Goal: Information Seeking & Learning: Check status

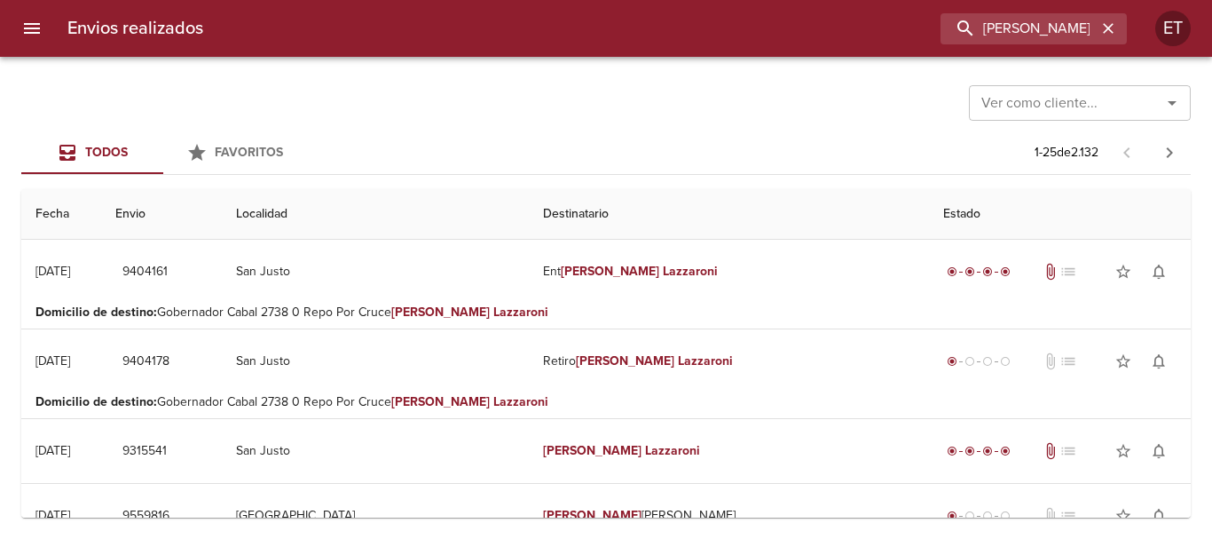
click at [1023, 37] on input "[PERSON_NAME]" at bounding box center [1019, 28] width 156 height 31
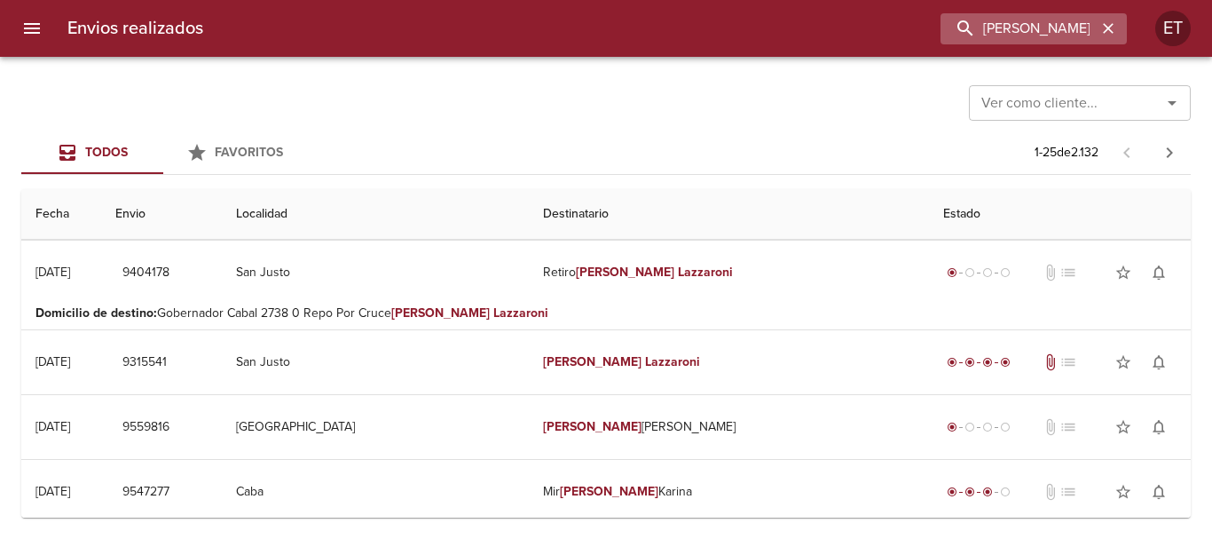
click at [1023, 37] on input "[PERSON_NAME]" at bounding box center [1019, 28] width 156 height 31
click at [1023, 36] on input "[PERSON_NAME]" at bounding box center [1019, 28] width 156 height 31
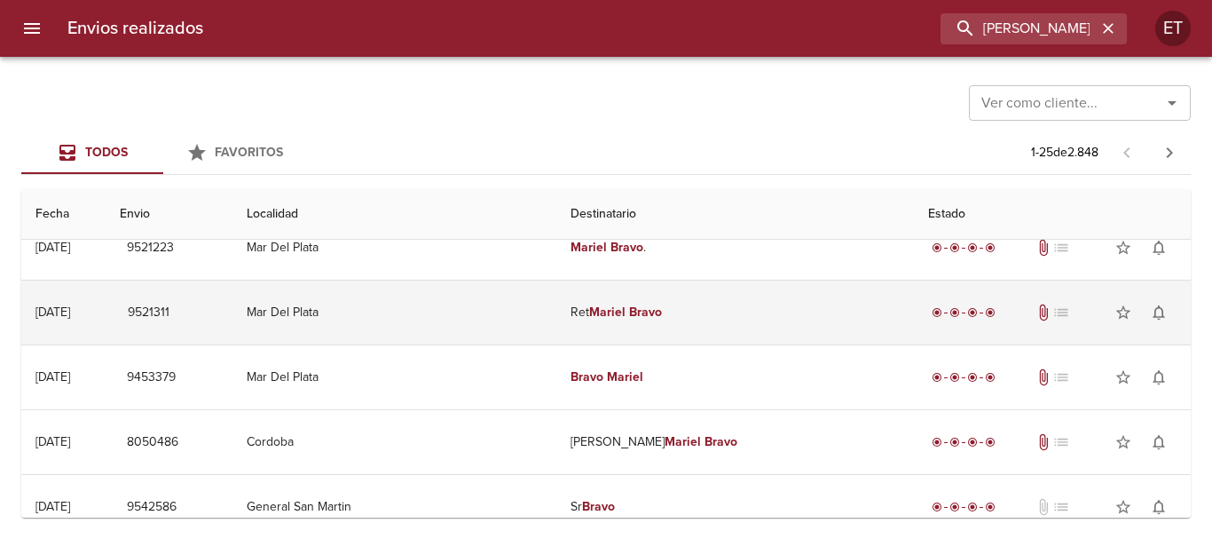
scroll to position [0, 0]
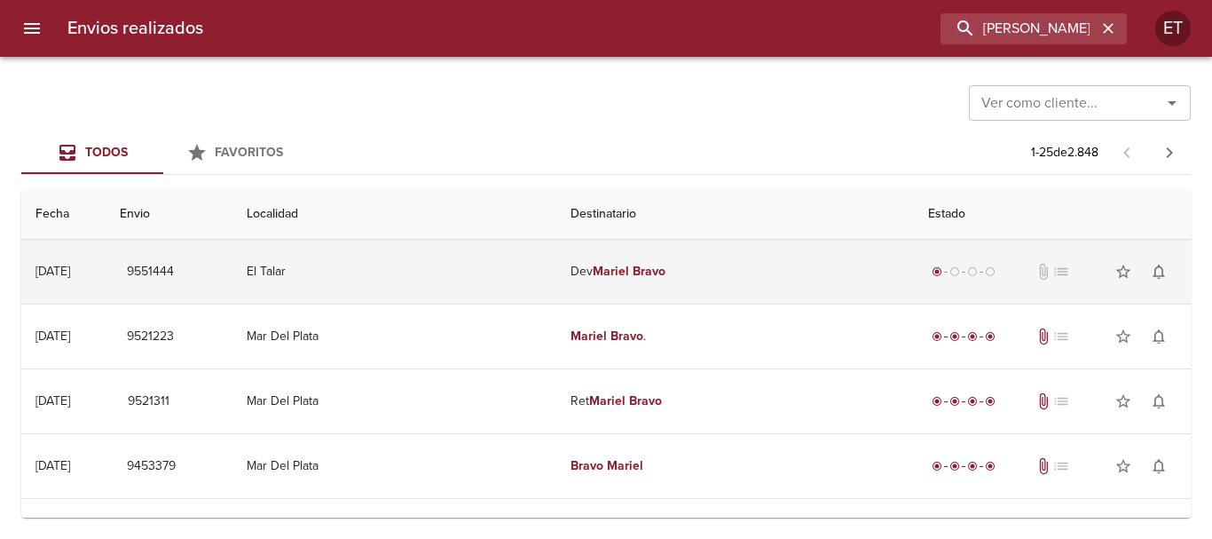
click at [633, 269] on em "Bravo" at bounding box center [649, 271] width 33 height 15
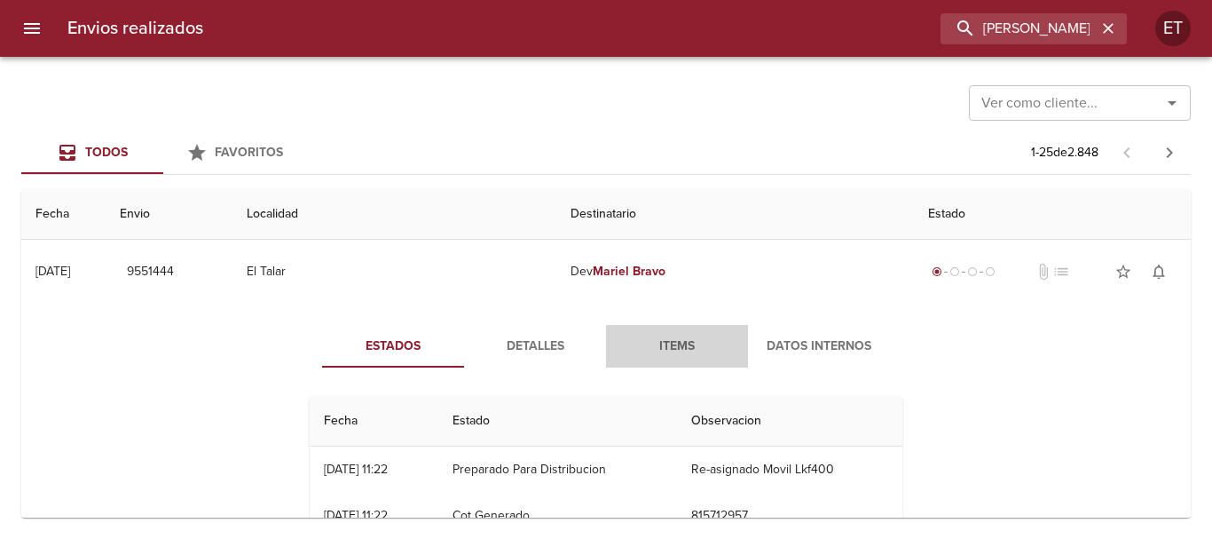
click at [673, 341] on span "Items" at bounding box center [677, 346] width 121 height 22
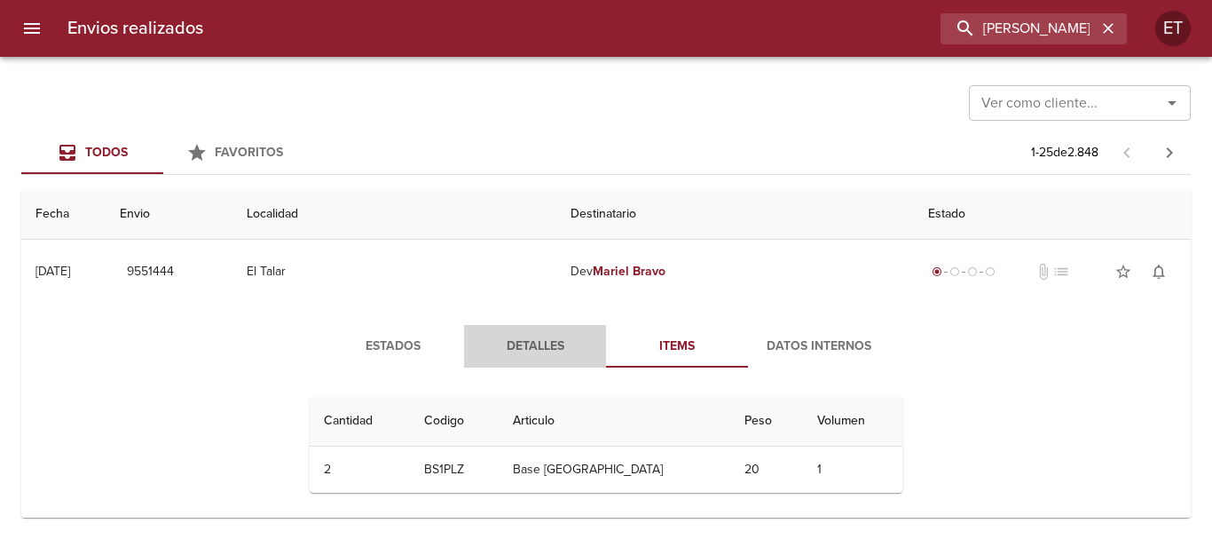
click at [539, 349] on span "Detalles" at bounding box center [535, 346] width 121 height 22
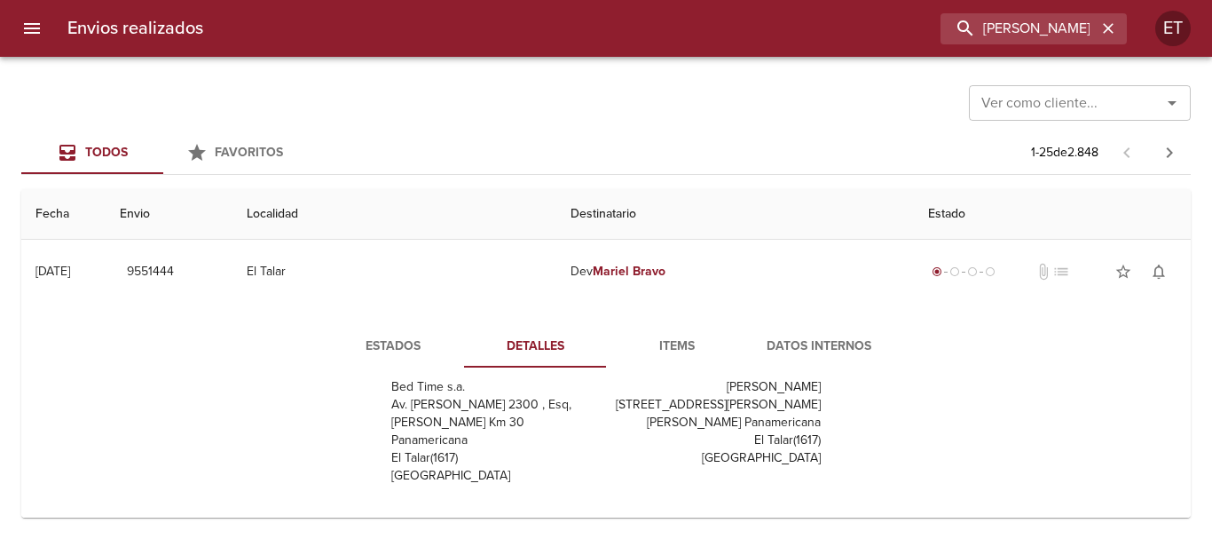
drag, startPoint x: 755, startPoint y: 277, endPoint x: 683, endPoint y: 131, distance: 162.3
click at [755, 278] on td "[PERSON_NAME]" at bounding box center [735, 272] width 358 height 64
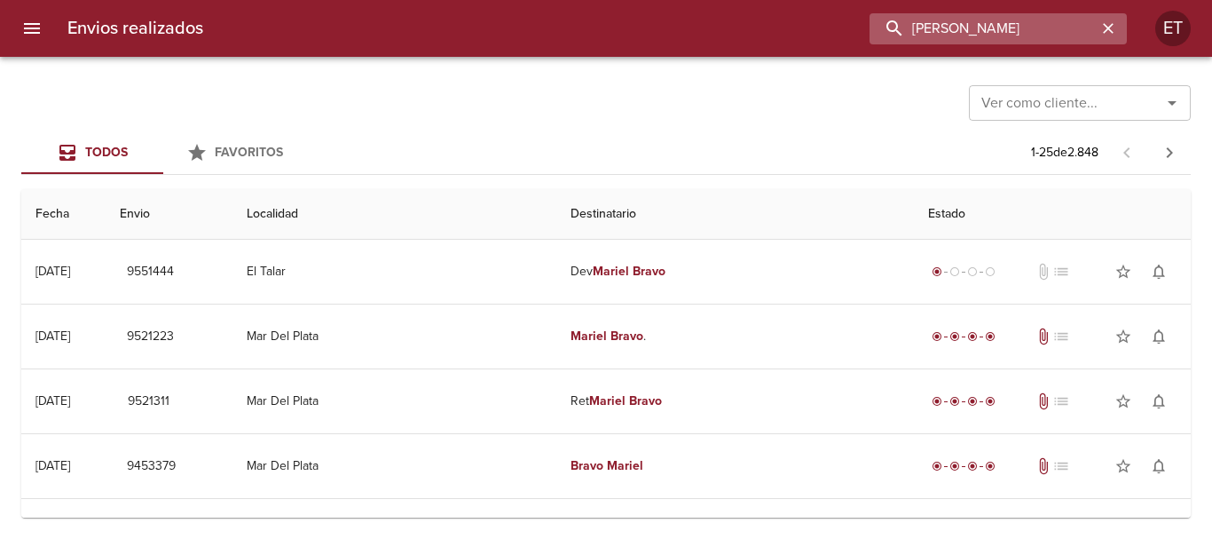
click at [1037, 15] on input "[PERSON_NAME]" at bounding box center [983, 28] width 227 height 31
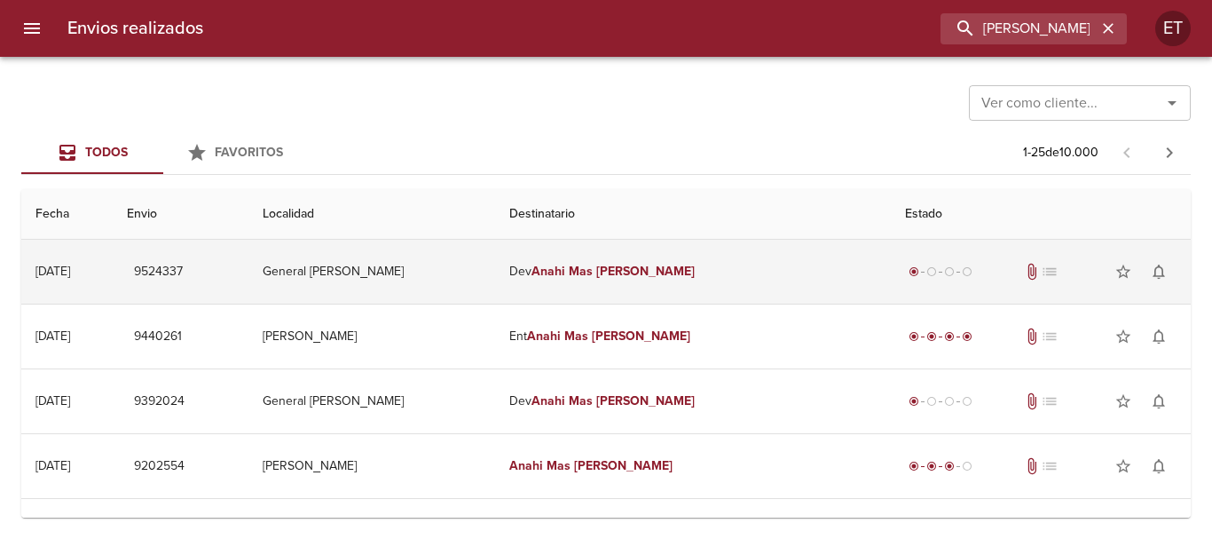
click at [657, 265] on em "[PERSON_NAME]" at bounding box center [645, 271] width 98 height 15
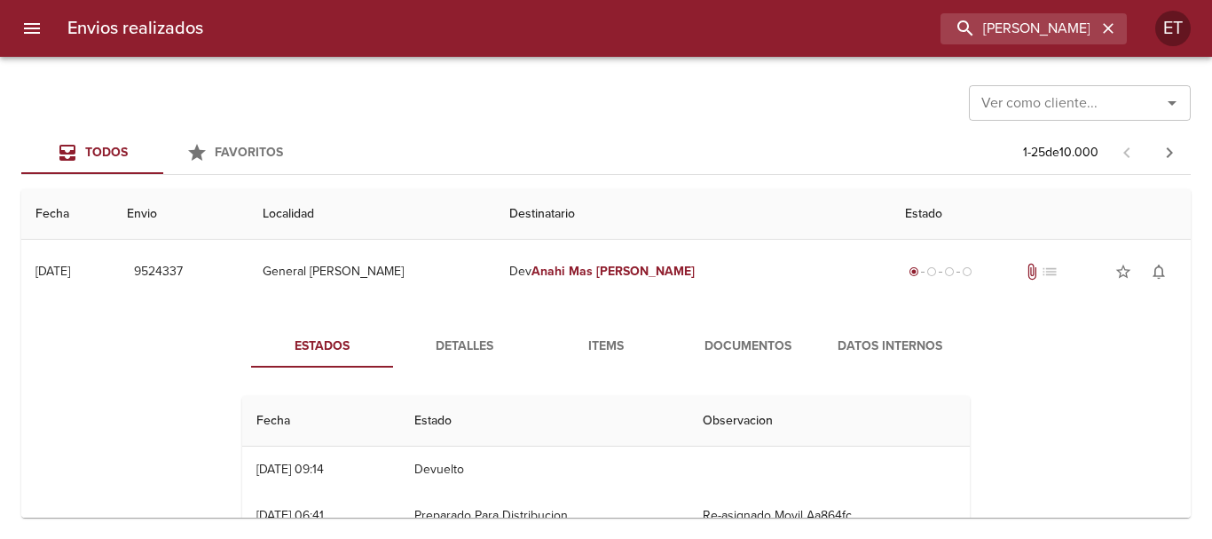
click at [712, 339] on span "Documentos" at bounding box center [748, 346] width 121 height 22
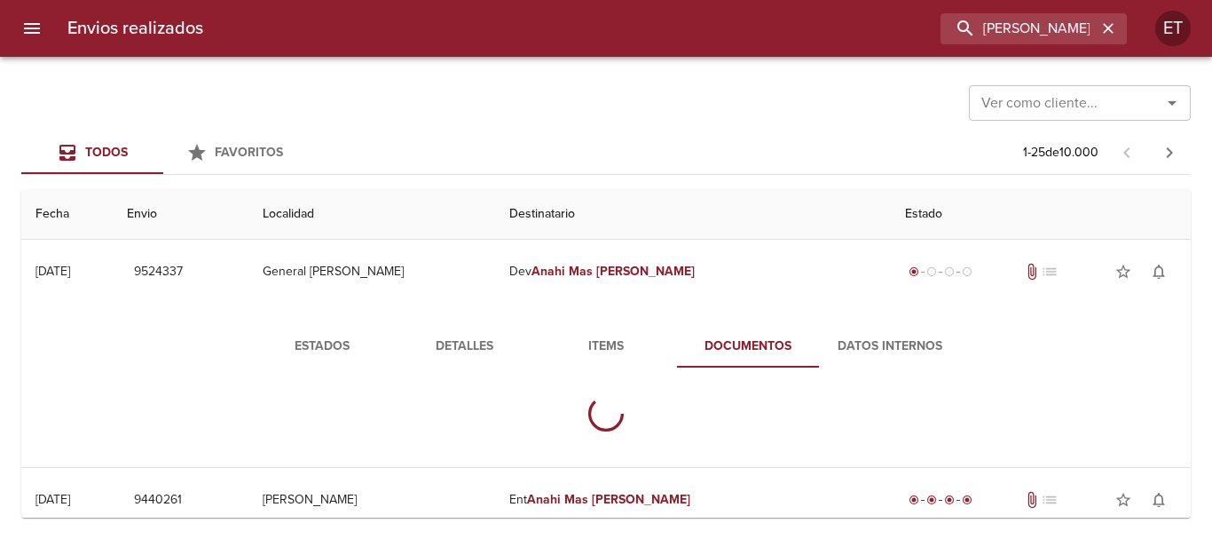
scroll to position [177, 0]
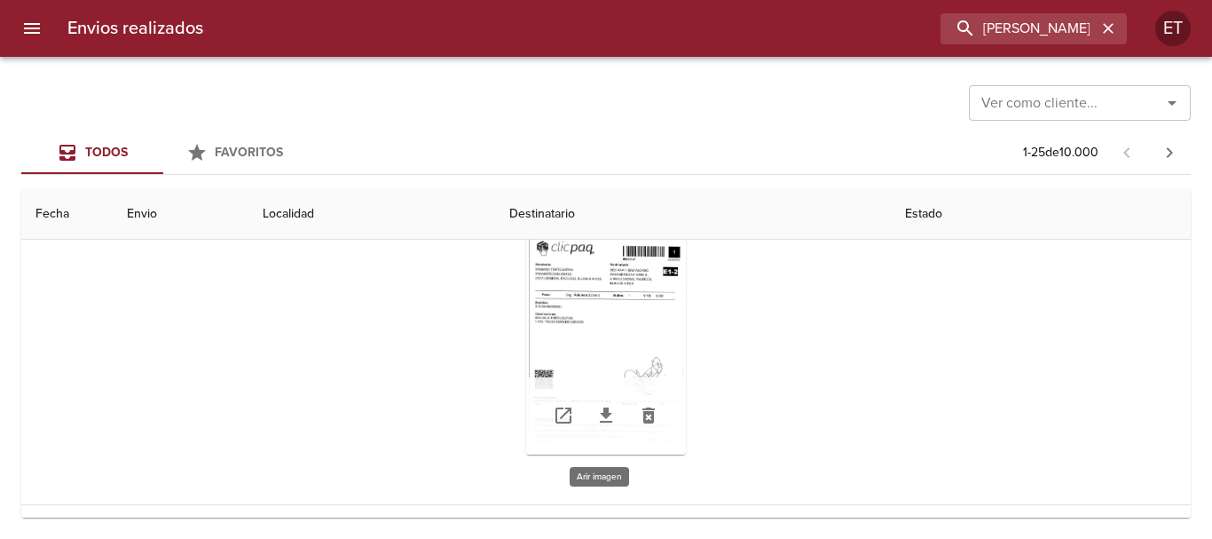
click at [641, 282] on div "Tabla de envíos del cliente" at bounding box center [606, 343] width 160 height 222
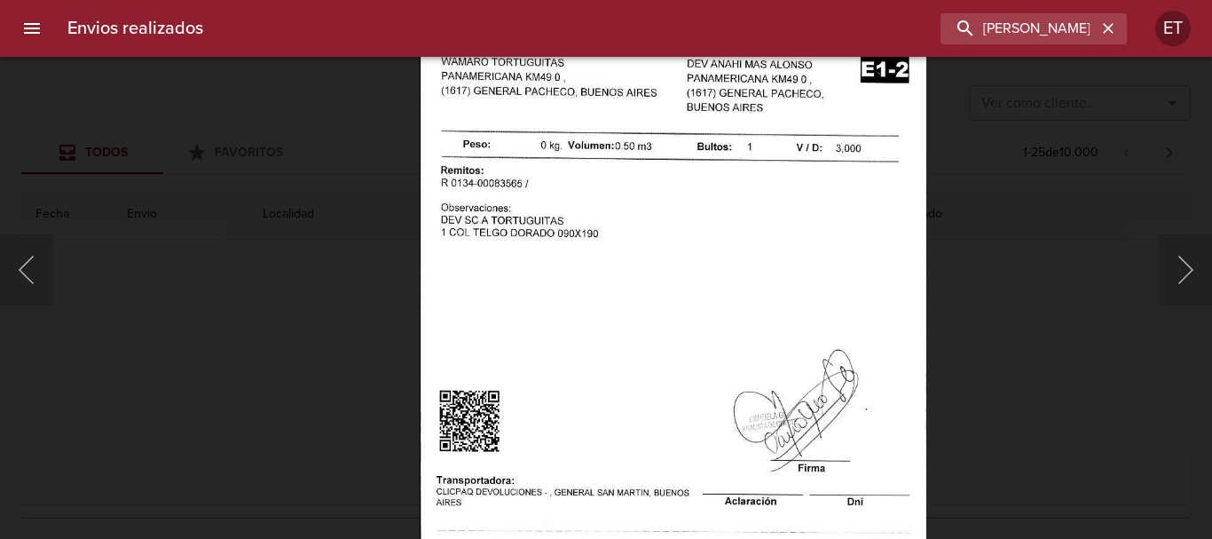
click at [1044, 379] on div "Lightbox" at bounding box center [606, 269] width 1212 height 539
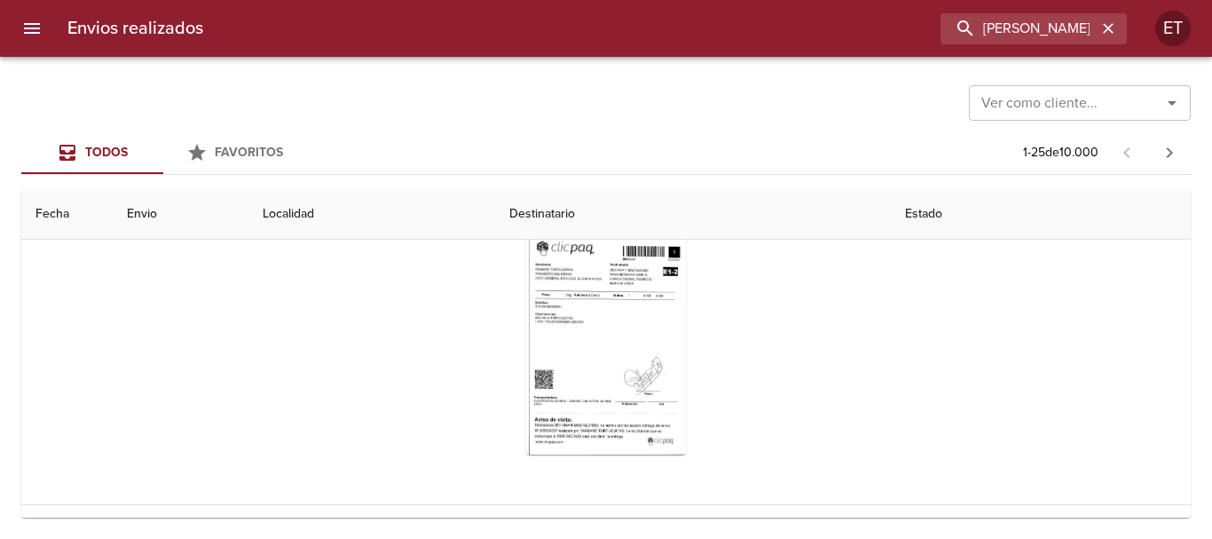
scroll to position [0, 0]
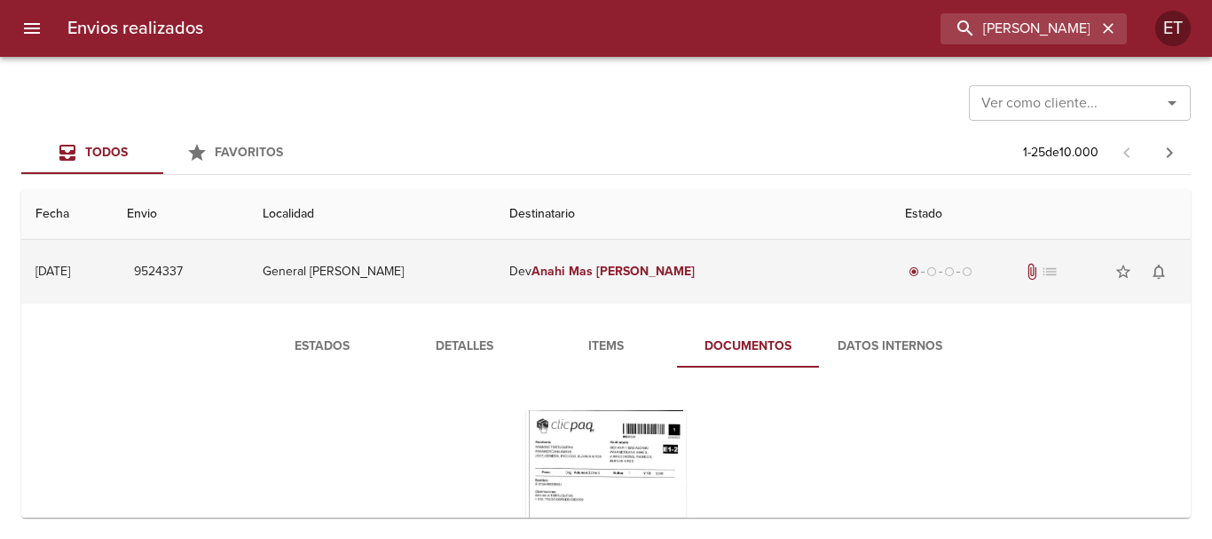
click at [565, 272] on em "Anahi" at bounding box center [548, 271] width 34 height 15
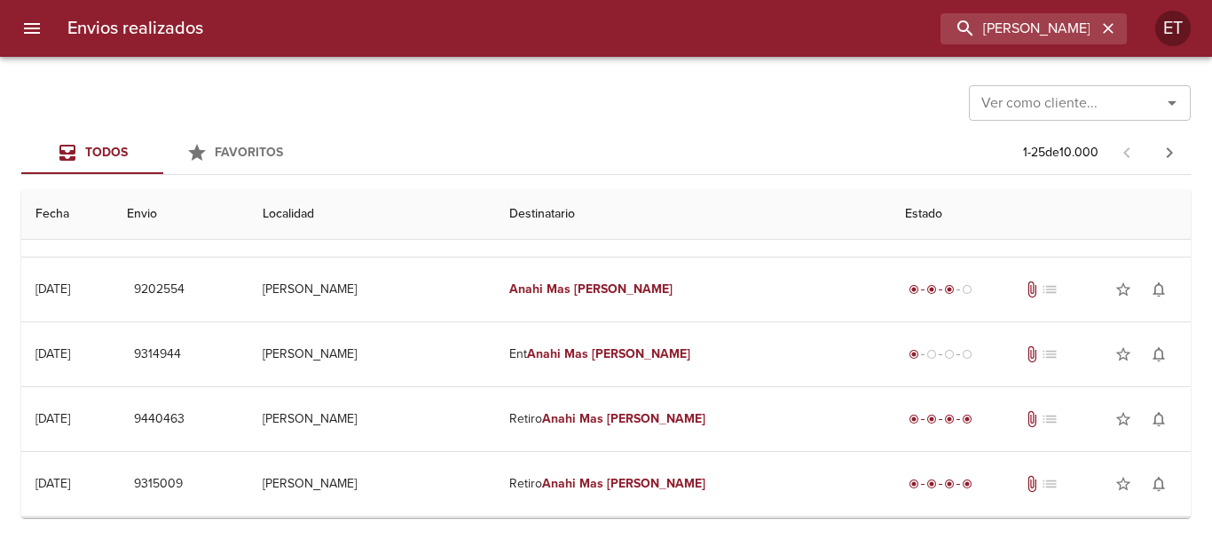
scroll to position [177, 0]
click at [1029, 18] on input "[PERSON_NAME]" at bounding box center [983, 28] width 227 height 31
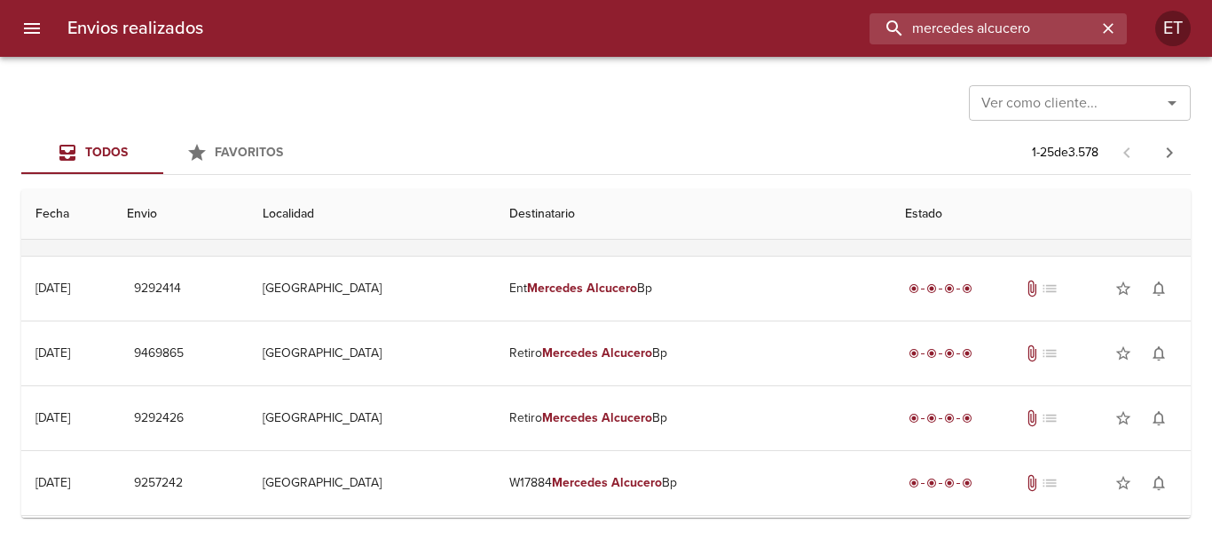
scroll to position [0, 0]
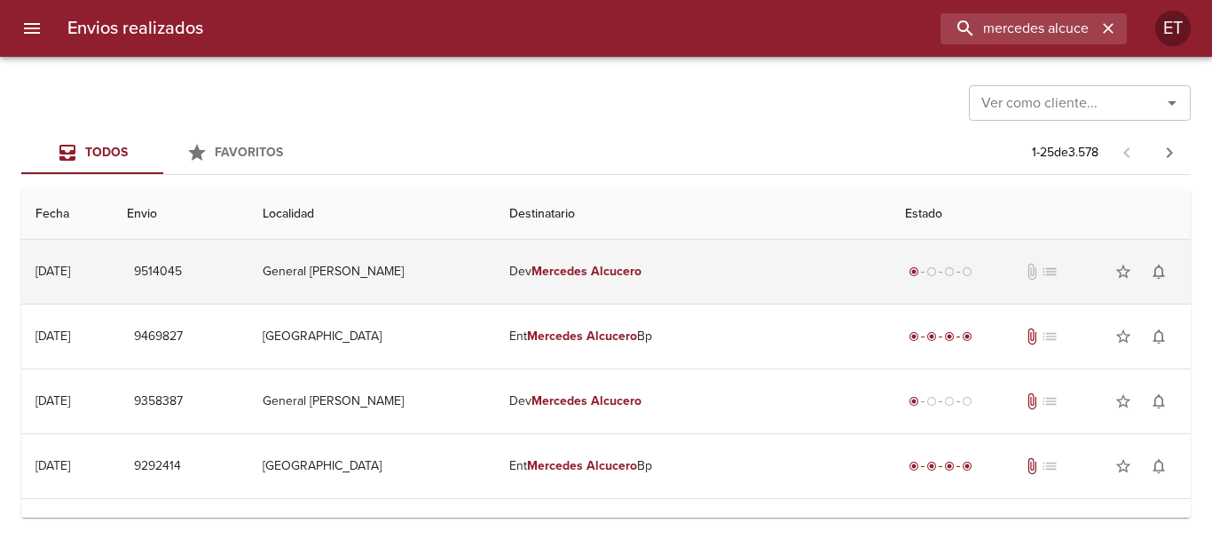
click at [590, 280] on td "[PERSON_NAME]" at bounding box center [693, 272] width 396 height 64
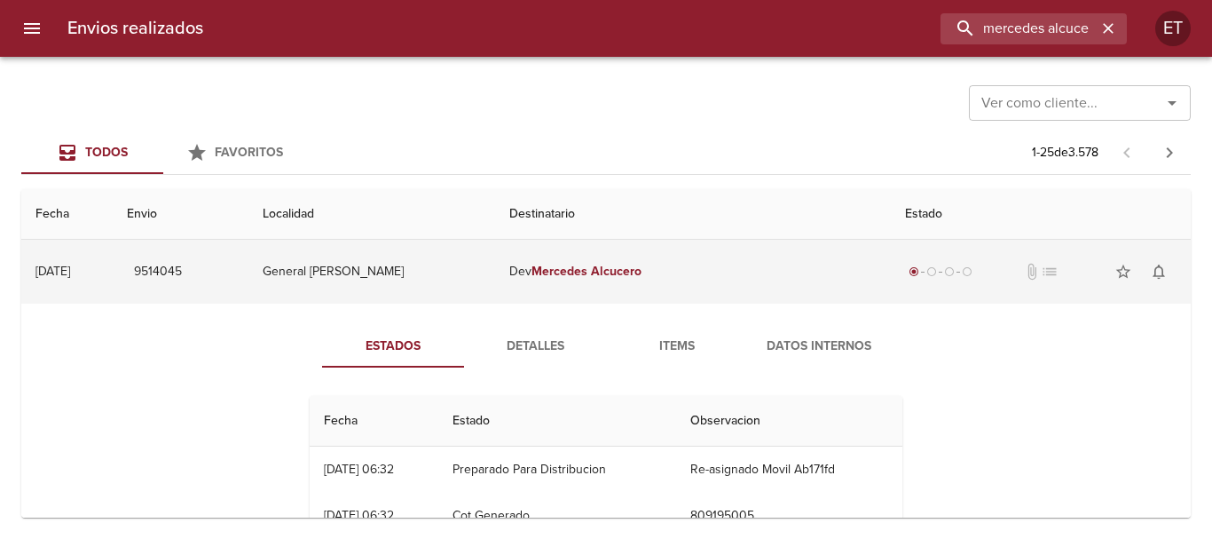
scroll to position [89, 0]
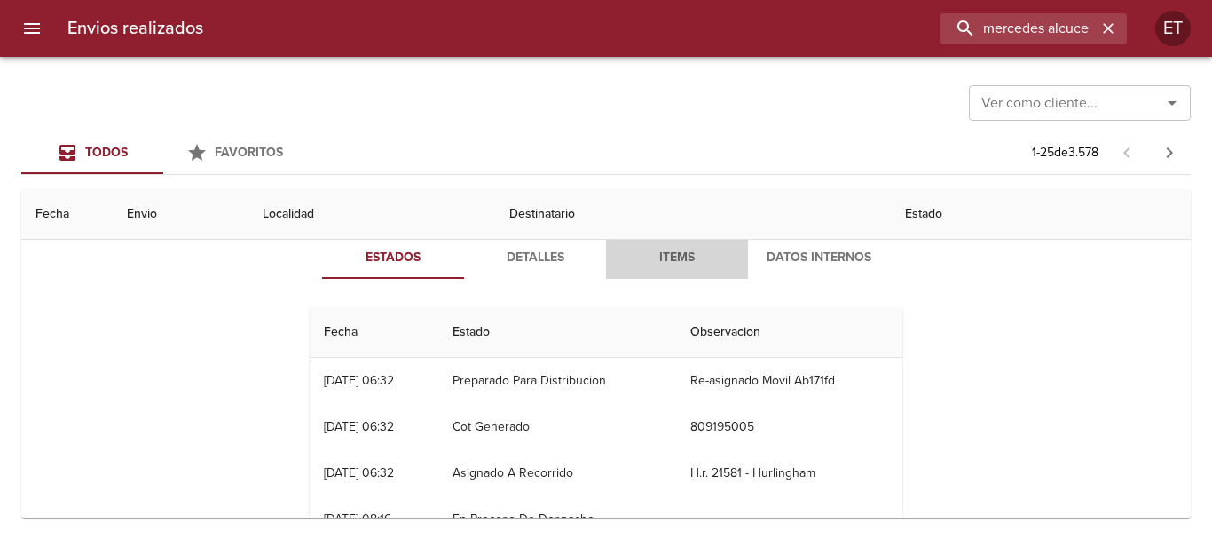
click at [670, 251] on span "Items" at bounding box center [677, 258] width 121 height 22
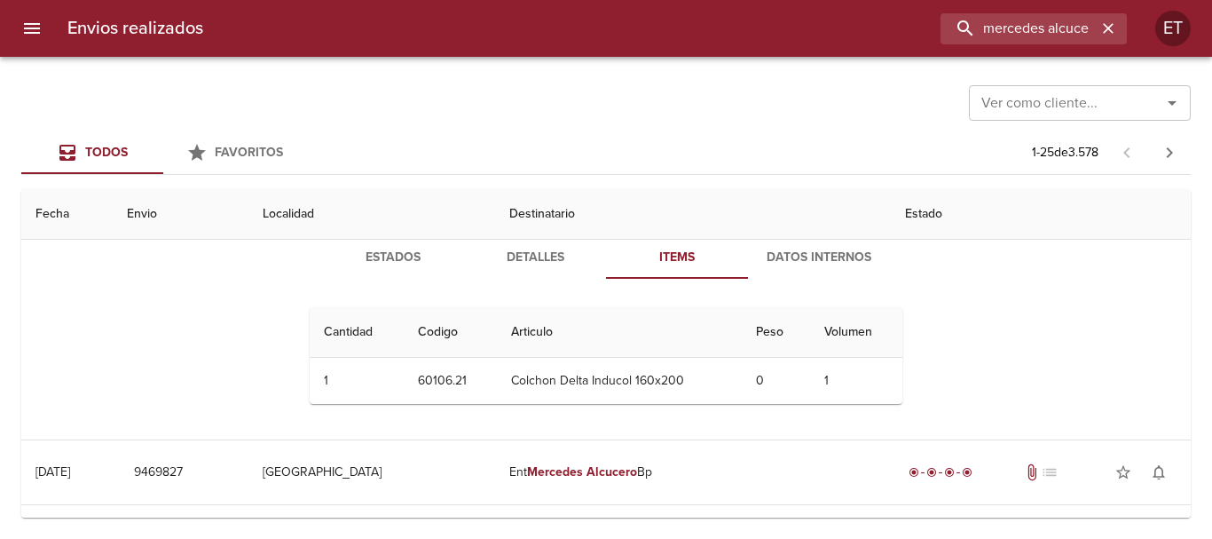
click at [520, 272] on button "Detalles" at bounding box center [535, 257] width 142 height 43
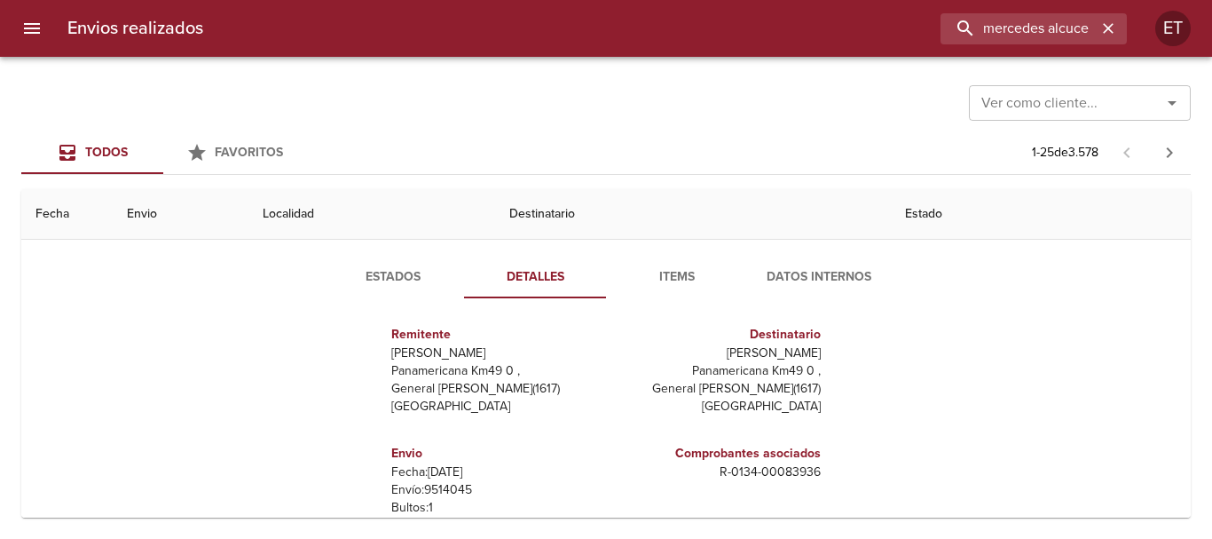
scroll to position [0, 0]
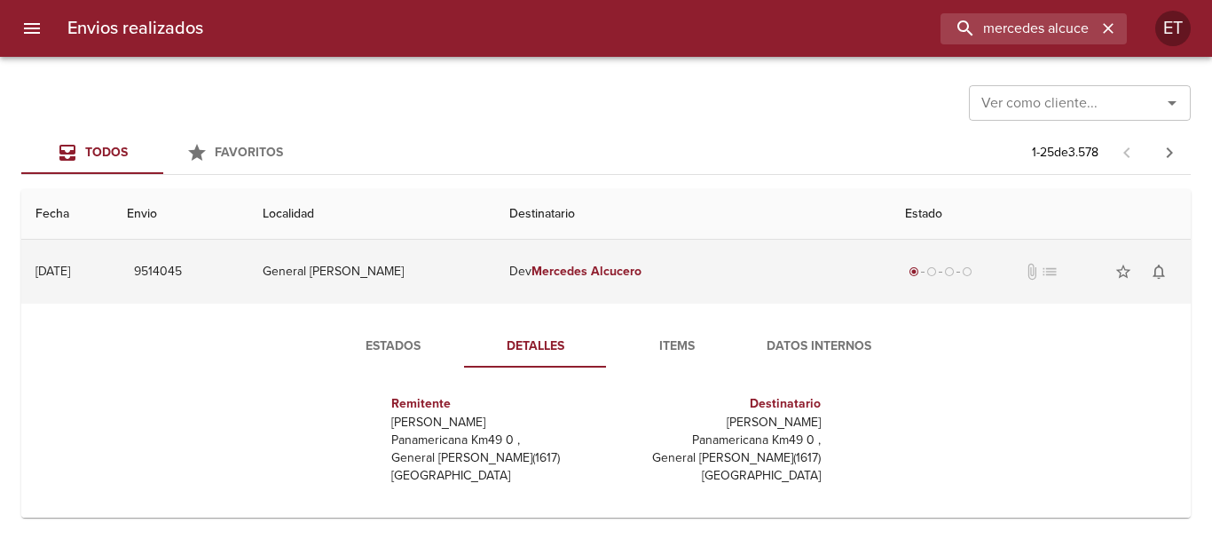
click at [682, 292] on td "[PERSON_NAME]" at bounding box center [693, 272] width 396 height 64
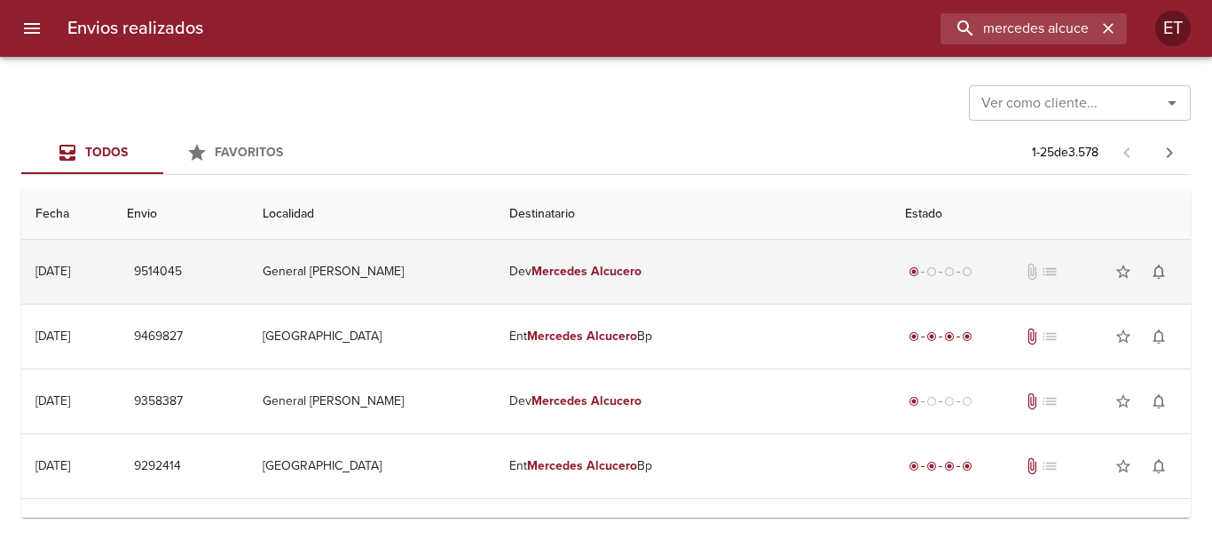
click at [697, 280] on td "[PERSON_NAME]" at bounding box center [693, 272] width 396 height 64
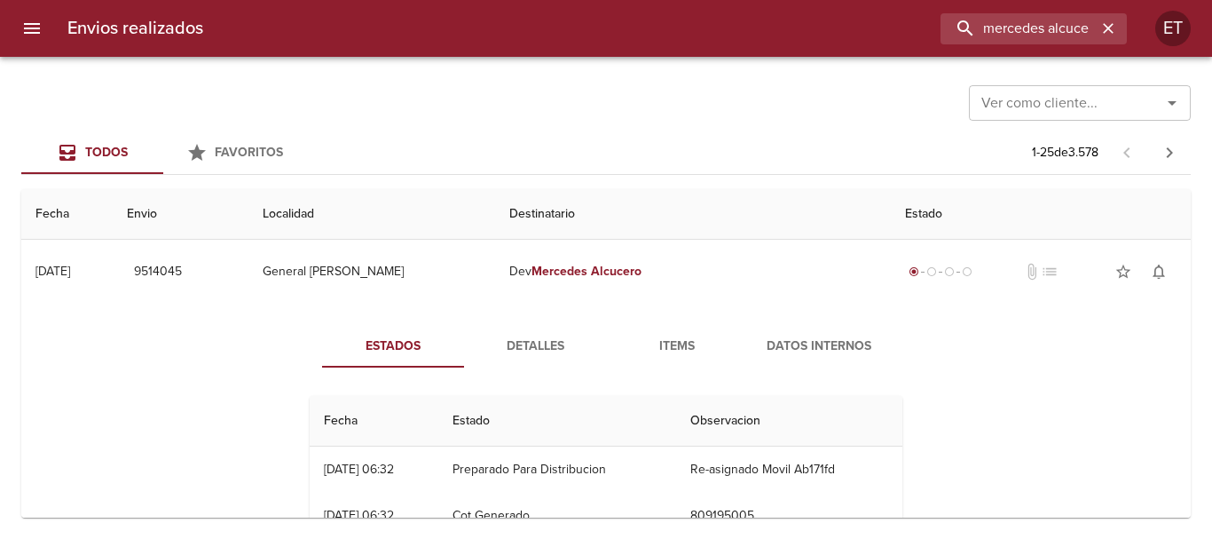
click at [726, 52] on div "Envios realizados mercedes alcucero ET" at bounding box center [606, 28] width 1212 height 57
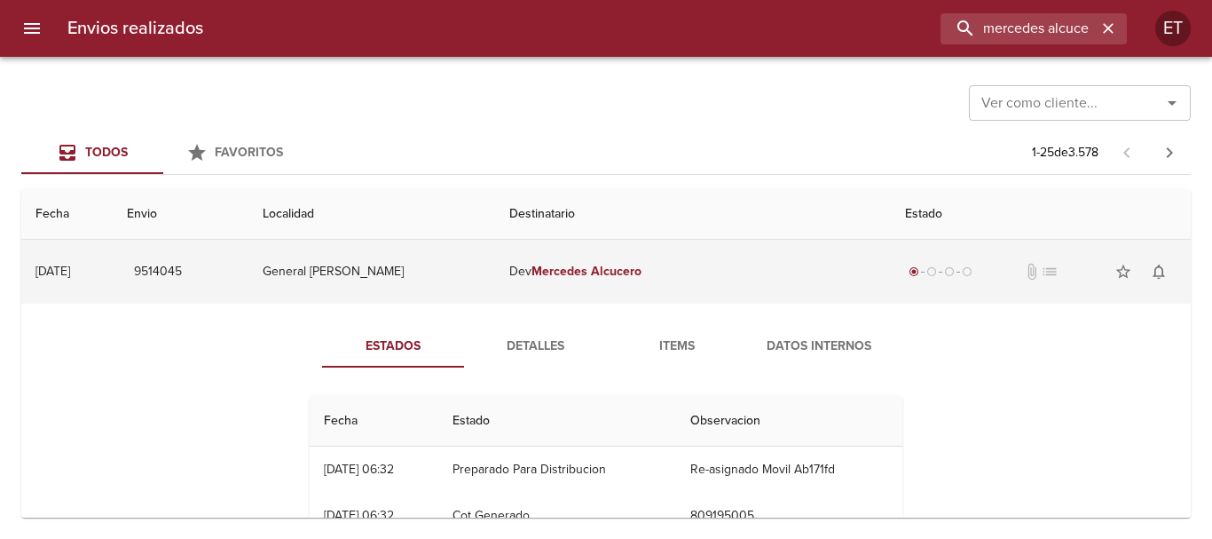
click at [648, 287] on td "[PERSON_NAME]" at bounding box center [693, 272] width 396 height 64
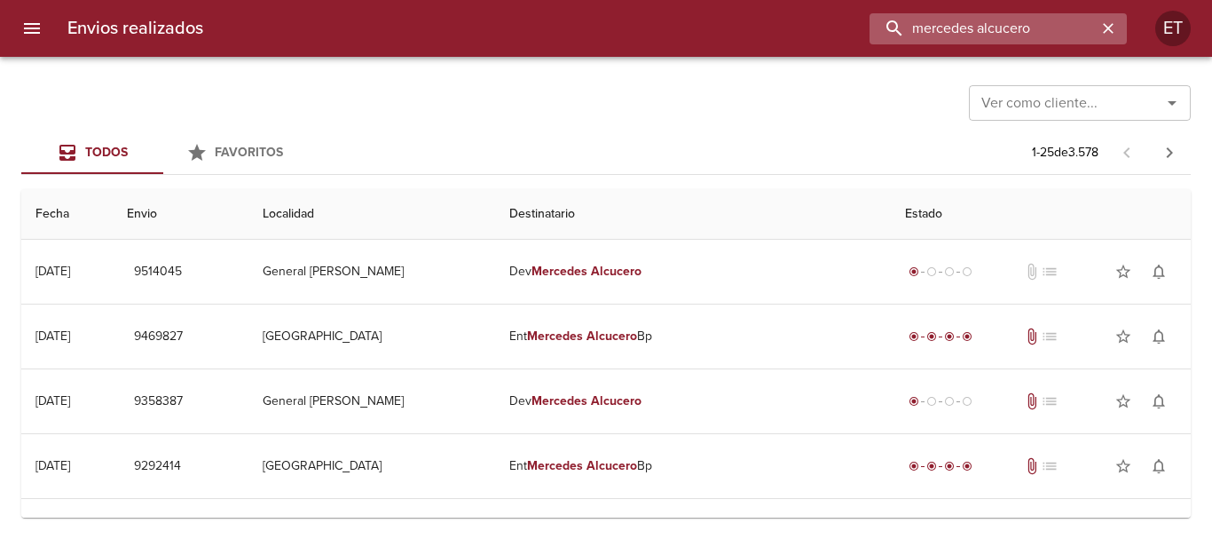
click at [1075, 41] on input "mercedes alcucero" at bounding box center [983, 28] width 227 height 31
click at [1075, 42] on input "mercedes alcucero" at bounding box center [983, 28] width 227 height 31
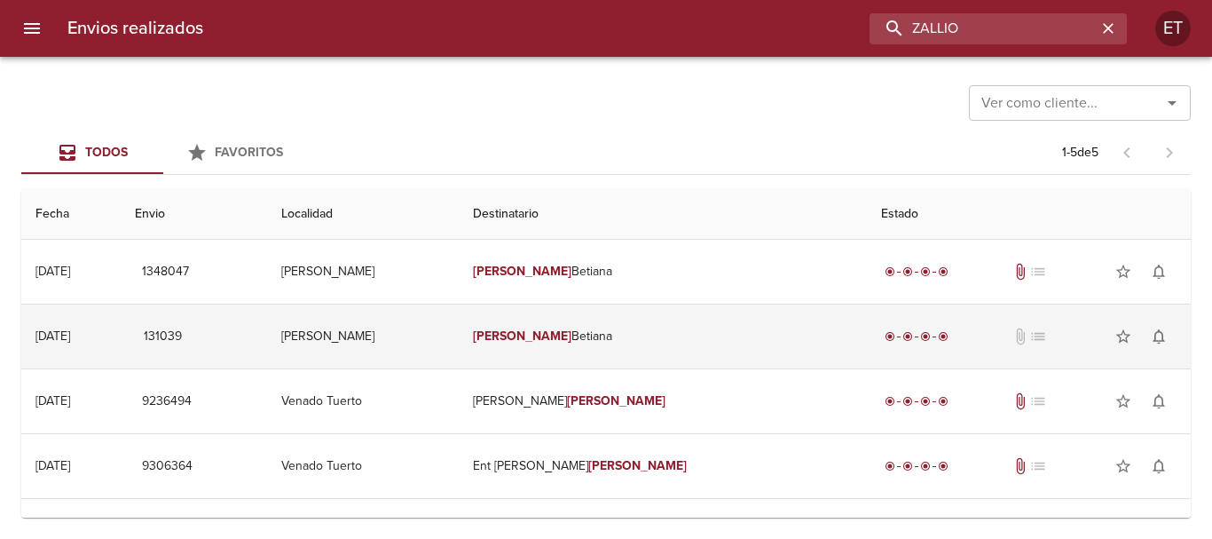
scroll to position [46, 0]
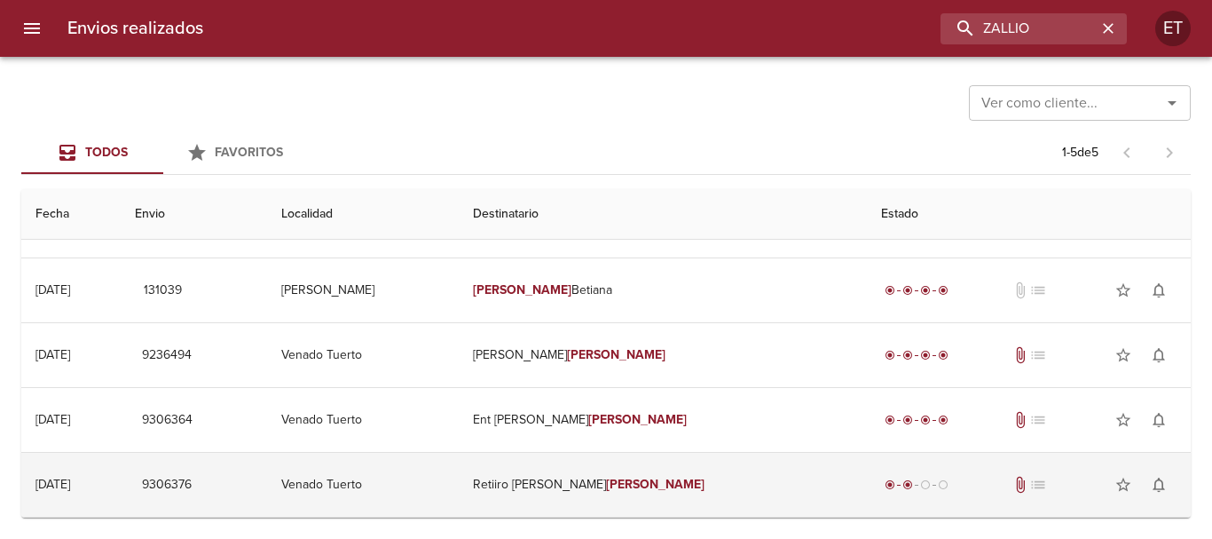
click at [646, 480] on td "Retiiro [PERSON_NAME]" at bounding box center [663, 485] width 408 height 64
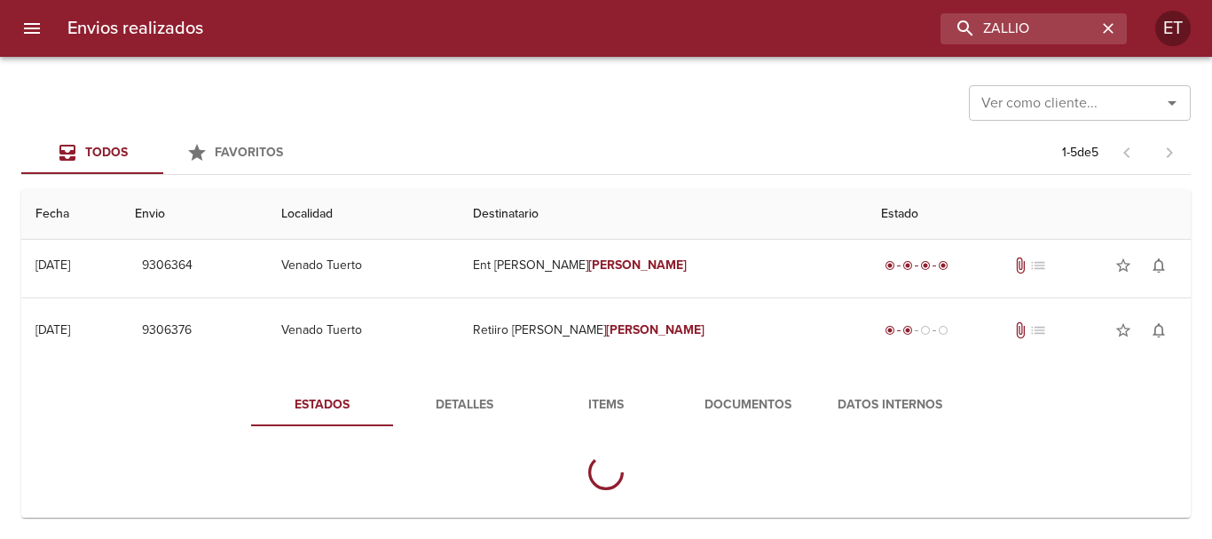
scroll to position [209, 0]
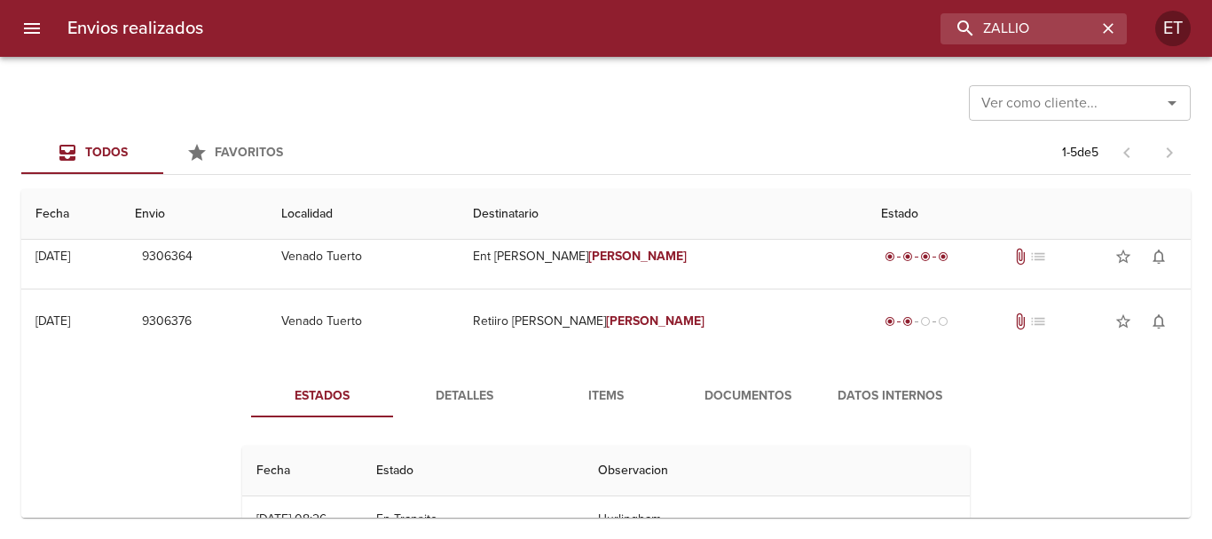
click at [709, 398] on span "Documentos" at bounding box center [748, 396] width 121 height 22
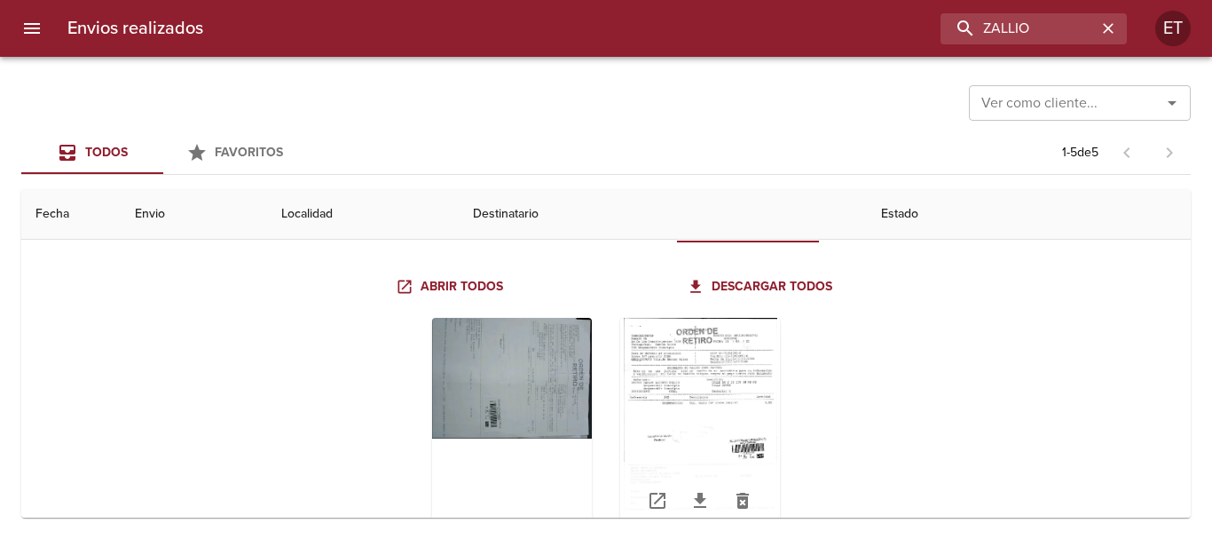
scroll to position [387, 0]
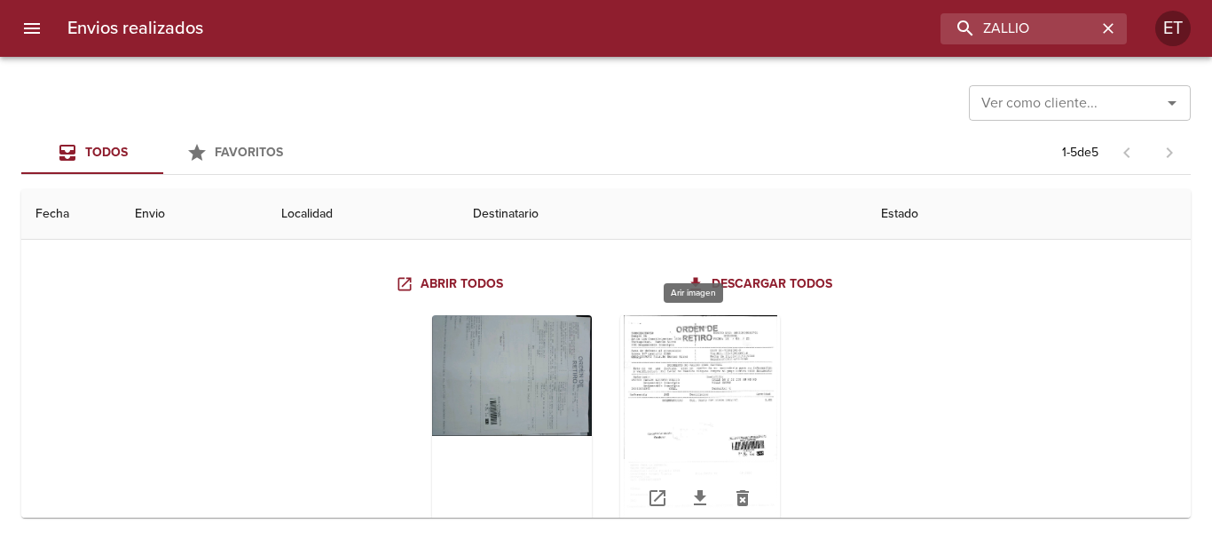
click at [672, 347] on div "Tabla de envíos del cliente" at bounding box center [700, 426] width 160 height 222
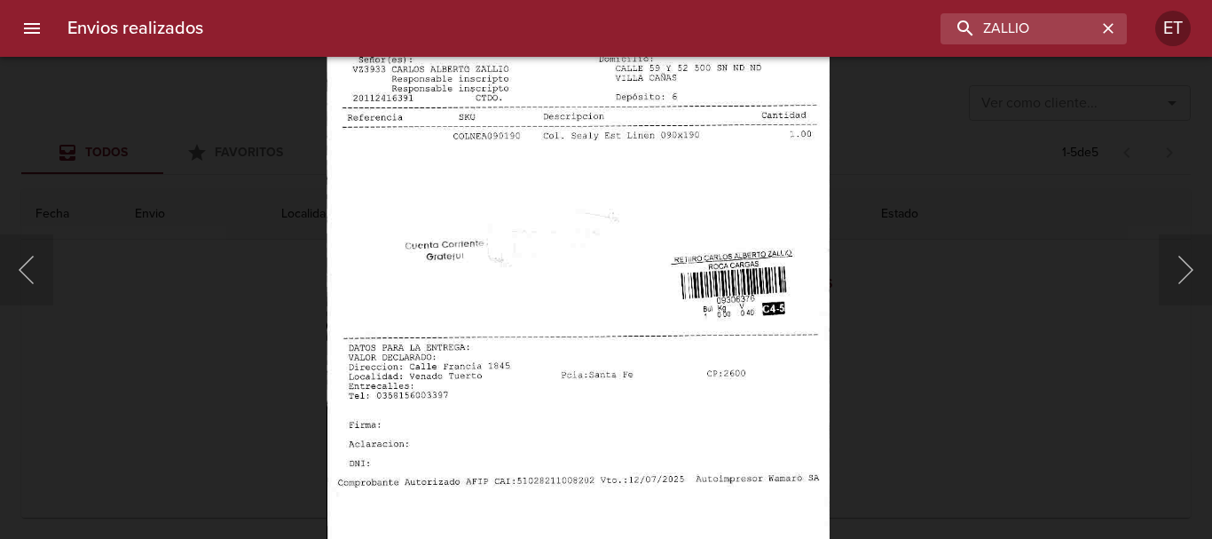
click at [1099, 396] on div "Lightbox" at bounding box center [606, 269] width 1212 height 539
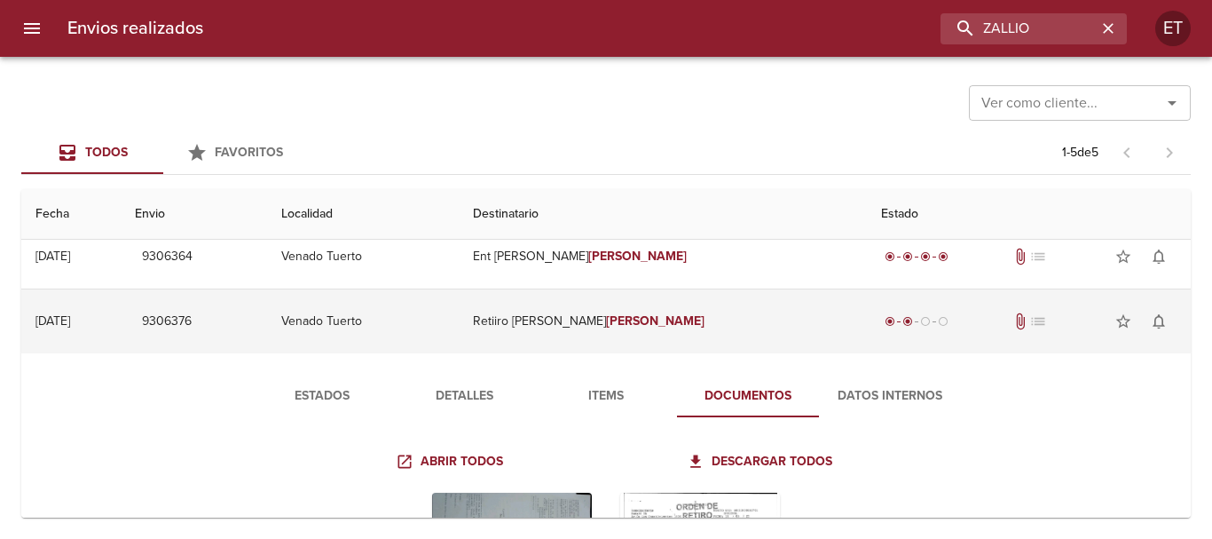
click at [729, 326] on td "Retiiro [PERSON_NAME]" at bounding box center [663, 321] width 408 height 64
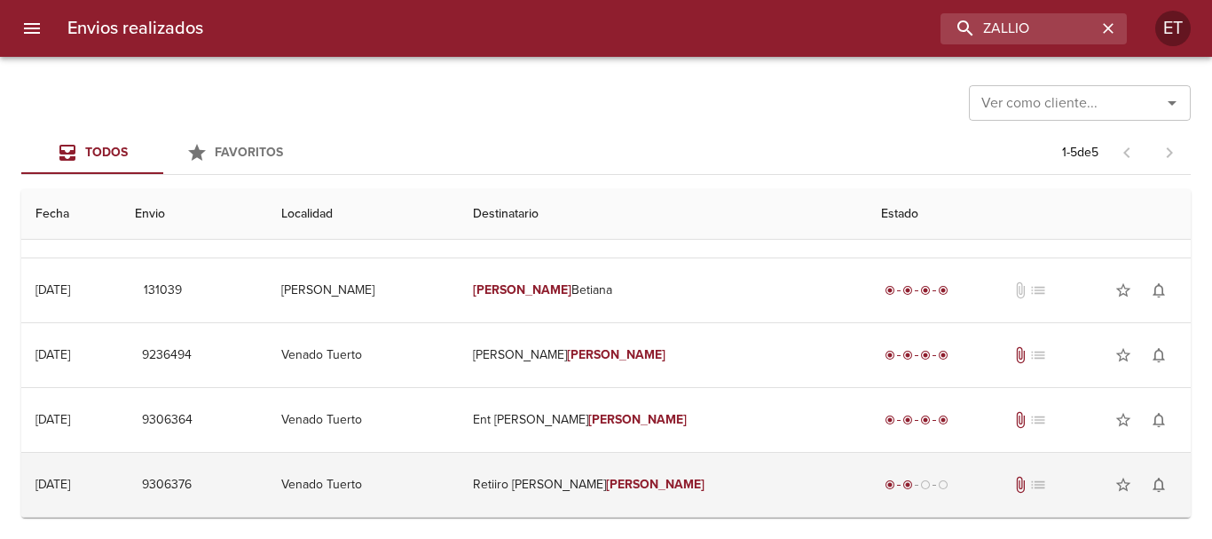
scroll to position [46, 0]
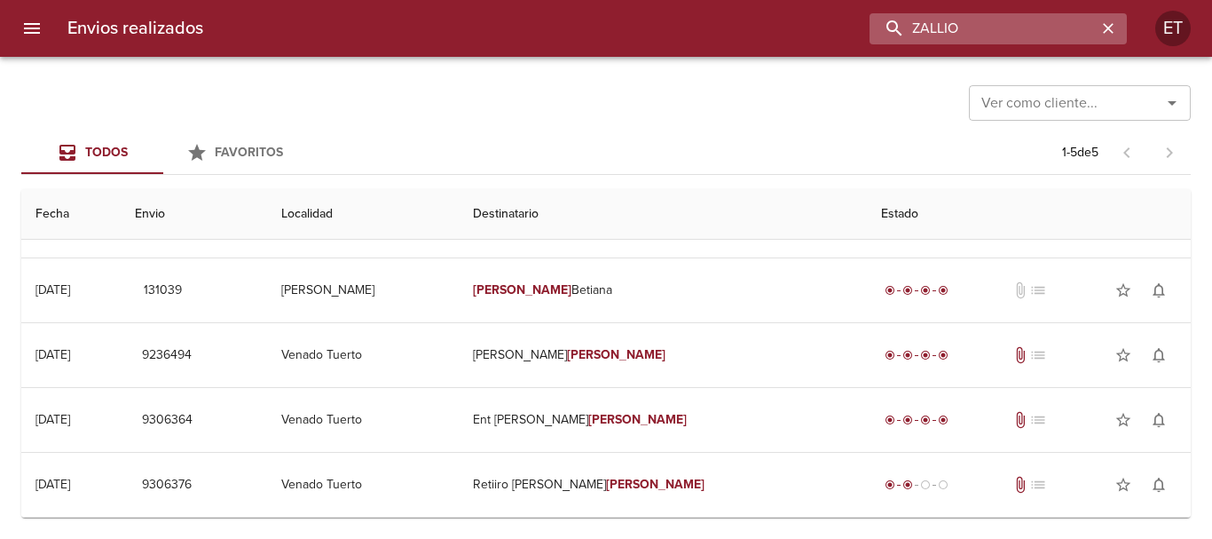
click at [1071, 17] on input "ZALLIO" at bounding box center [983, 28] width 227 height 31
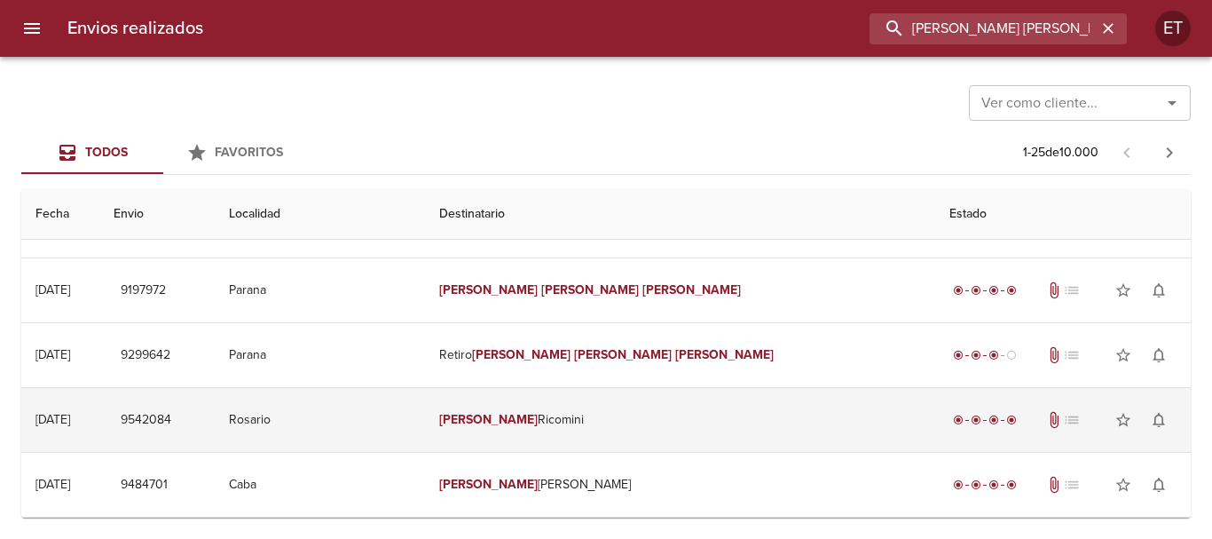
scroll to position [0, 0]
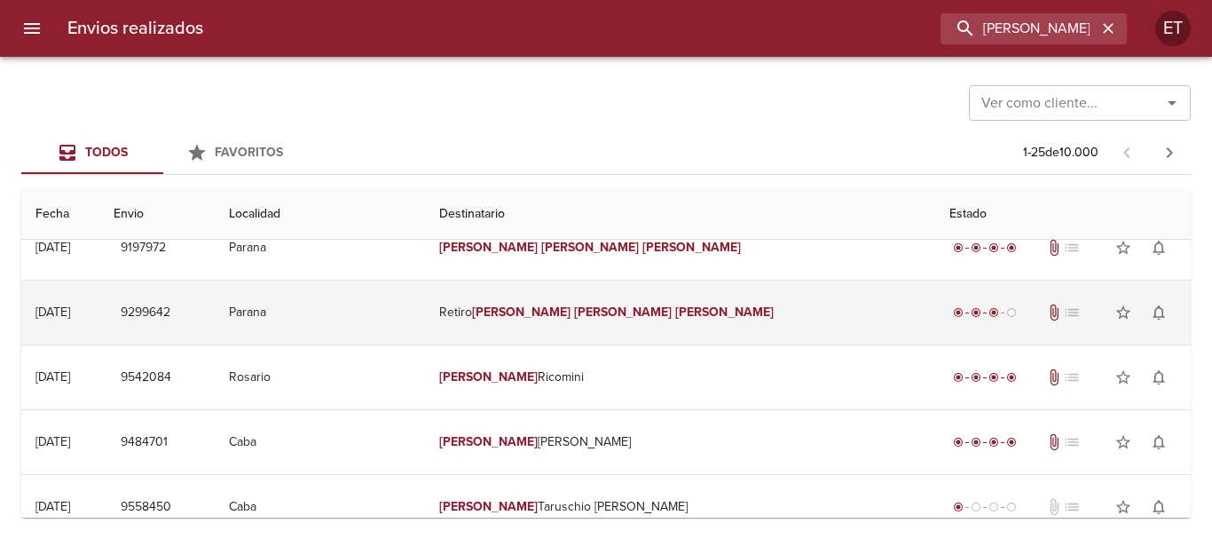
click at [680, 306] on em "[PERSON_NAME]" at bounding box center [724, 311] width 98 height 15
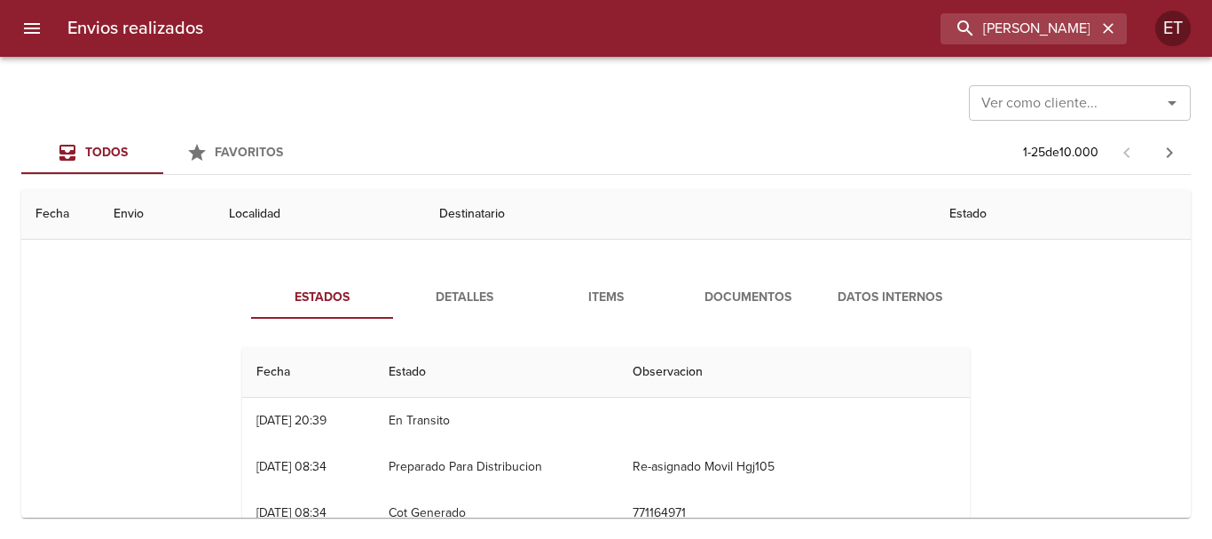
scroll to position [177, 0]
click at [725, 282] on button "Documentos" at bounding box center [748, 298] width 142 height 43
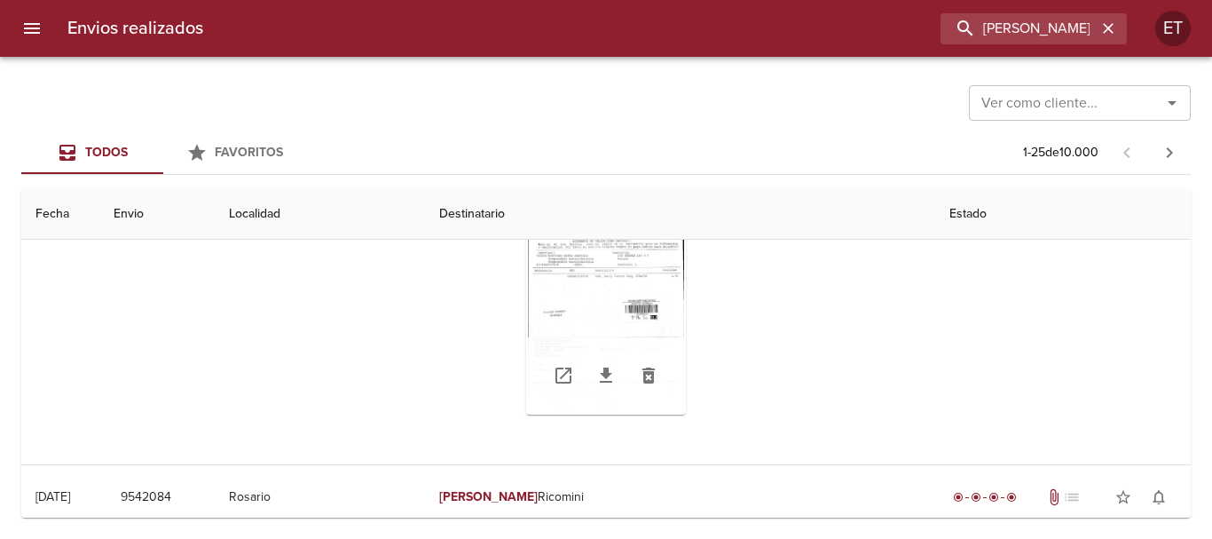
scroll to position [355, 0]
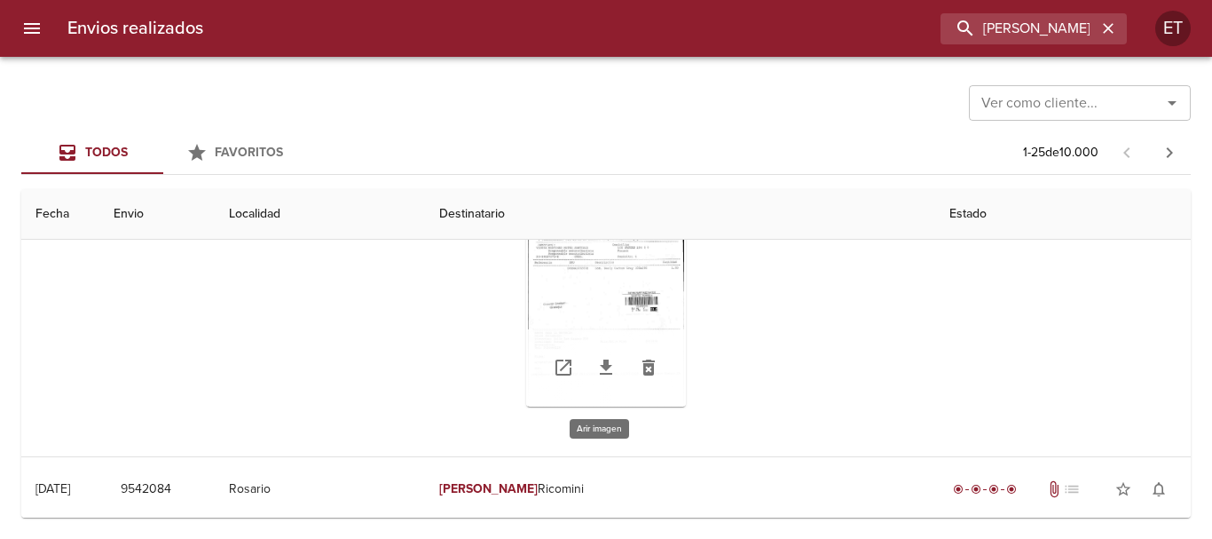
click at [593, 287] on div "Tabla de envíos del cliente" at bounding box center [606, 296] width 160 height 222
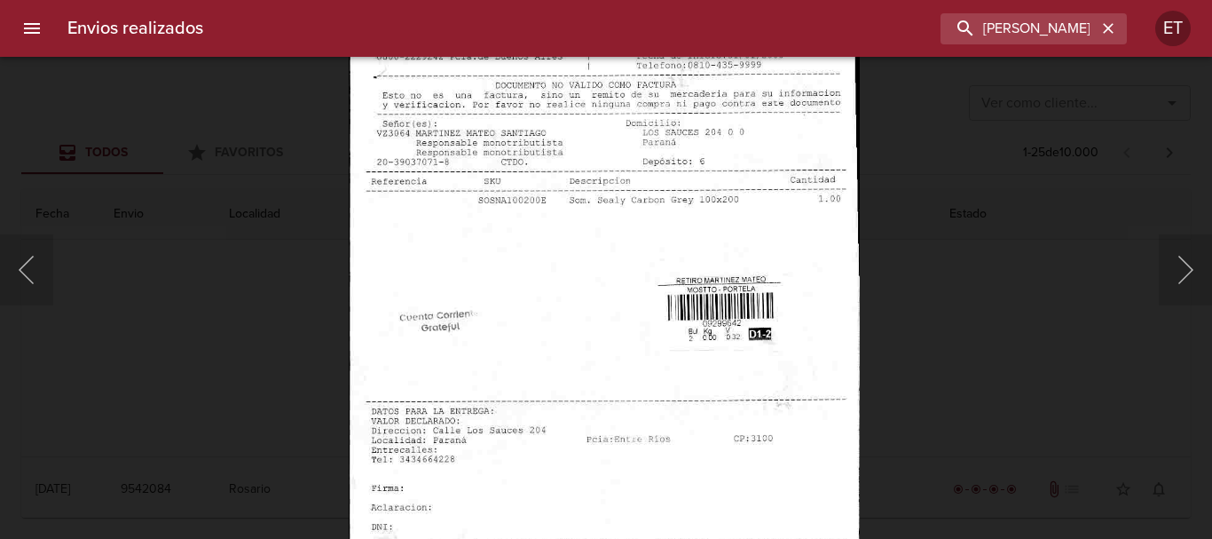
click at [935, 370] on div "Lightbox" at bounding box center [606, 269] width 1212 height 539
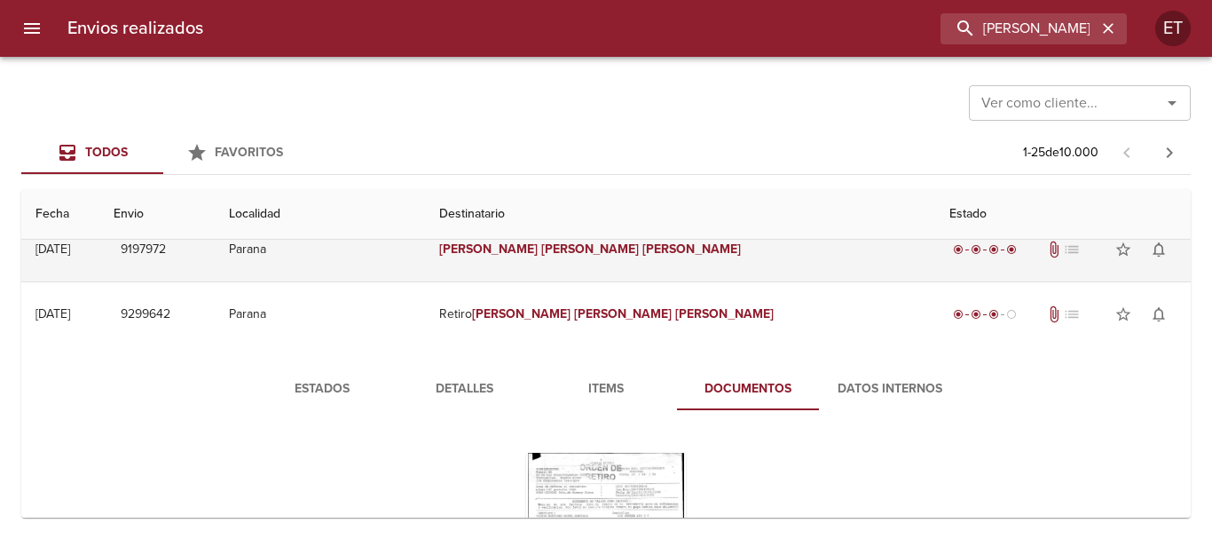
scroll to position [0, 0]
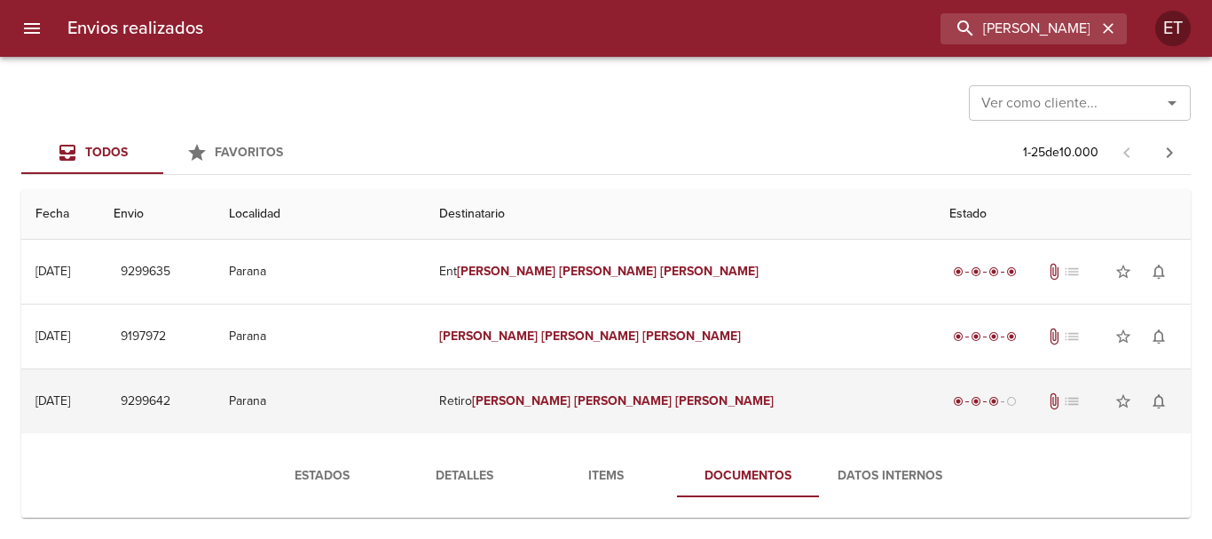
click at [570, 410] on td "Retiro [PERSON_NAME] [PERSON_NAME]" at bounding box center [680, 401] width 511 height 64
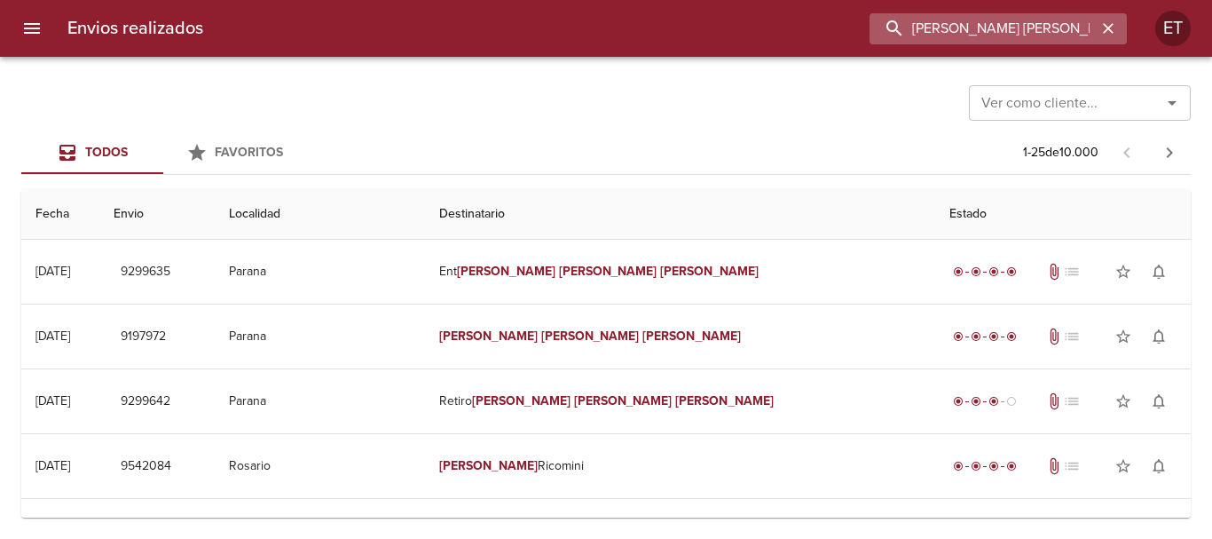
click at [1056, 30] on input "[PERSON_NAME] [PERSON_NAME]" at bounding box center [983, 28] width 227 height 31
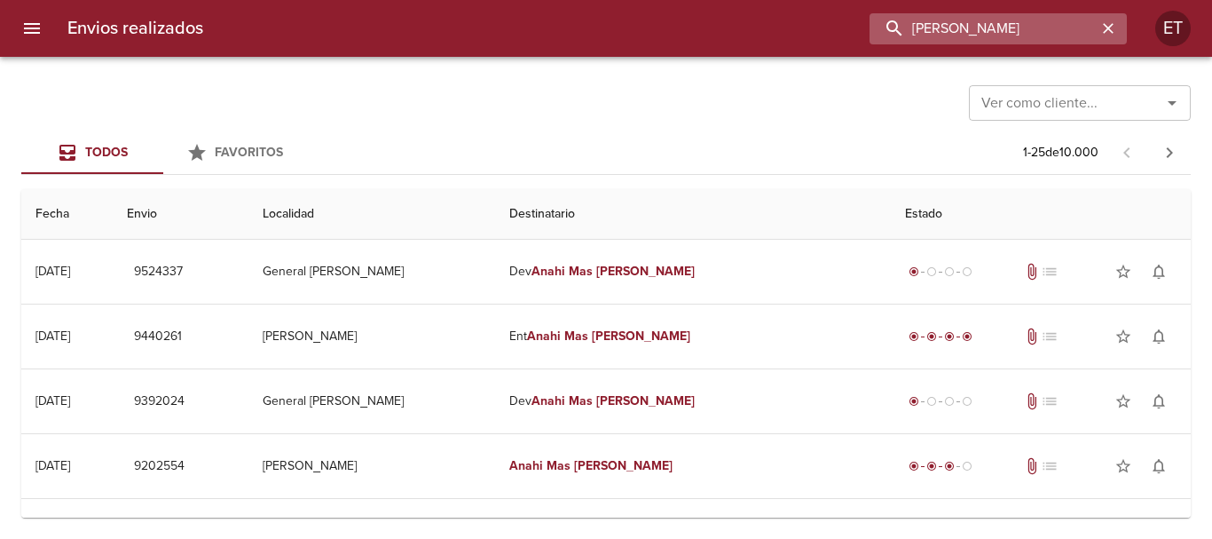
click at [940, 29] on input "[PERSON_NAME]" at bounding box center [983, 28] width 227 height 31
click at [940, 29] on input "9524337" at bounding box center [983, 28] width 227 height 31
click at [940, 30] on input "9524337" at bounding box center [983, 28] width 227 height 31
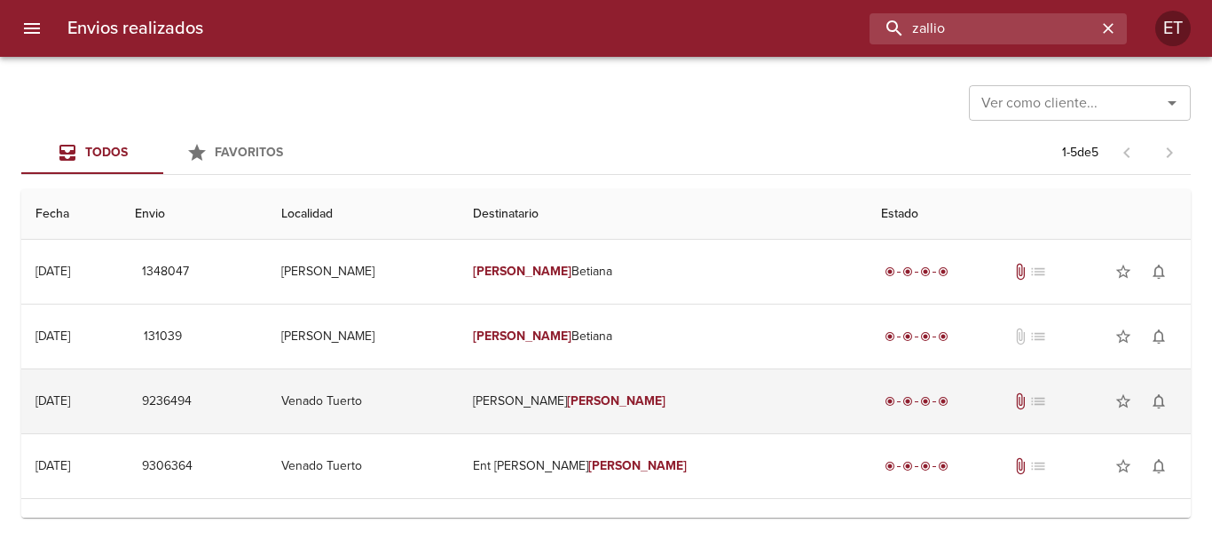
scroll to position [46, 0]
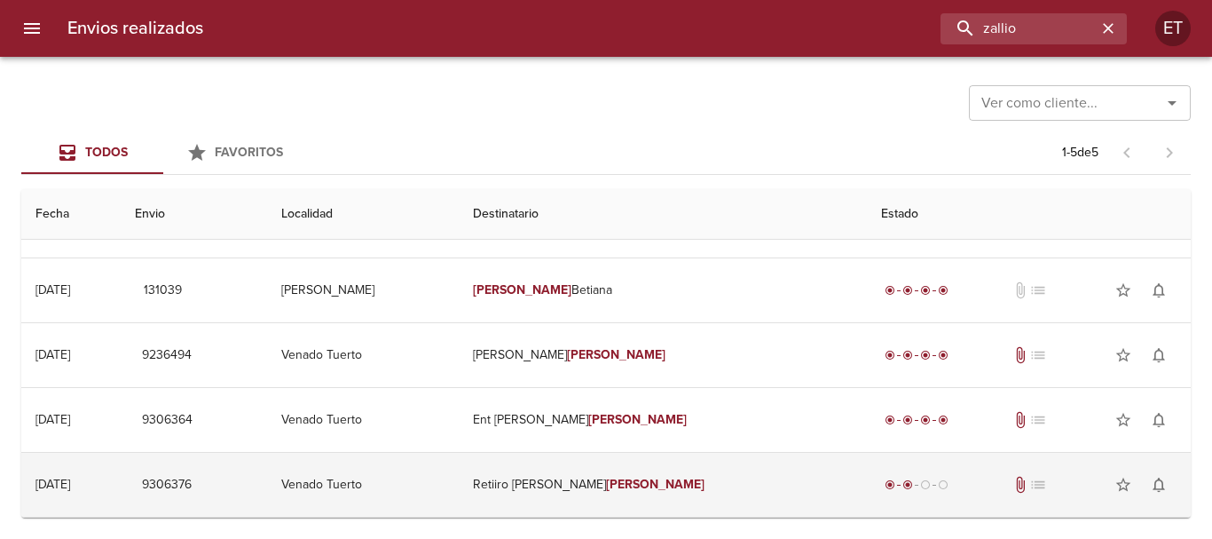
click at [609, 481] on td "Retiiro [PERSON_NAME]" at bounding box center [663, 485] width 408 height 64
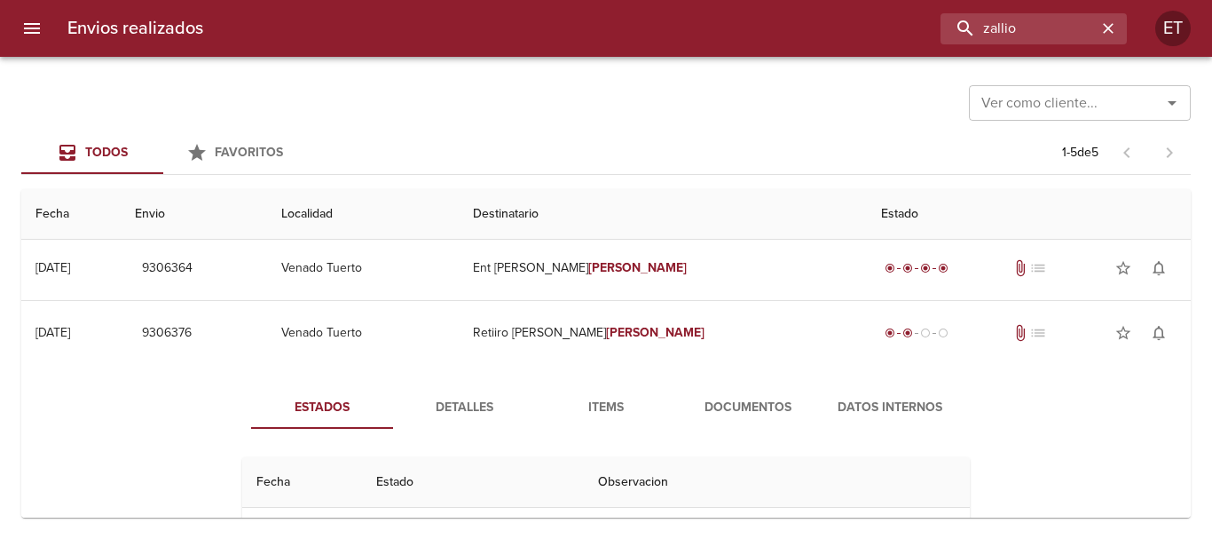
scroll to position [209, 0]
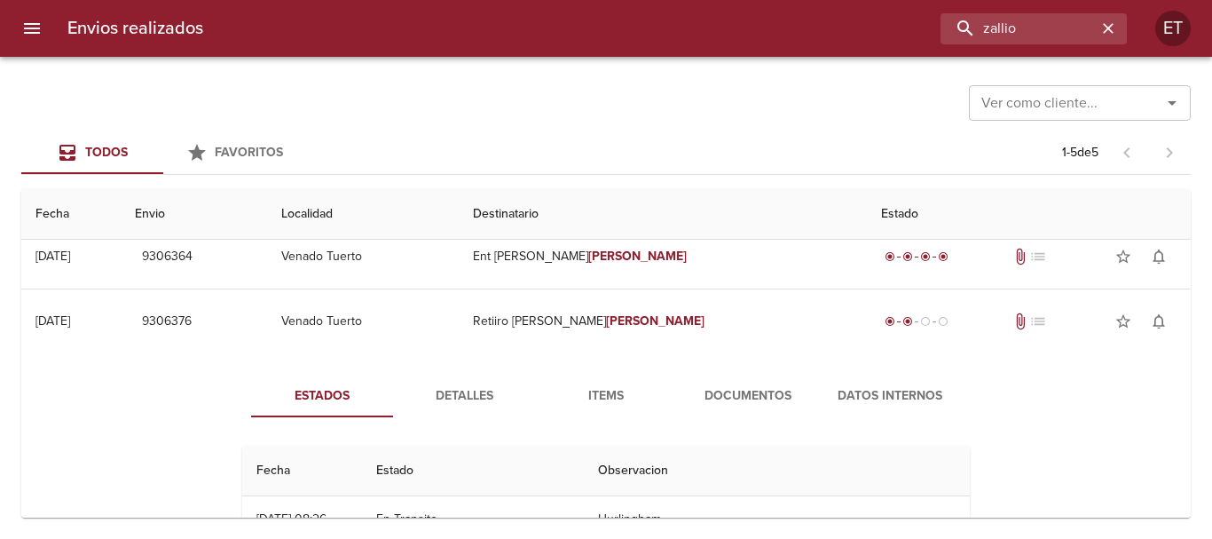
click at [717, 400] on span "Documentos" at bounding box center [748, 396] width 121 height 22
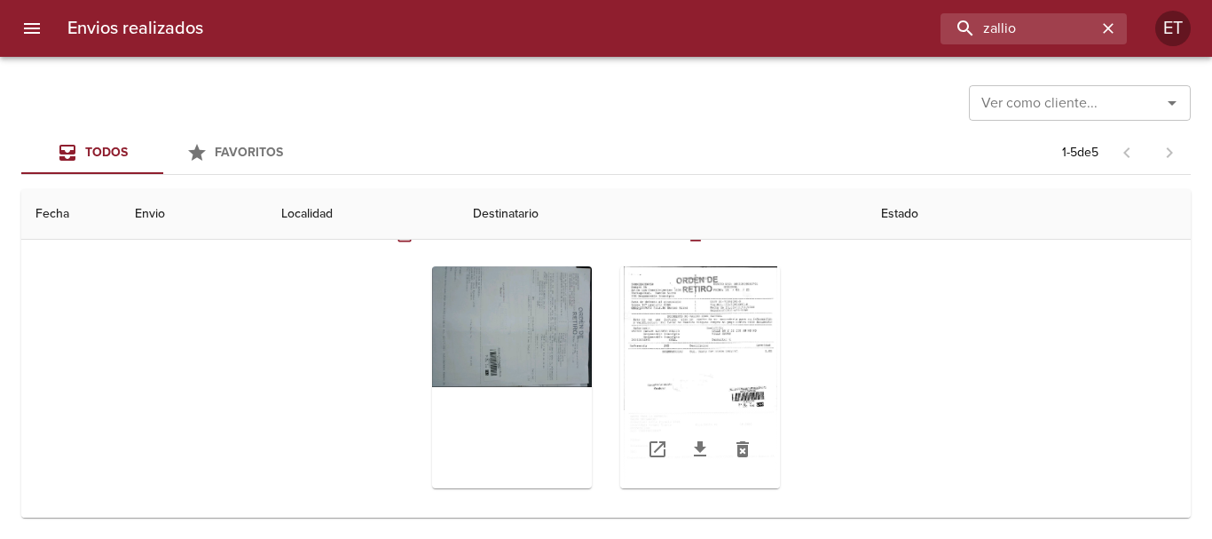
scroll to position [457, 0]
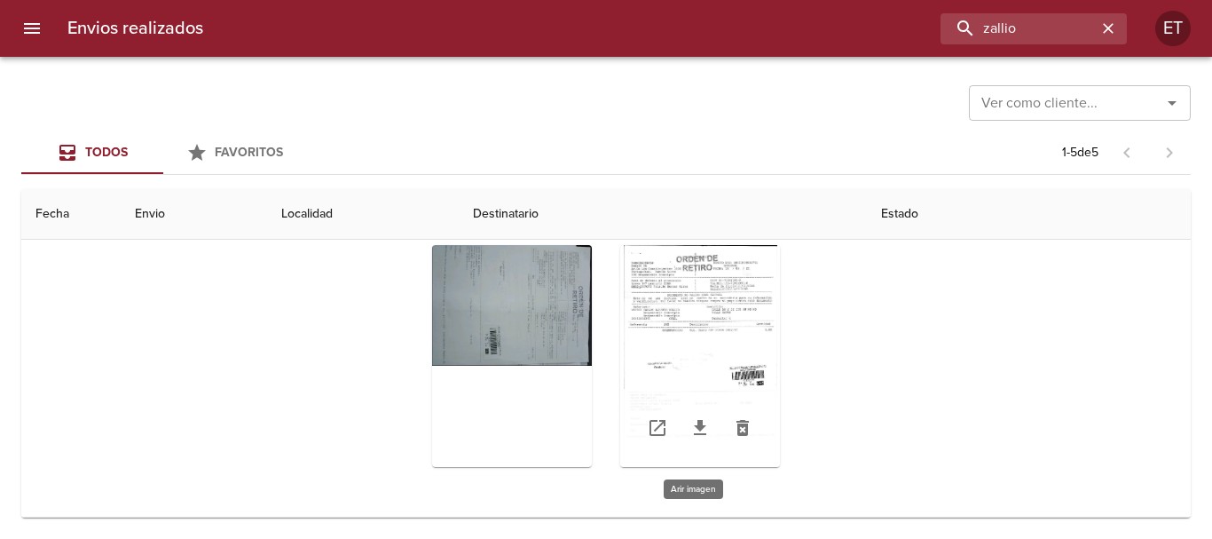
click at [706, 303] on div "Tabla de envíos del cliente" at bounding box center [700, 356] width 160 height 222
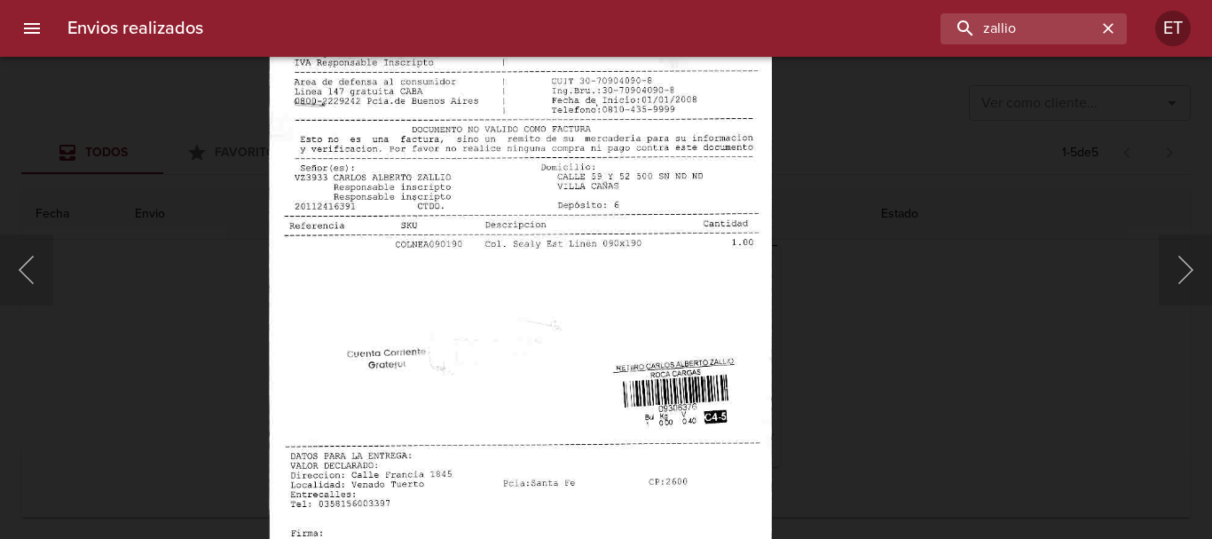
click at [492, 334] on img "Lightbox" at bounding box center [519, 328] width 503 height 726
click at [981, 307] on div "Lightbox" at bounding box center [606, 269] width 1212 height 539
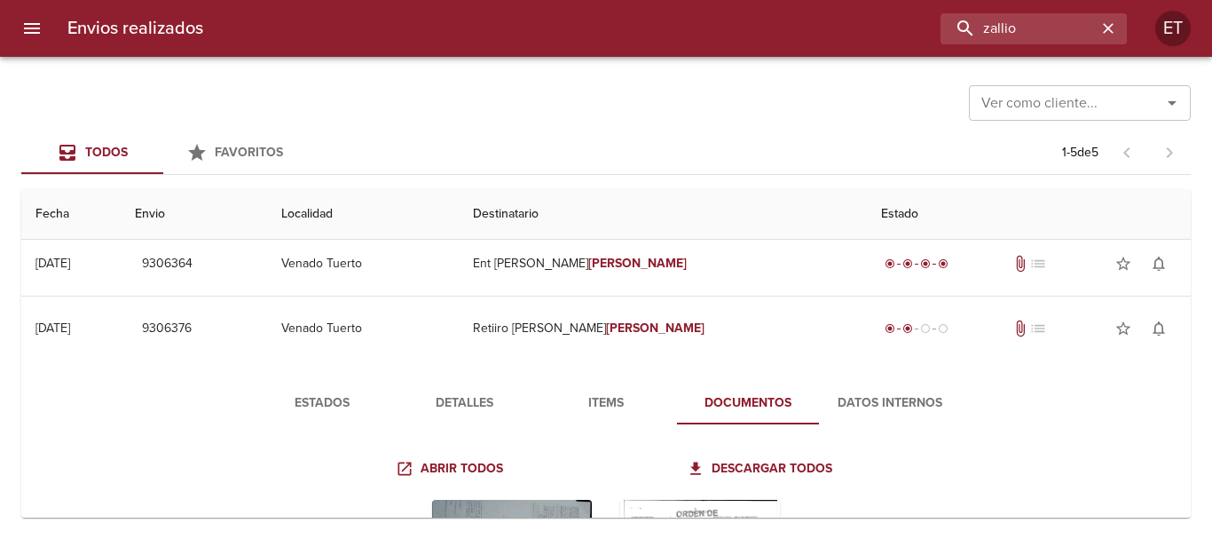
scroll to position [368, 0]
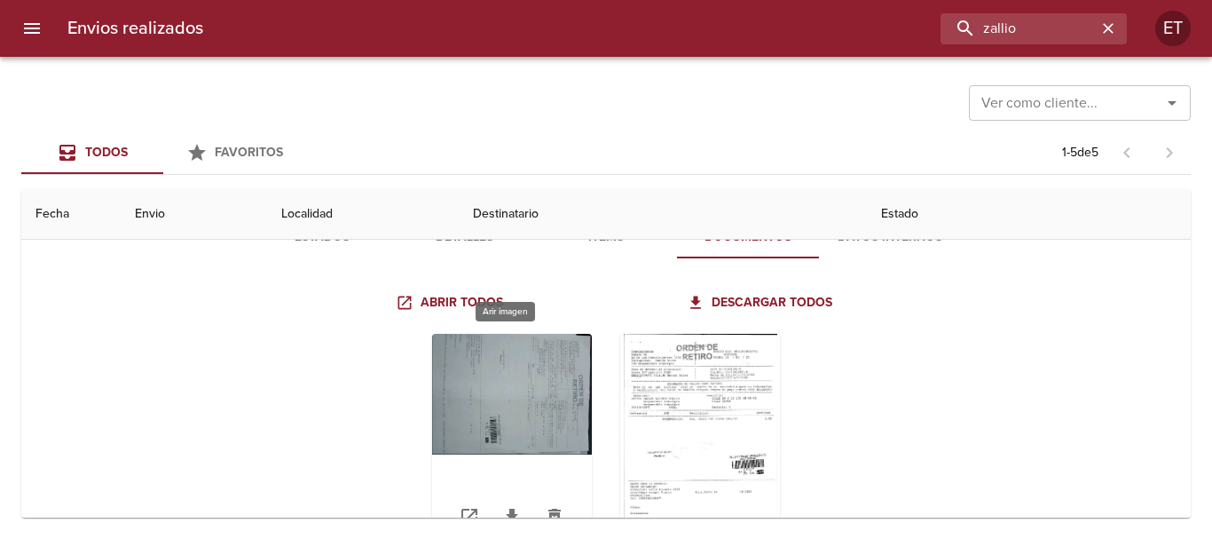
click at [528, 377] on div "Tabla de envíos del cliente" at bounding box center [512, 445] width 160 height 222
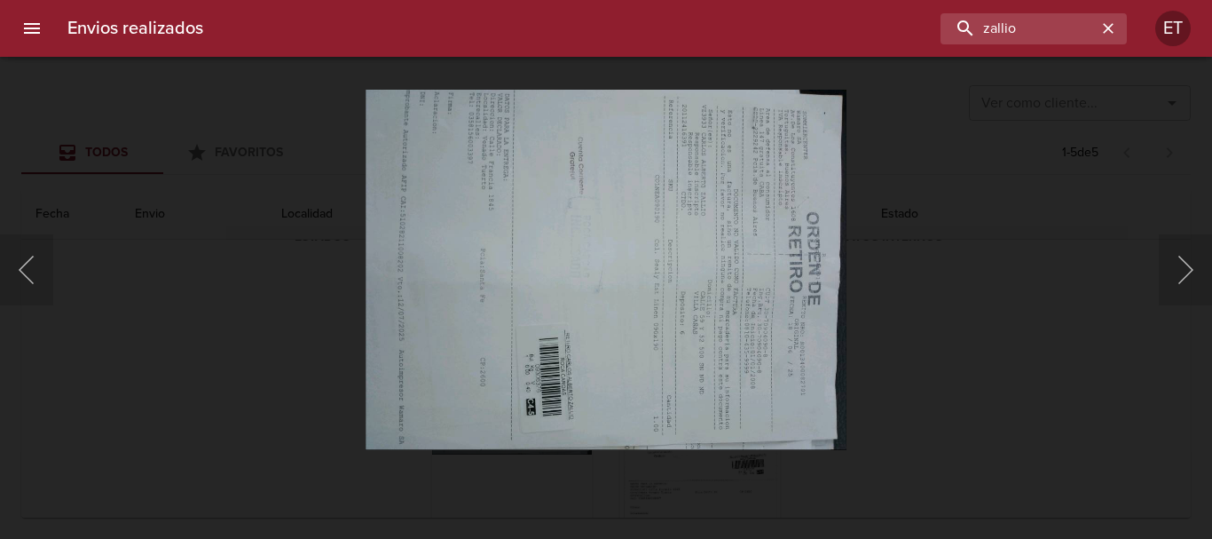
click at [1007, 280] on div "Lightbox" at bounding box center [606, 269] width 1212 height 539
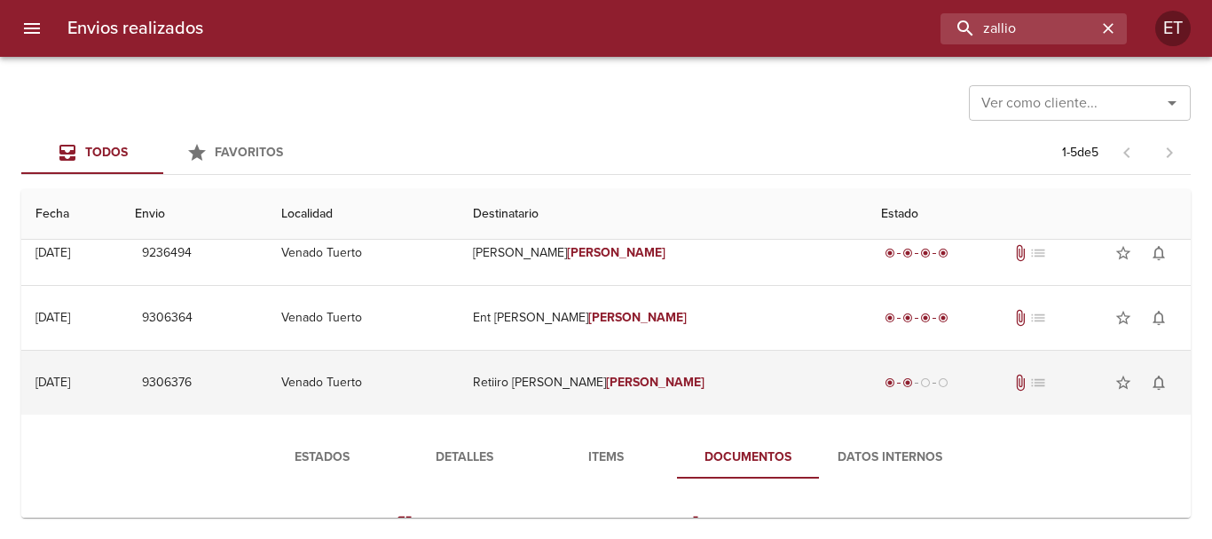
scroll to position [177, 0]
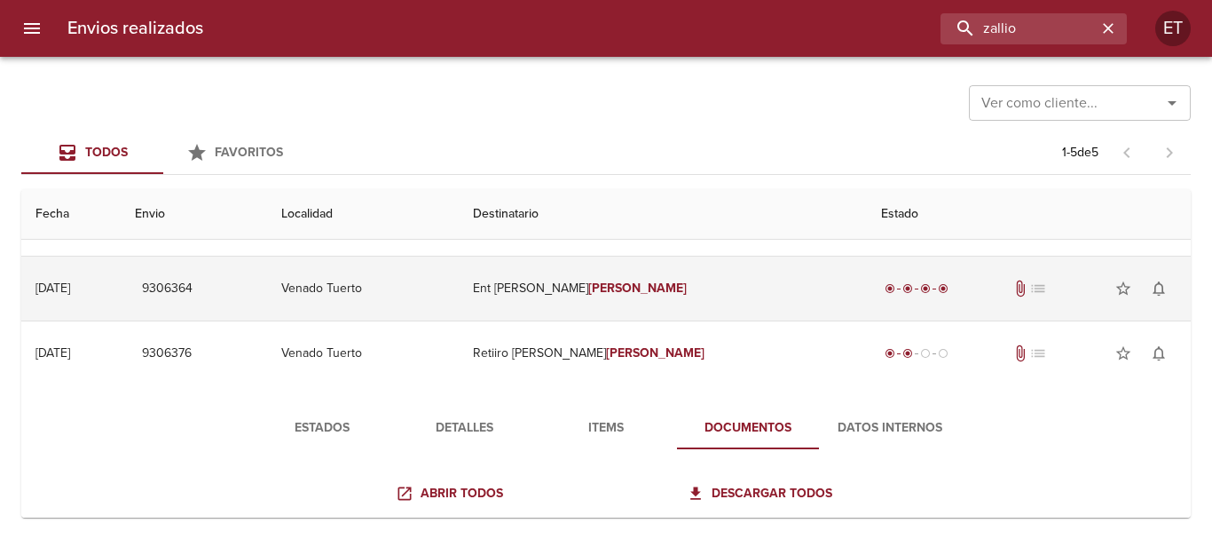
click at [647, 288] on em "[PERSON_NAME]" at bounding box center [637, 287] width 98 height 15
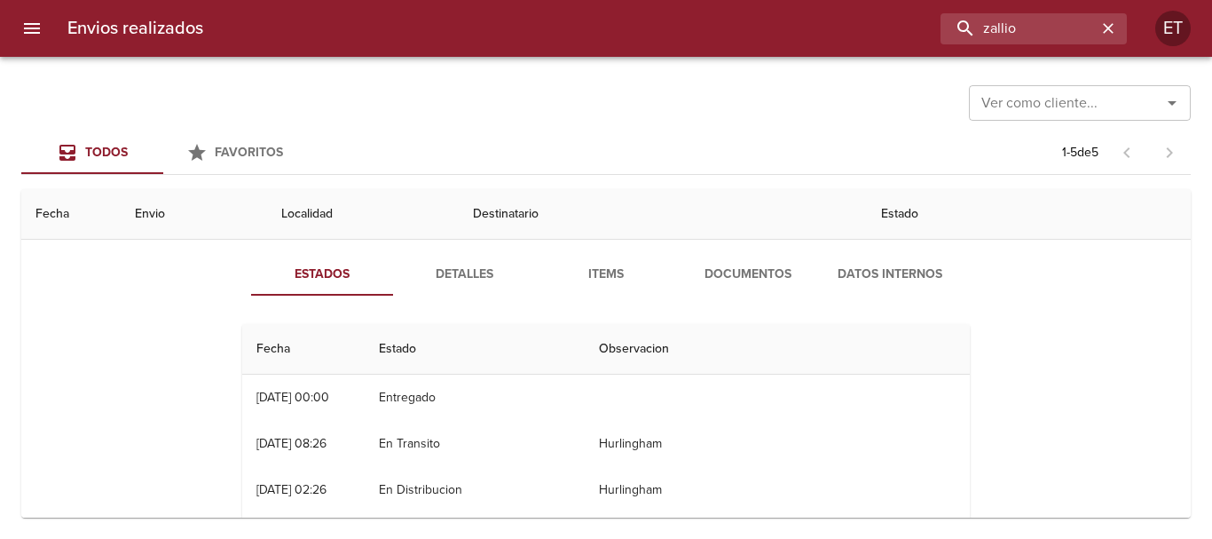
click at [697, 282] on span "Documentos" at bounding box center [748, 275] width 121 height 22
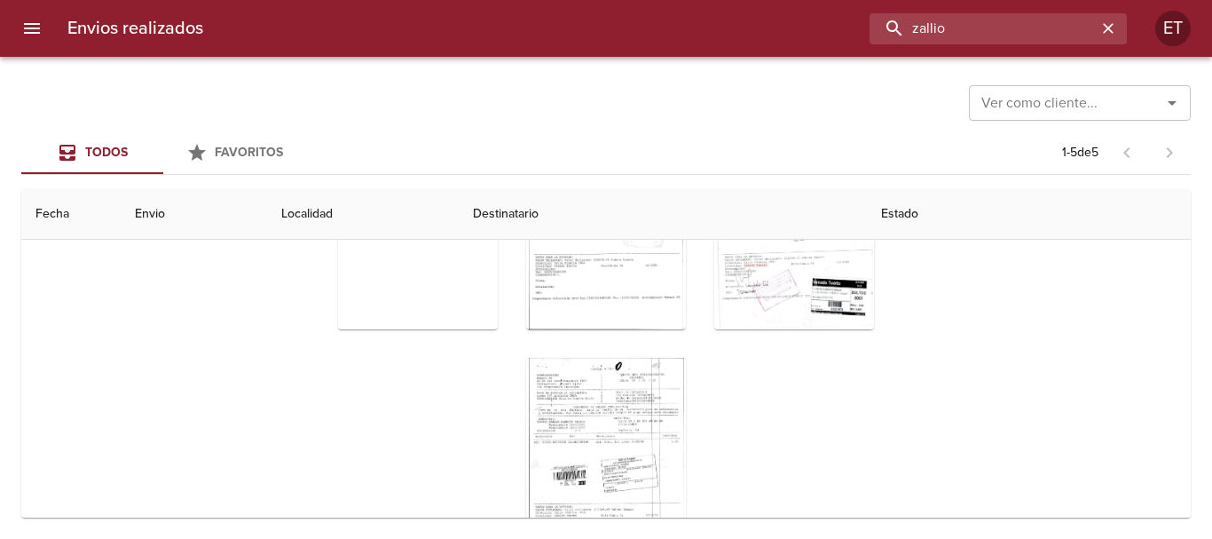
drag, startPoint x: 1016, startPoint y: 17, endPoint x: 741, endPoint y: -25, distance: 278.2
click at [741, 0] on html "Envios realizados zallio ET Ver como cliente... Ver como cliente... Todos Favor…" at bounding box center [606, 0] width 1212 height 0
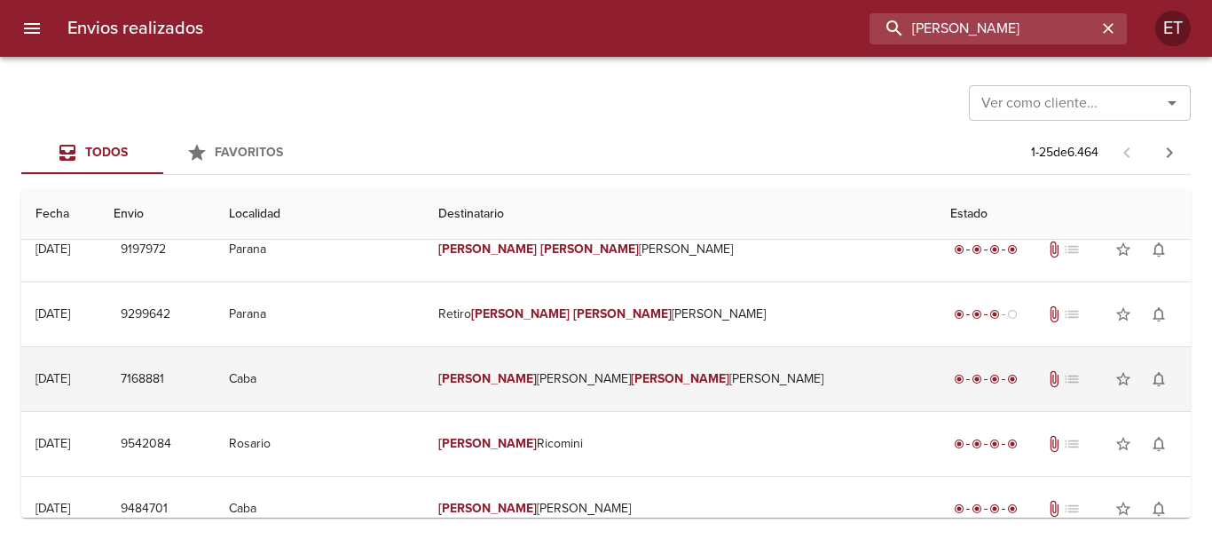
scroll to position [0, 0]
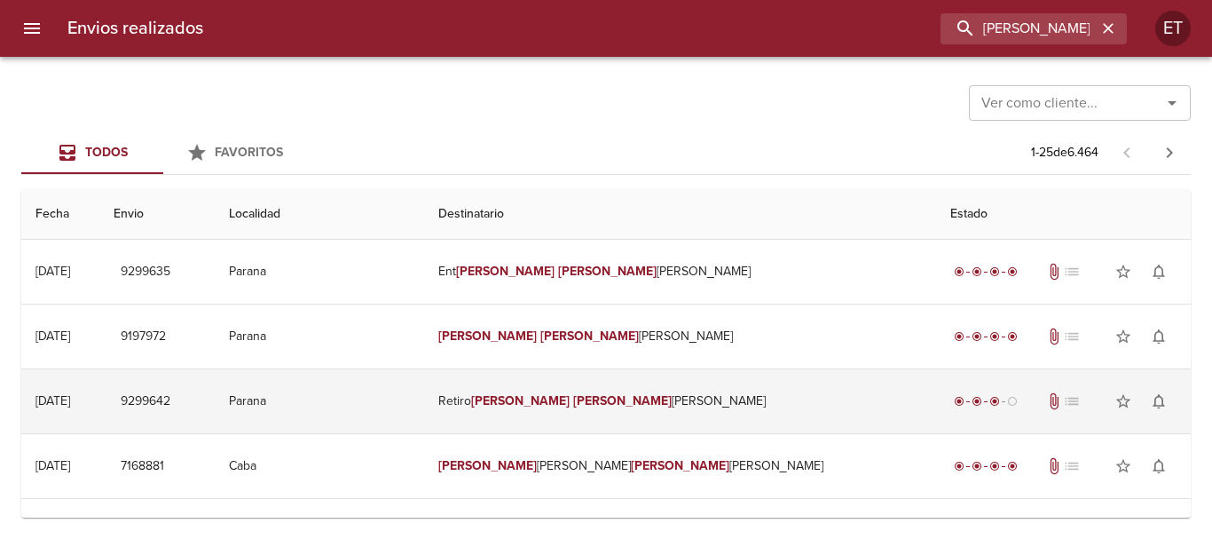
click at [678, 428] on td "Retiro [PERSON_NAME] [PERSON_NAME]" at bounding box center [679, 401] width 511 height 64
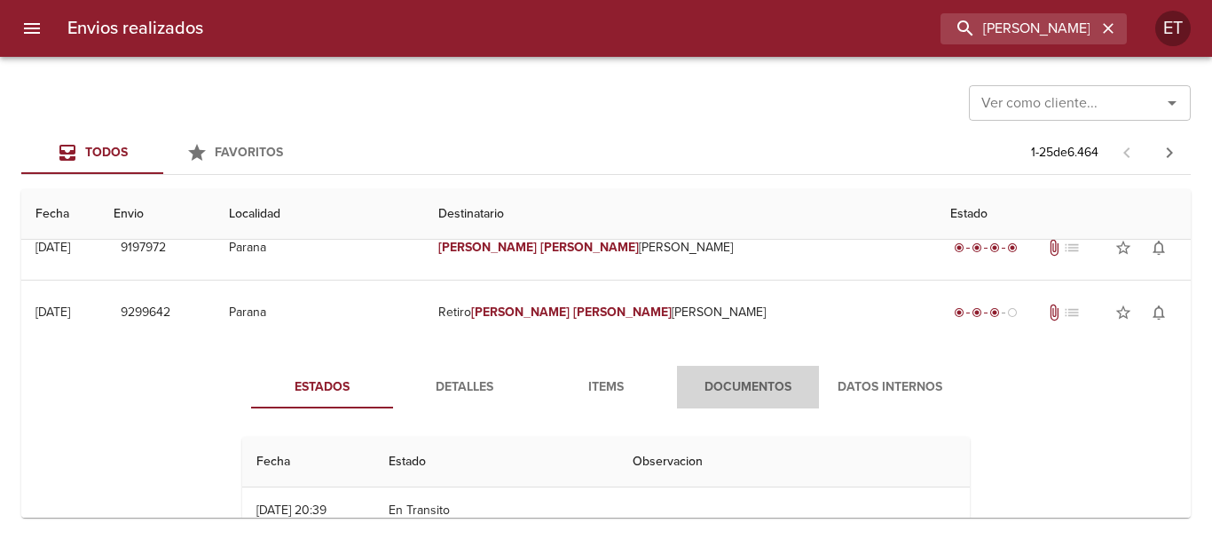
click at [688, 397] on span "Documentos" at bounding box center [748, 387] width 121 height 22
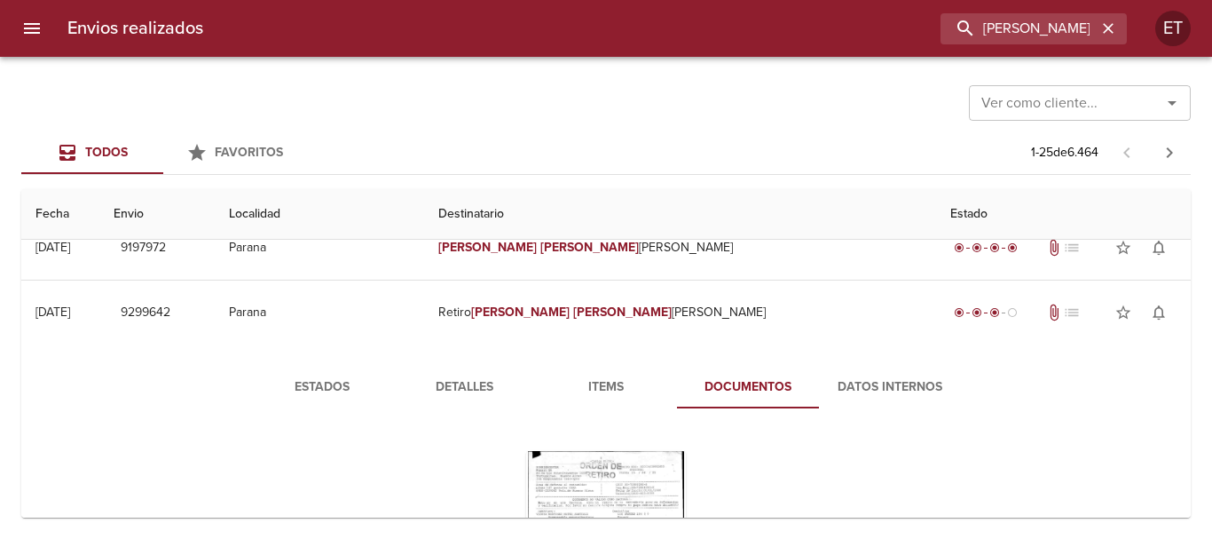
scroll to position [266, 0]
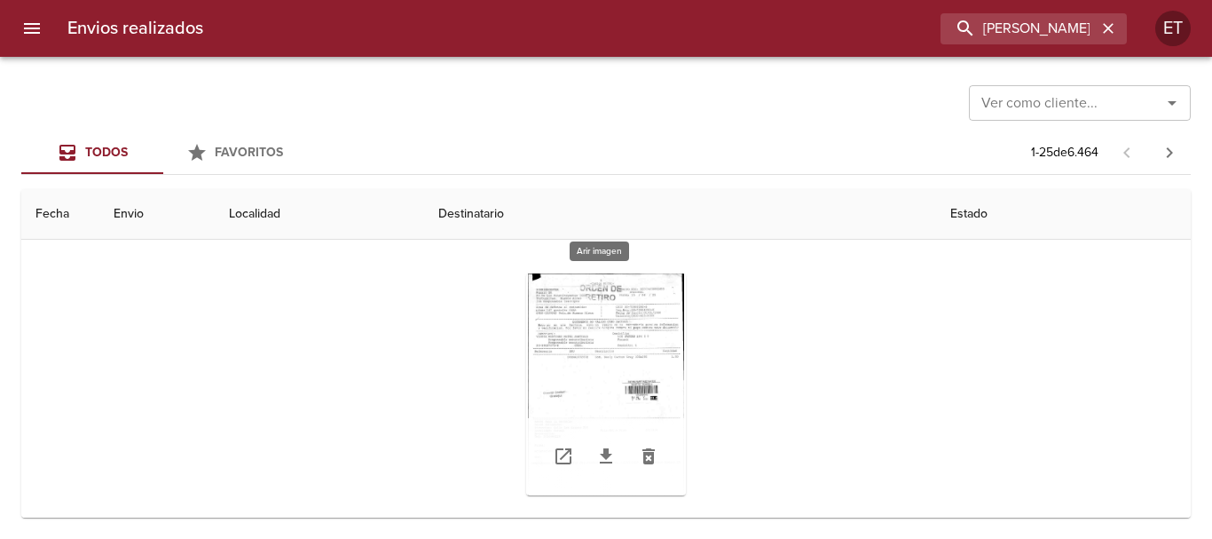
click at [600, 295] on div "Tabla de envíos del cliente" at bounding box center [606, 384] width 160 height 222
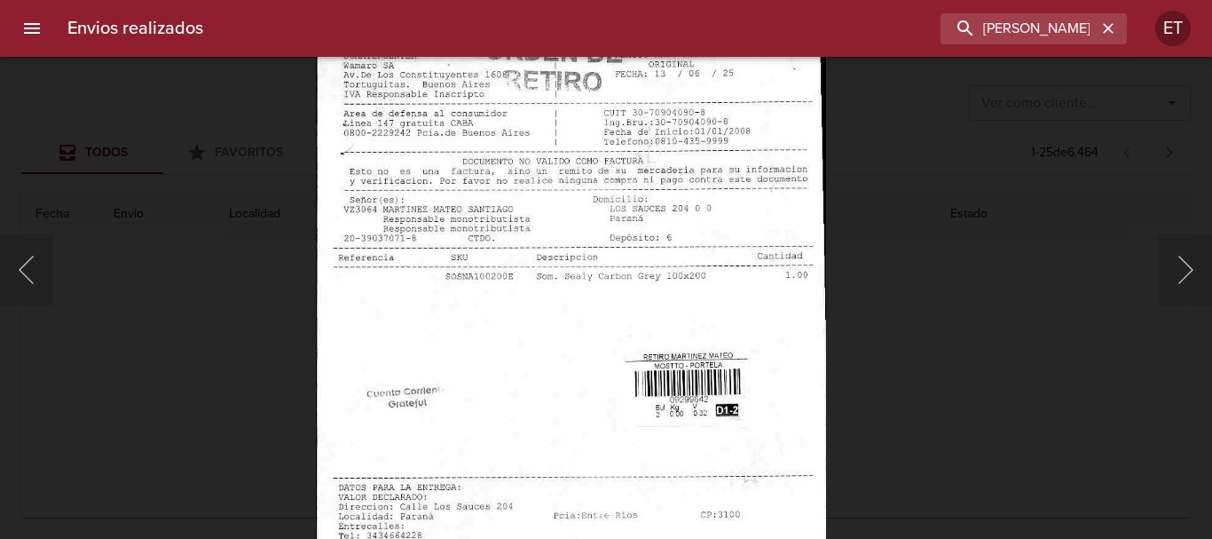
click at [706, 286] on img "Lightbox" at bounding box center [571, 366] width 510 height 726
click at [1069, 37] on input "[PERSON_NAME]" at bounding box center [983, 28] width 227 height 31
click at [1069, 38] on input "[PERSON_NAME]" at bounding box center [983, 28] width 227 height 31
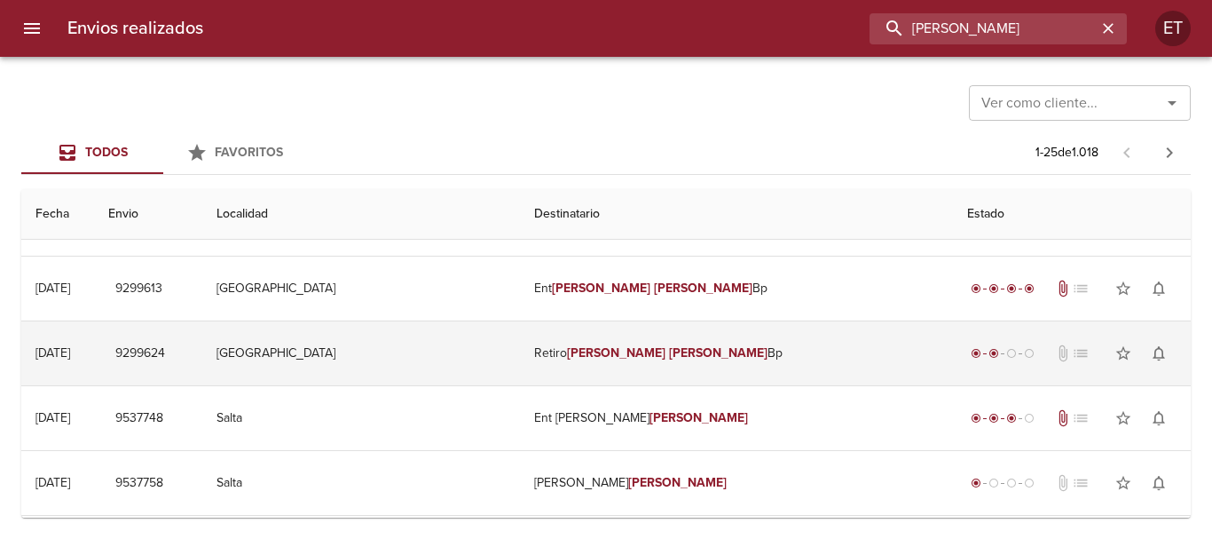
scroll to position [89, 0]
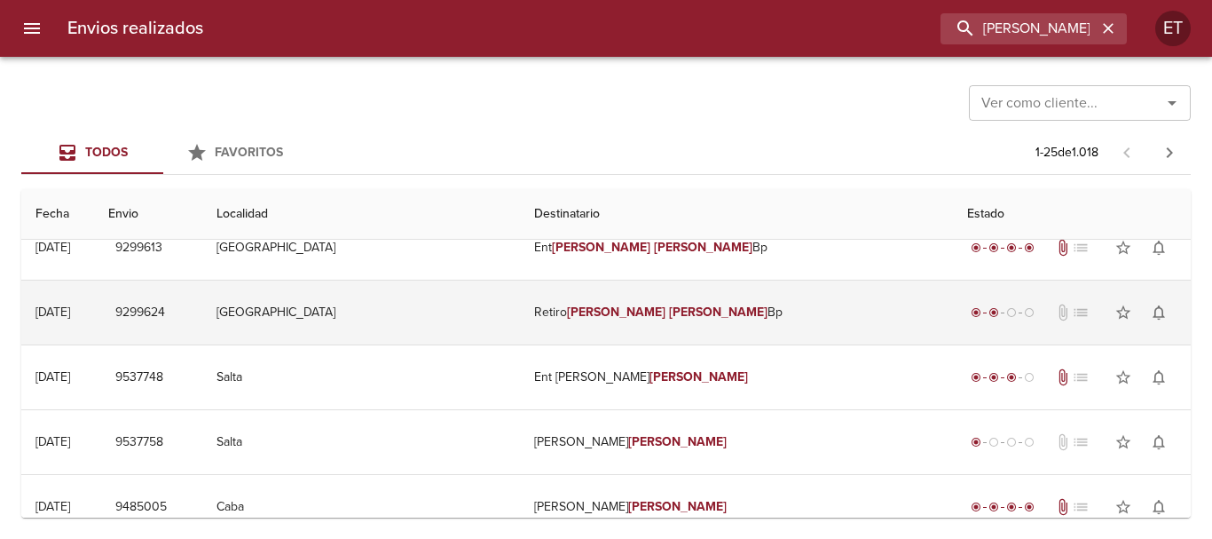
click at [585, 317] on em "[PERSON_NAME]" at bounding box center [616, 311] width 98 height 15
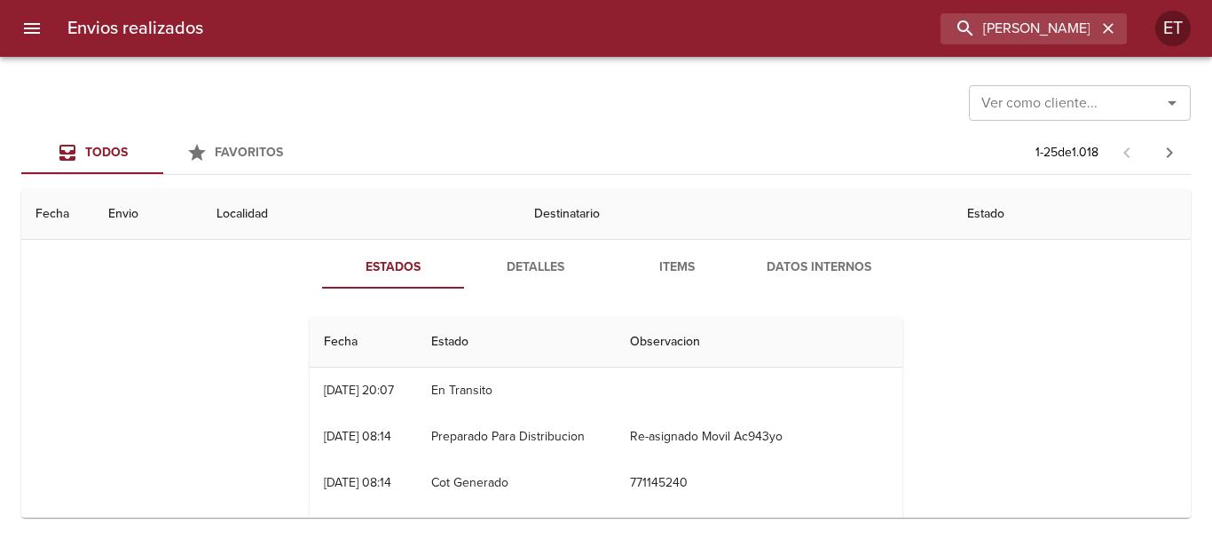
scroll to position [177, 0]
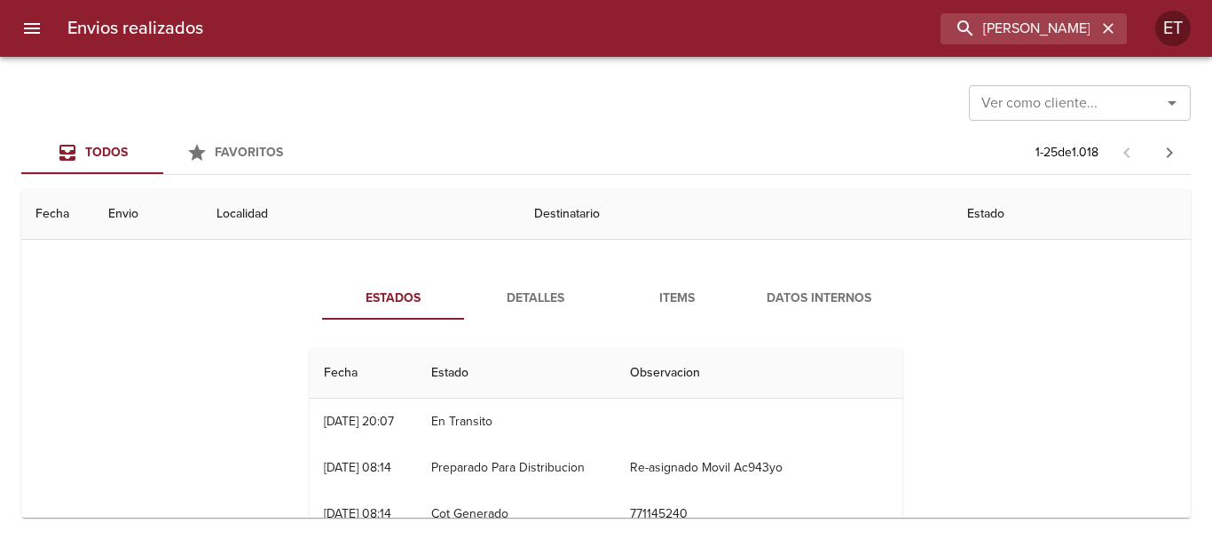
click at [667, 289] on span "Items" at bounding box center [677, 298] width 121 height 22
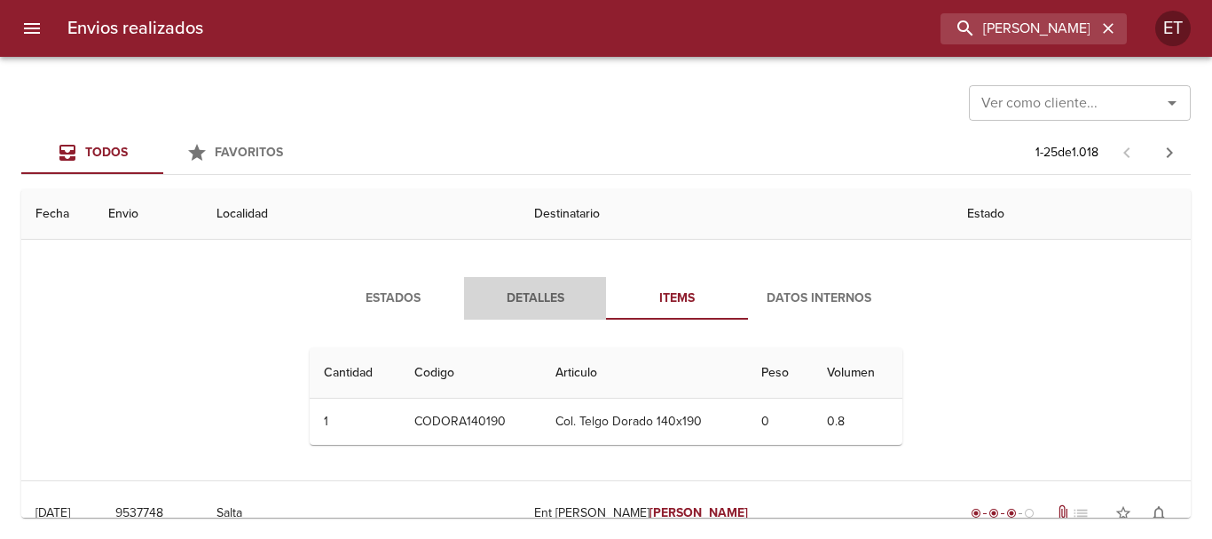
click at [558, 295] on span "Detalles" at bounding box center [535, 298] width 121 height 22
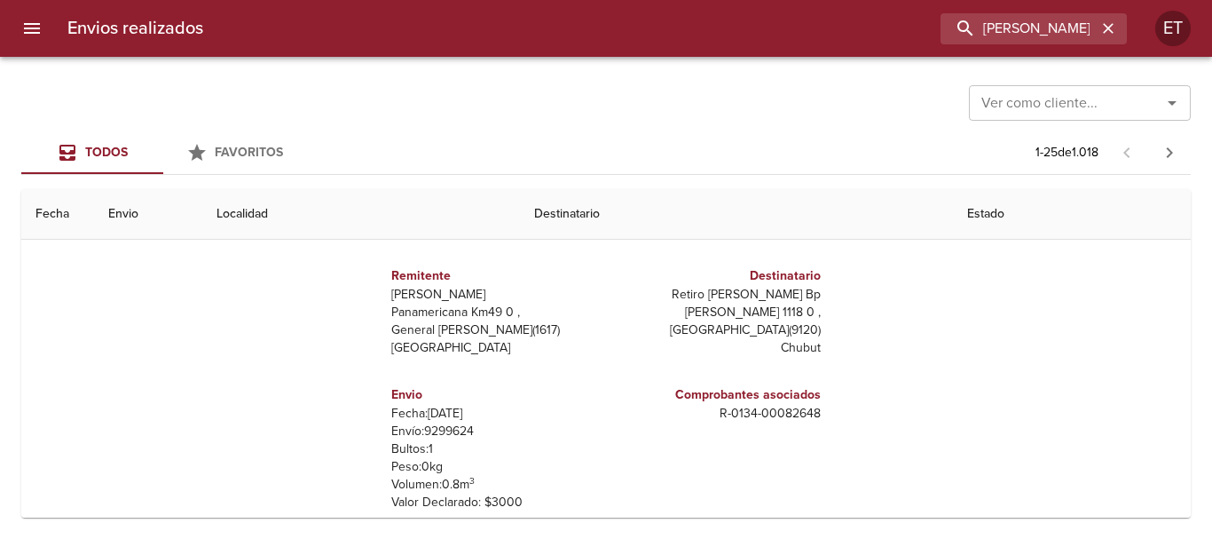
scroll to position [89, 0]
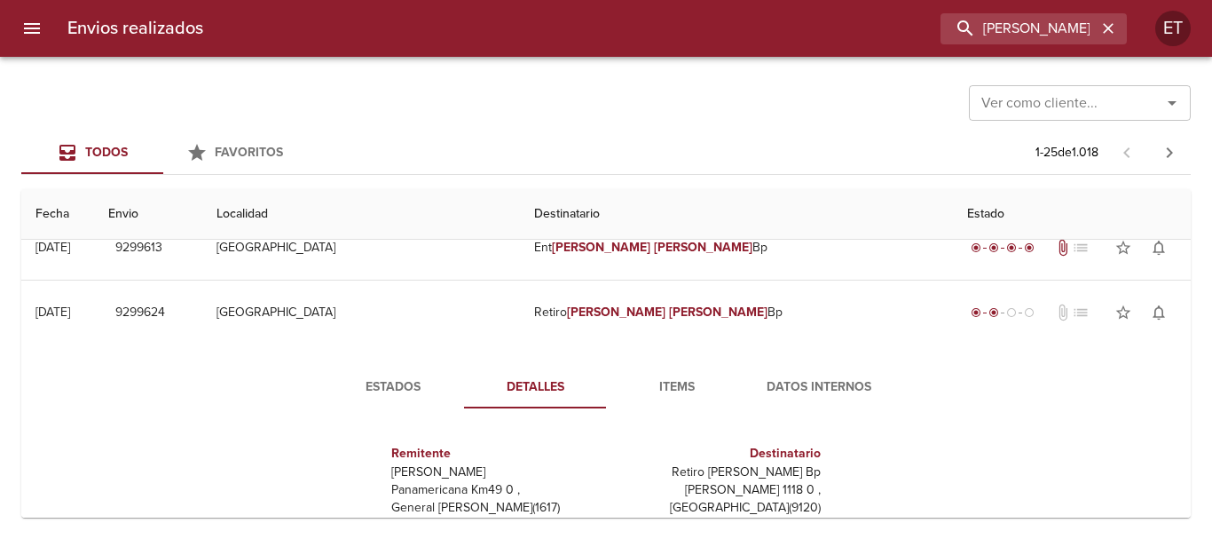
click at [410, 366] on button "Estados" at bounding box center [393, 387] width 142 height 43
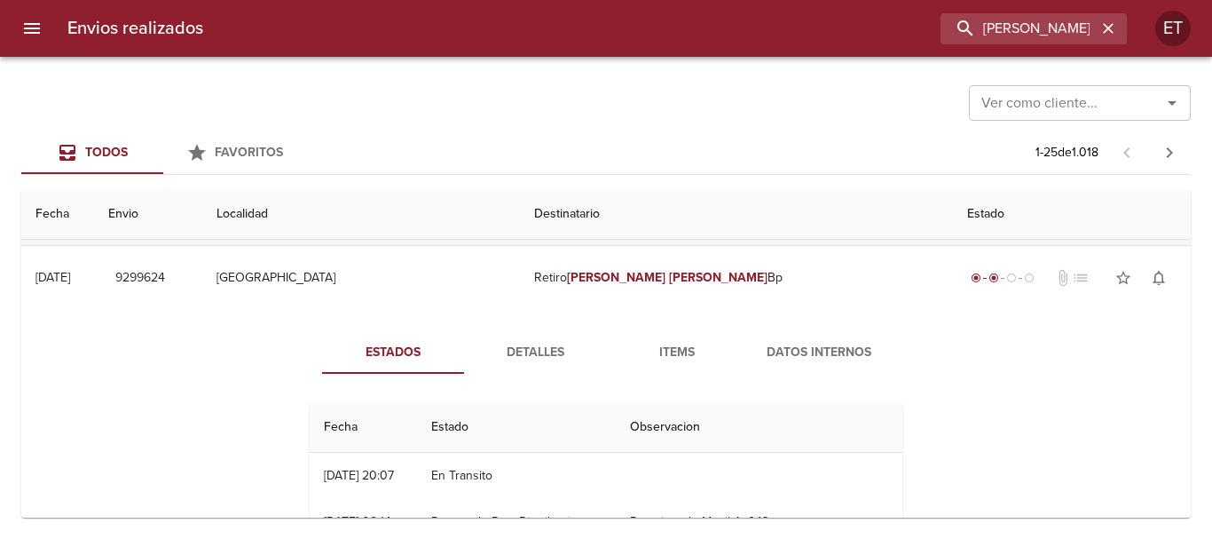
scroll to position [0, 0]
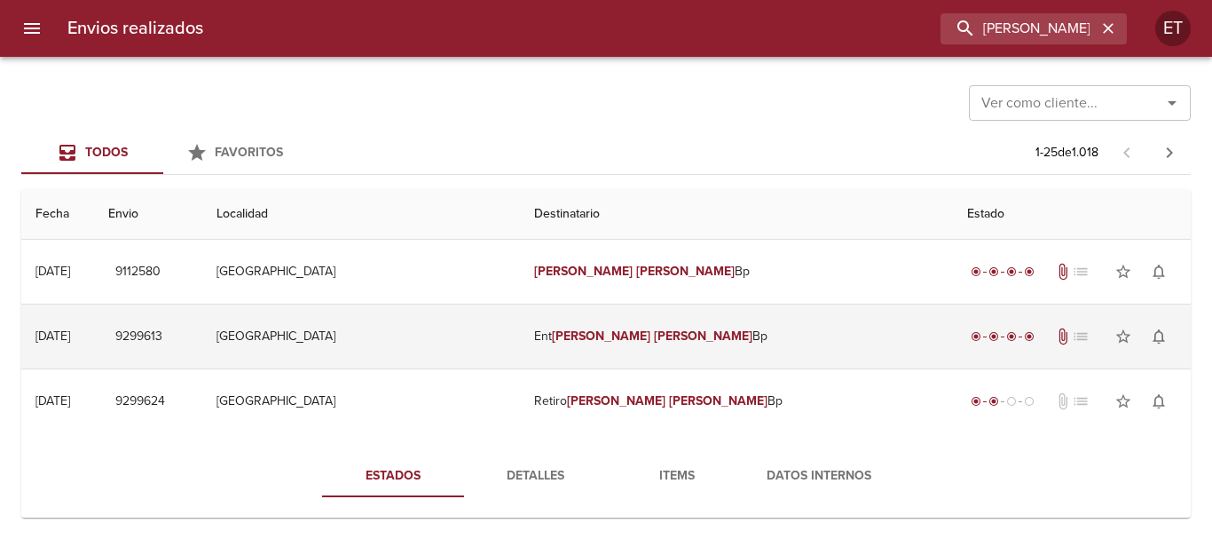
drag, startPoint x: 635, startPoint y: 405, endPoint x: 630, endPoint y: 350, distance: 54.4
click at [669, 400] on em "[PERSON_NAME]" at bounding box center [718, 400] width 98 height 15
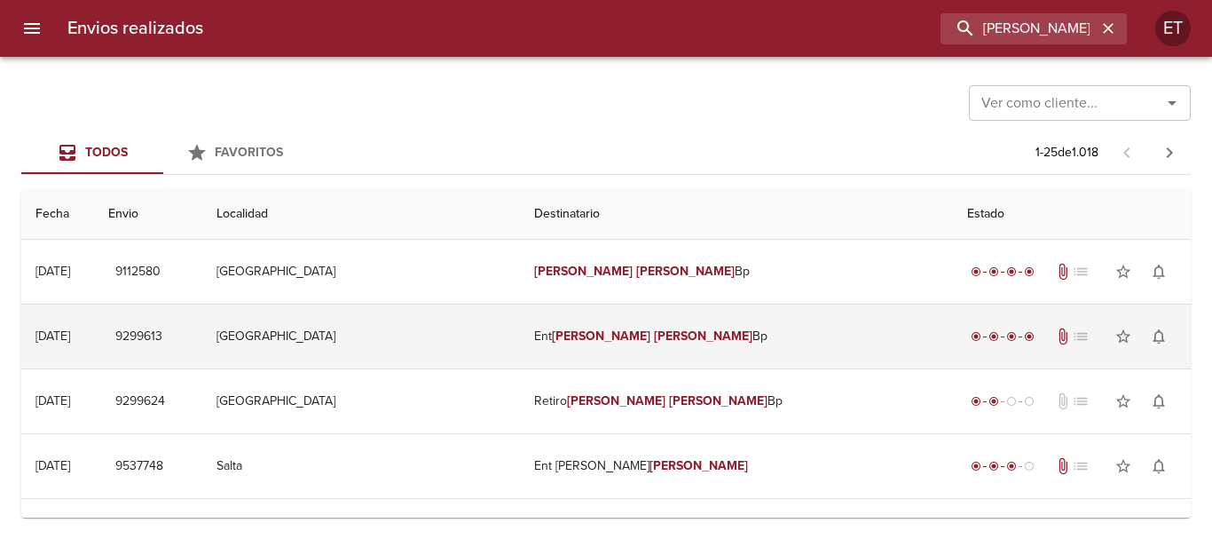
click at [628, 343] on td "Ent [PERSON_NAME] Bp" at bounding box center [736, 336] width 433 height 64
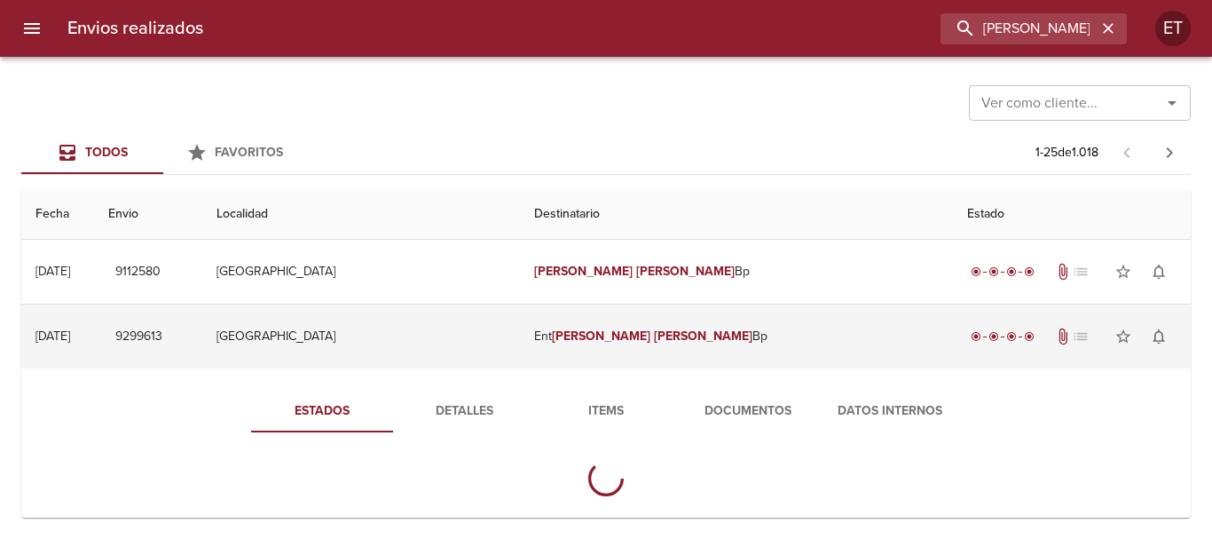
scroll to position [89, 0]
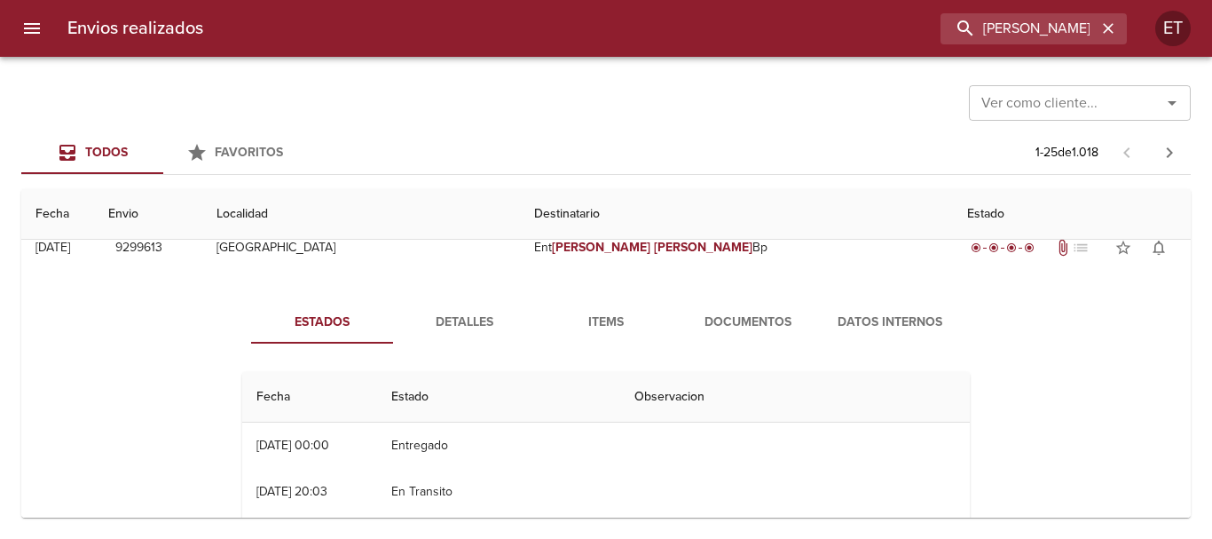
click at [723, 327] on span "Documentos" at bounding box center [748, 322] width 121 height 22
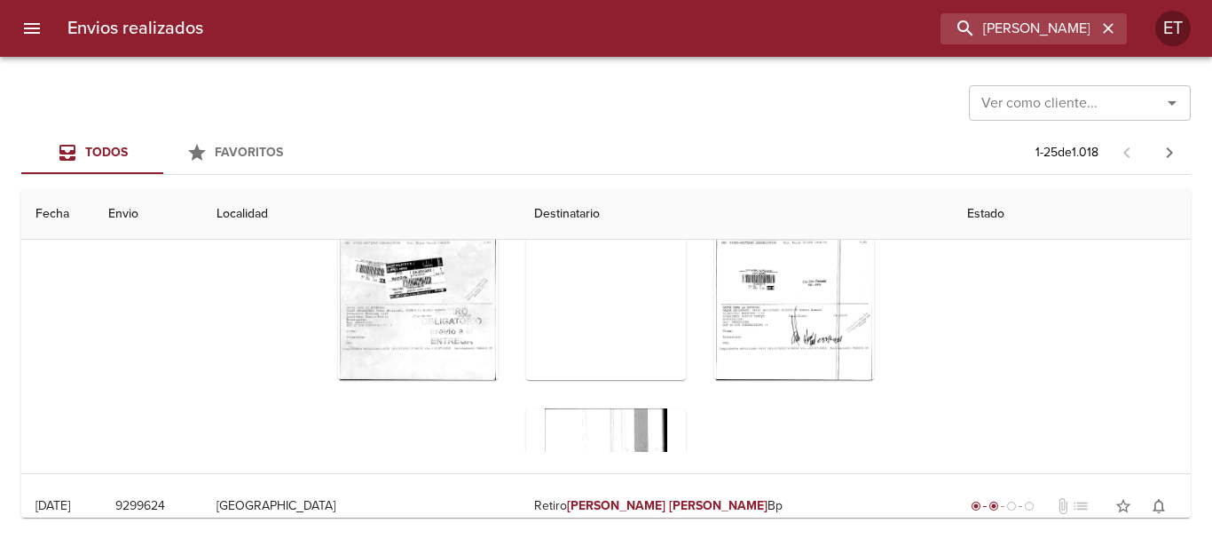
scroll to position [264, 0]
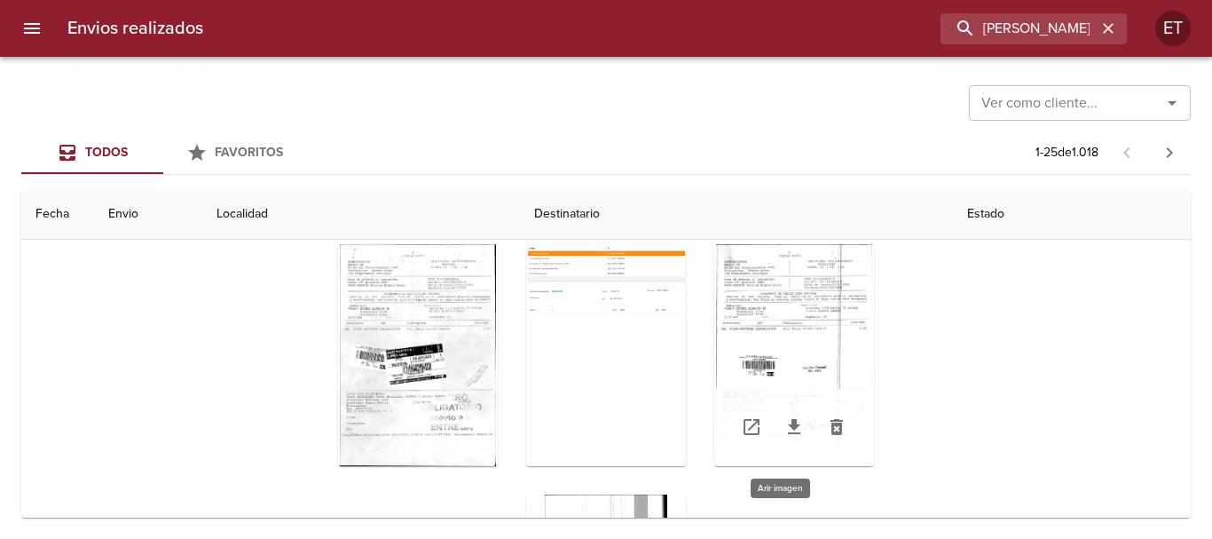
click at [760, 365] on div "Tabla de envíos del cliente" at bounding box center [794, 355] width 160 height 222
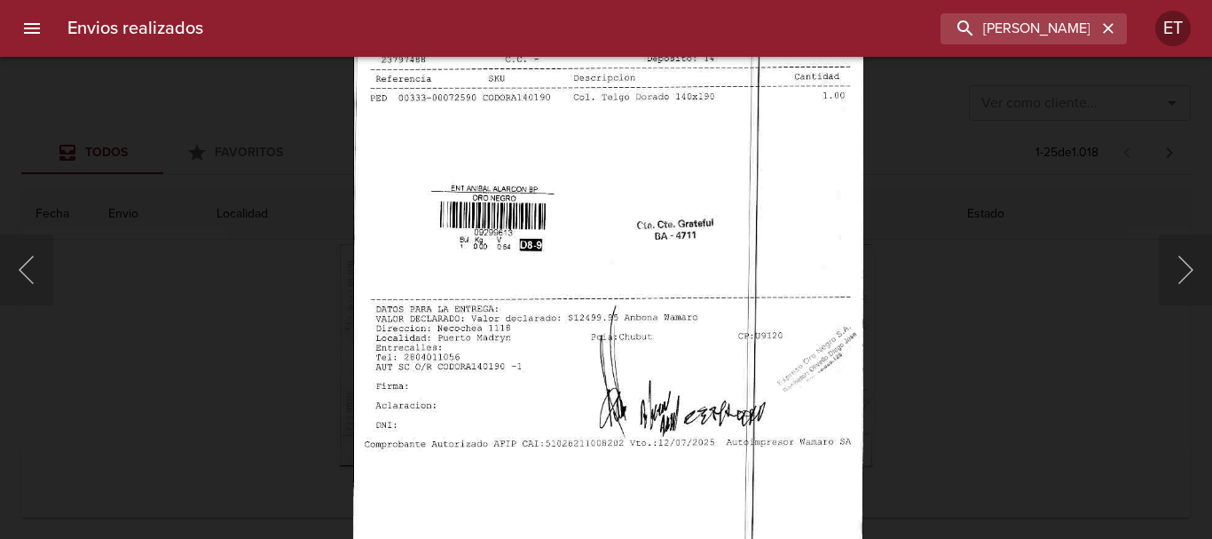
click at [673, 185] on img "Lightbox" at bounding box center [608, 184] width 510 height 726
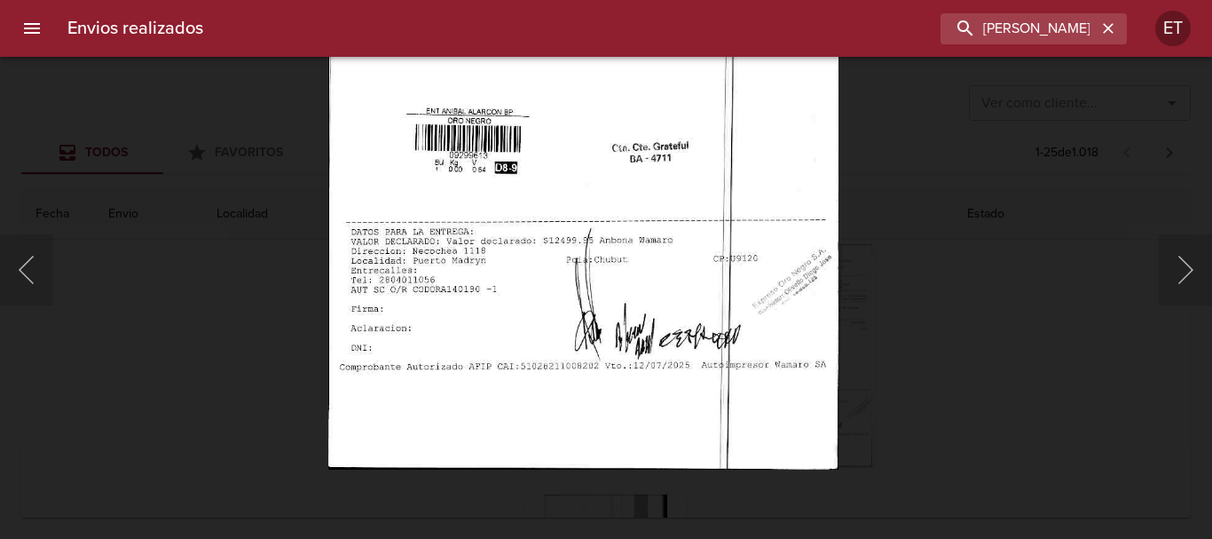
click at [1091, 285] on div "Lightbox" at bounding box center [606, 269] width 1212 height 539
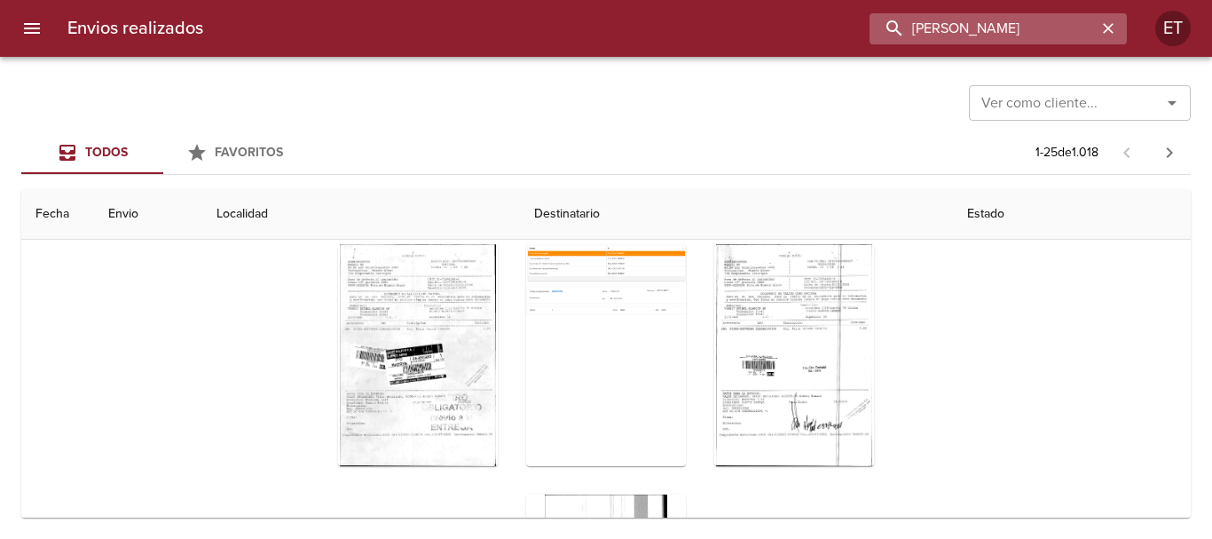
click at [1033, 25] on input "[PERSON_NAME]" at bounding box center [983, 28] width 227 height 31
click at [1032, 27] on input "[PERSON_NAME]" at bounding box center [983, 28] width 227 height 31
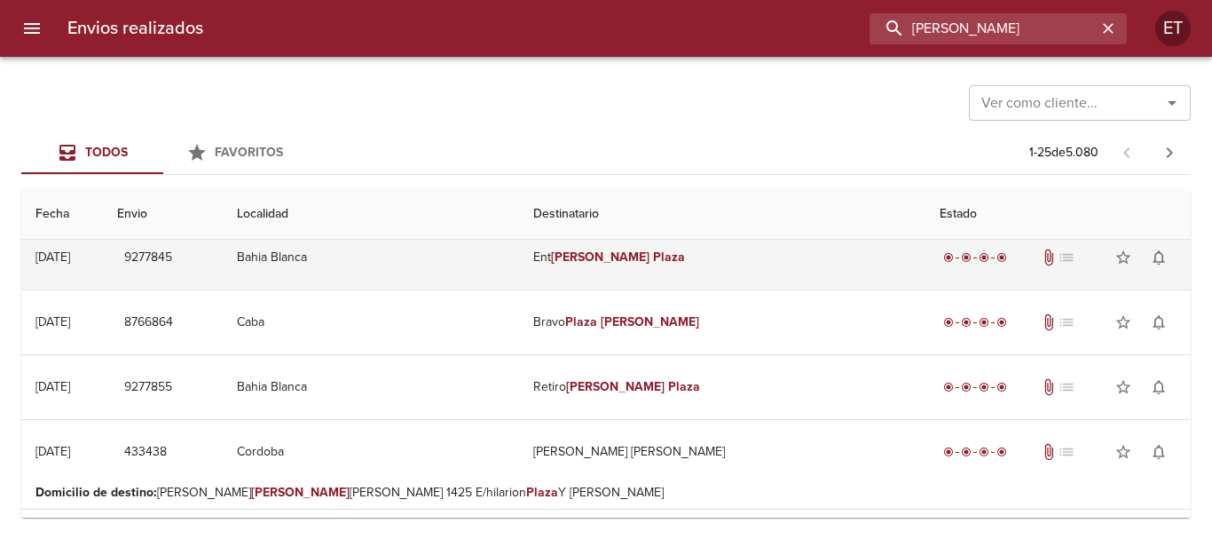
scroll to position [177, 0]
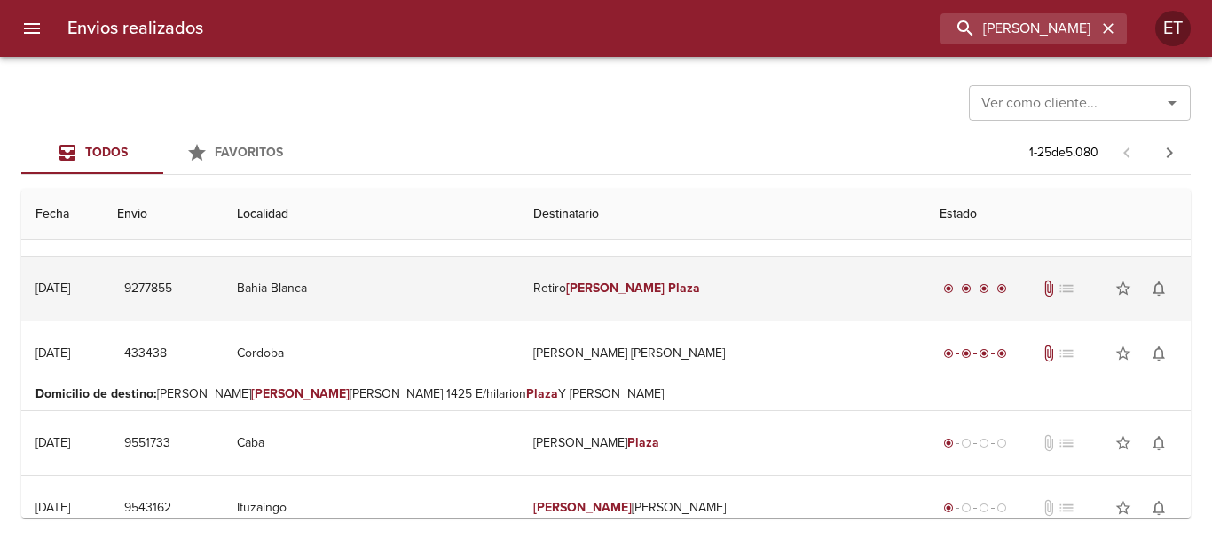
click at [691, 270] on td "Retiro [PERSON_NAME]" at bounding box center [721, 288] width 405 height 64
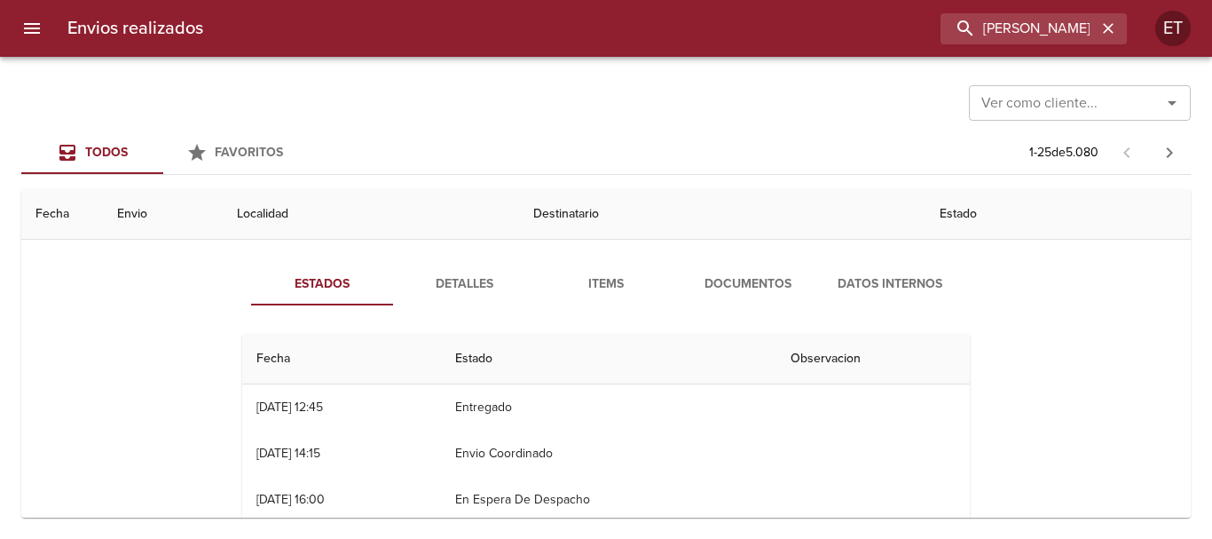
scroll to position [266, 0]
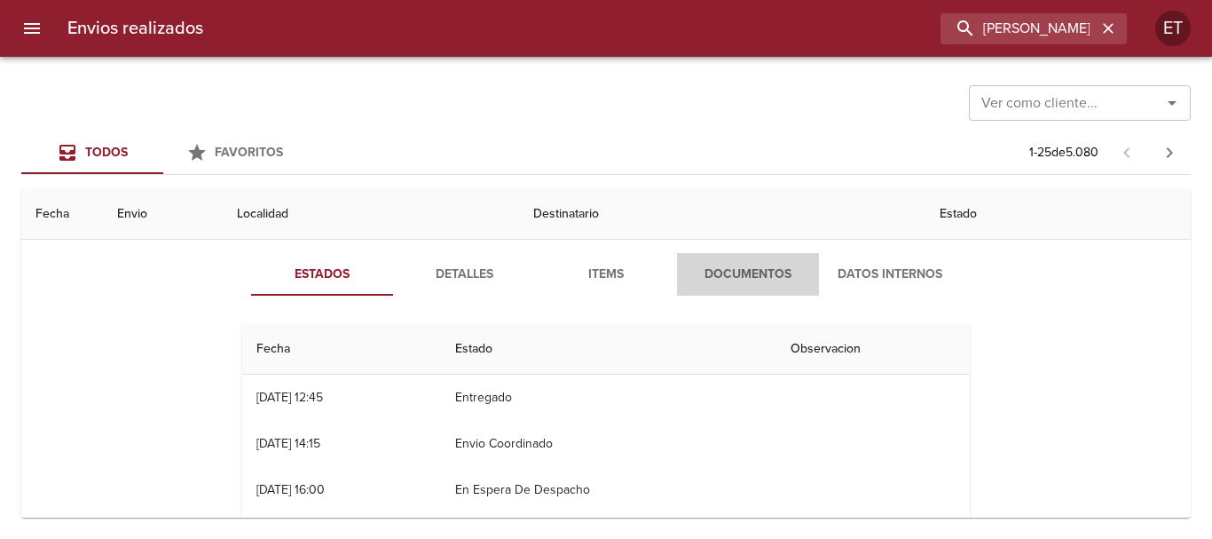
click at [722, 270] on span "Documentos" at bounding box center [748, 275] width 121 height 22
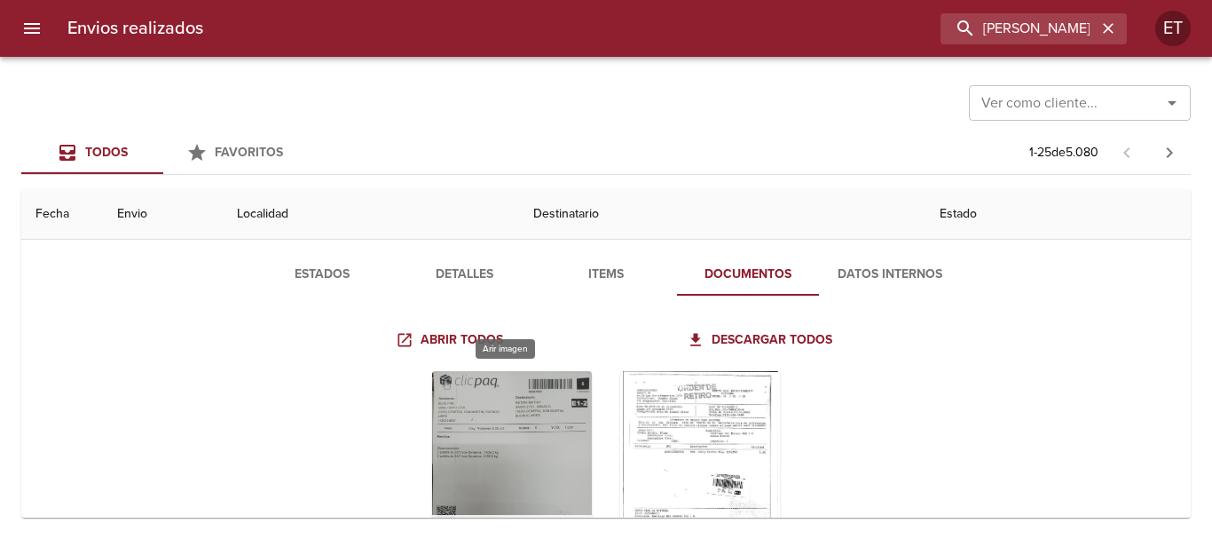
click at [531, 430] on div "Tabla de envíos del cliente" at bounding box center [512, 482] width 160 height 222
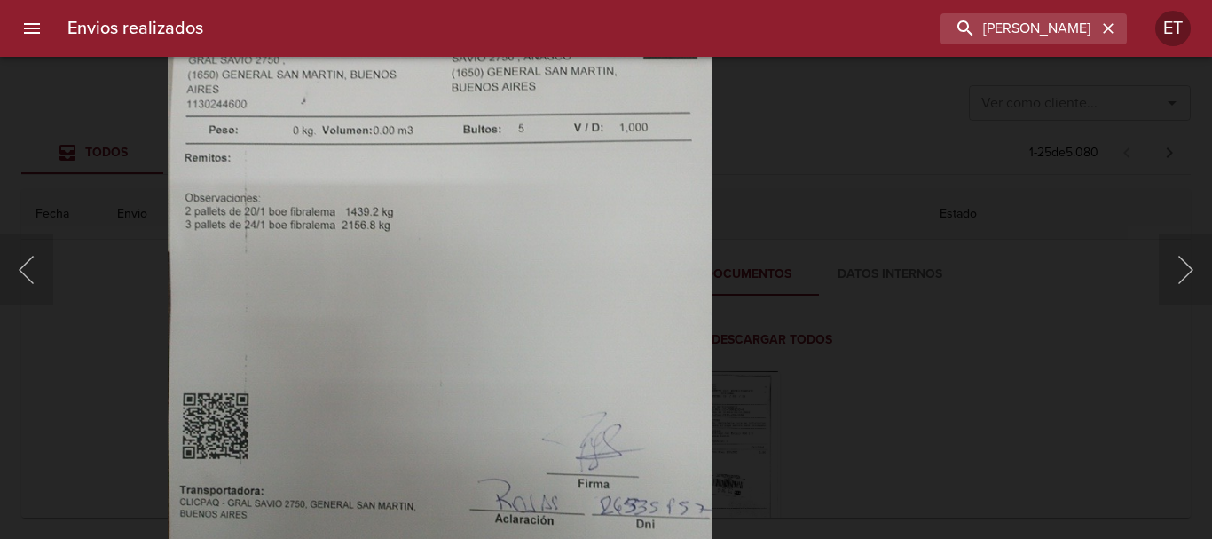
click at [612, 68] on img "Lightbox" at bounding box center [440, 299] width 544 height 726
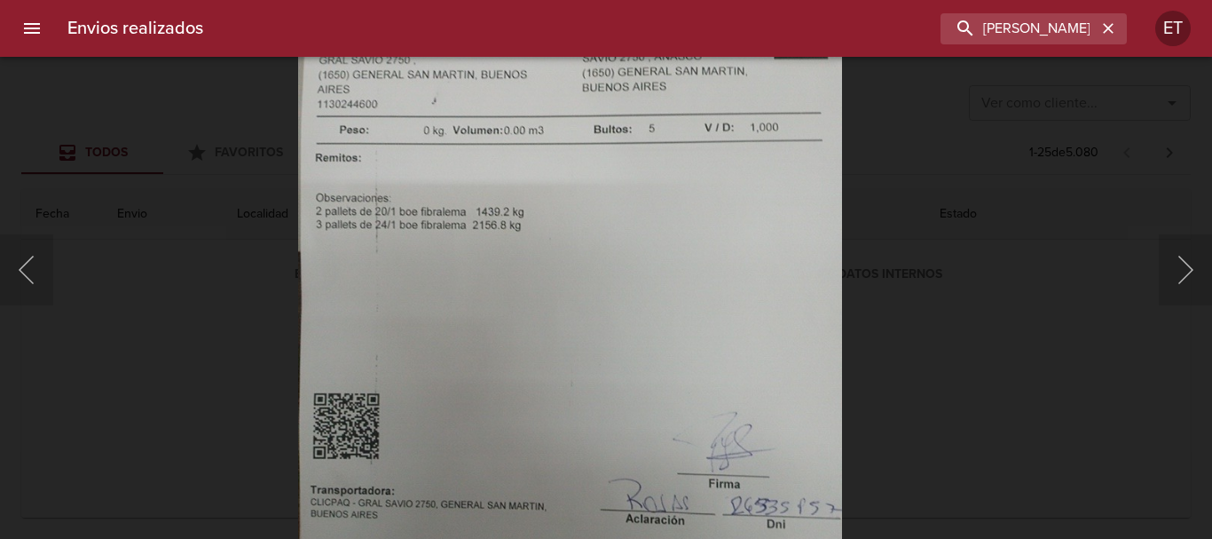
click at [1014, 382] on div "Lightbox" at bounding box center [606, 269] width 1212 height 539
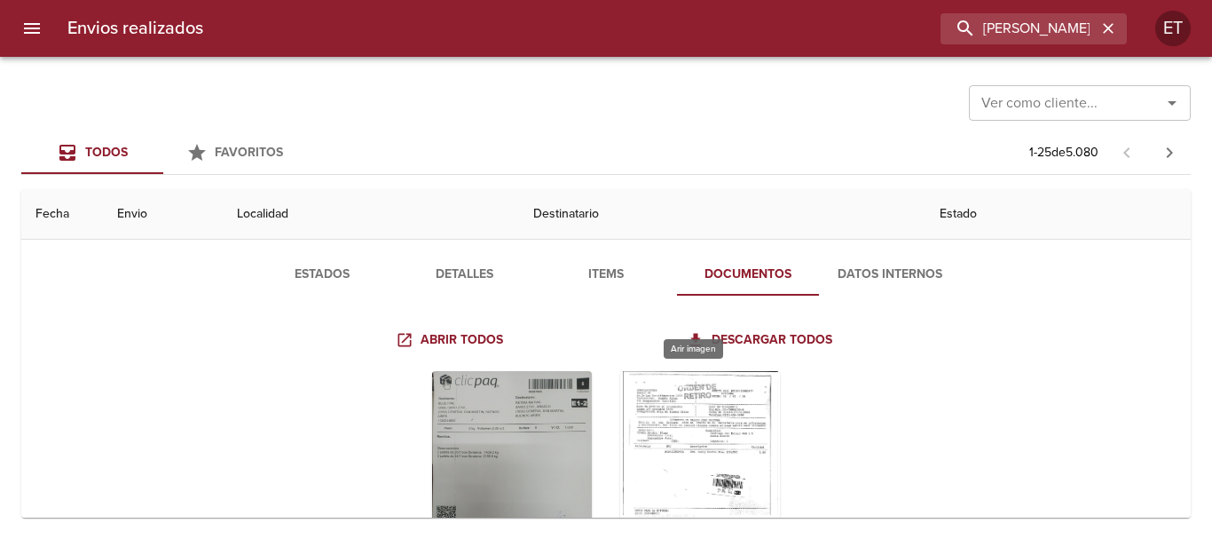
click at [711, 382] on div "Tabla de envíos del cliente" at bounding box center [700, 482] width 160 height 222
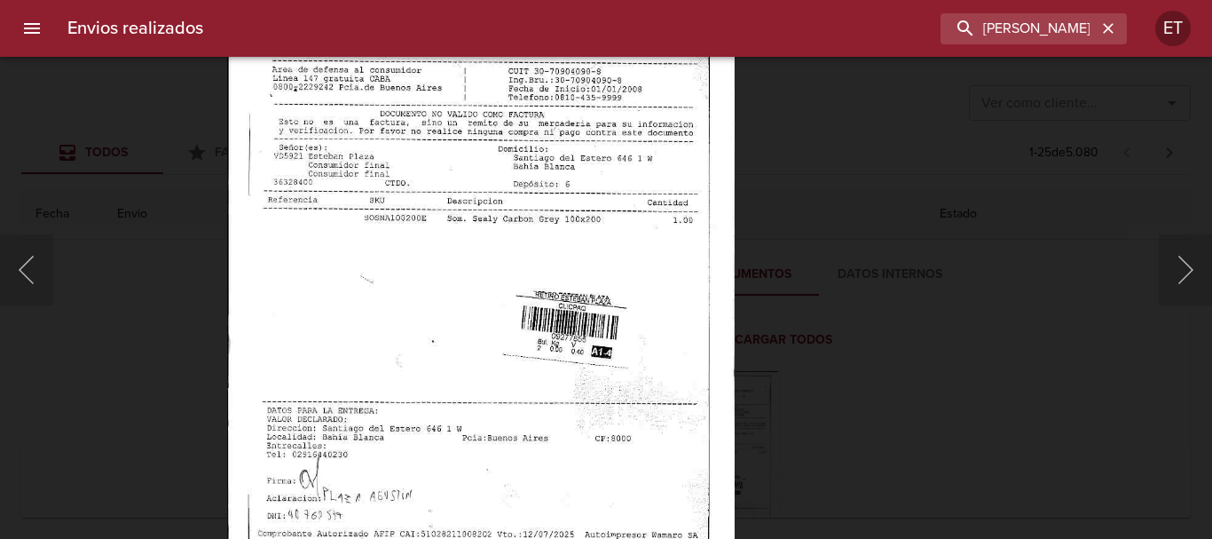
click at [576, 327] on img "Lightbox" at bounding box center [480, 317] width 507 height 726
click at [902, 383] on div "Lightbox" at bounding box center [606, 269] width 1212 height 539
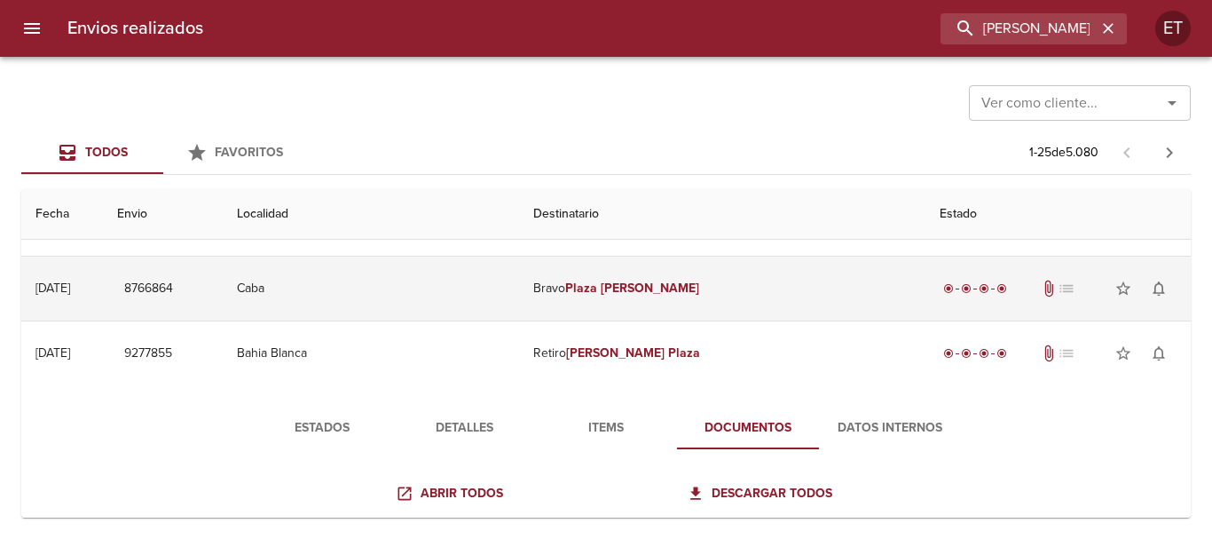
scroll to position [0, 0]
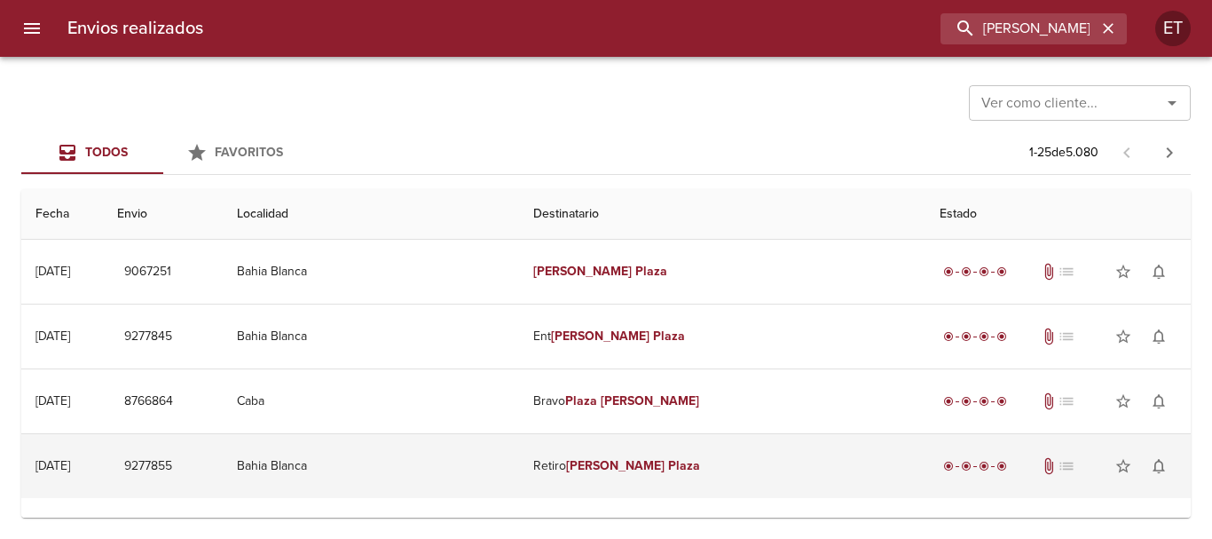
click at [673, 464] on em "Plaza" at bounding box center [684, 465] width 32 height 15
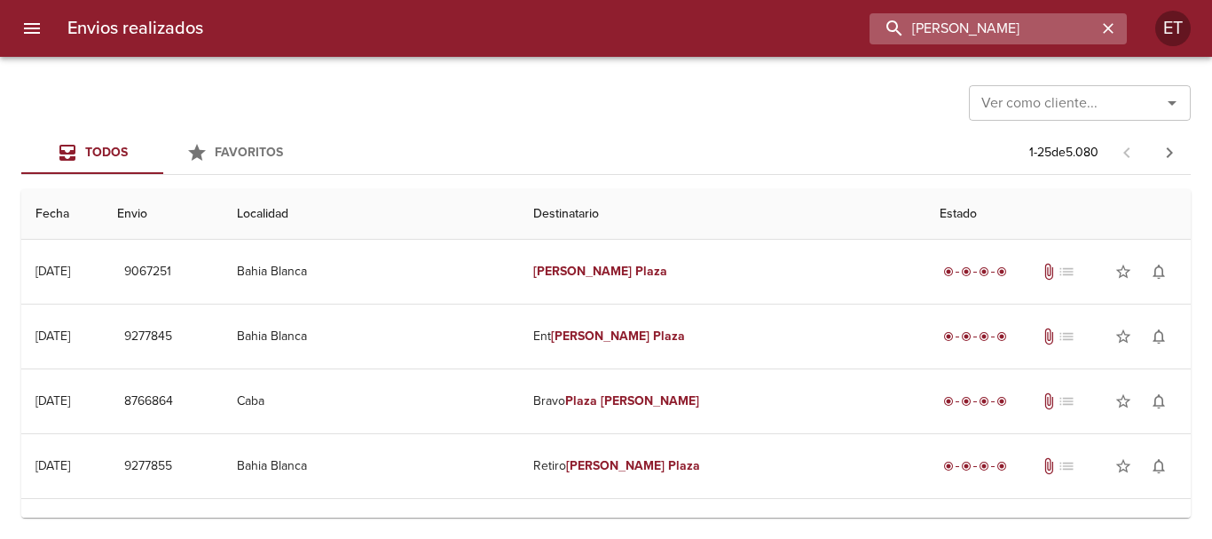
click at [991, 26] on input "[PERSON_NAME]" at bounding box center [983, 28] width 227 height 31
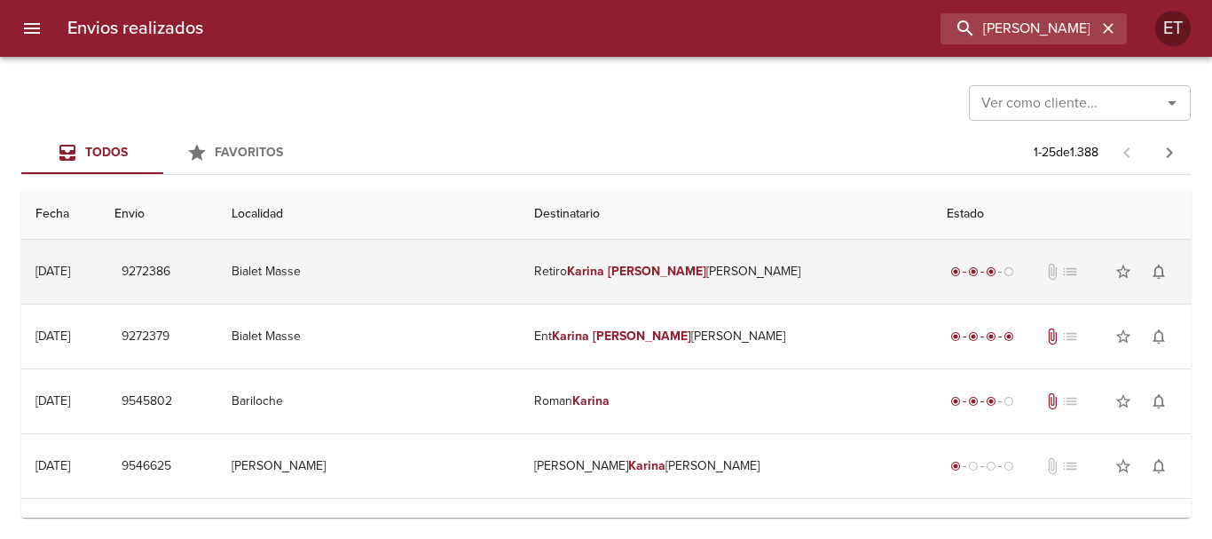
click at [743, 279] on td "Retiro [PERSON_NAME] [PERSON_NAME]" at bounding box center [726, 272] width 412 height 64
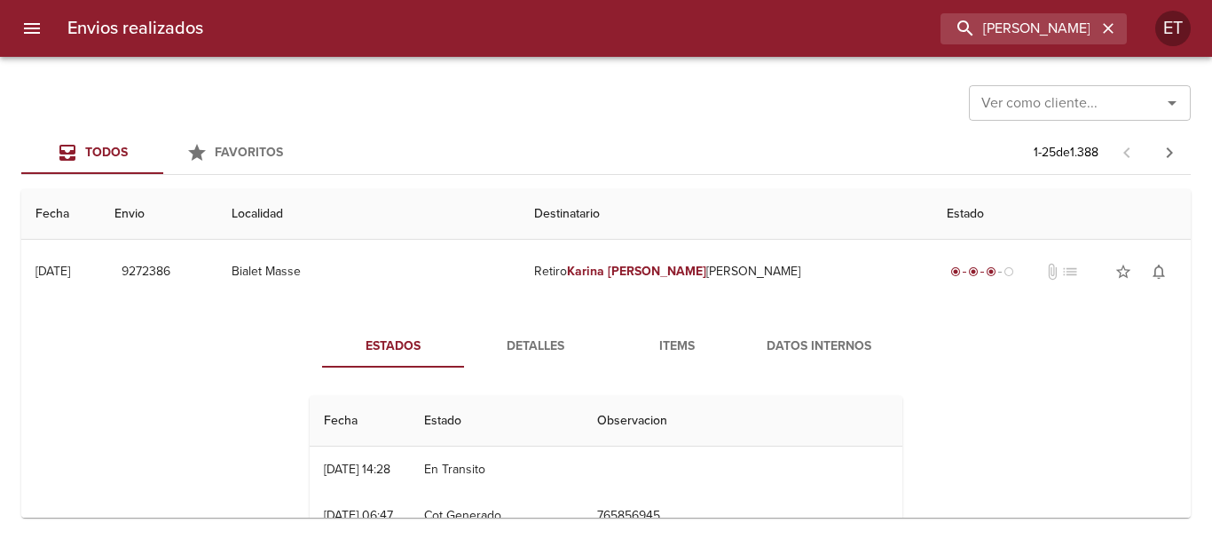
click at [657, 345] on span "Items" at bounding box center [677, 346] width 121 height 22
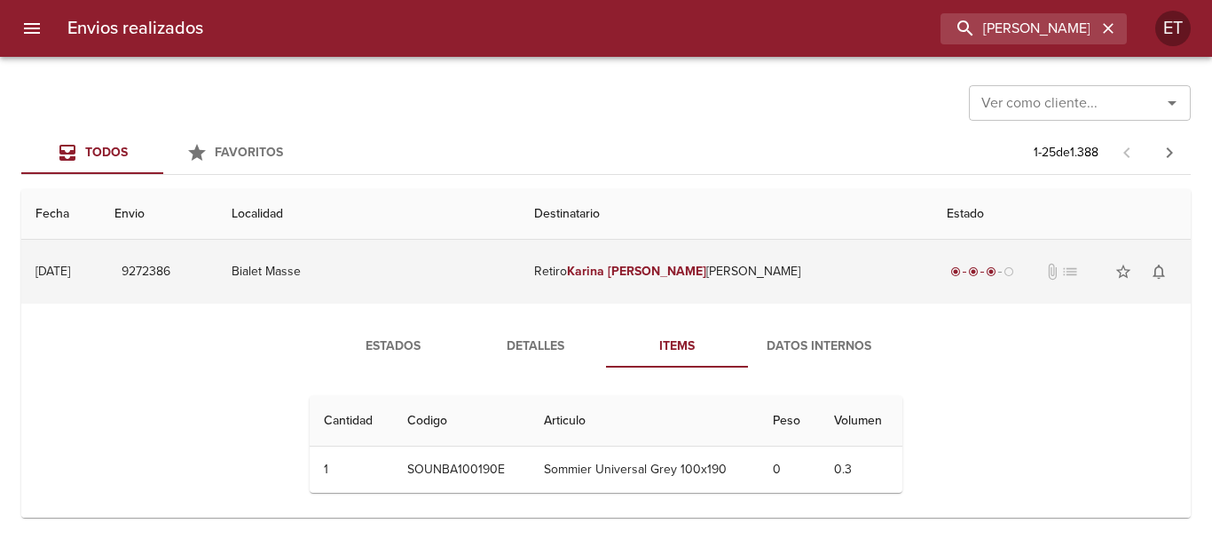
click at [697, 274] on em "[PERSON_NAME]" at bounding box center [657, 271] width 98 height 15
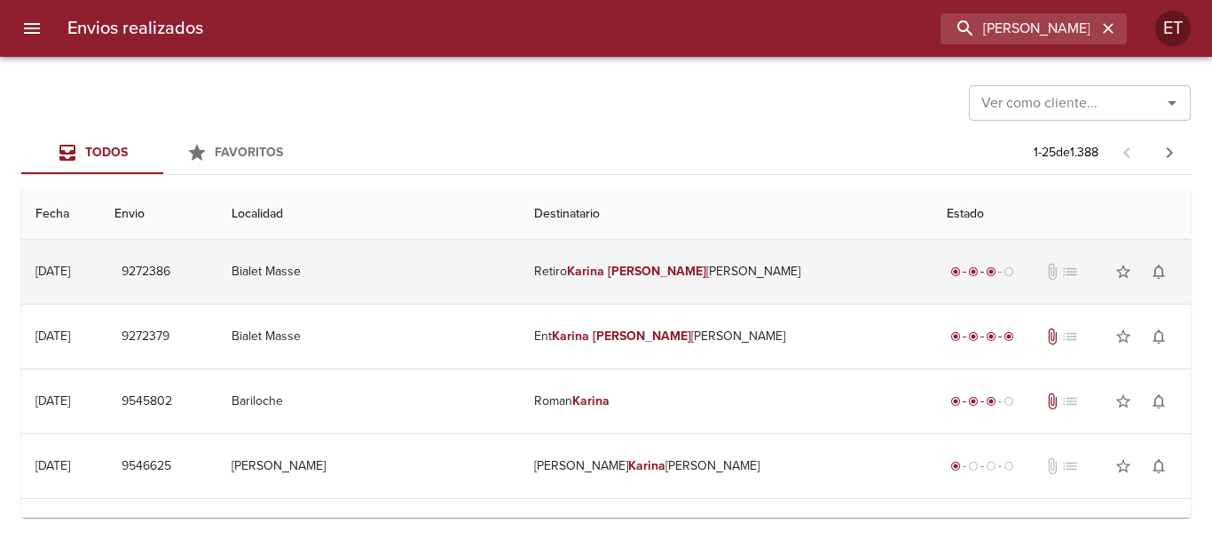
click at [570, 275] on td "Retiro [PERSON_NAME] [PERSON_NAME]" at bounding box center [726, 272] width 412 height 64
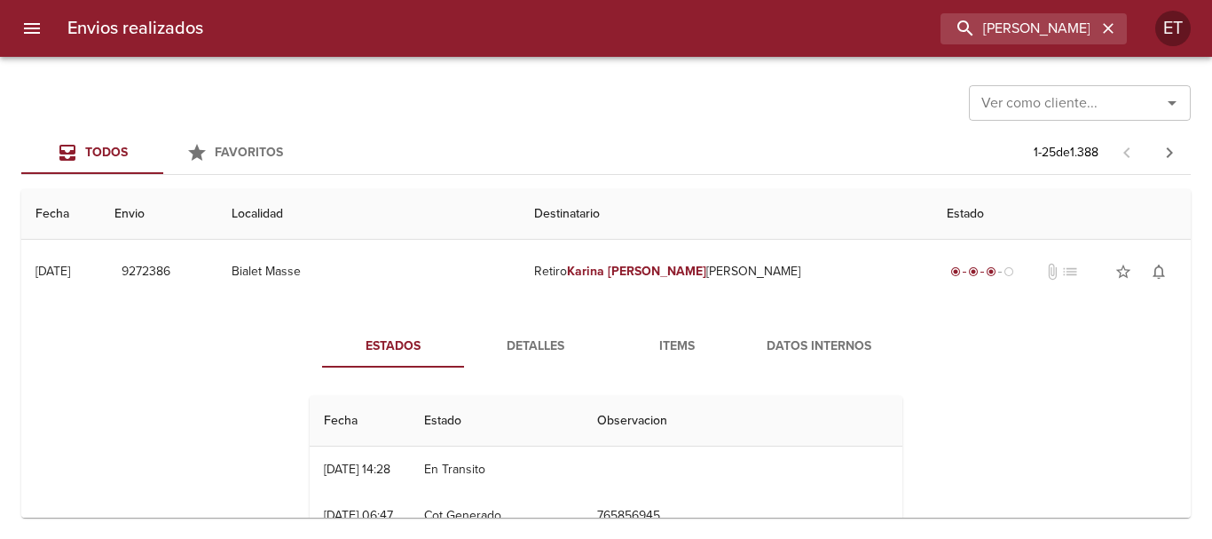
click at [524, 348] on span "Detalles" at bounding box center [535, 346] width 121 height 22
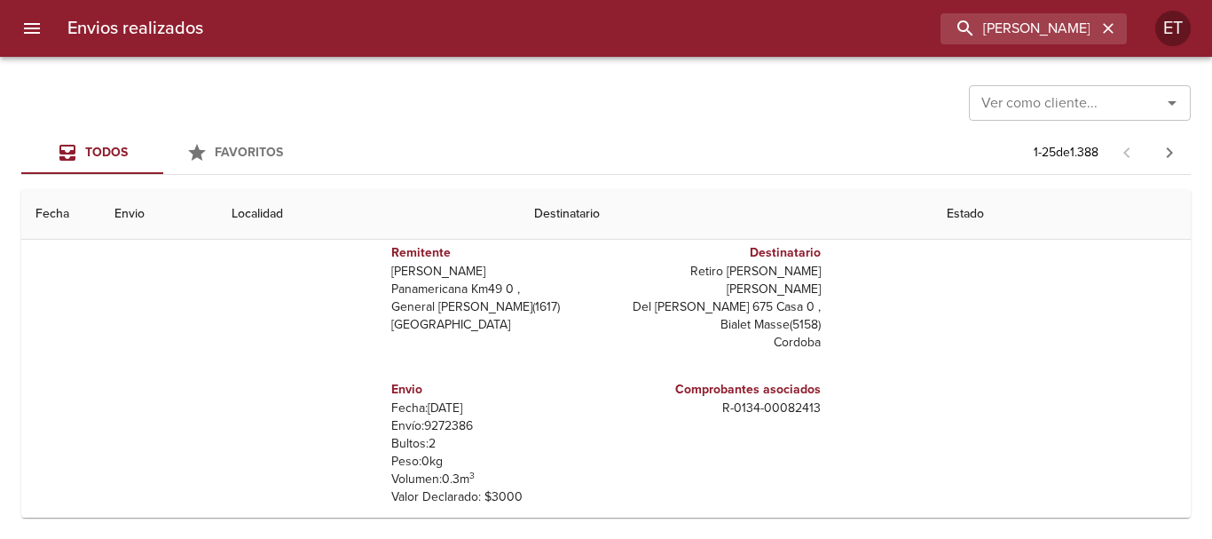
scroll to position [89, 0]
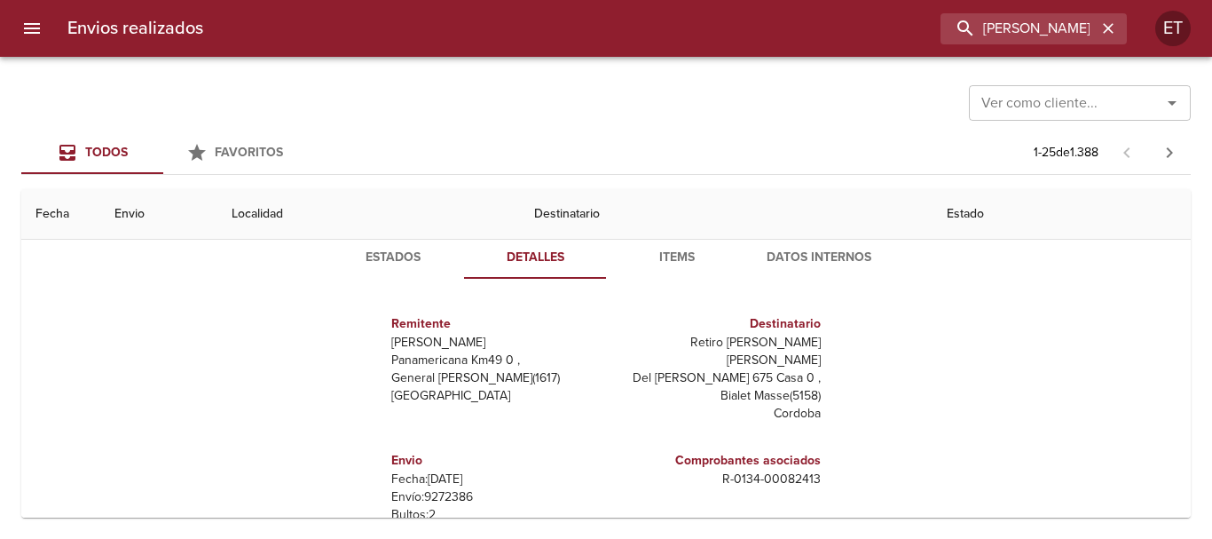
click at [676, 262] on span "Items" at bounding box center [677, 258] width 121 height 22
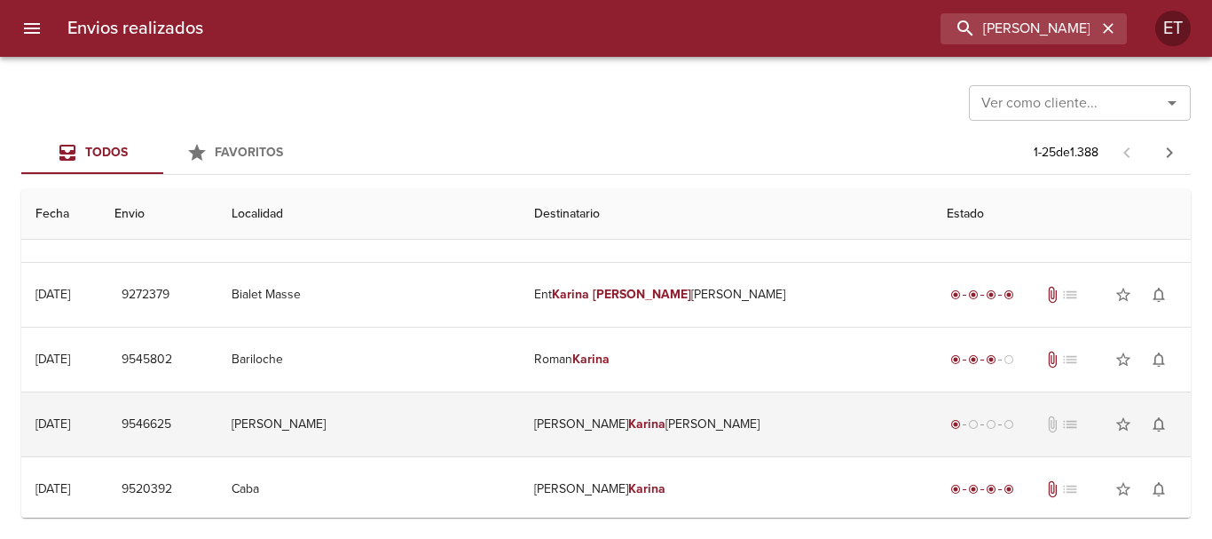
scroll to position [0, 0]
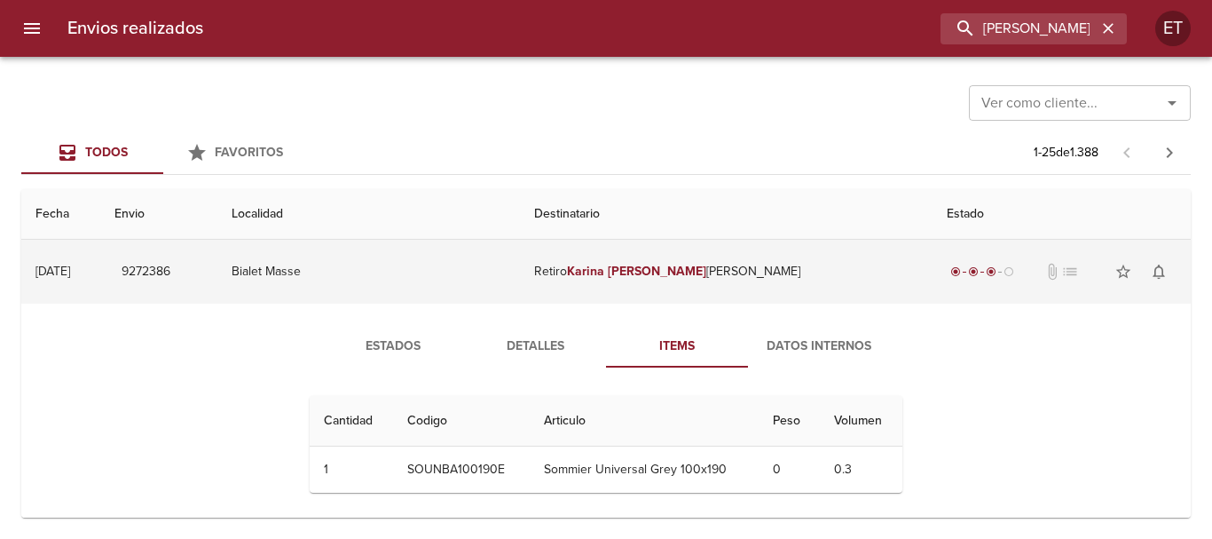
click at [680, 283] on td "Retiro [PERSON_NAME] [PERSON_NAME]" at bounding box center [726, 272] width 412 height 64
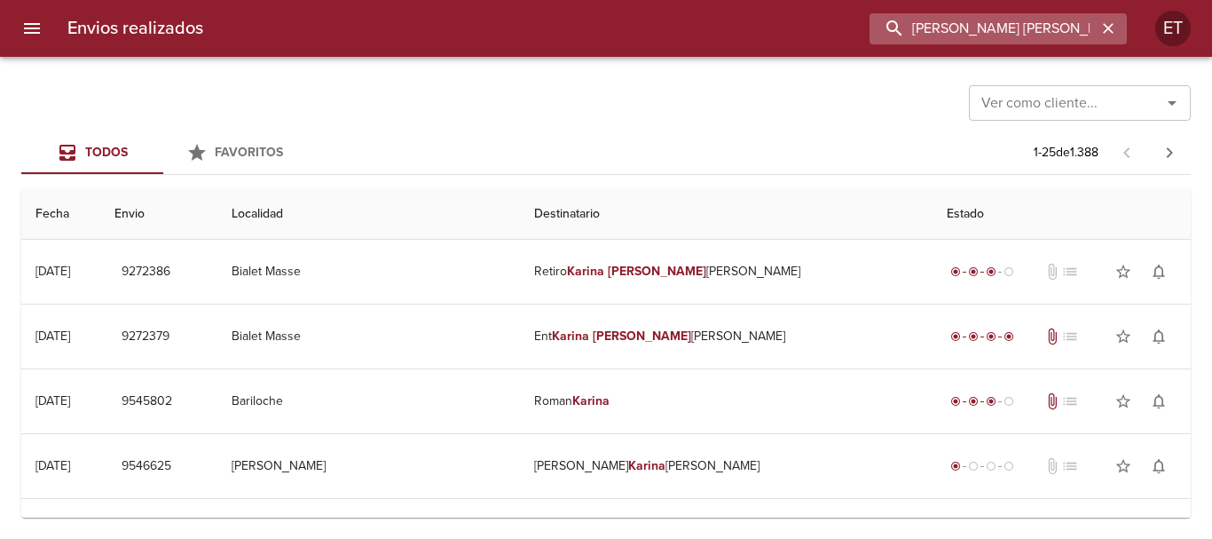
click at [1049, 28] on input "[PERSON_NAME] [PERSON_NAME]" at bounding box center [983, 28] width 227 height 31
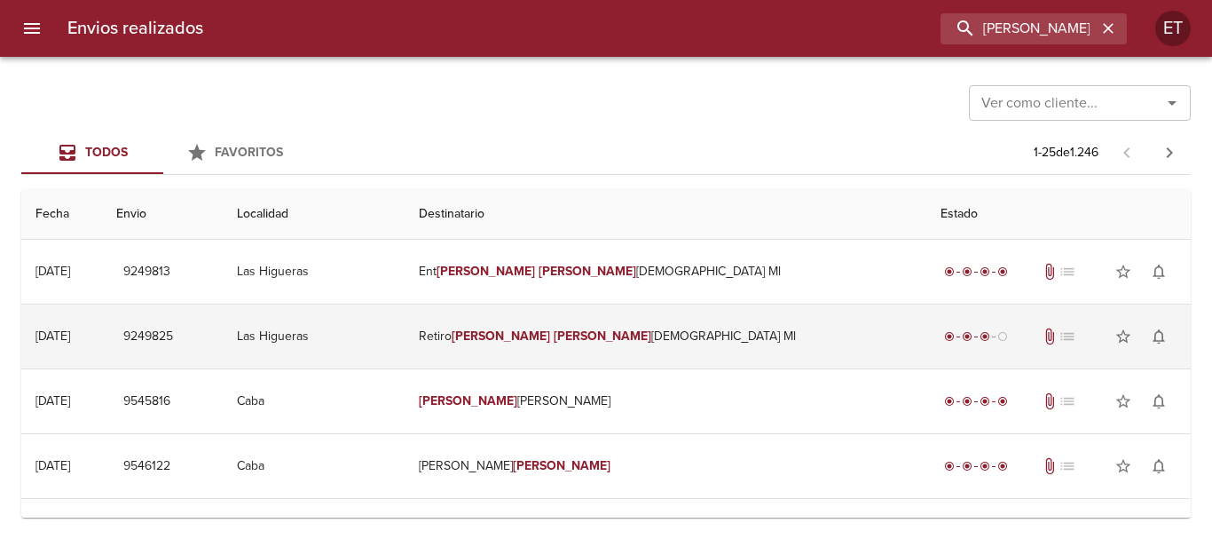
click at [550, 341] on em "[PERSON_NAME]" at bounding box center [501, 335] width 98 height 15
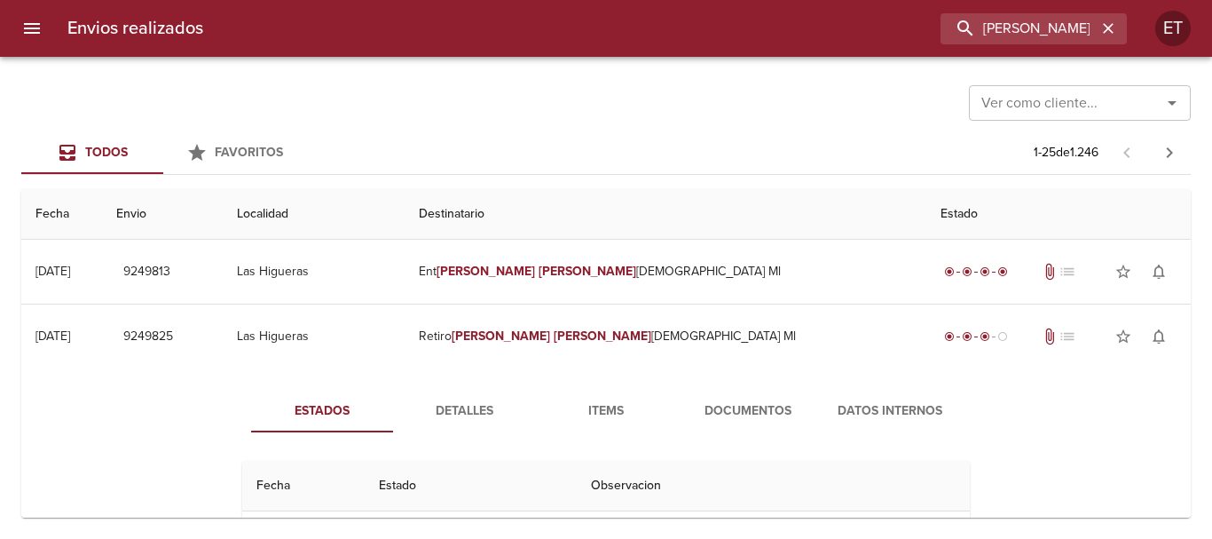
click at [739, 398] on button "Documentos" at bounding box center [748, 411] width 142 height 43
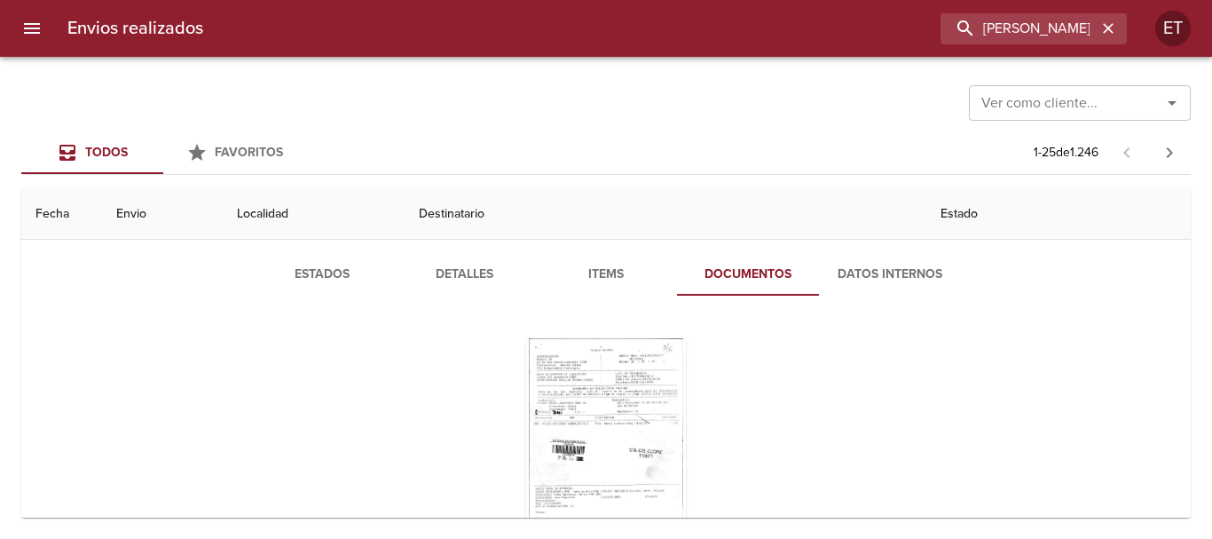
scroll to position [177, 0]
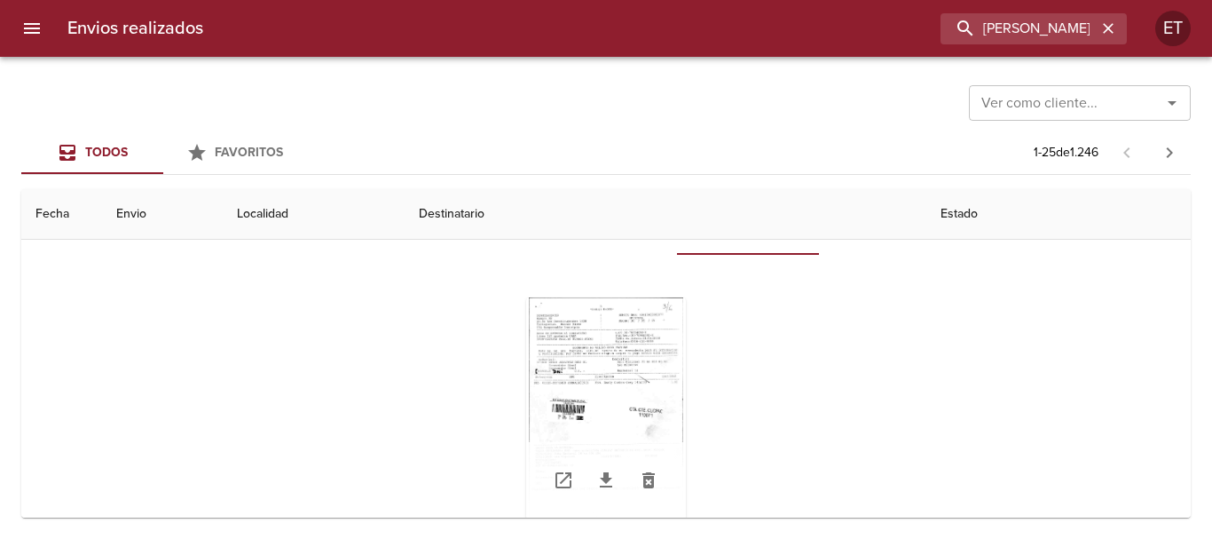
click at [592, 312] on div "Tabla de envíos del cliente" at bounding box center [606, 408] width 160 height 222
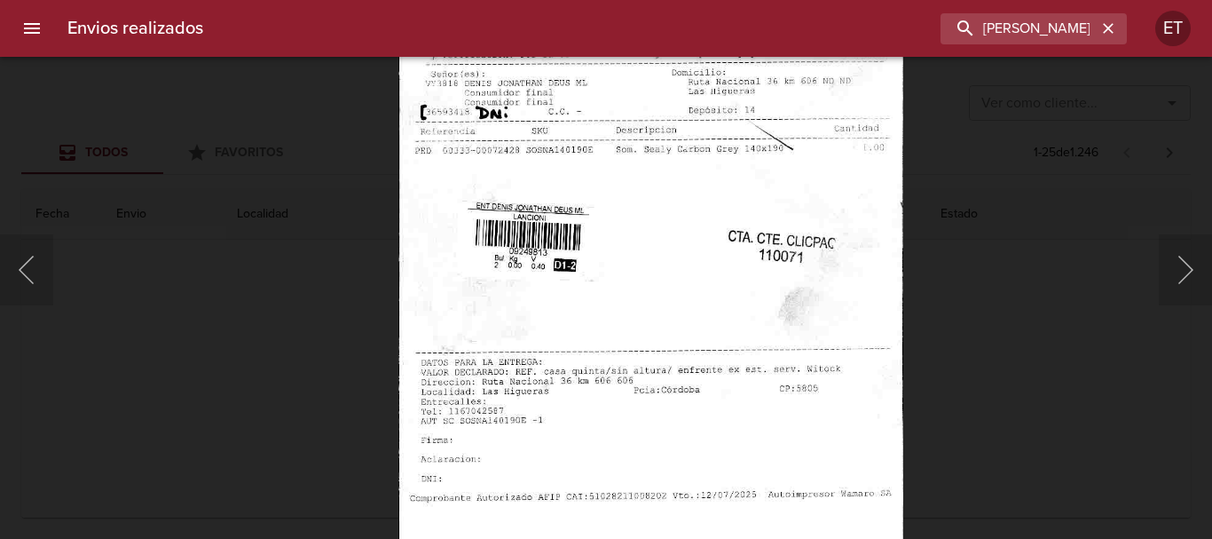
click at [565, 328] on img "Lightbox" at bounding box center [650, 233] width 504 height 726
click at [1025, 374] on div "Lightbox" at bounding box center [606, 269] width 1212 height 539
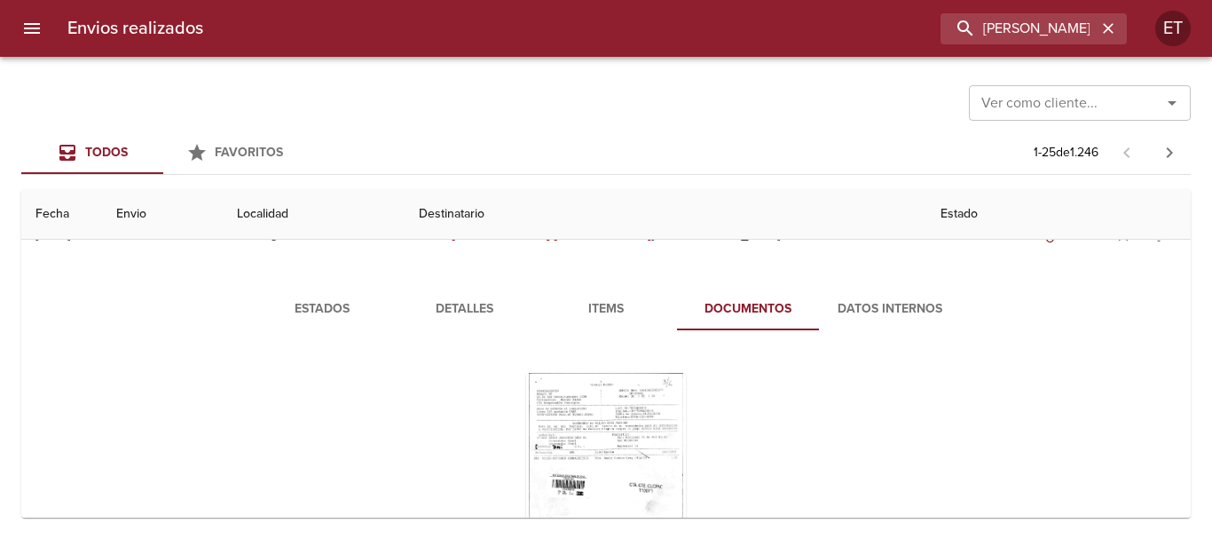
scroll to position [0, 0]
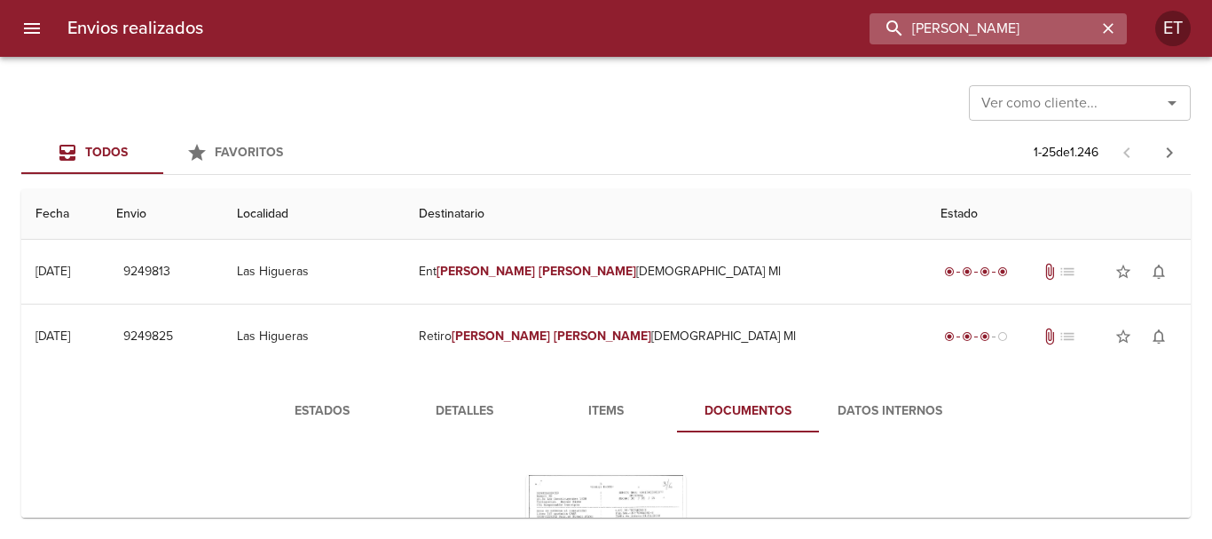
click at [990, 20] on input "[PERSON_NAME]" at bounding box center [983, 28] width 227 height 31
type input "[PERSON_NAME]"
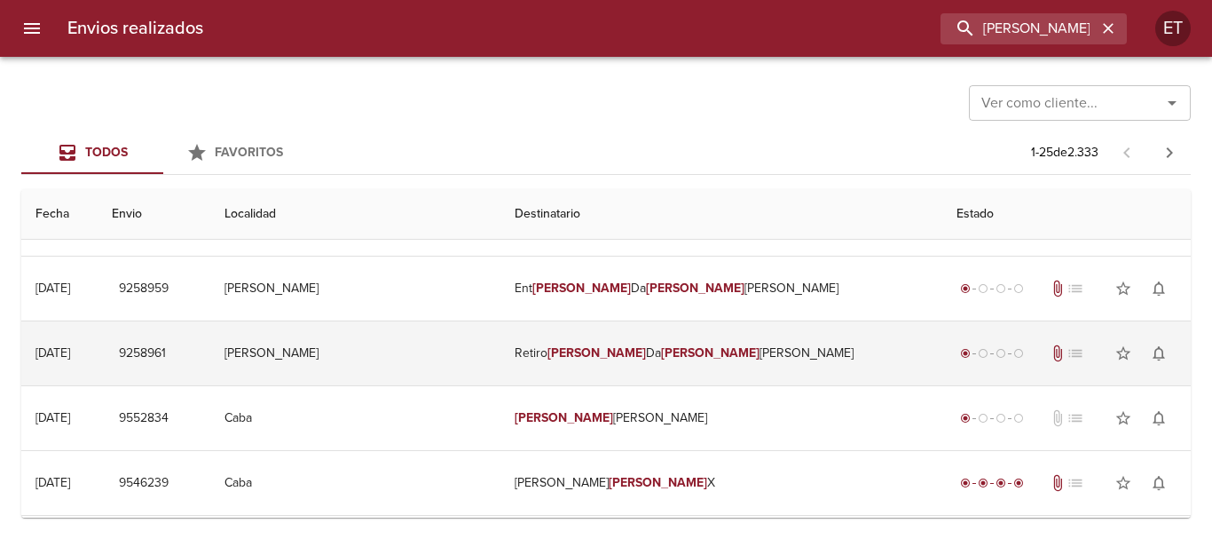
click at [676, 348] on td "Retiro [PERSON_NAME] [PERSON_NAME]" at bounding box center [721, 353] width 442 height 64
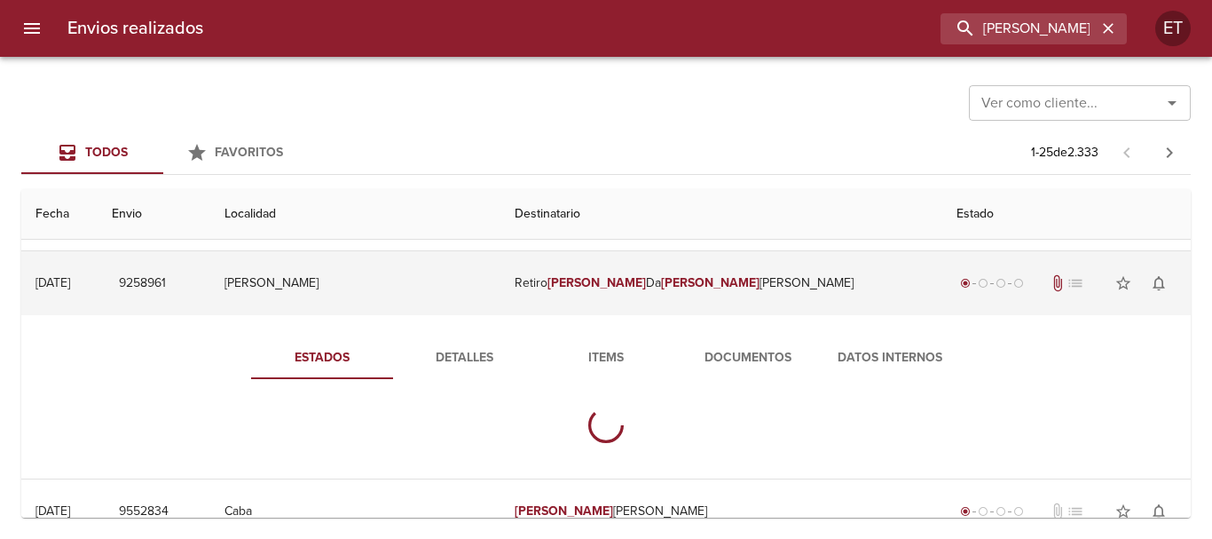
scroll to position [266, 0]
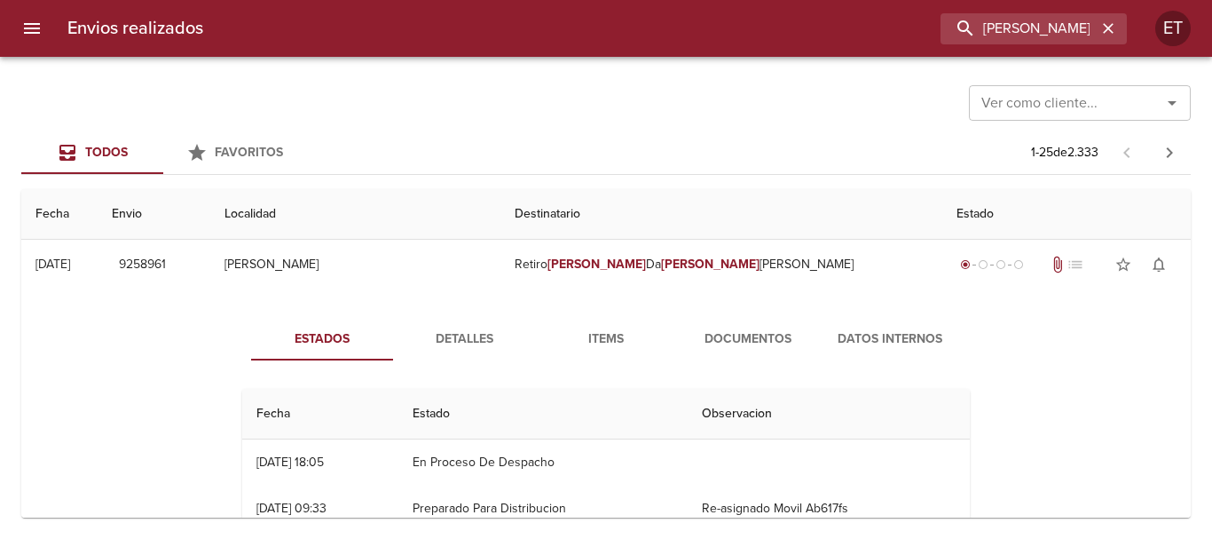
click at [731, 360] on div "Estados Detalles Items Documentos Datos Internos Fecha Estado Observacion 12/06…" at bounding box center [606, 524] width 781 height 412
click at [744, 326] on button "Documentos" at bounding box center [748, 339] width 142 height 43
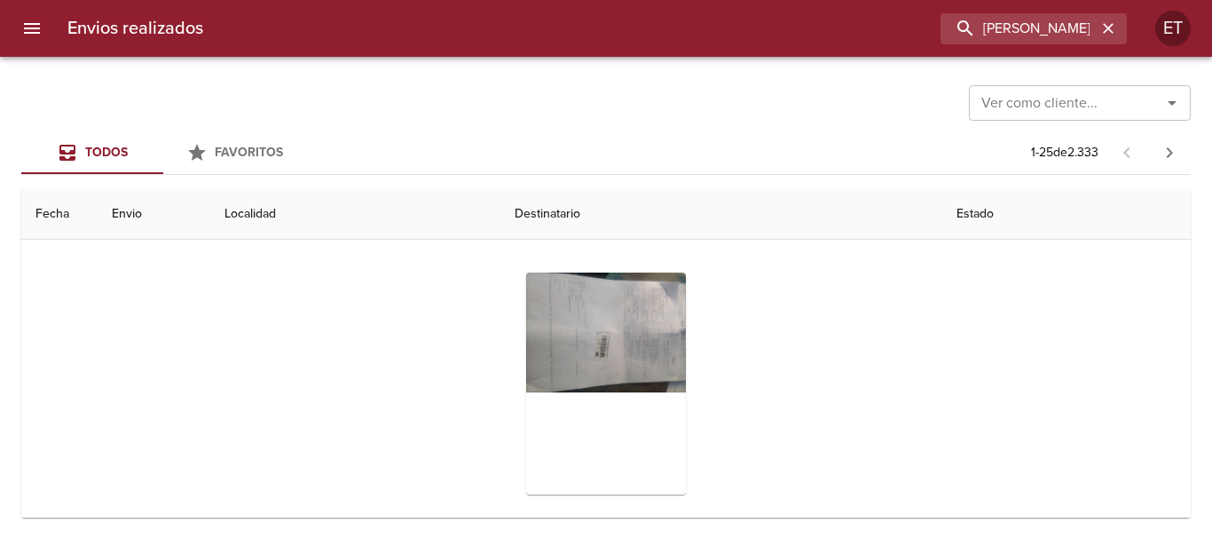
scroll to position [355, 0]
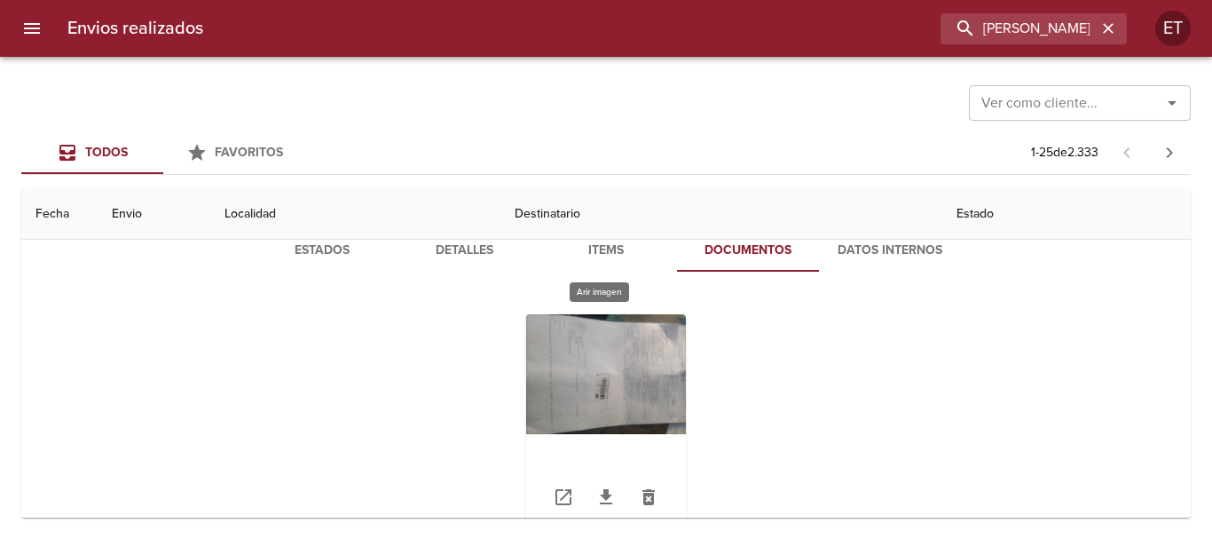
click at [642, 370] on div "Tabla de envíos del cliente" at bounding box center [606, 425] width 160 height 222
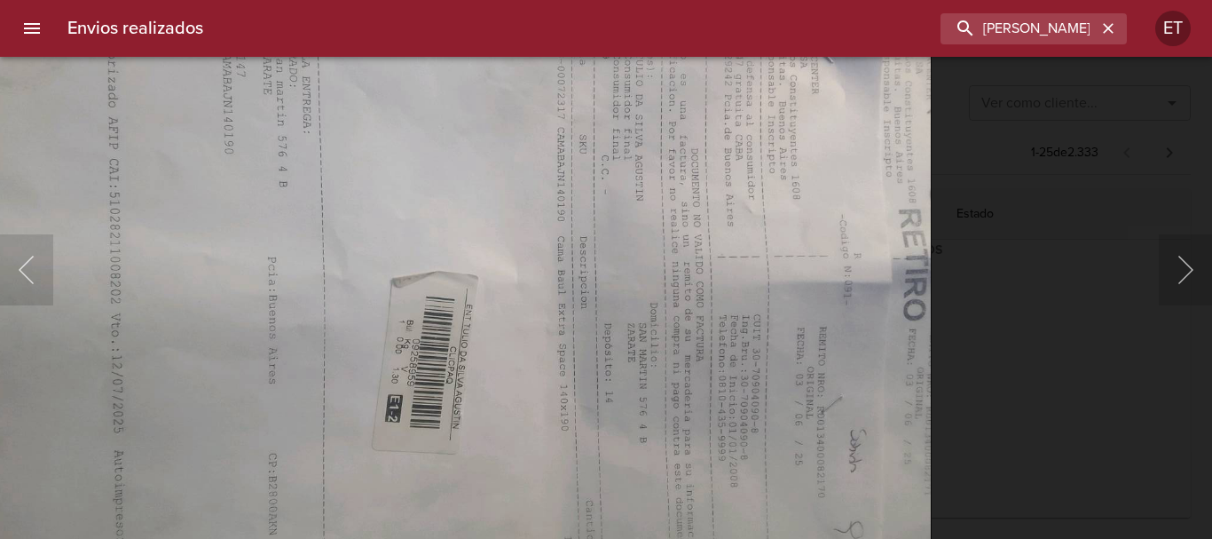
click at [335, 370] on img "Lightbox" at bounding box center [448, 278] width 967 height 726
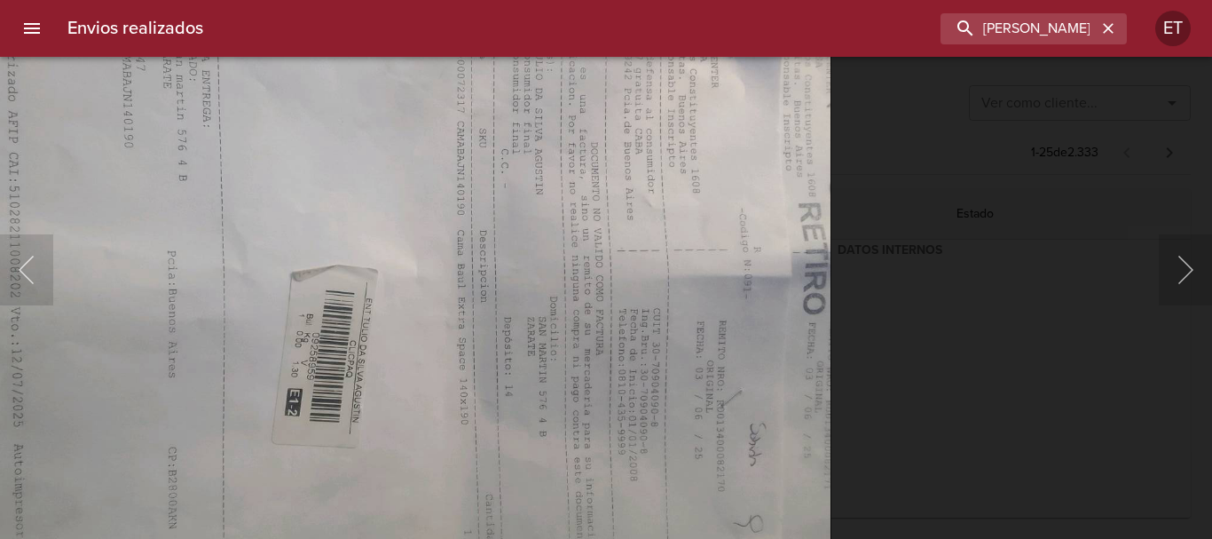
click at [894, 413] on div "Lightbox" at bounding box center [606, 269] width 1212 height 539
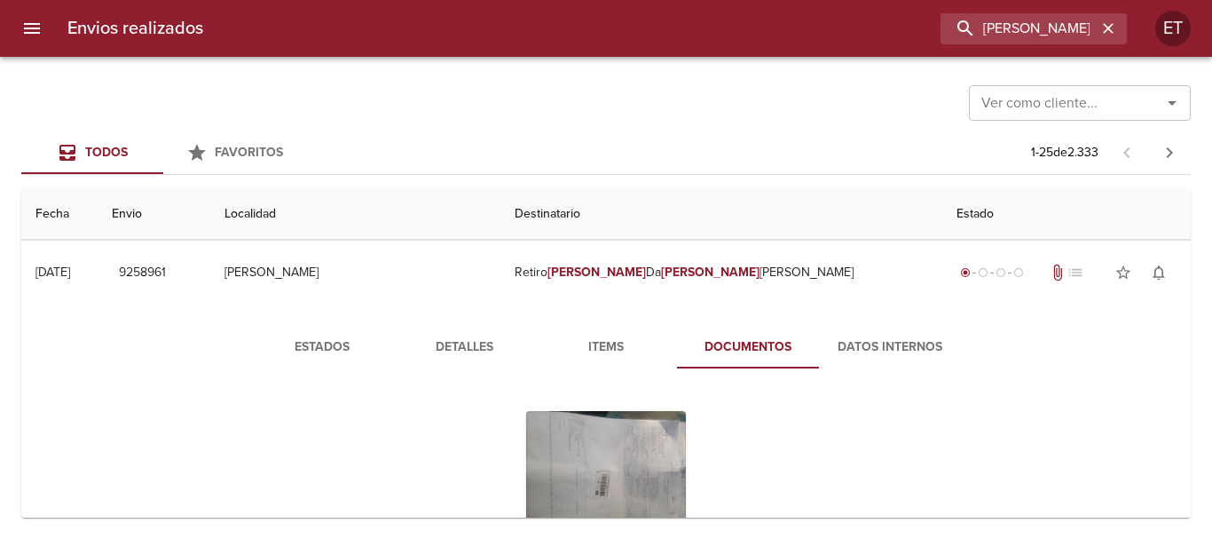
scroll to position [266, 0]
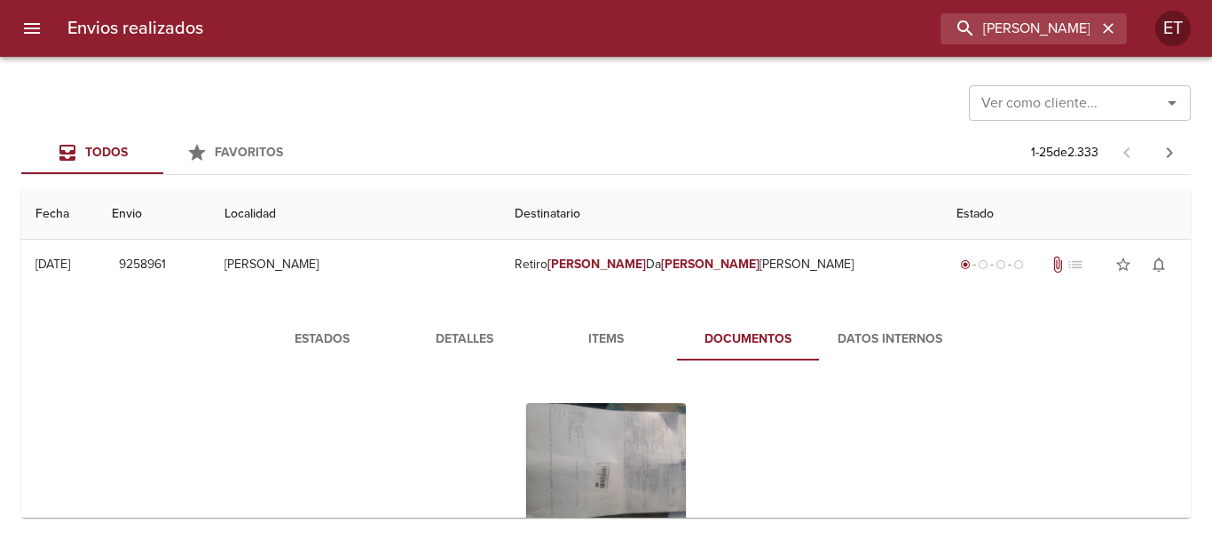
drag, startPoint x: 481, startPoint y: 305, endPoint x: 469, endPoint y: 309, distance: 12.1
click at [469, 309] on div "Estados Detalles Items Documentos Datos Internos" at bounding box center [605, 485] width 1141 height 378
click at [466, 328] on span "Detalles" at bounding box center [464, 339] width 121 height 22
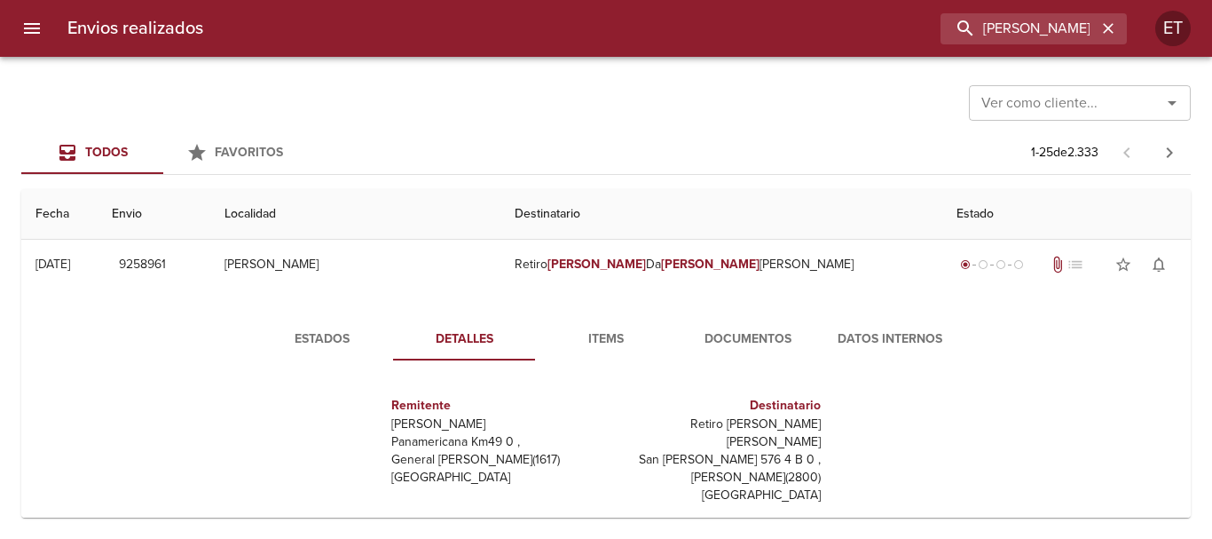
click at [596, 337] on span "Items" at bounding box center [606, 339] width 121 height 22
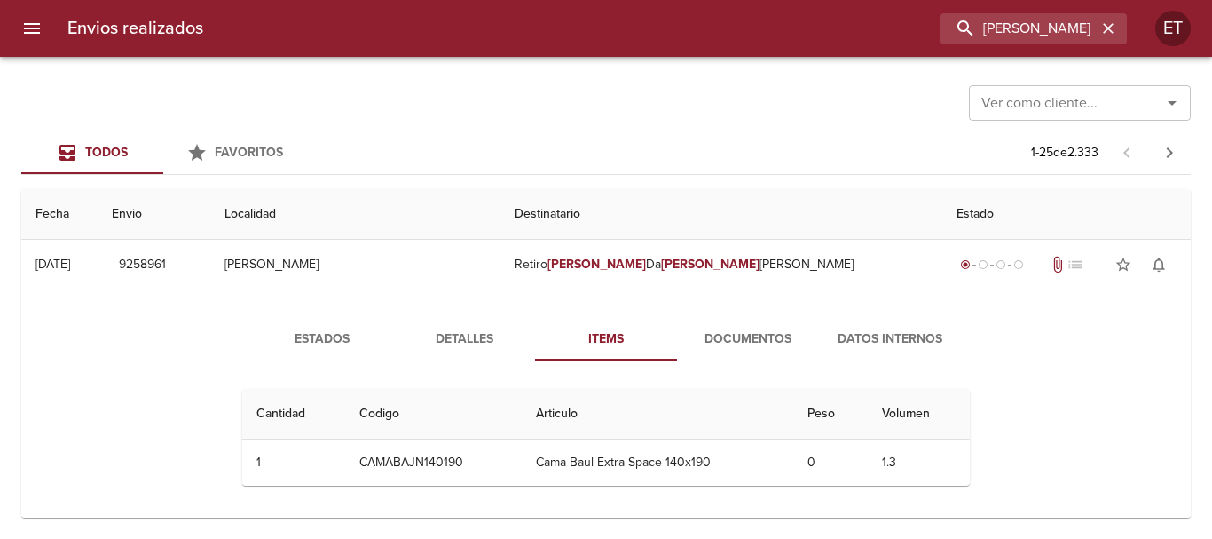
click at [735, 358] on button "Documentos" at bounding box center [748, 339] width 142 height 43
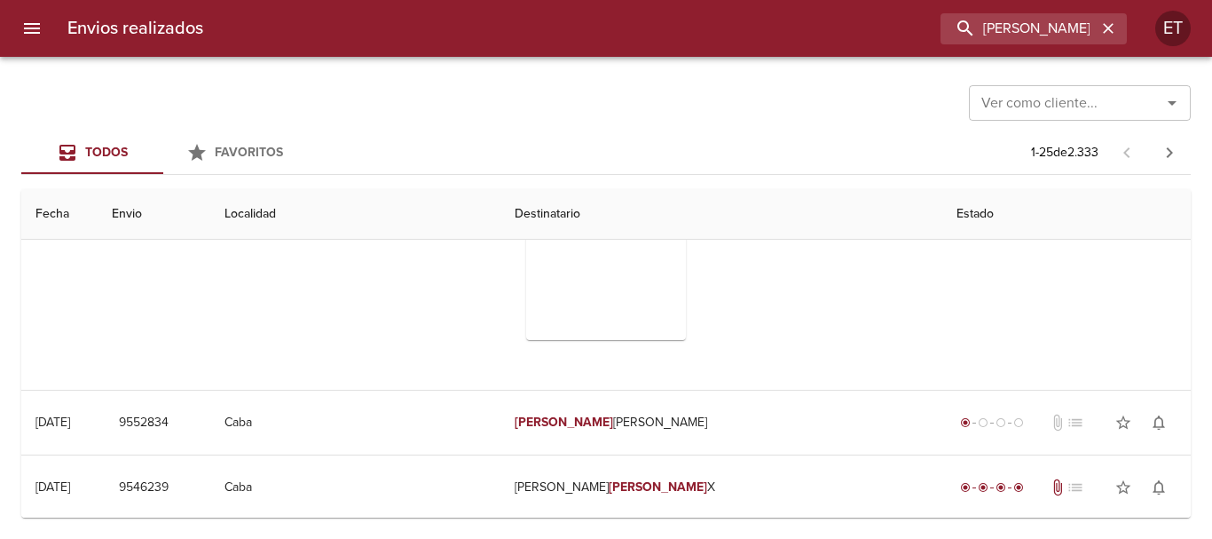
scroll to position [355, 0]
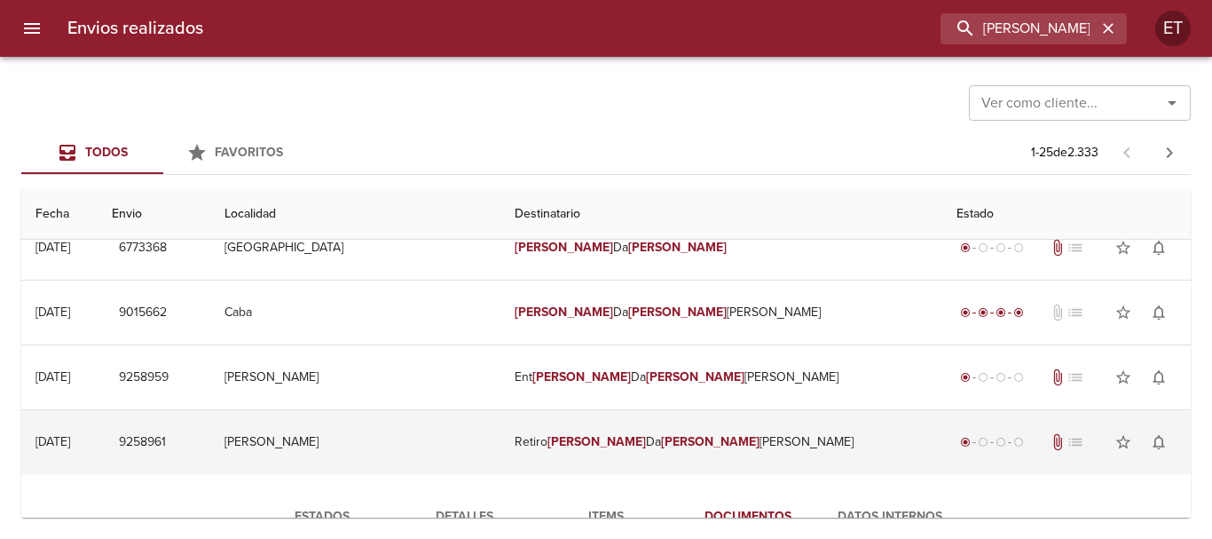
click at [661, 435] on em "[PERSON_NAME]" at bounding box center [710, 441] width 98 height 15
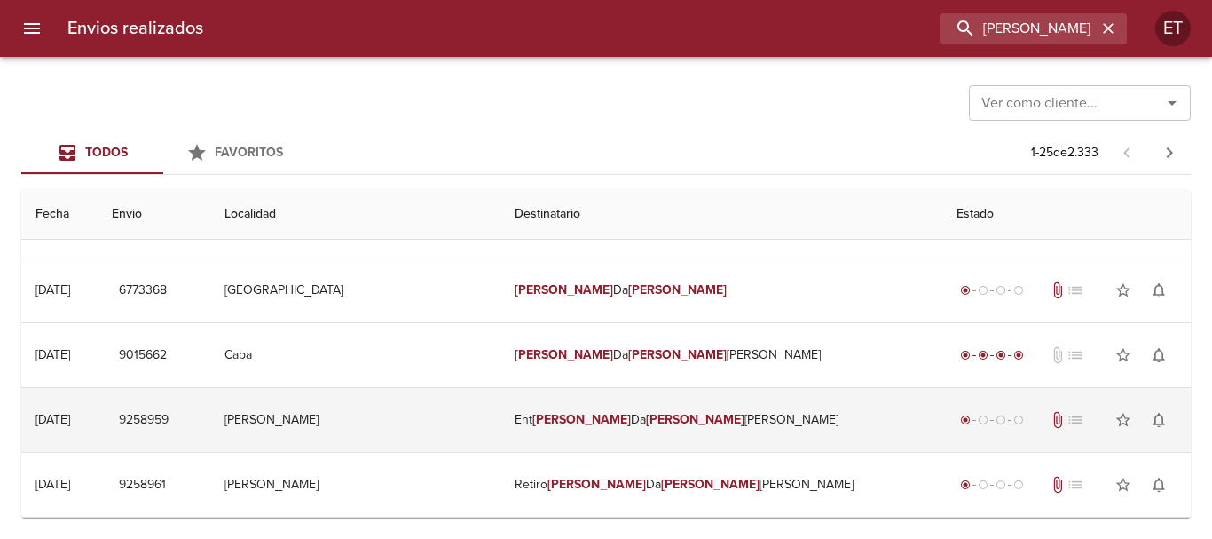
scroll to position [89, 0]
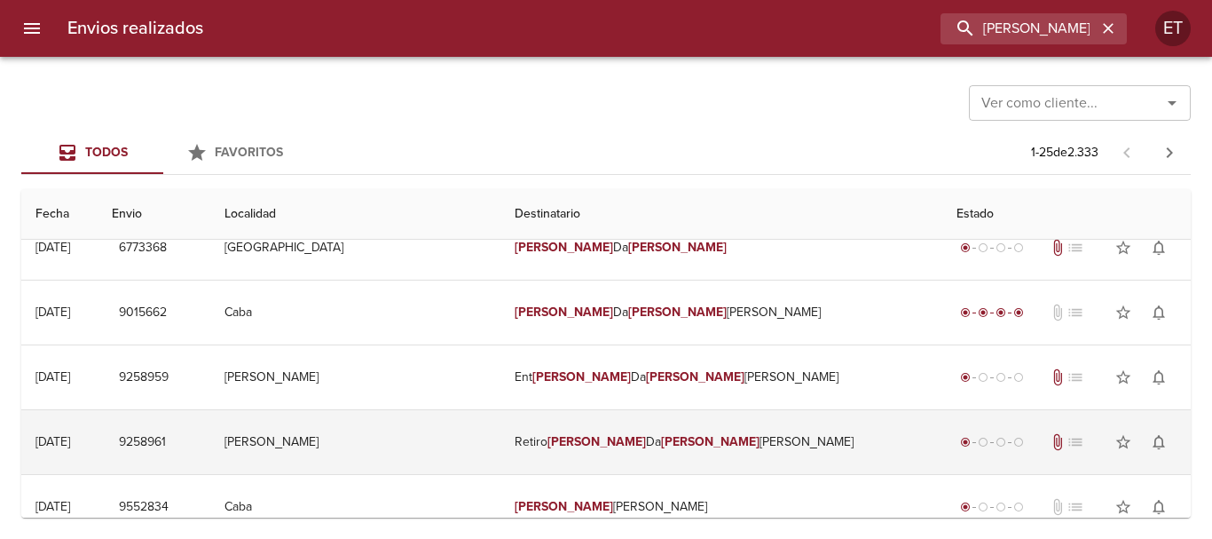
click at [637, 459] on td "Retiro [PERSON_NAME] [PERSON_NAME]" at bounding box center [721, 442] width 442 height 64
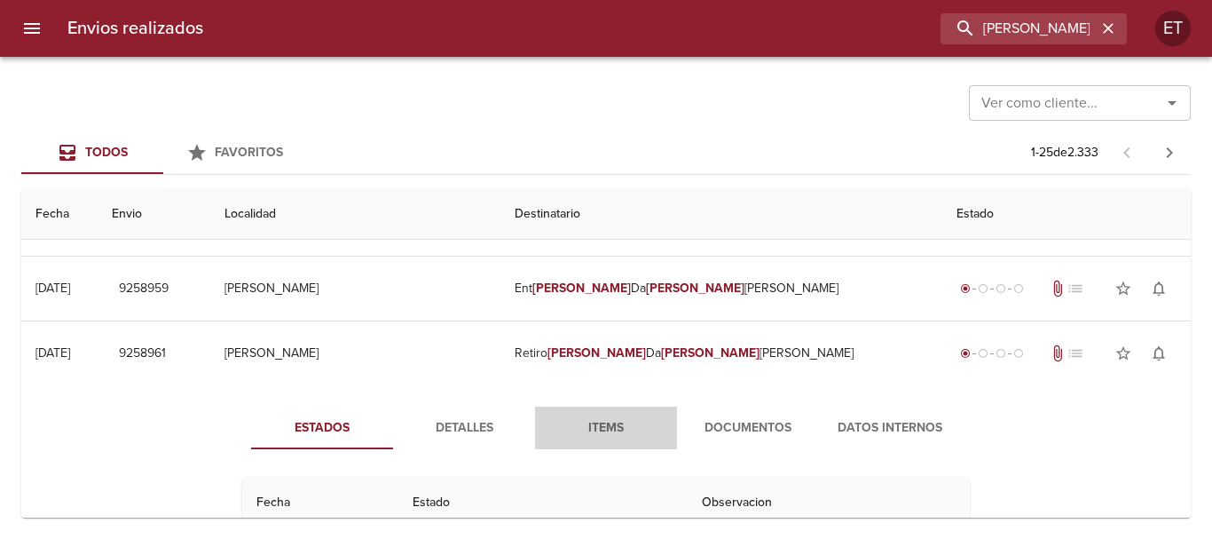
click at [600, 435] on span "Items" at bounding box center [606, 428] width 121 height 22
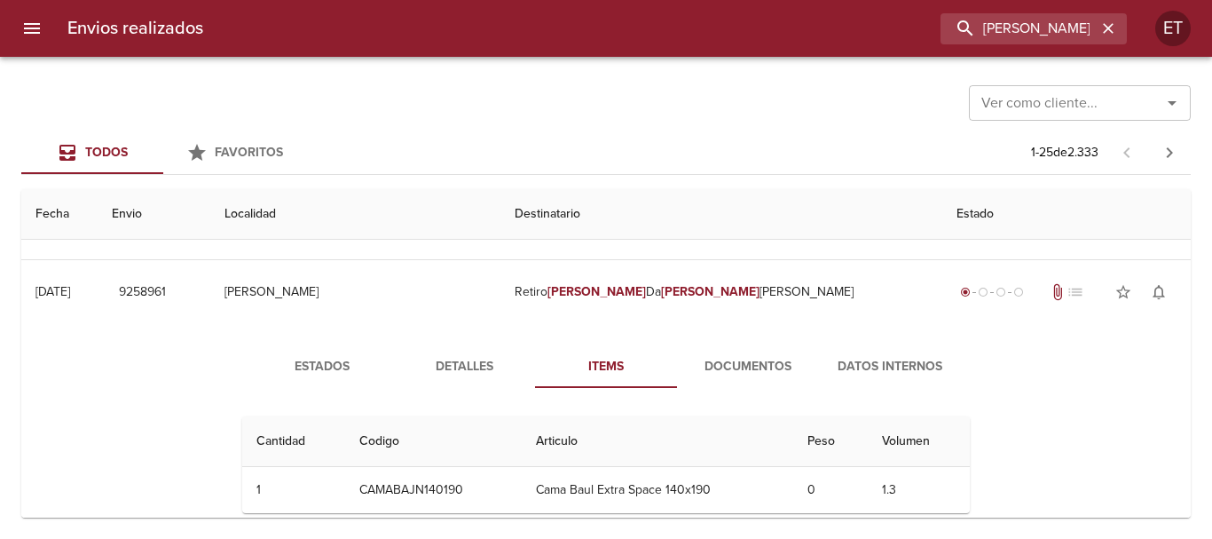
scroll to position [266, 0]
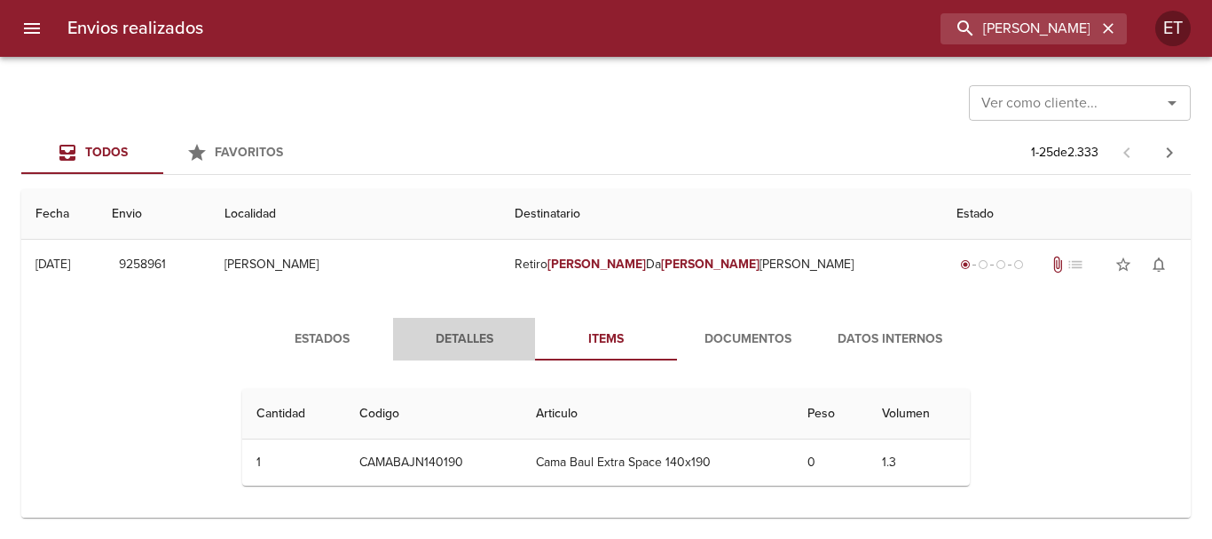
click at [452, 328] on button "Detalles" at bounding box center [464, 339] width 142 height 43
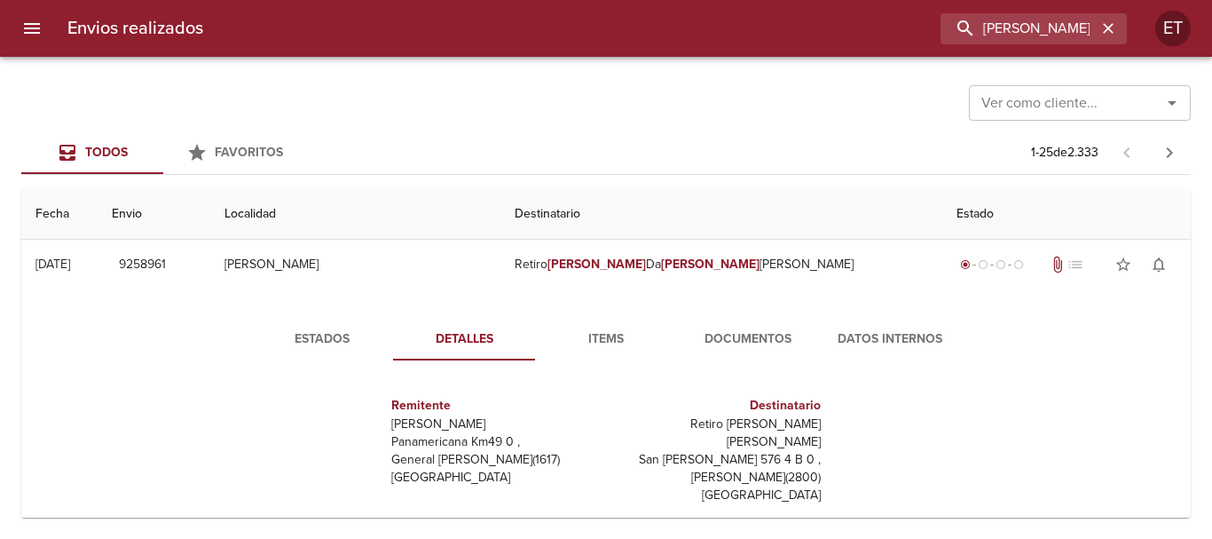
click at [769, 324] on button "Documentos" at bounding box center [748, 339] width 142 height 43
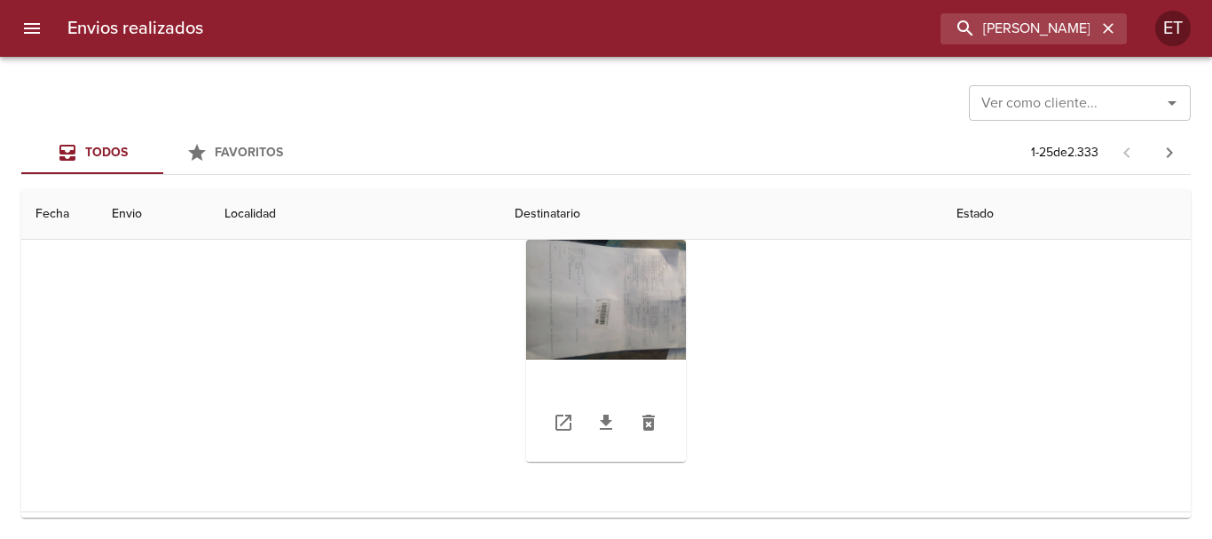
scroll to position [444, 0]
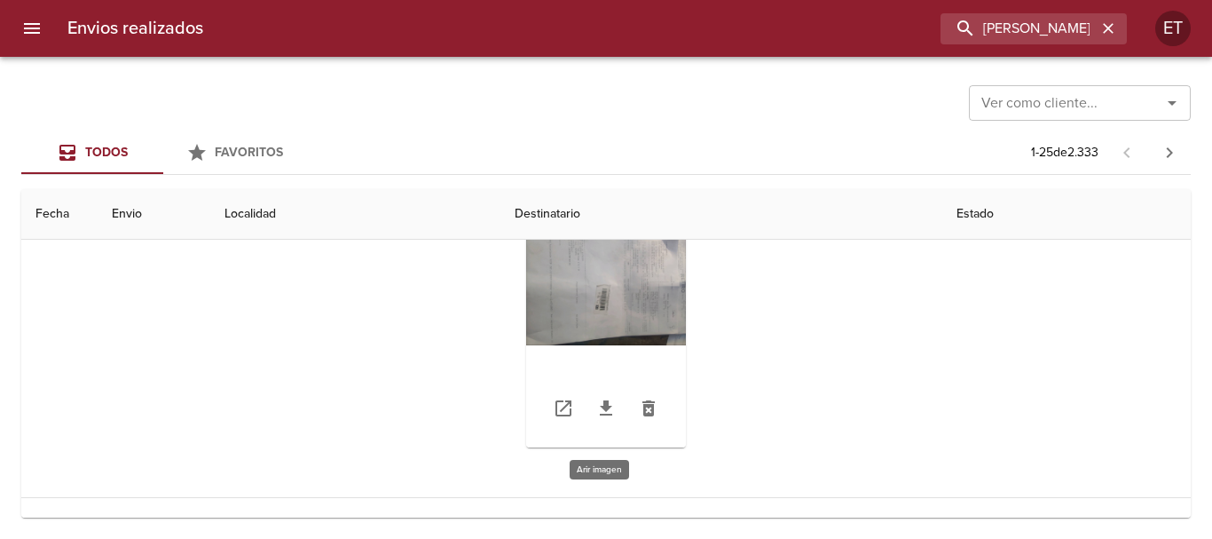
click at [617, 256] on div "Tabla de envíos del cliente" at bounding box center [606, 336] width 160 height 222
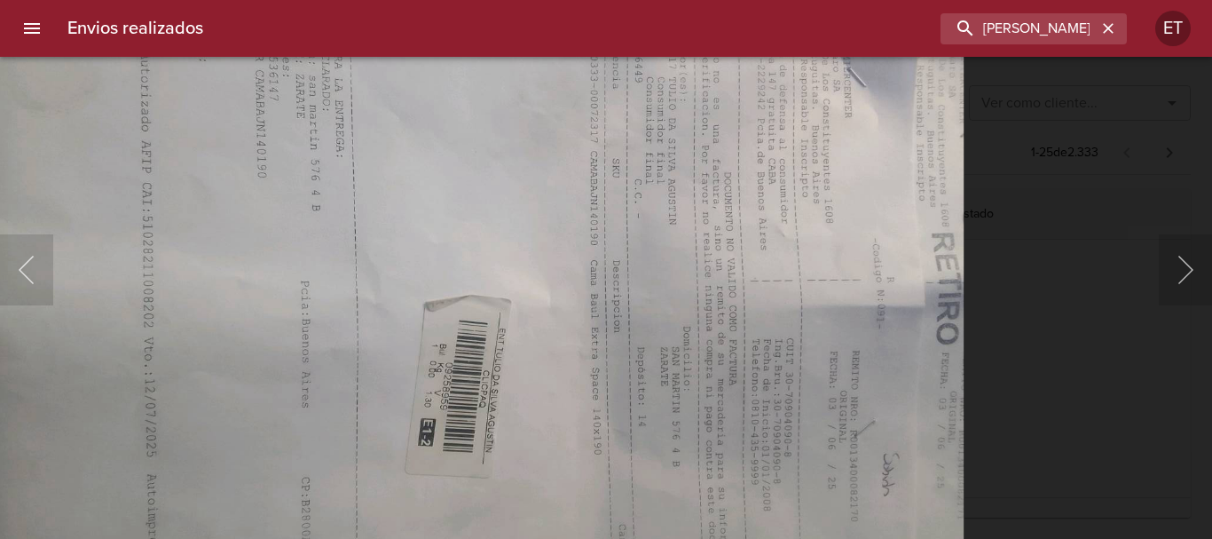
click at [577, 327] on img "Lightbox" at bounding box center [480, 302] width 967 height 726
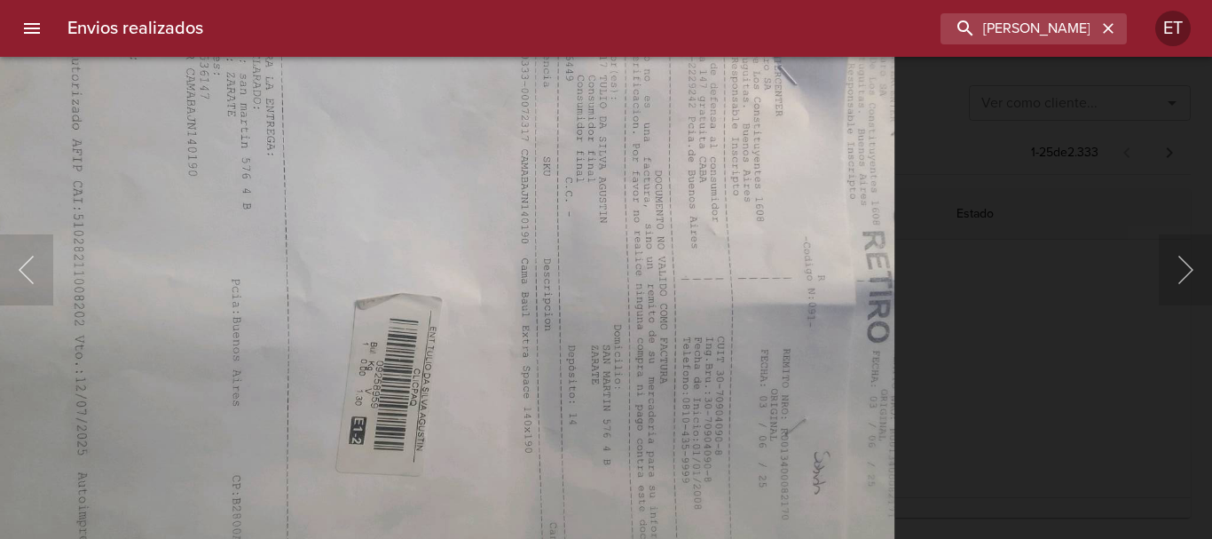
click at [1059, 401] on div "Lightbox" at bounding box center [606, 269] width 1212 height 539
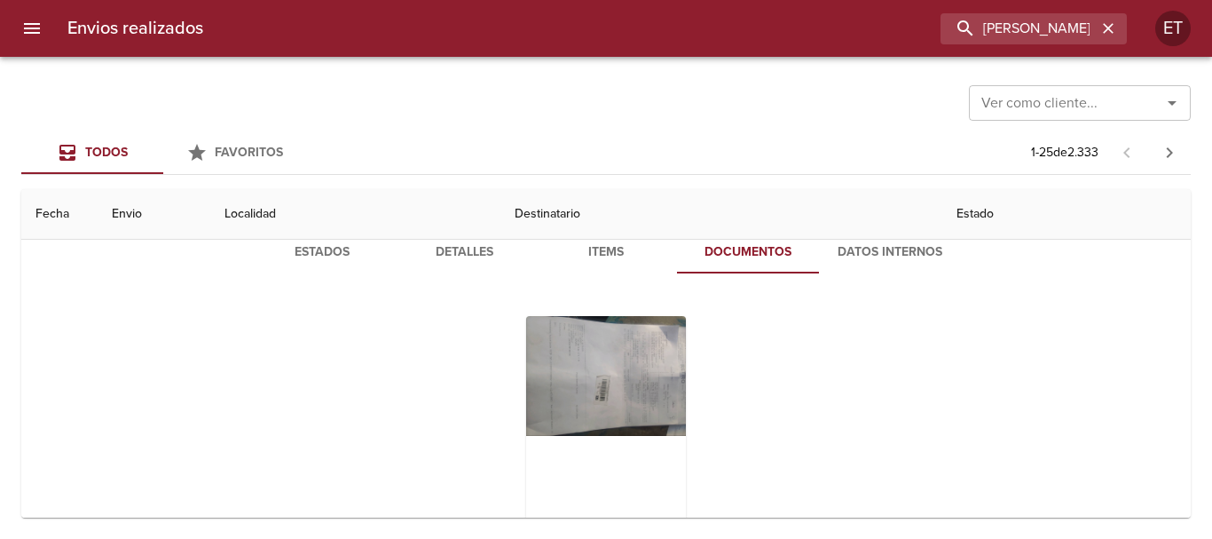
scroll to position [266, 0]
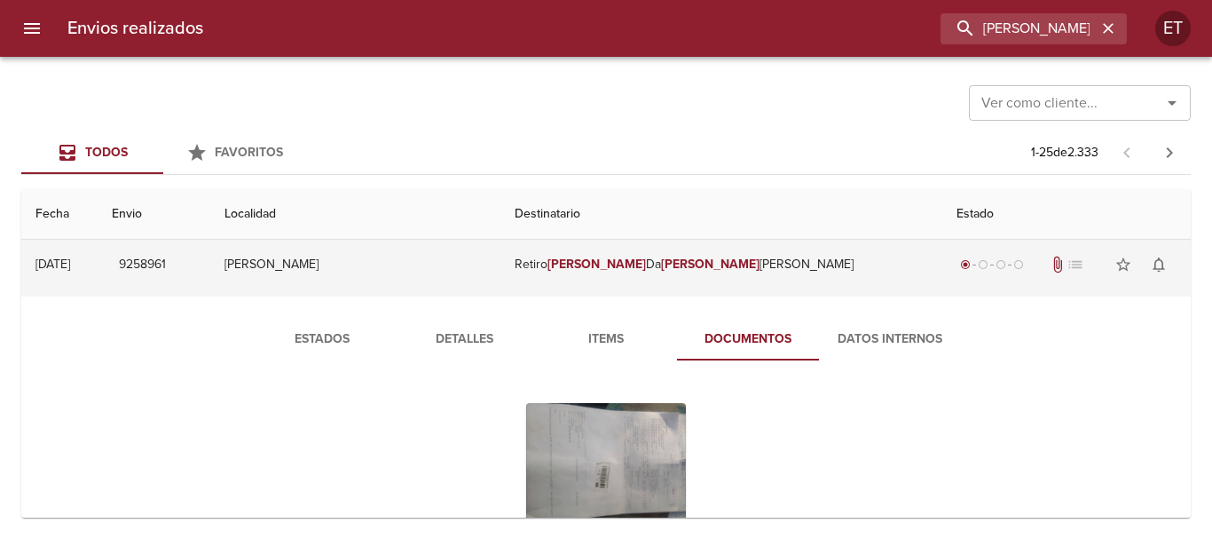
click at [598, 273] on td "Retiro [PERSON_NAME] [PERSON_NAME]" at bounding box center [721, 264] width 442 height 64
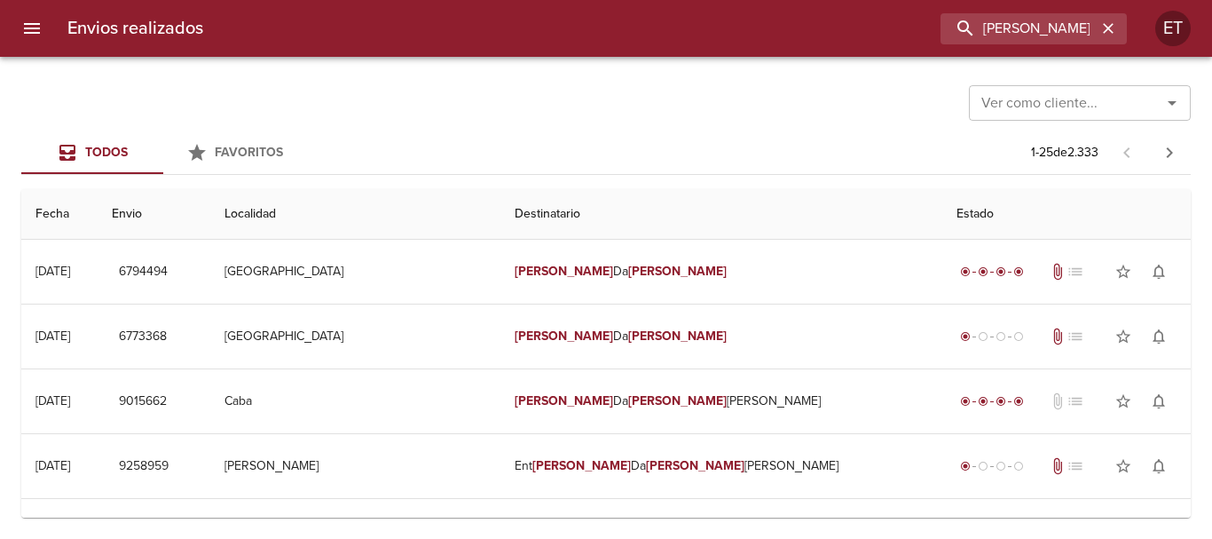
scroll to position [266, 0]
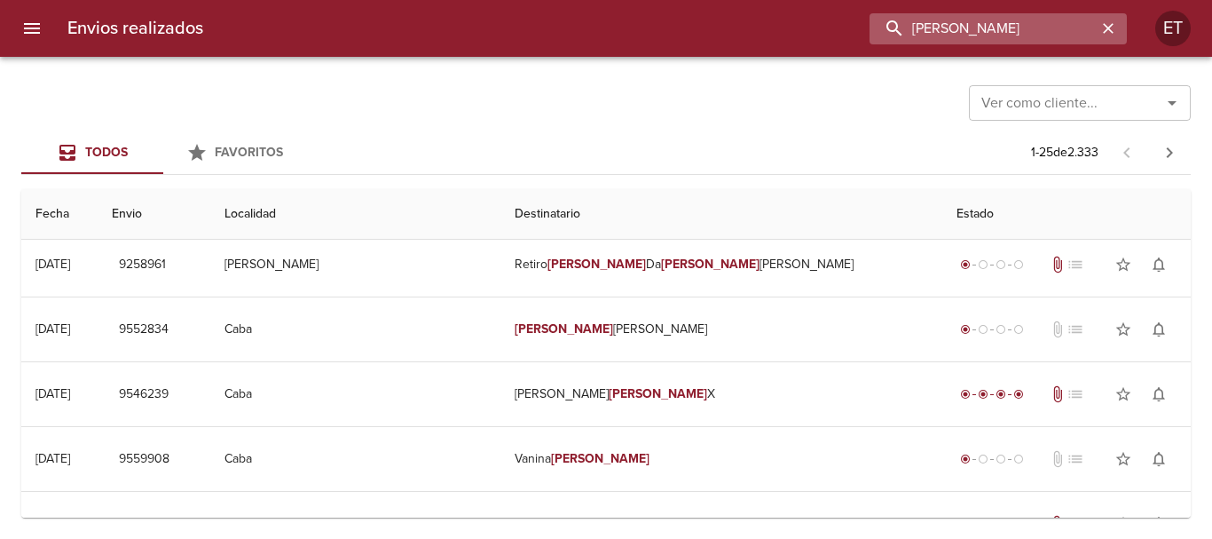
click at [993, 22] on input "[PERSON_NAME]" at bounding box center [983, 28] width 227 height 31
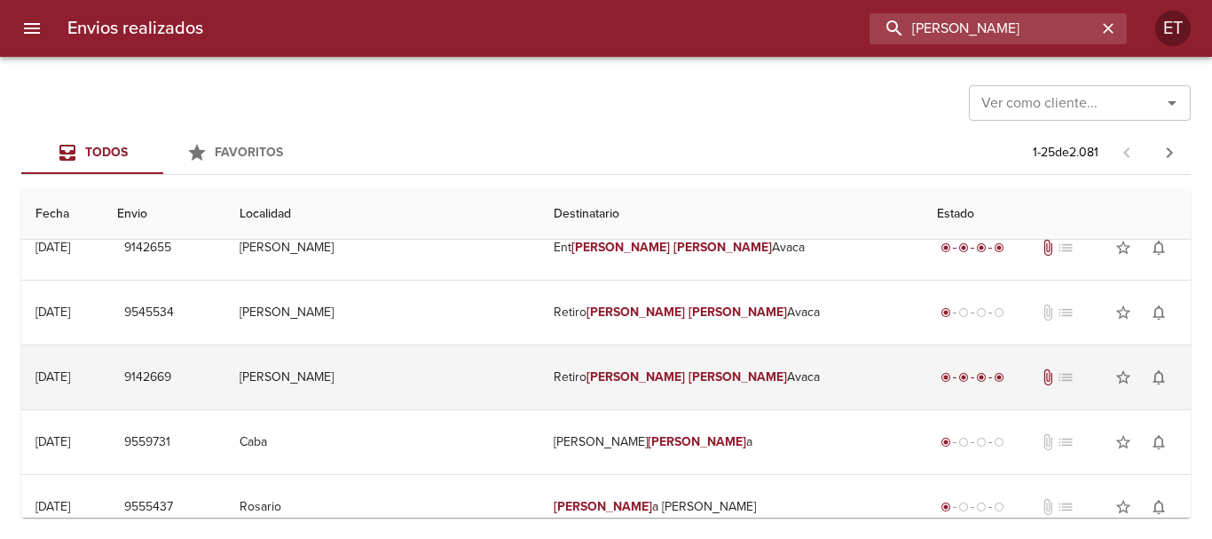
scroll to position [0, 0]
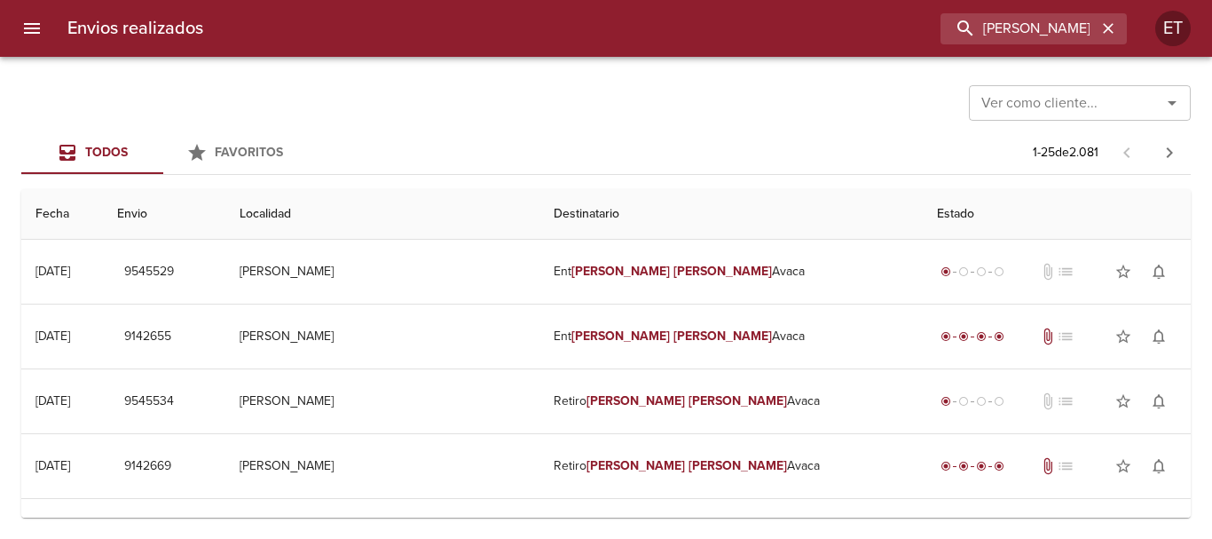
click at [1069, 48] on div "Envios realizados GRACIEL NURY ET" at bounding box center [606, 28] width 1212 height 57
click at [1064, 32] on input "GRACIEL NURY" at bounding box center [983, 28] width 227 height 31
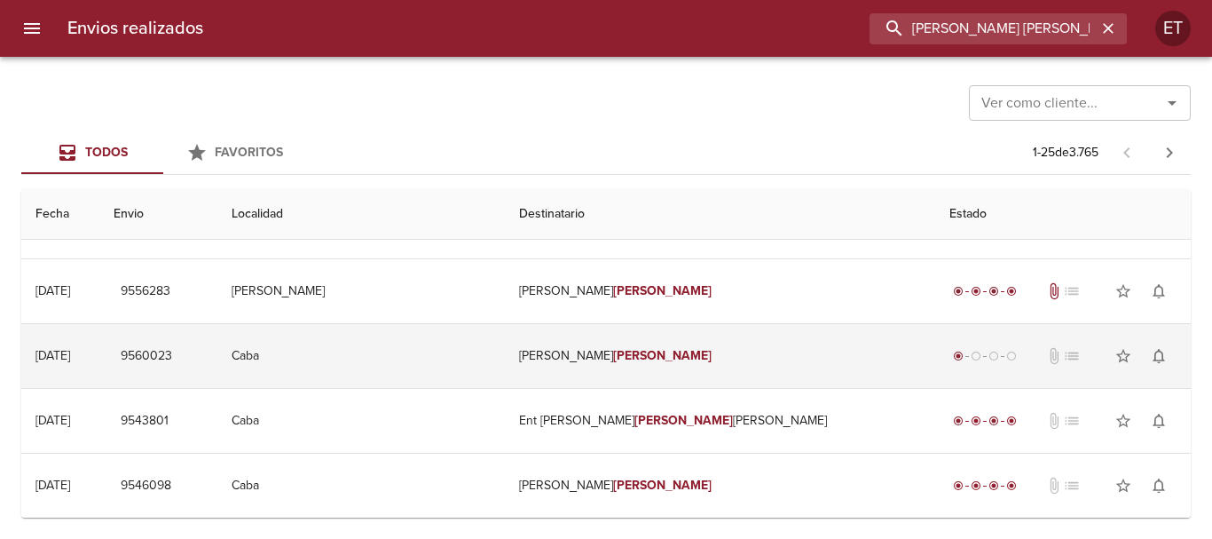
scroll to position [976, 0]
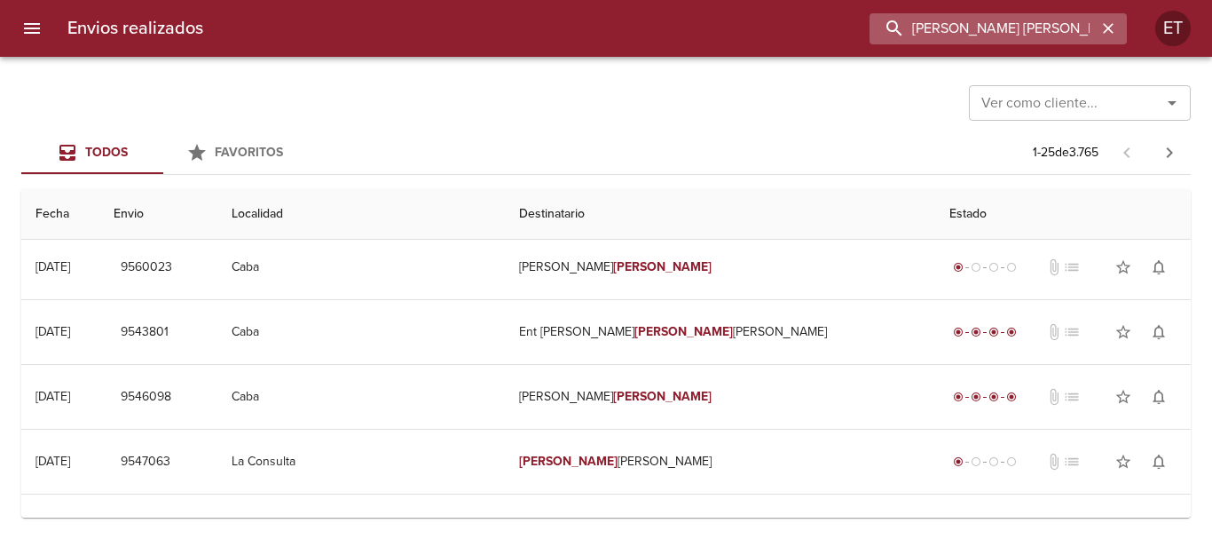
click at [1016, 28] on input "CLAUDIA ELIZABETH MA" at bounding box center [983, 28] width 227 height 31
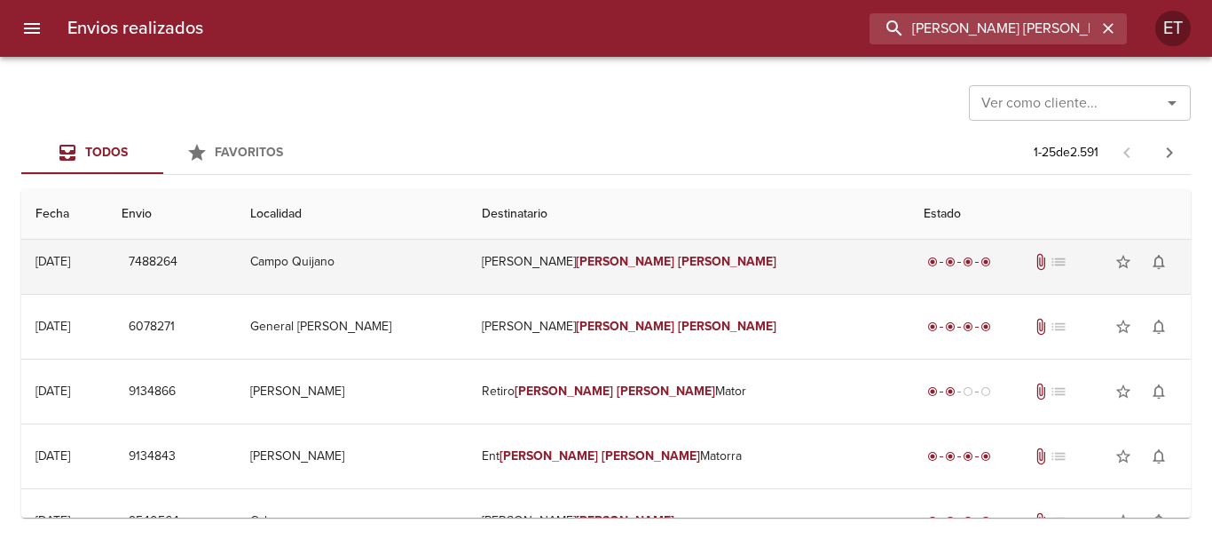
scroll to position [0, 0]
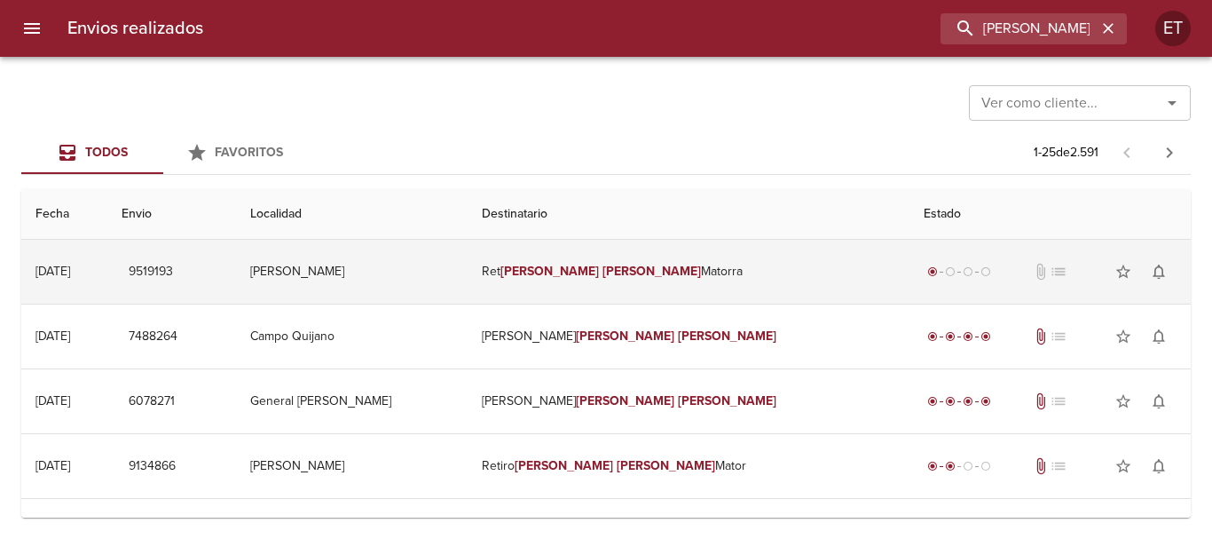
click at [760, 256] on td "Ret Claudia Elisabeth Matorra" at bounding box center [688, 272] width 441 height 64
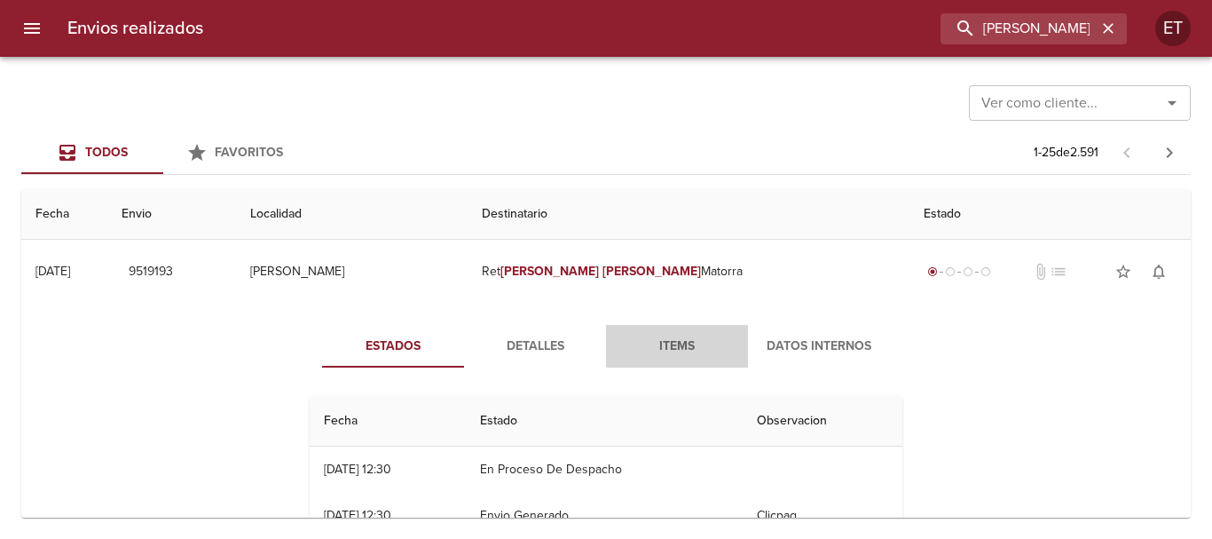
click at [618, 352] on span "Items" at bounding box center [677, 346] width 121 height 22
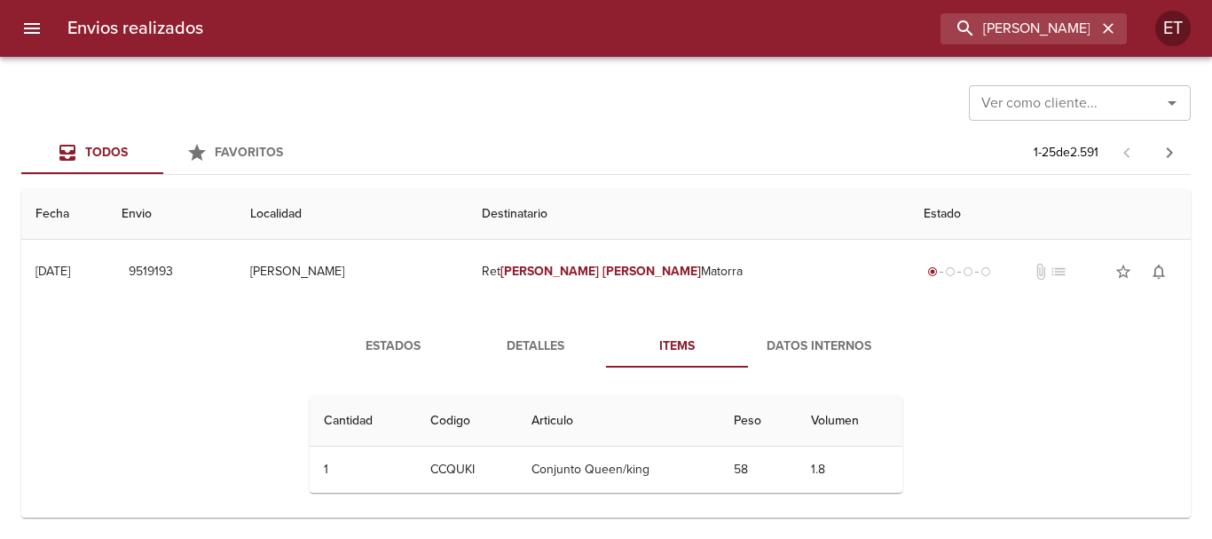
click at [520, 375] on div "Estados Detalles Items Datos Internos Cantidad Cant. Codigo Articulo Peso Volum…" at bounding box center [606, 416] width 639 height 182
click at [509, 379] on div "Estados Detalles Items Datos Internos Cantidad Cant. Codigo Articulo Peso Volum…" at bounding box center [606, 416] width 639 height 182
click at [518, 361] on button "Detalles" at bounding box center [535, 346] width 142 height 43
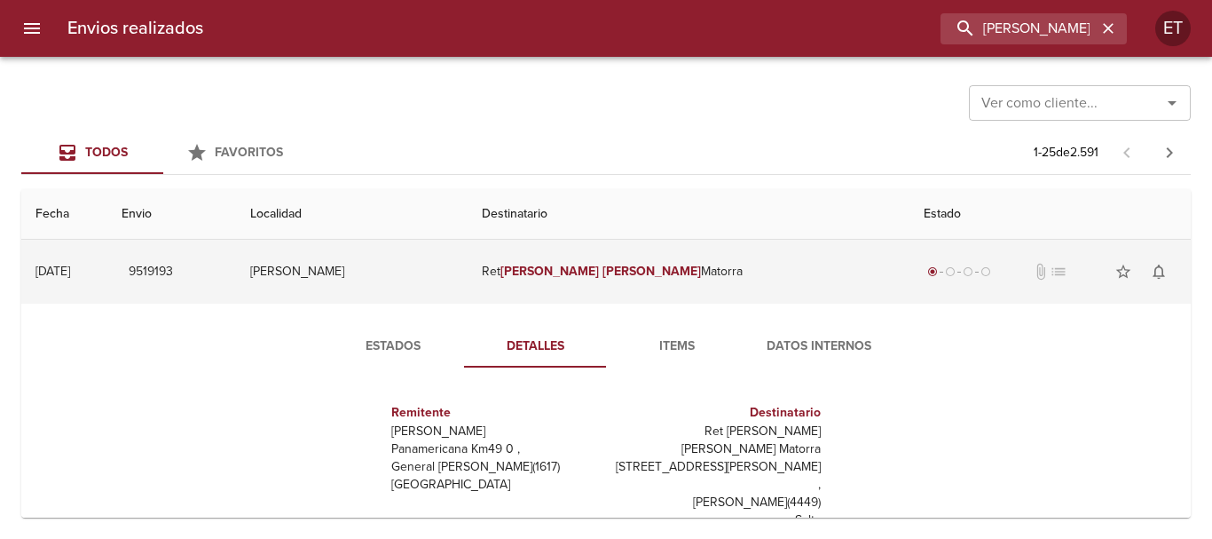
click at [766, 276] on td "Ret Claudia Elisabeth Matorra" at bounding box center [688, 272] width 441 height 64
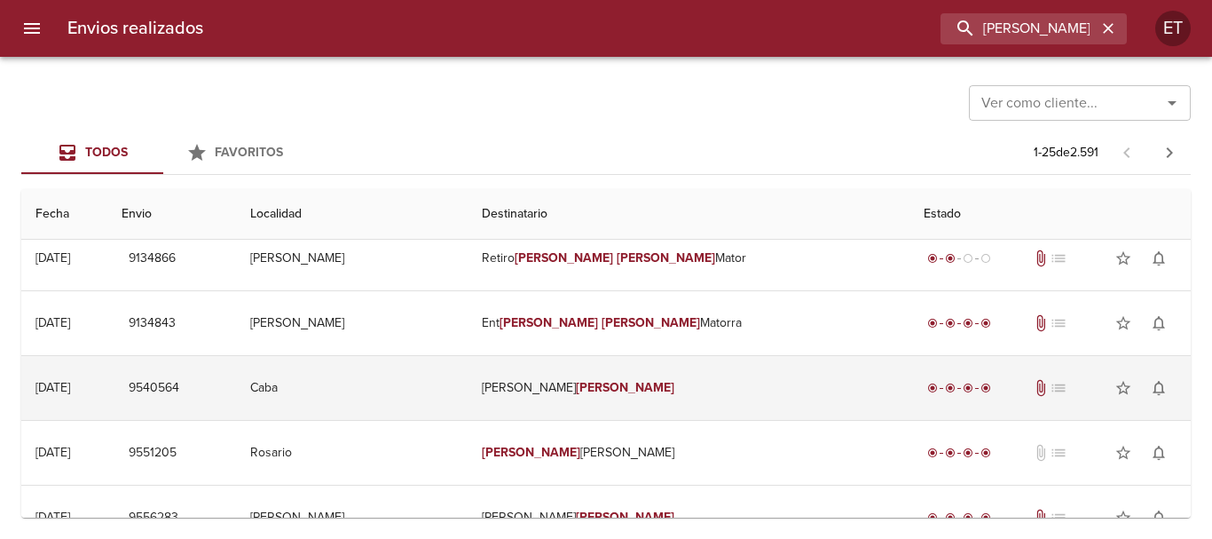
scroll to position [177, 0]
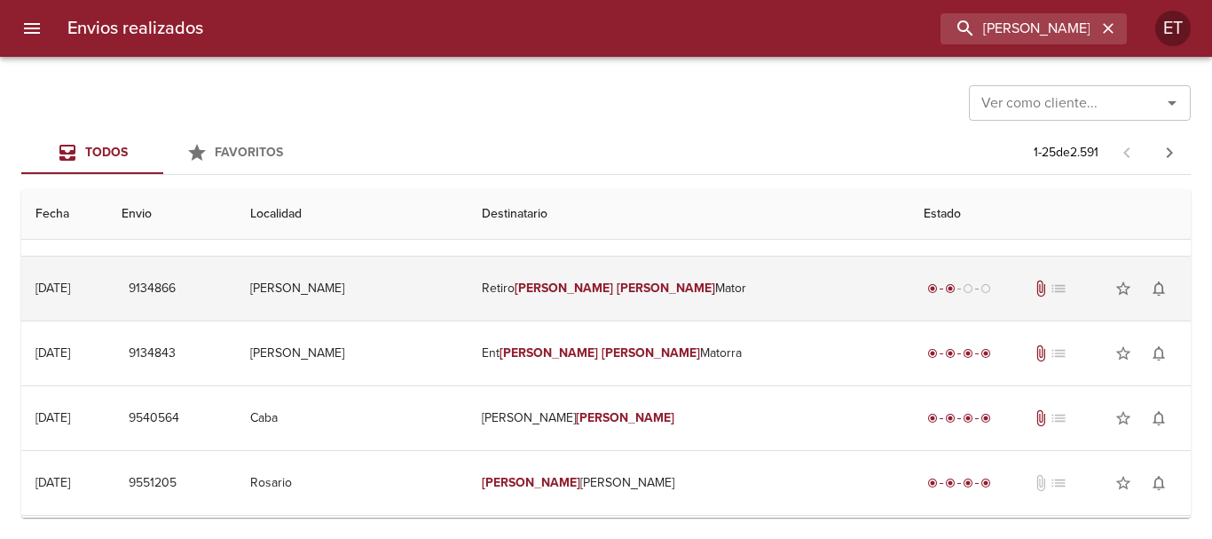
click at [657, 295] on td "Retiro Claudia Elisabeth Mator" at bounding box center [688, 288] width 441 height 64
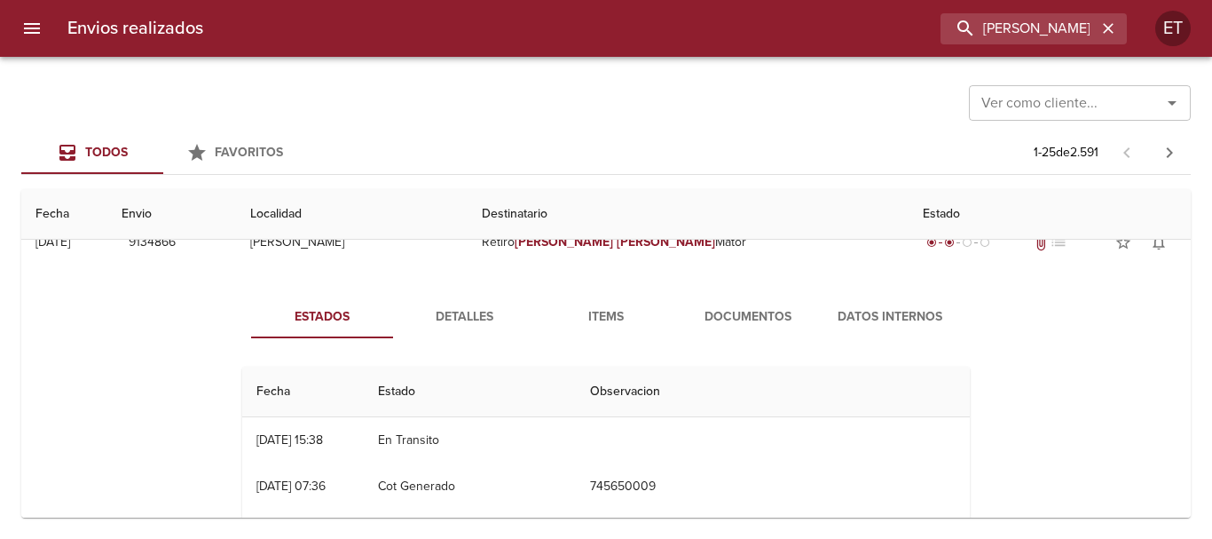
scroll to position [266, 0]
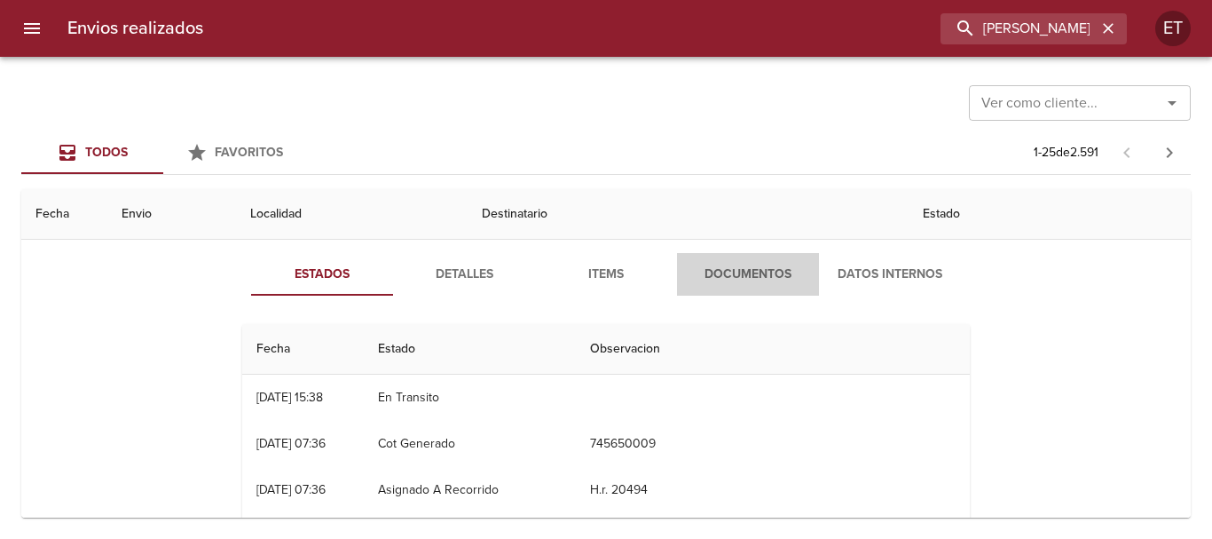
click at [734, 265] on span "Documentos" at bounding box center [748, 275] width 121 height 22
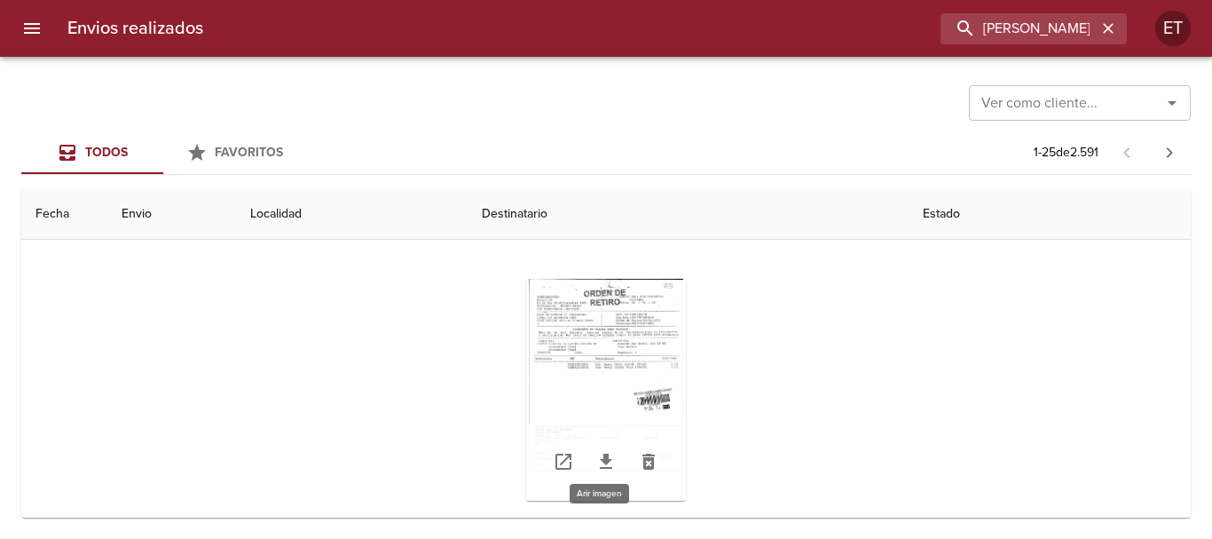
scroll to position [355, 0]
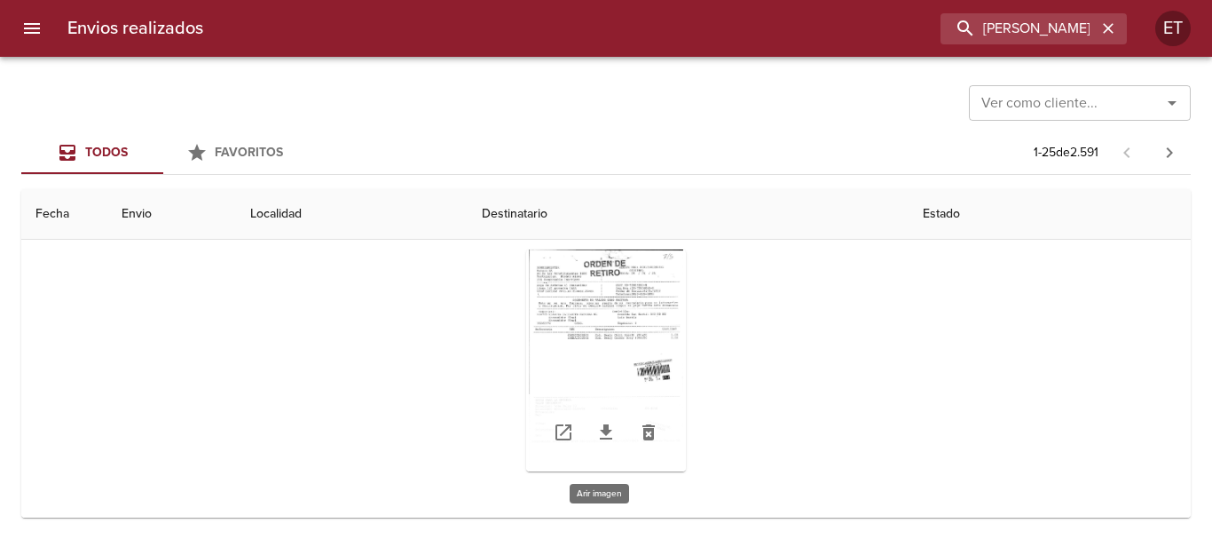
click at [556, 279] on div "Tabla de envíos del cliente" at bounding box center [606, 360] width 160 height 222
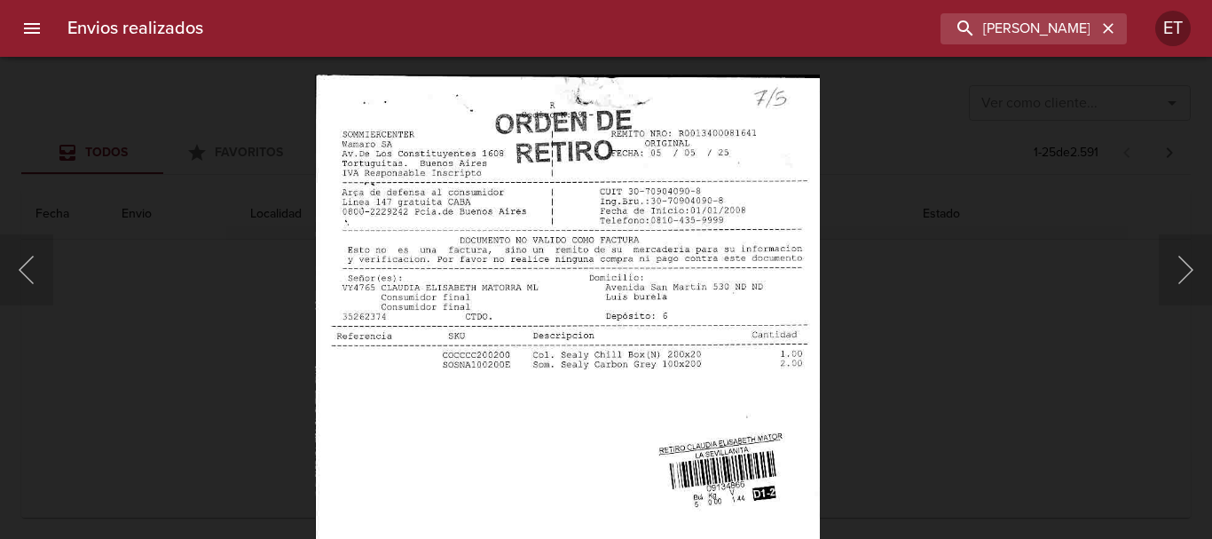
click at [564, 350] on img "Lightbox" at bounding box center [567, 438] width 505 height 726
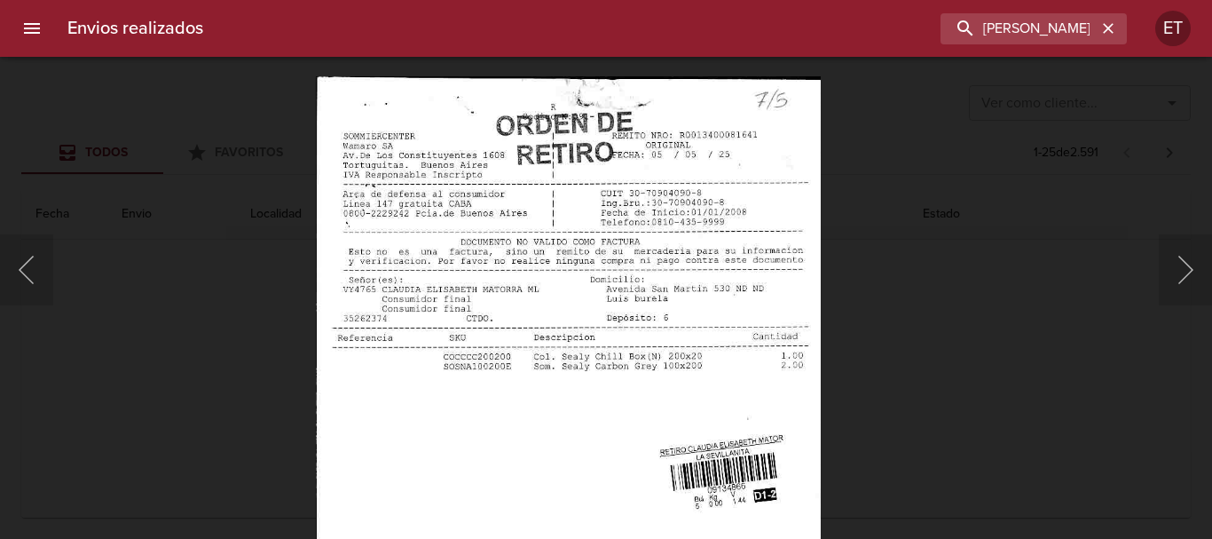
click at [816, 397] on img "Lightbox" at bounding box center [568, 439] width 505 height 726
click at [914, 388] on div "Lightbox" at bounding box center [606, 269] width 1212 height 539
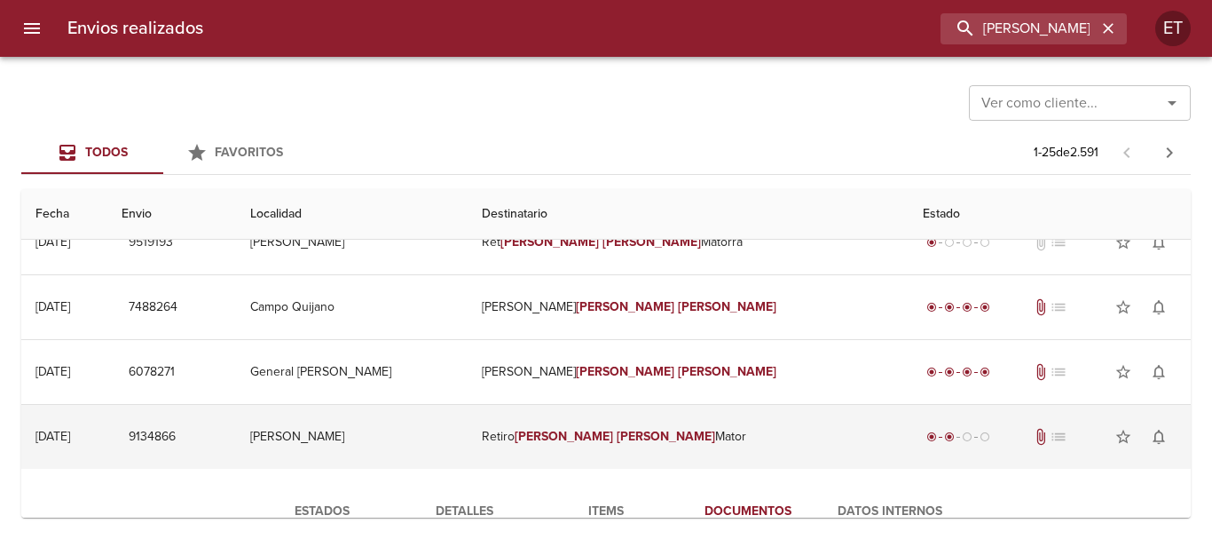
scroll to position [0, 0]
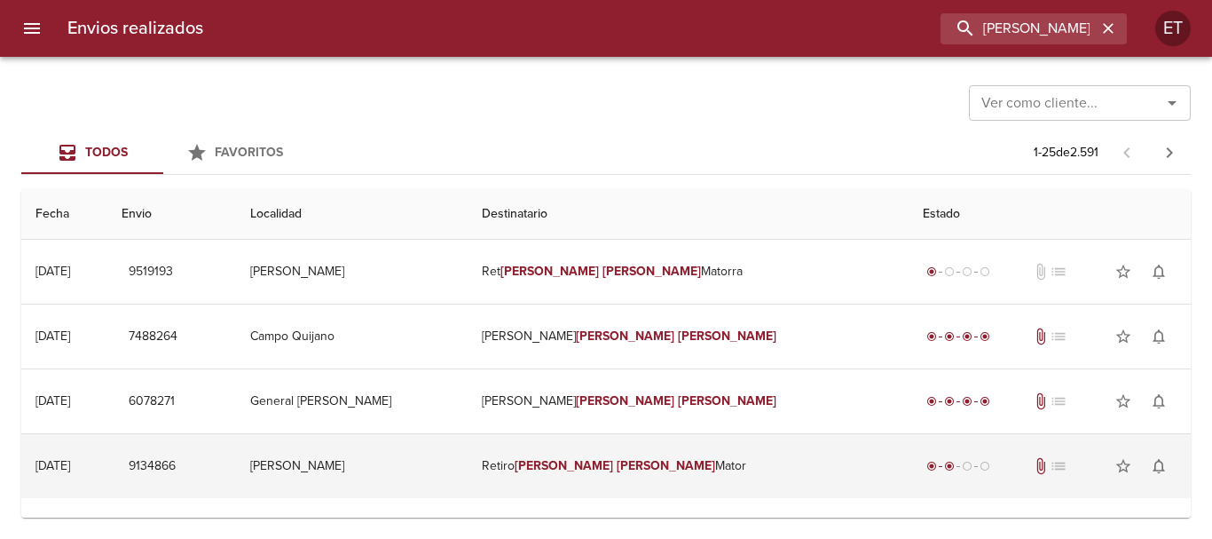
click at [621, 470] on td "Retiro Claudia Elisabeth Mator" at bounding box center [688, 466] width 441 height 64
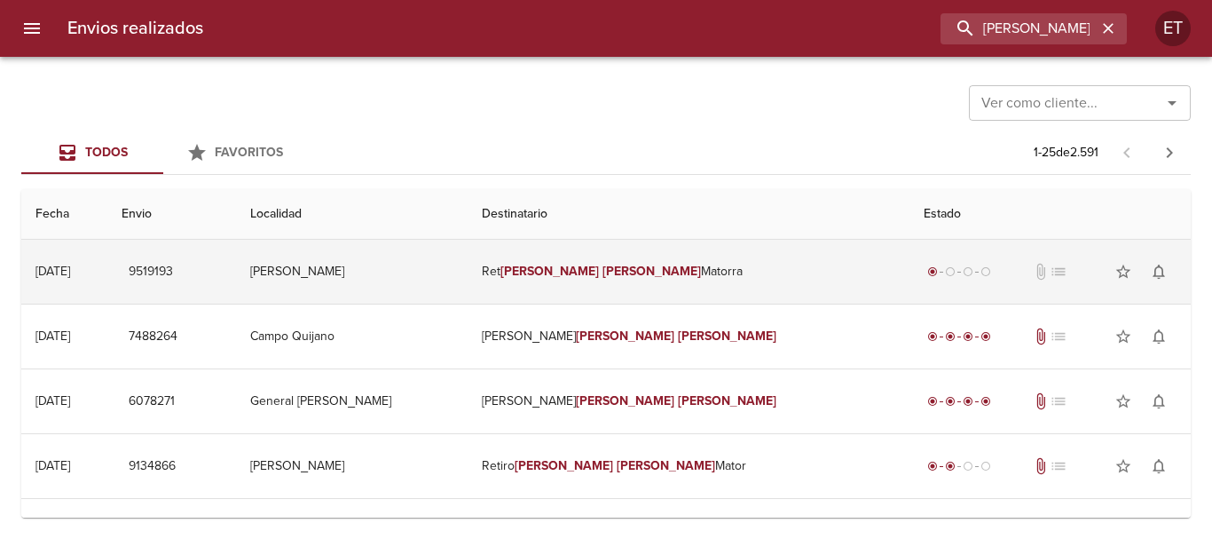
click at [620, 276] on em "Elisabeth" at bounding box center [651, 271] width 98 height 15
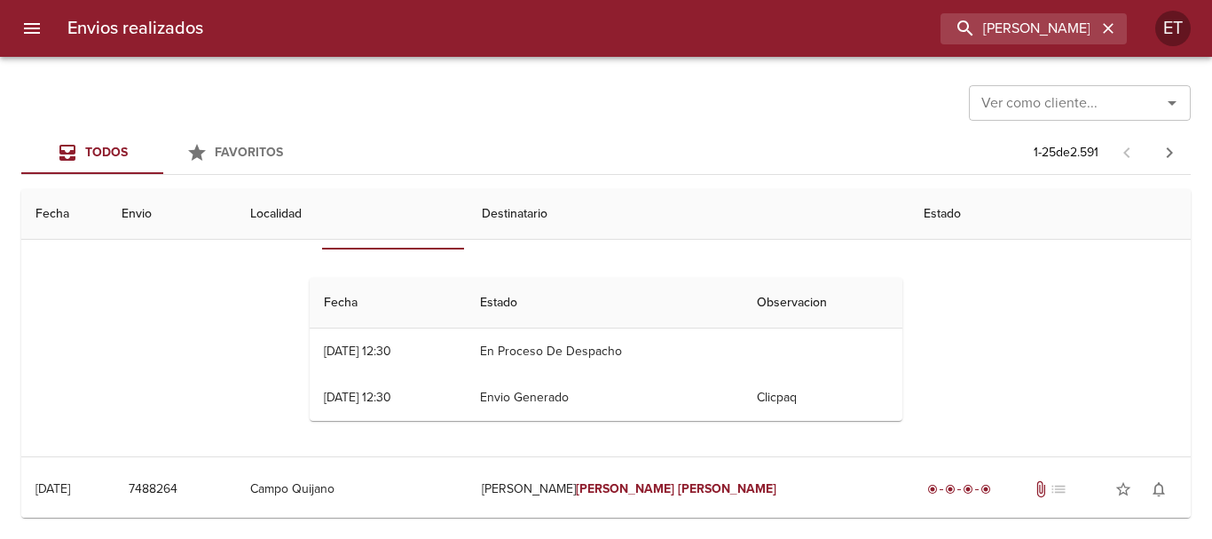
scroll to position [89, 0]
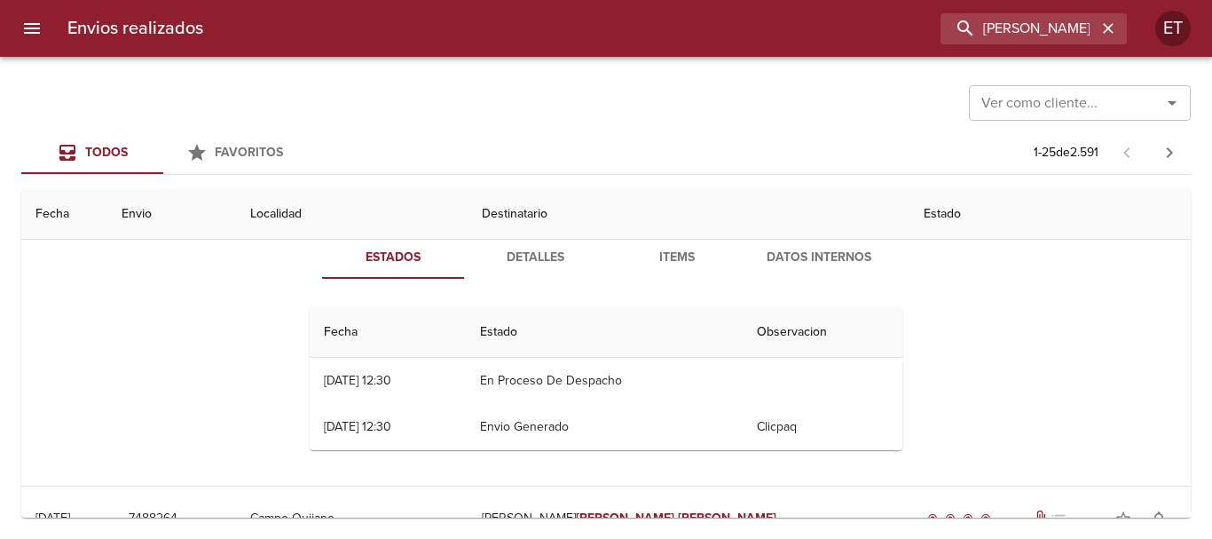
click at [650, 263] on span "Items" at bounding box center [677, 258] width 121 height 22
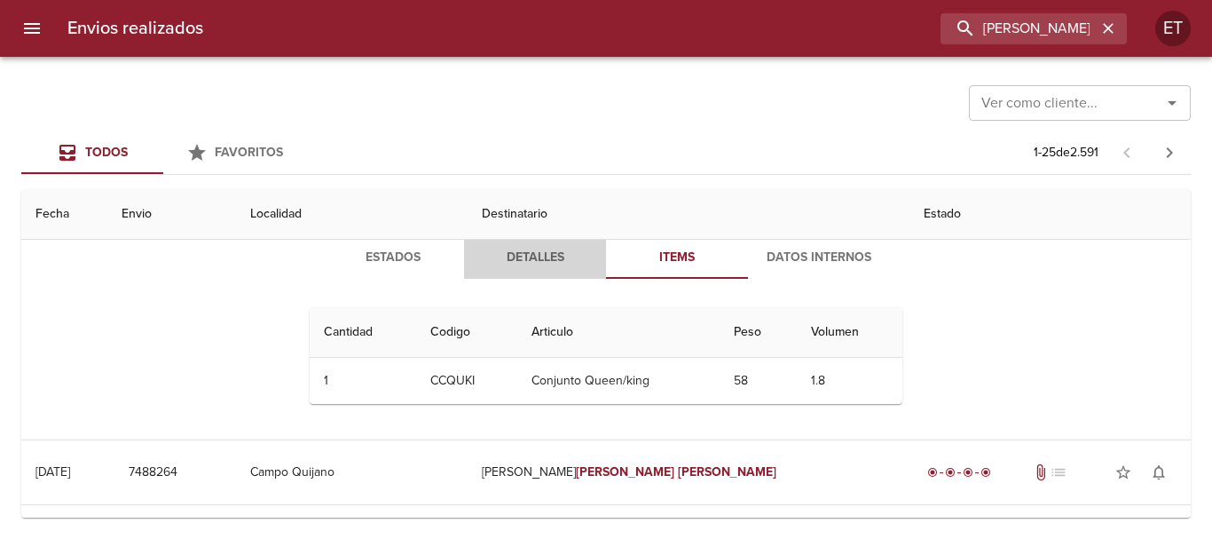
click at [499, 244] on button "Detalles" at bounding box center [535, 257] width 142 height 43
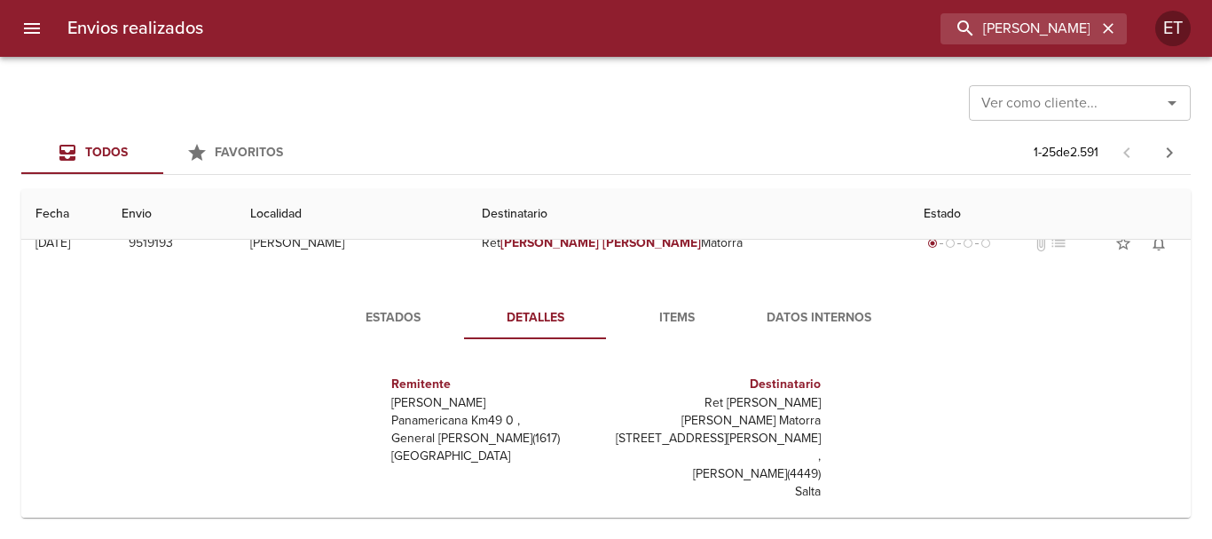
scroll to position [0, 0]
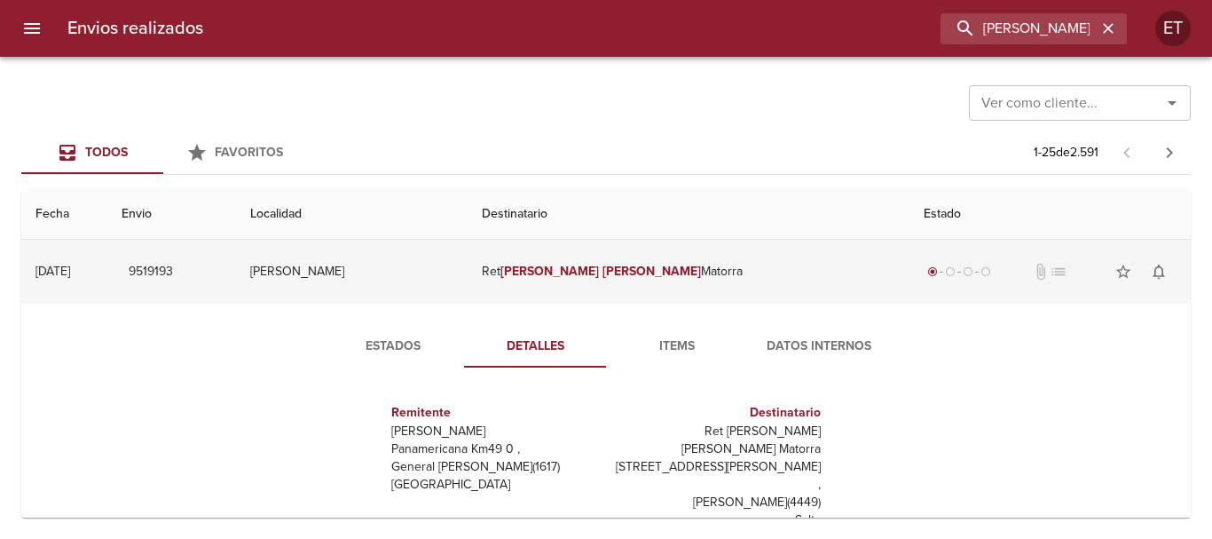
click at [571, 271] on em "Claudia" at bounding box center [549, 271] width 98 height 15
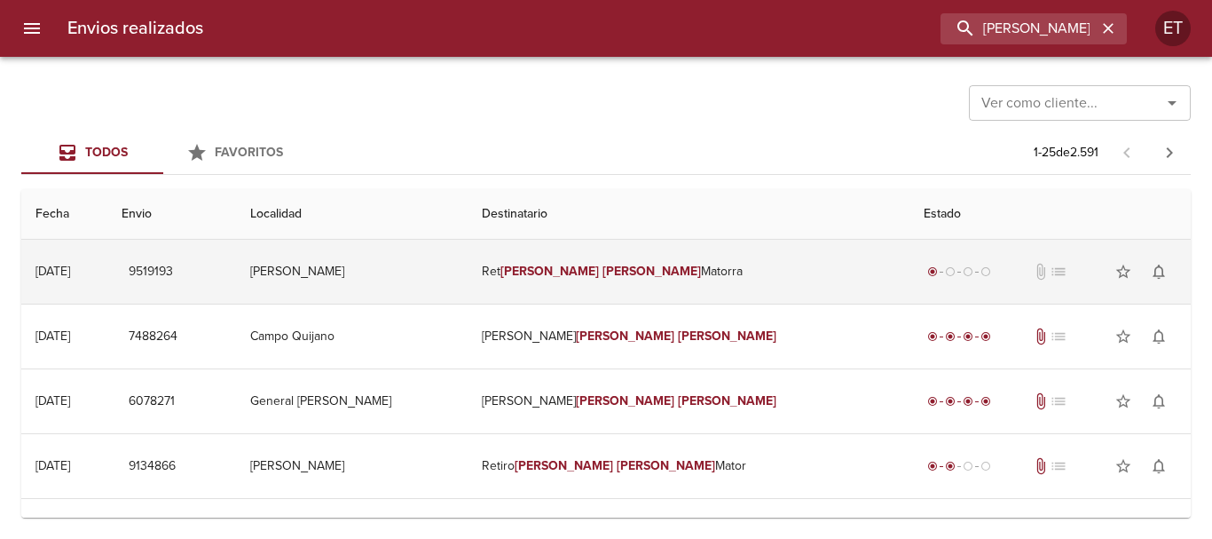
click at [676, 275] on td "Ret Claudia Elisabeth Matorra" at bounding box center [688, 272] width 441 height 64
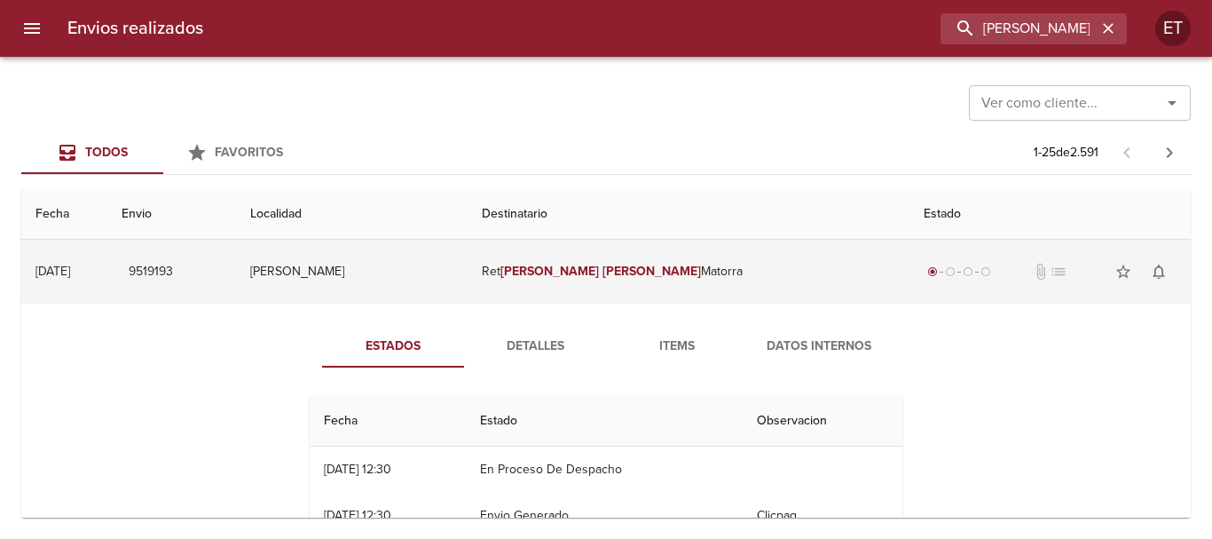
scroll to position [89, 0]
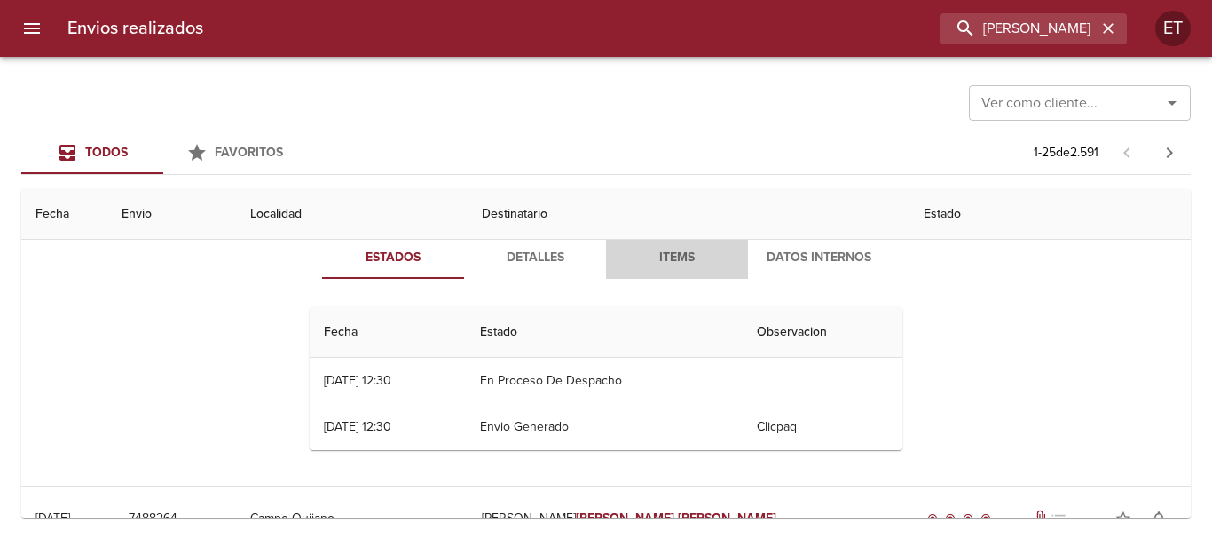
click at [676, 275] on button "Items" at bounding box center [677, 257] width 142 height 43
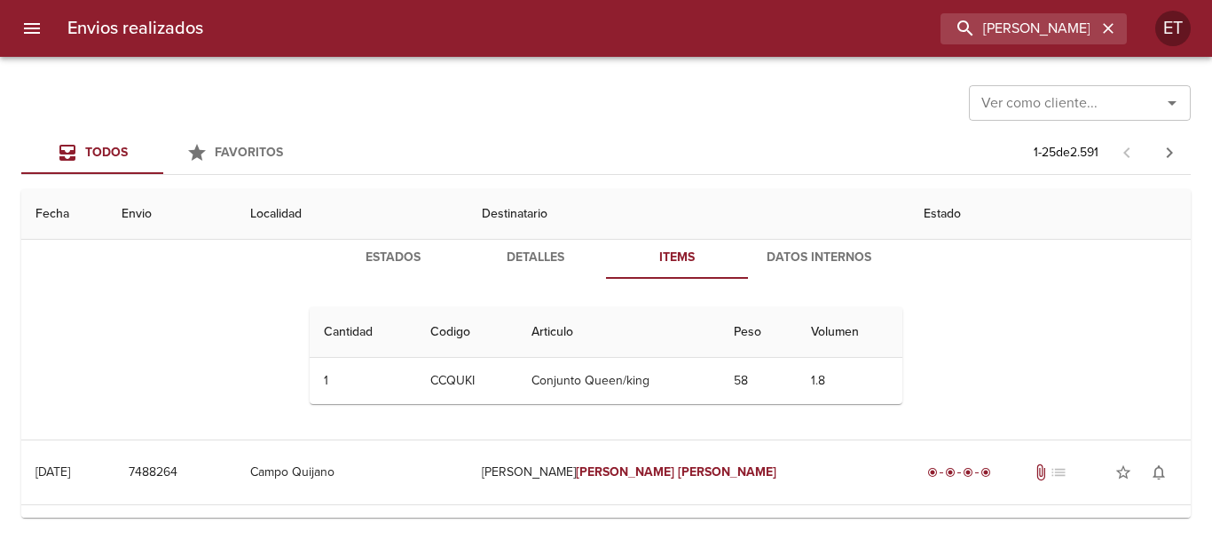
click at [515, 294] on div "Cantidad Cant. Codigo Articulo Peso Volumen 1 1 CCQUKI Conjunto Queen/king 58 1…" at bounding box center [606, 355] width 607 height 125
click at [494, 272] on button "Detalles" at bounding box center [535, 257] width 142 height 43
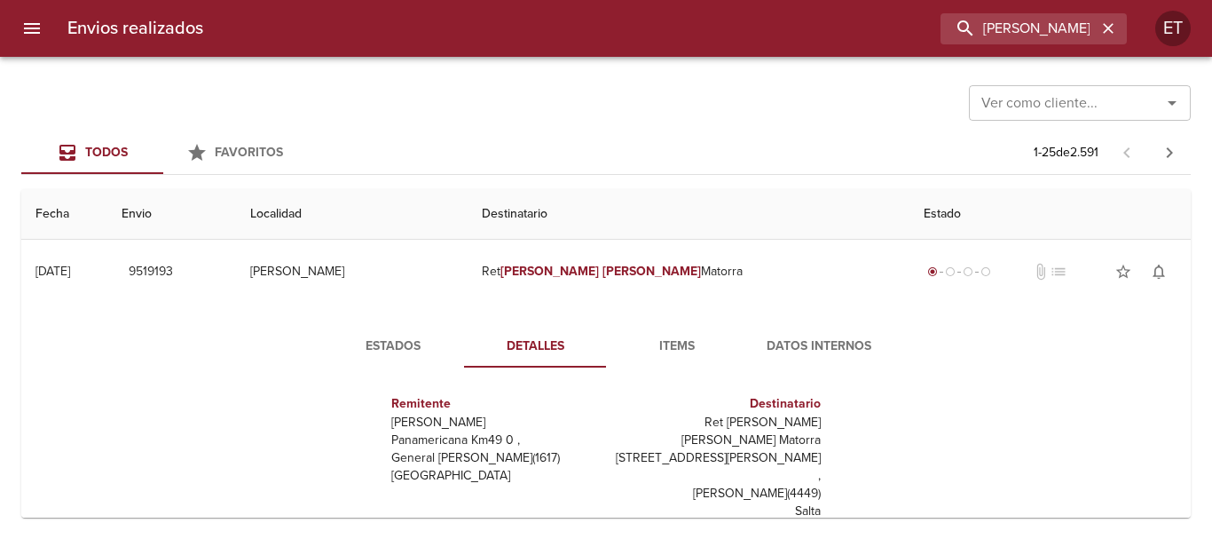
scroll to position [0, 0]
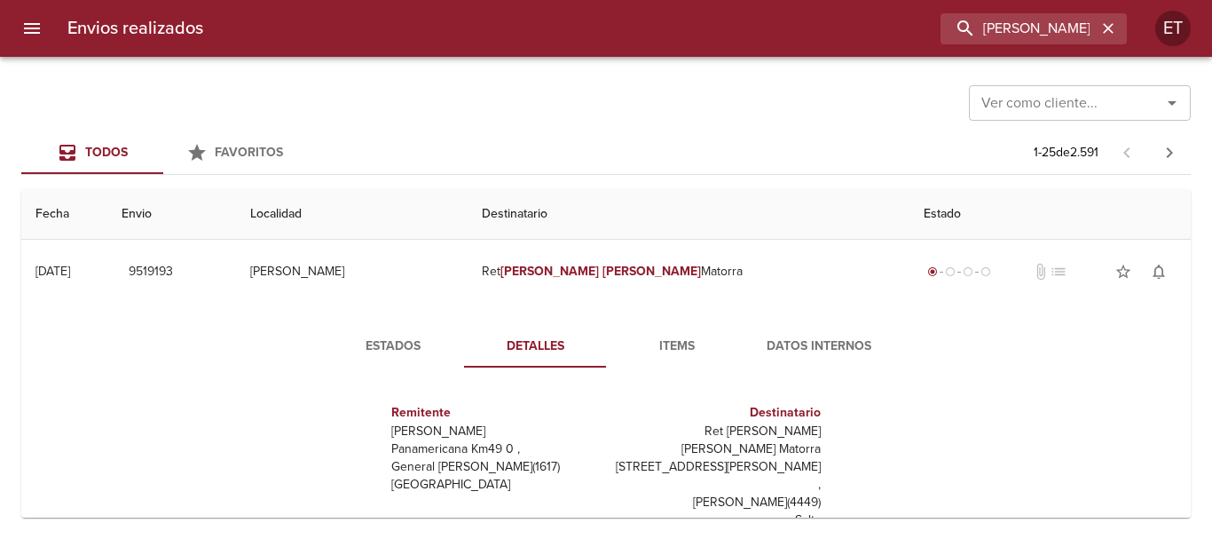
click at [394, 374] on div "Estados Detalles Items Datos Internos Remitente Wamaro Tortuguitas Panamericana…" at bounding box center [606, 531] width 639 height 412
click at [398, 339] on span "Estados" at bounding box center [393, 346] width 121 height 22
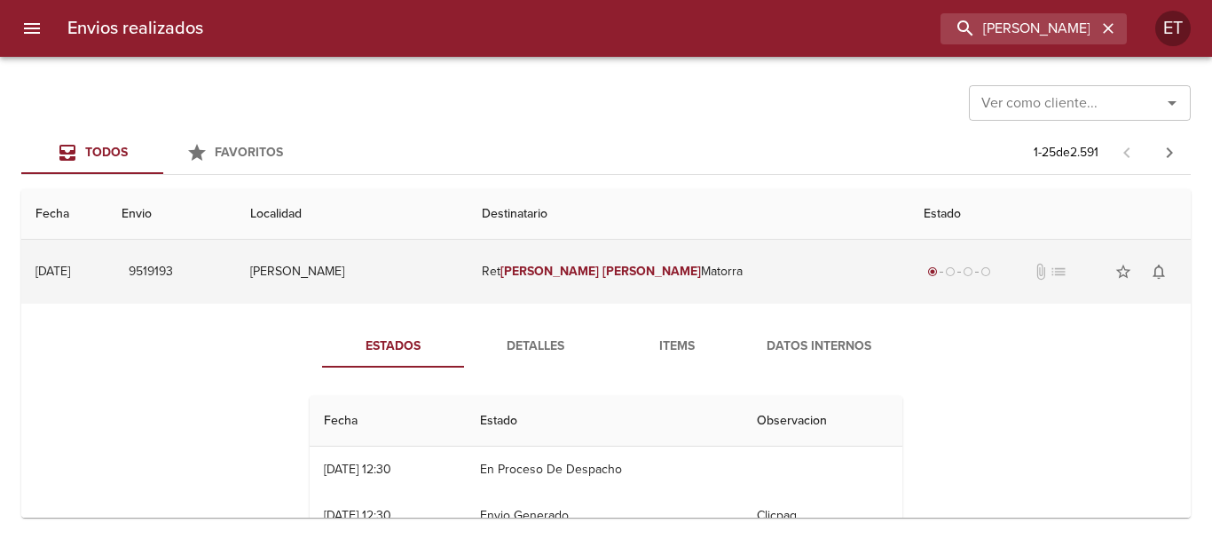
click at [693, 263] on td "Ret Claudia Elisabeth Matorra" at bounding box center [688, 272] width 441 height 64
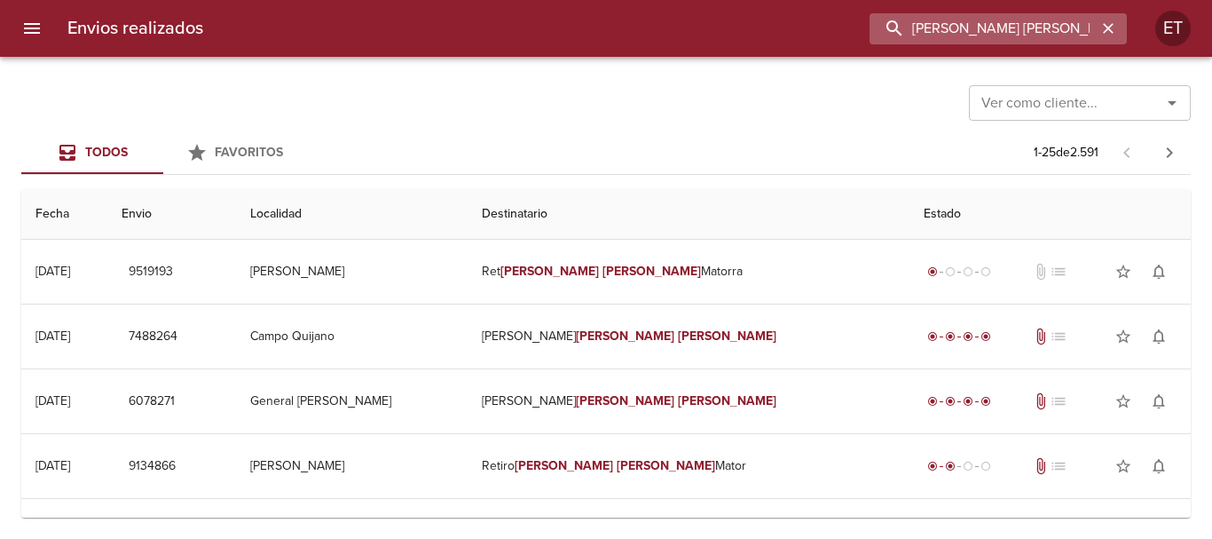
click at [1004, 33] on input "CLAUDIA ELISABETH MA" at bounding box center [983, 28] width 227 height 31
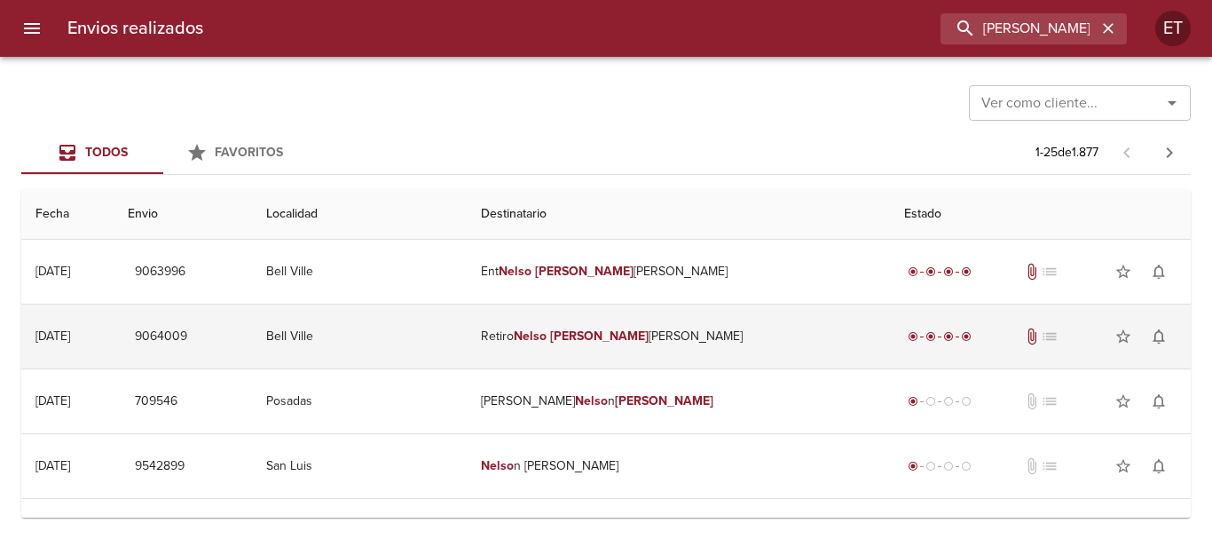
click at [803, 314] on td "Retiro Nelso Gerardo Macia Ml" at bounding box center [678, 336] width 423 height 64
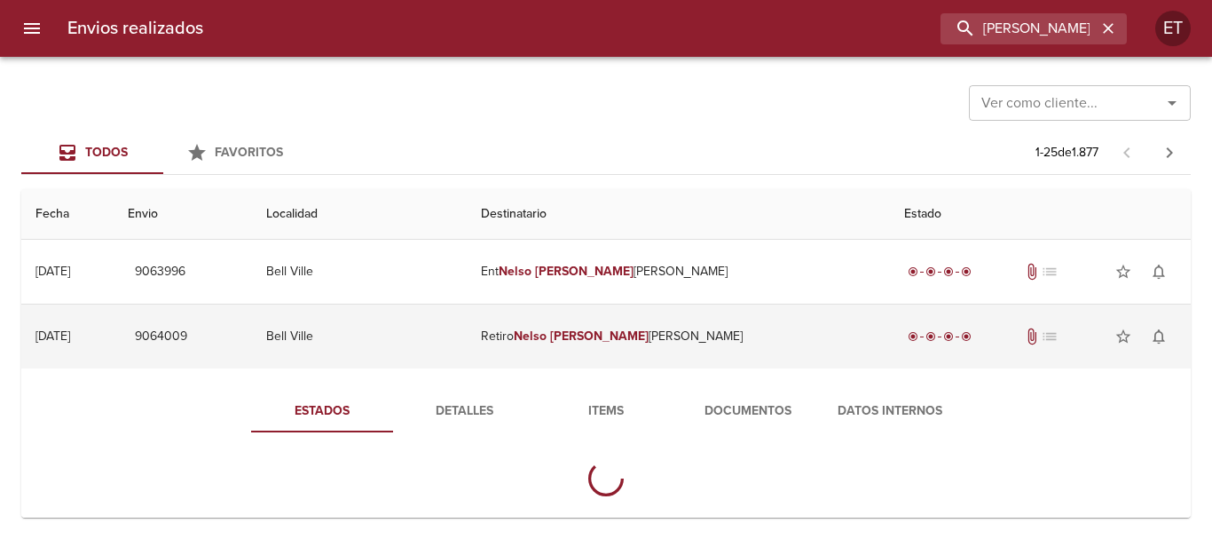
scroll to position [89, 0]
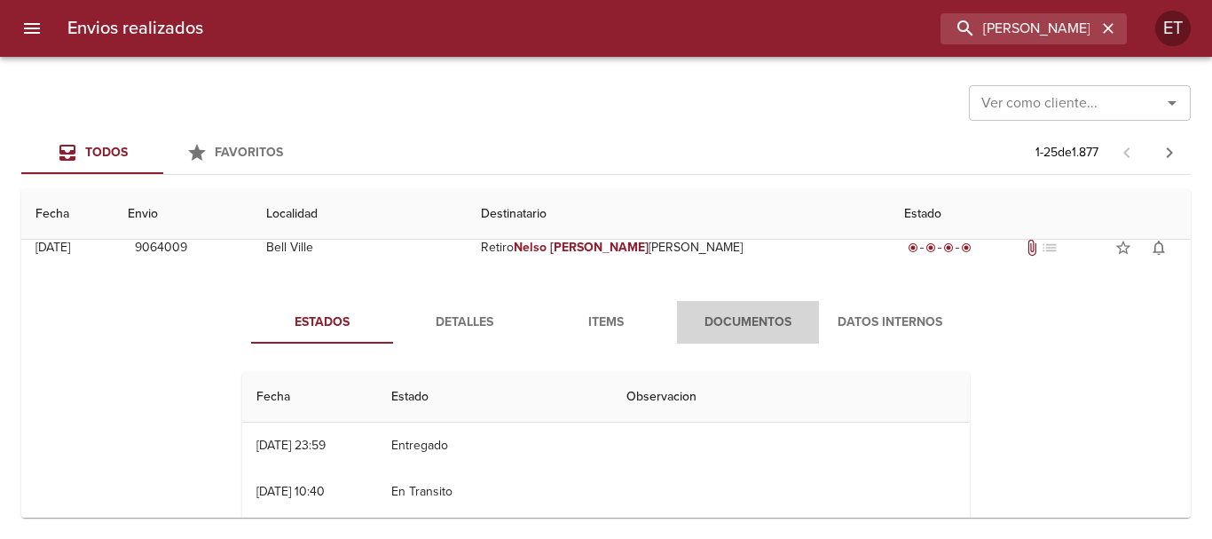
click at [763, 320] on span "Documentos" at bounding box center [748, 322] width 121 height 22
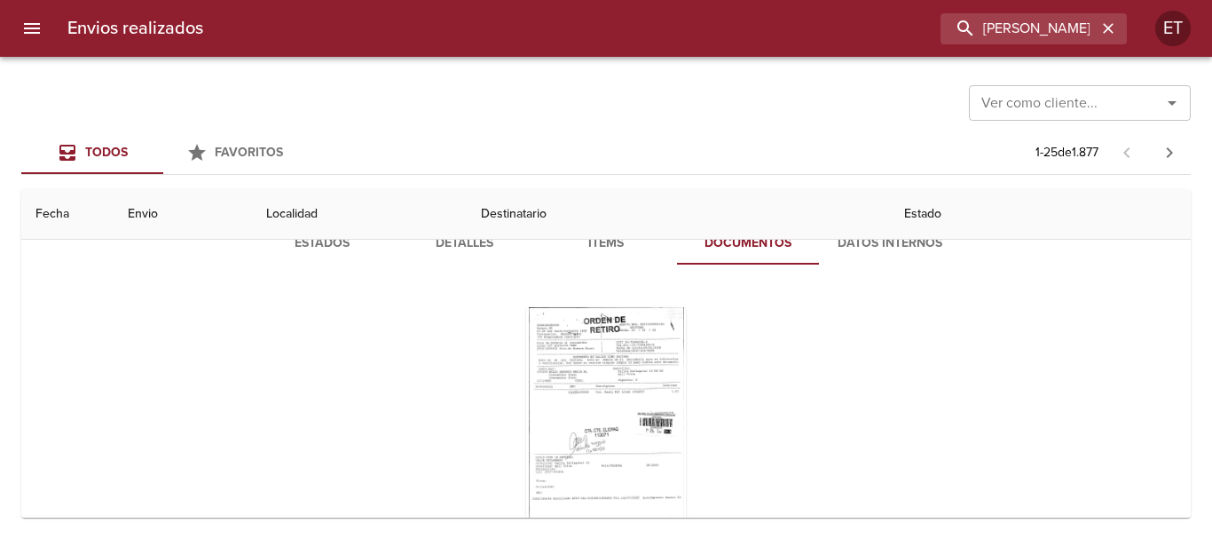
scroll to position [266, 0]
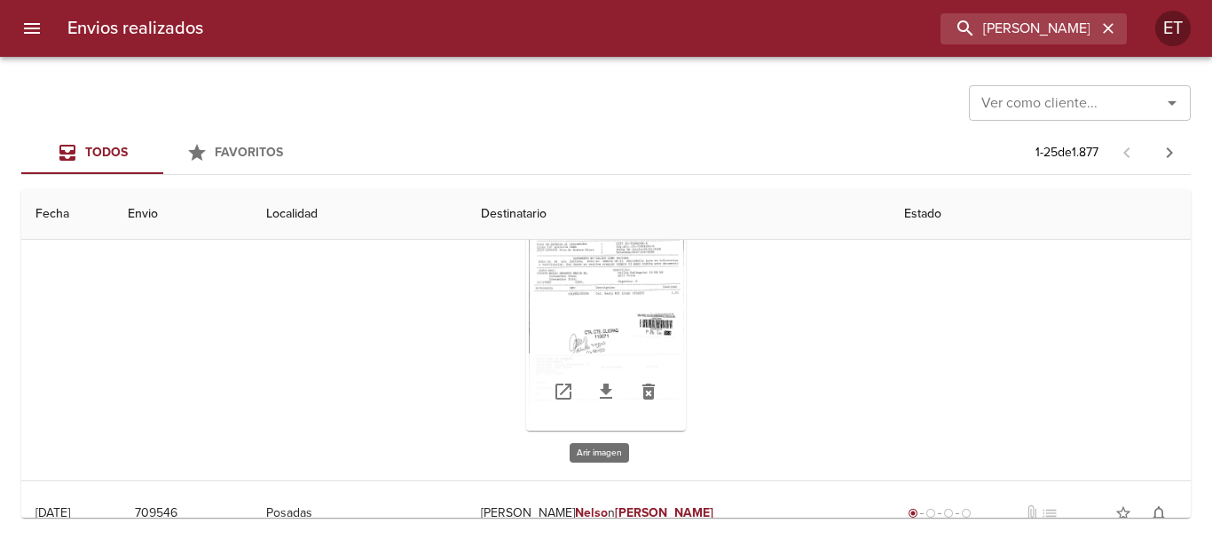
click at [663, 287] on div "Tabla de envíos del cliente" at bounding box center [606, 320] width 160 height 222
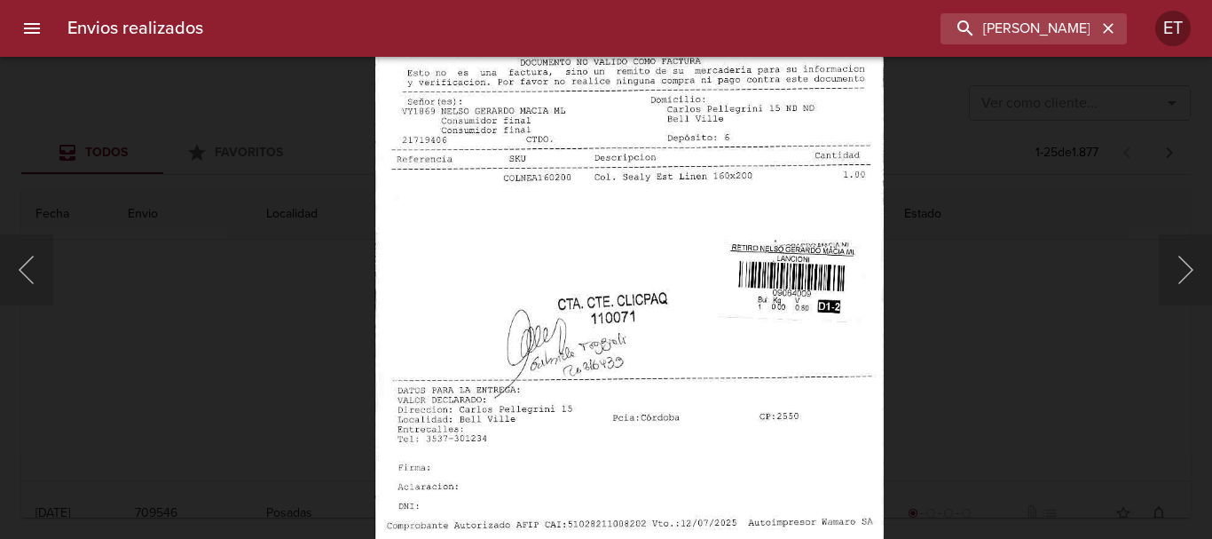
click at [696, 133] on img "Lightbox" at bounding box center [628, 263] width 509 height 726
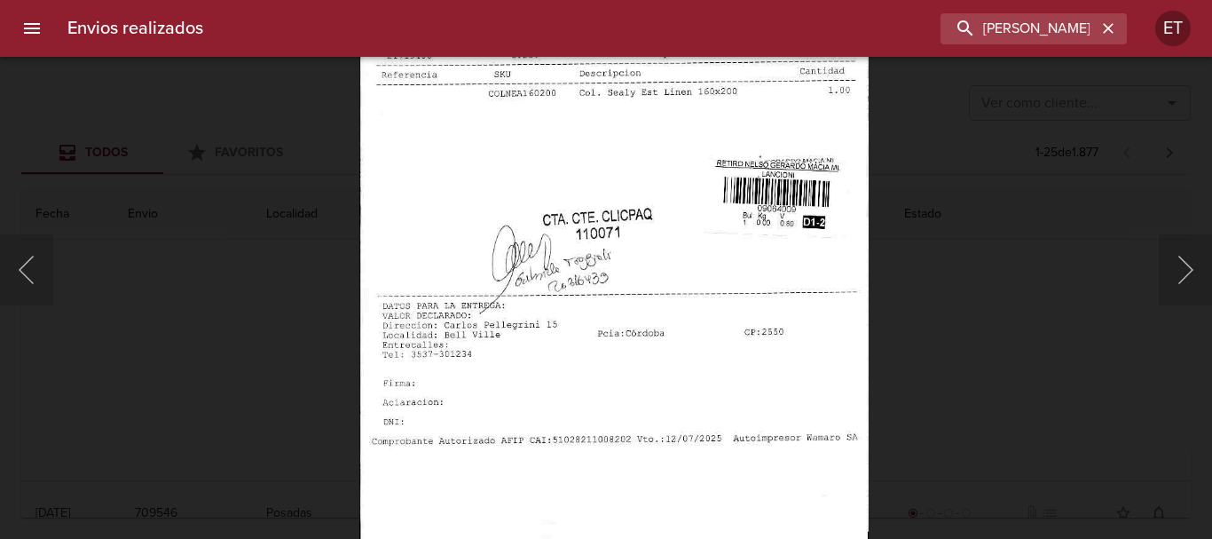
click at [680, 64] on img "Lightbox" at bounding box center [613, 178] width 509 height 726
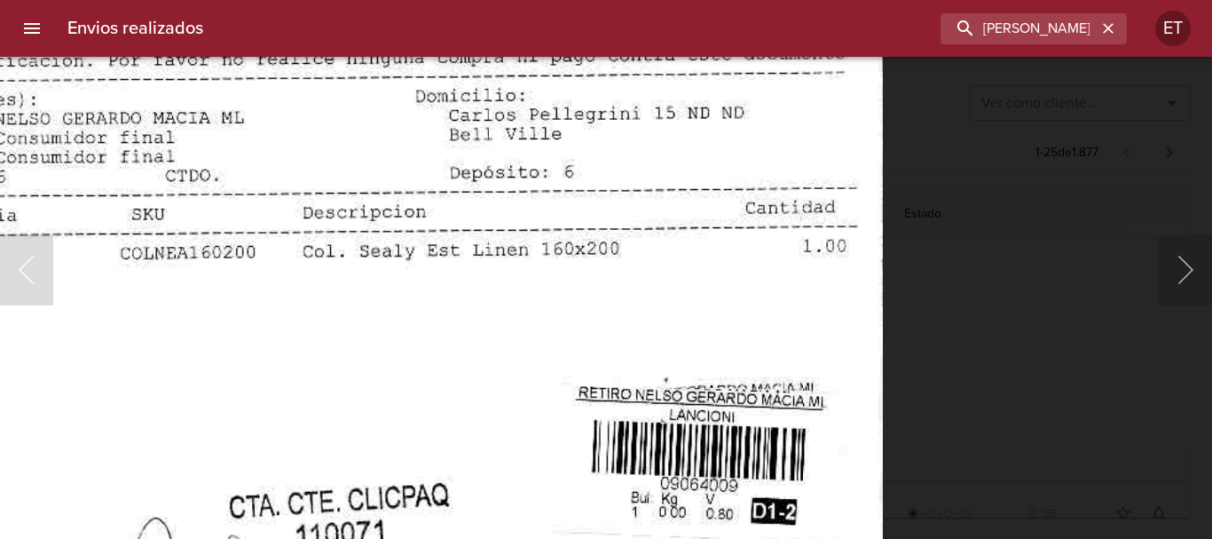
click at [326, 432] on img "Lightbox" at bounding box center [372, 422] width 1022 height 1457
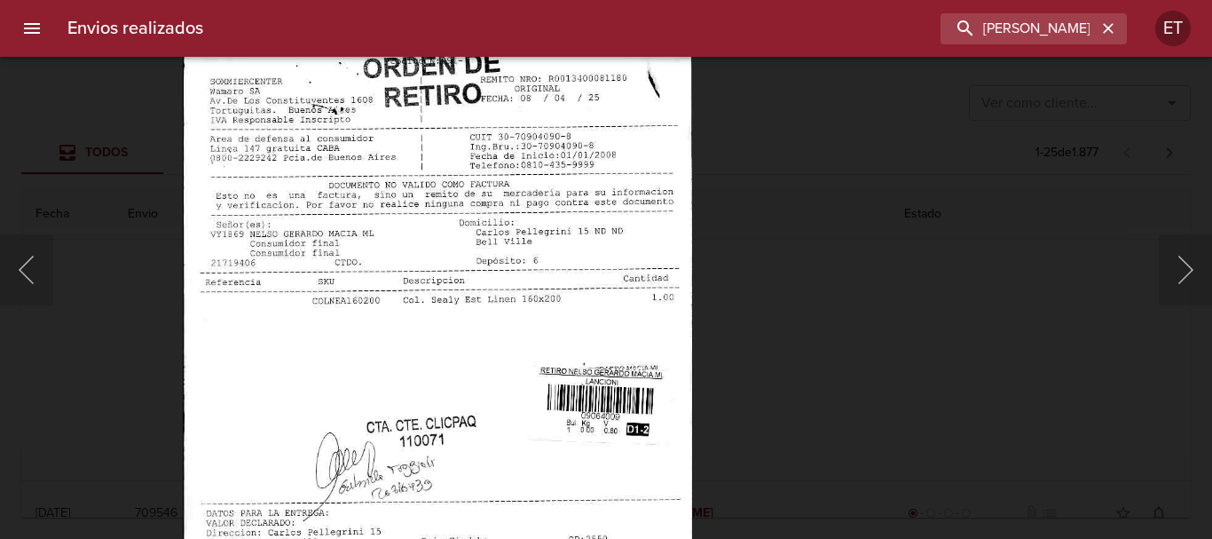
click at [580, 261] on img "Lightbox" at bounding box center [437, 385] width 509 height 726
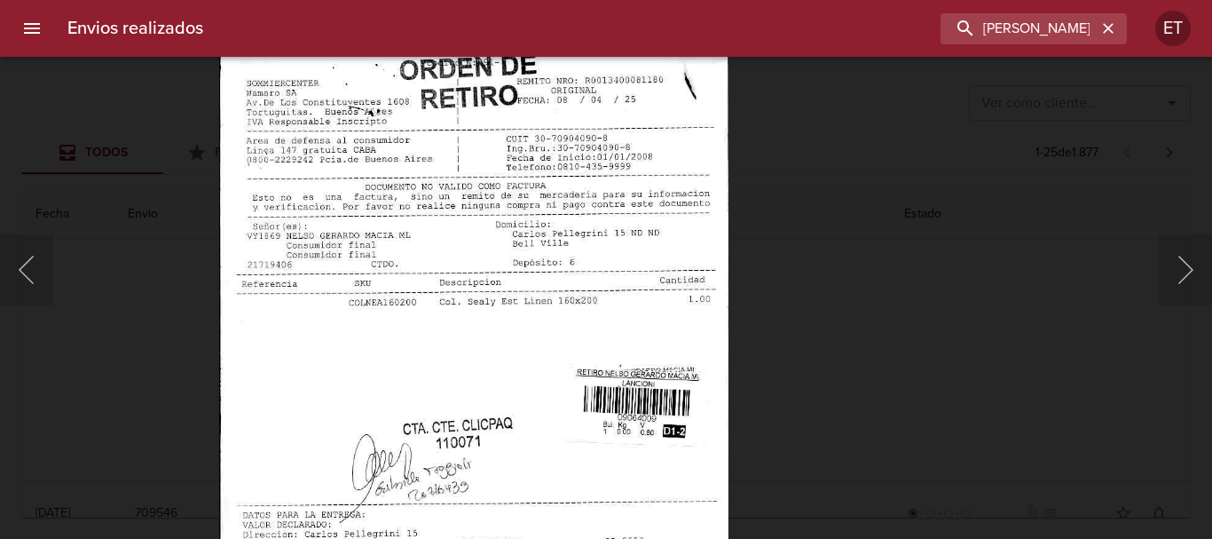
click at [915, 238] on div "Lightbox" at bounding box center [606, 269] width 1212 height 539
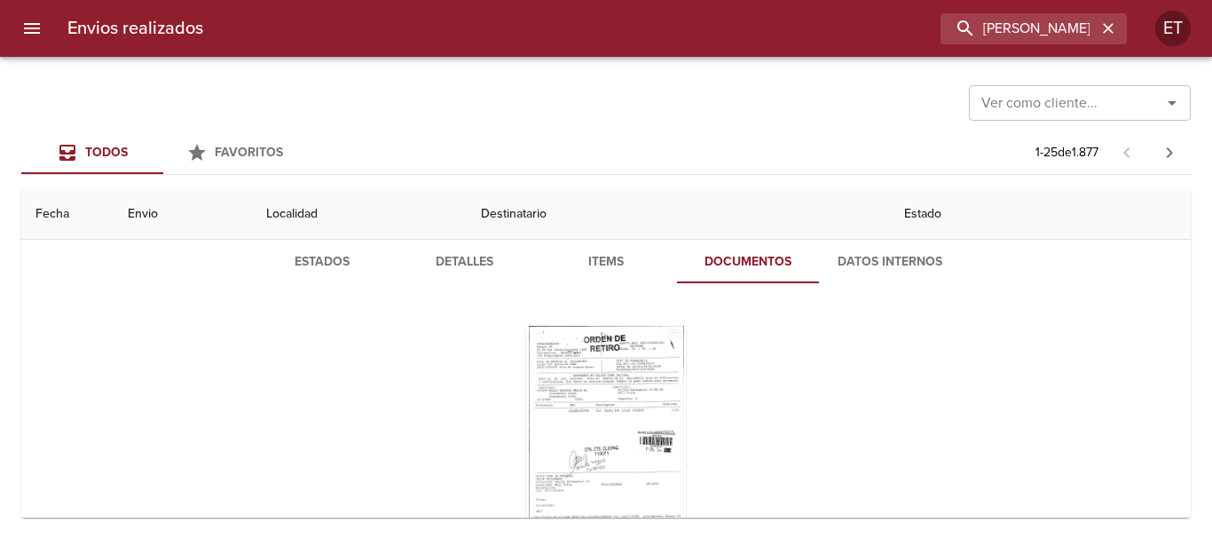
scroll to position [0, 0]
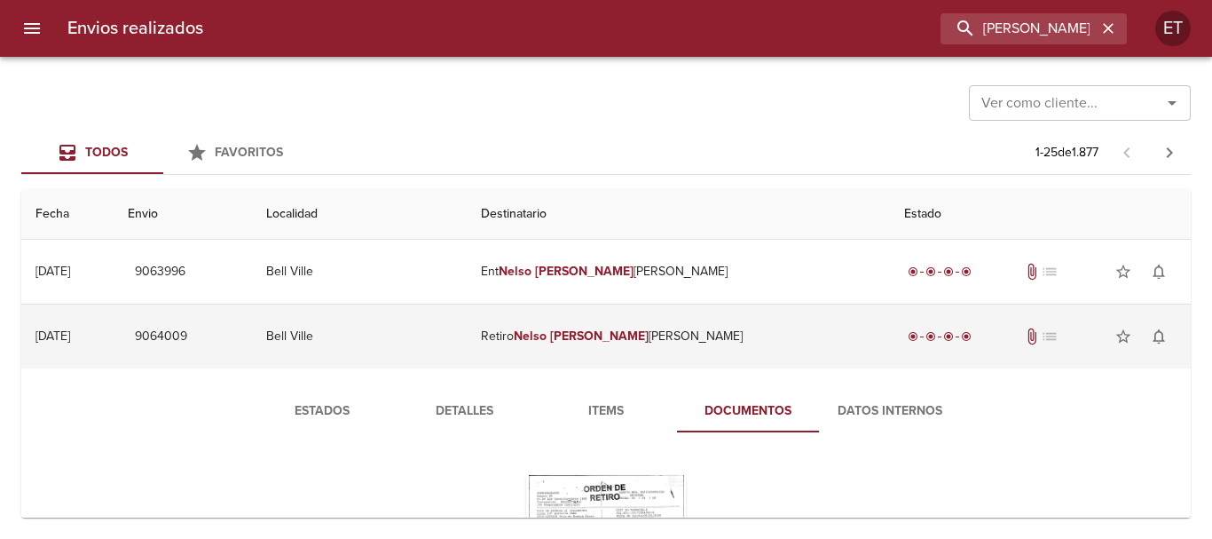
click at [684, 316] on td "Retiro Nelso Gerardo Macia Ml" at bounding box center [678, 336] width 423 height 64
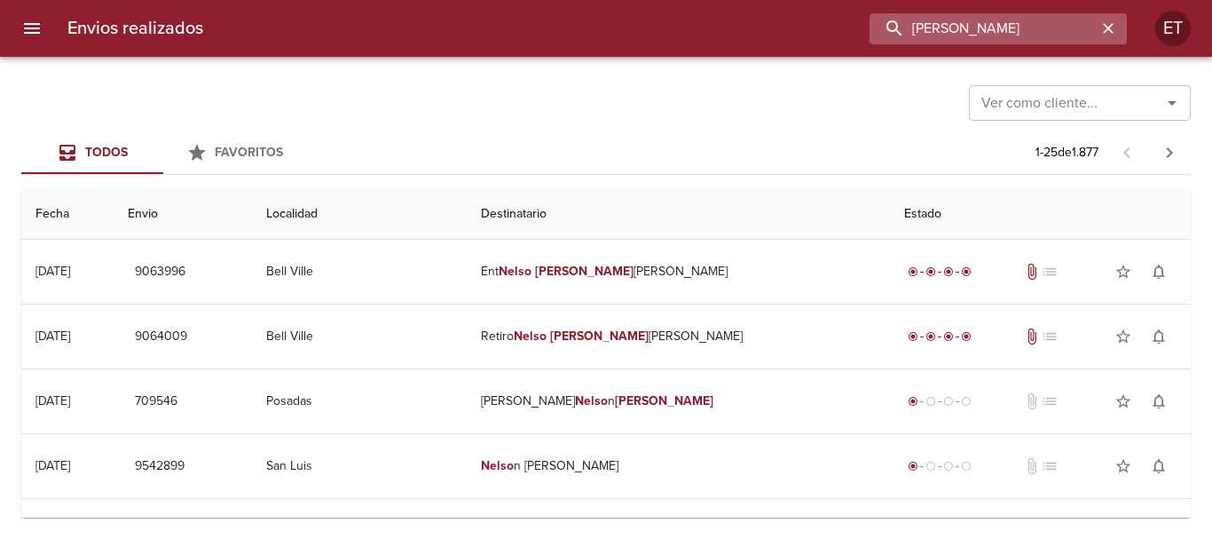
click at [996, 24] on input "NELSO GERARDO" at bounding box center [983, 28] width 227 height 31
click at [1014, 48] on div "Envios realizados DEV NELSO GERARDO ET" at bounding box center [606, 28] width 1212 height 57
click at [1016, 36] on input "DEV NELSO GERARDO" at bounding box center [983, 28] width 227 height 31
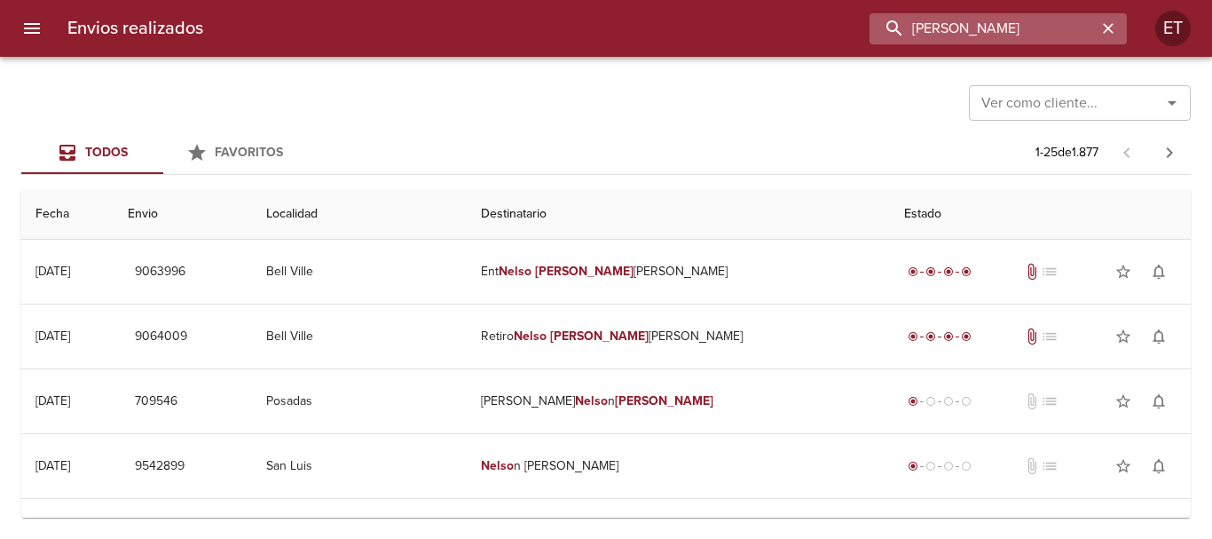
type input "LISANDRO SOSA"
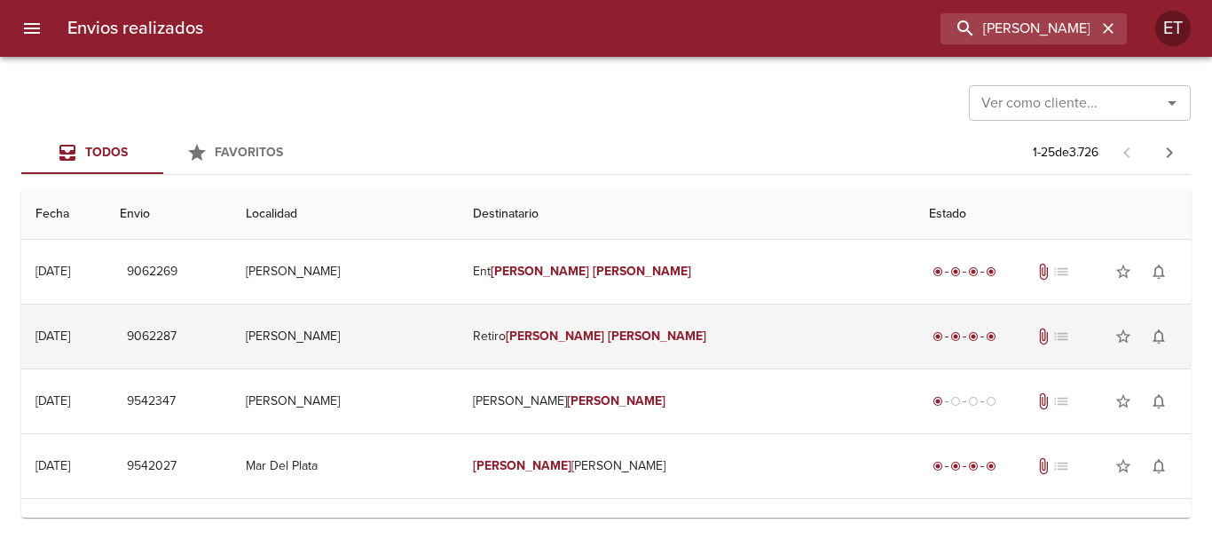
click at [686, 339] on td "Retiro Lisandro Sosa" at bounding box center [687, 336] width 456 height 64
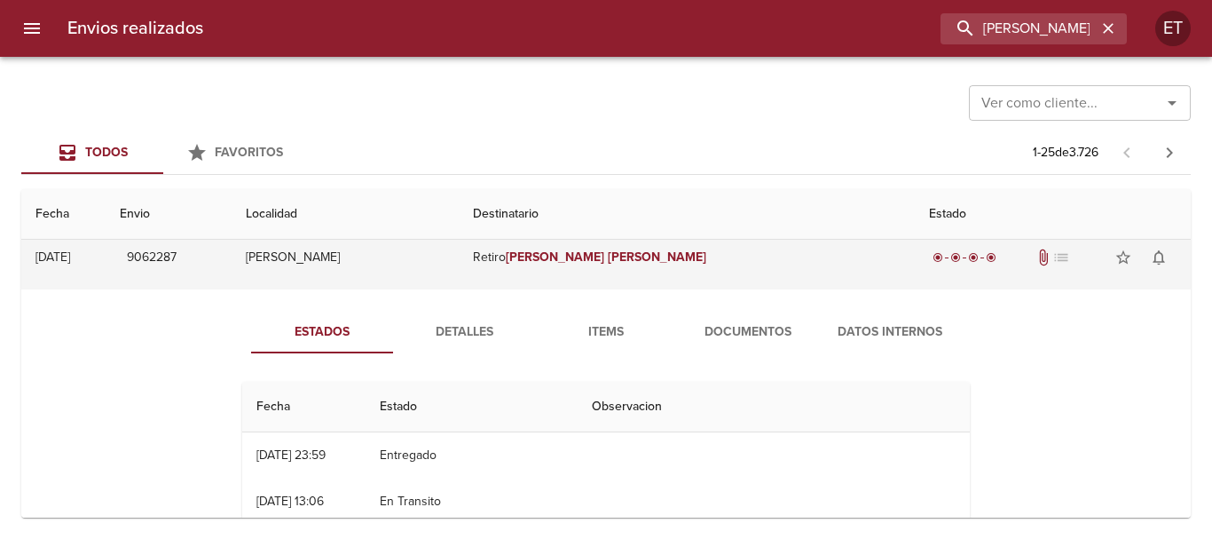
scroll to position [89, 0]
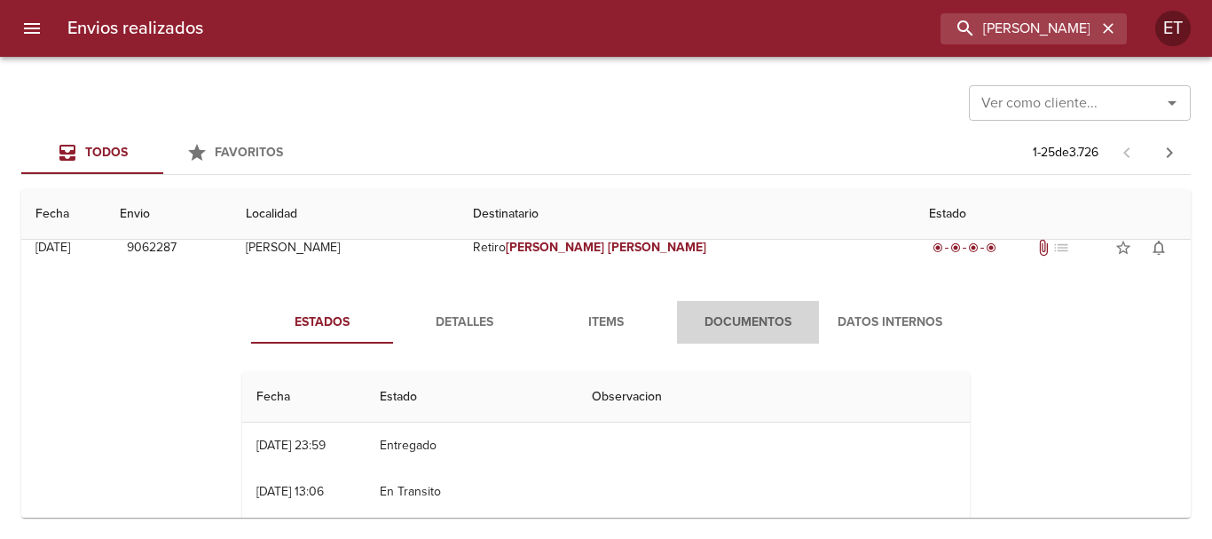
click at [728, 320] on span "Documentos" at bounding box center [748, 322] width 121 height 22
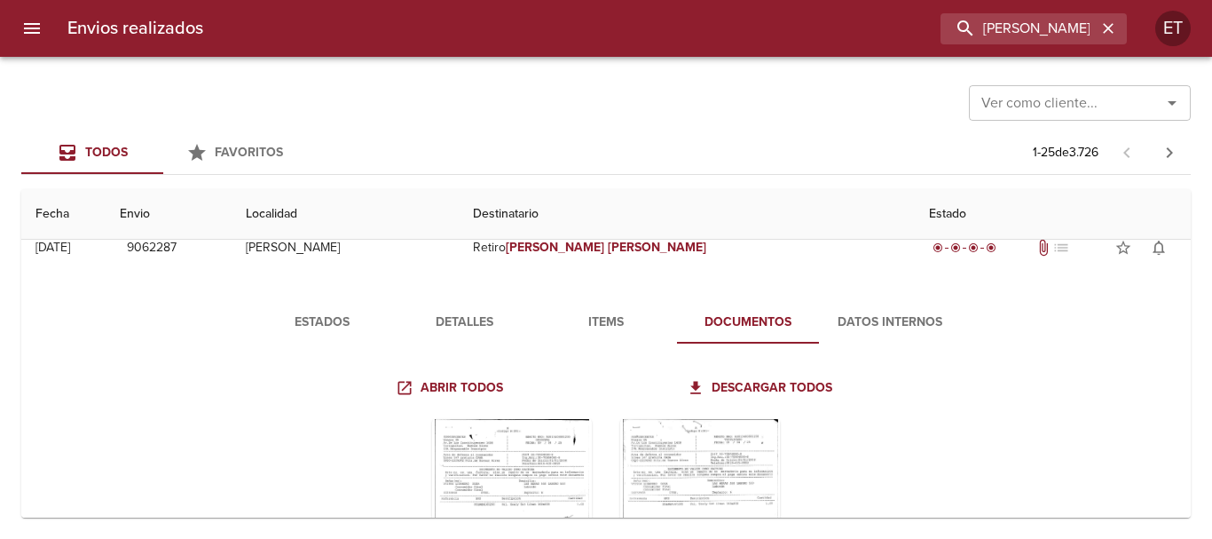
scroll to position [266, 0]
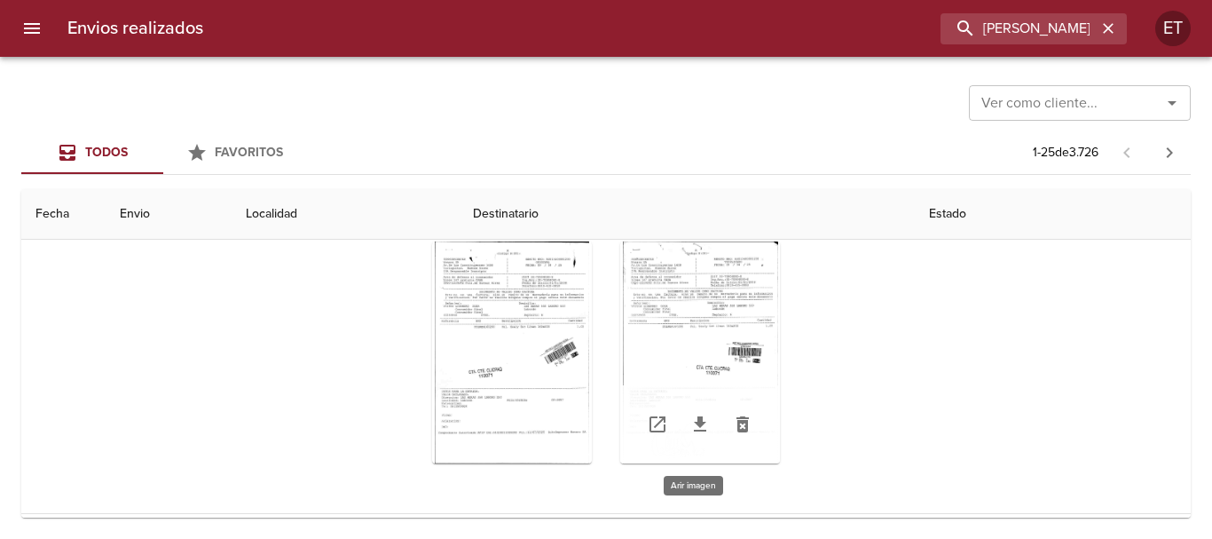
click at [727, 288] on div "Tabla de envíos del cliente" at bounding box center [700, 352] width 160 height 222
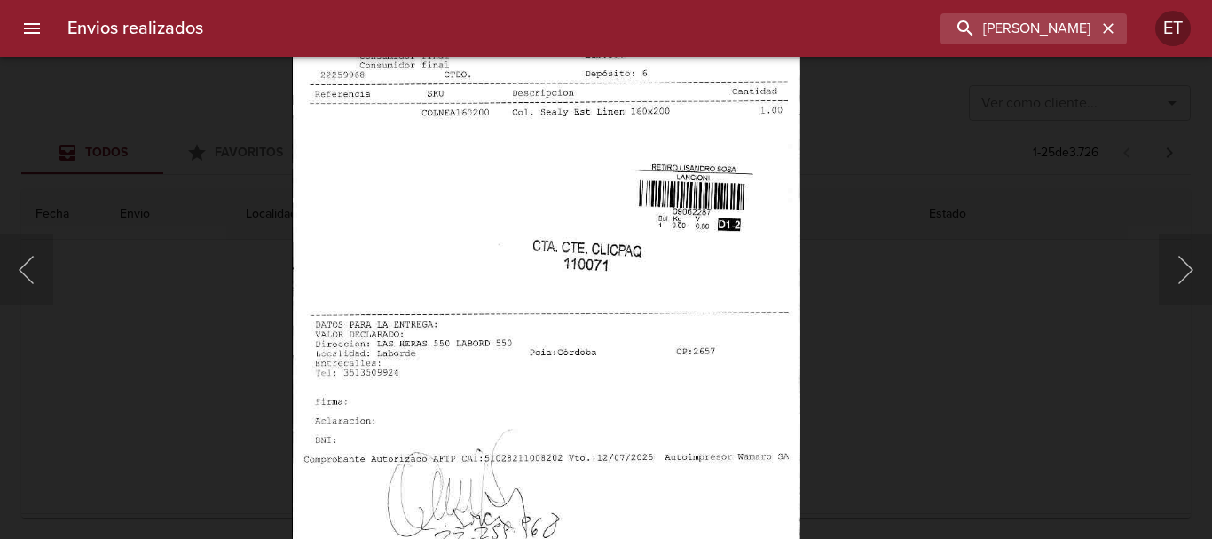
click at [497, 331] on img "Lightbox" at bounding box center [546, 198] width 508 height 726
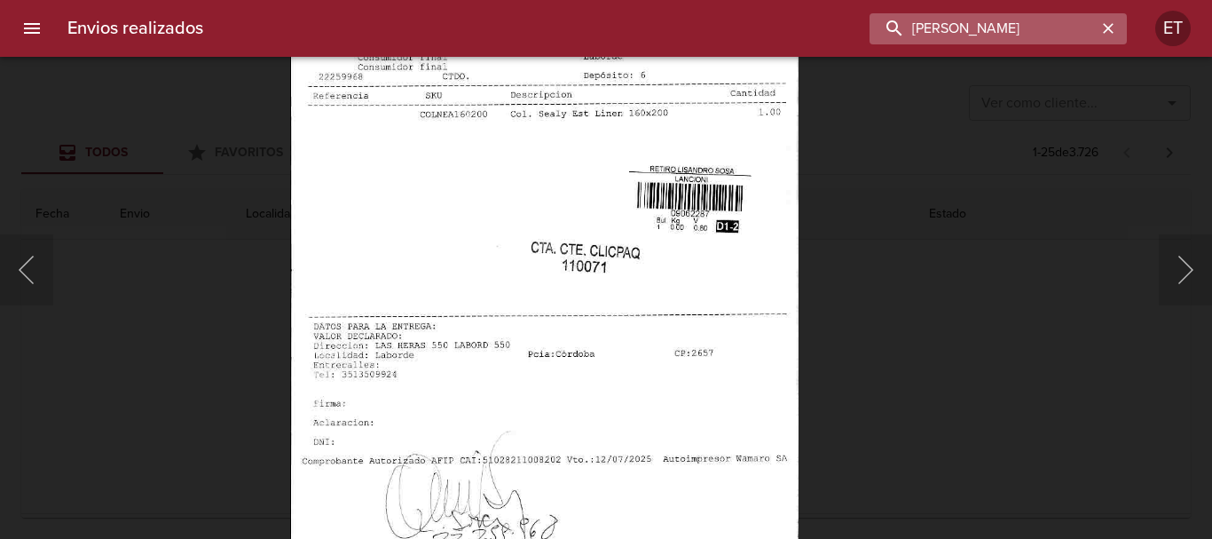
click at [998, 29] on input "LISANDRO SOSA" at bounding box center [983, 28] width 227 height 31
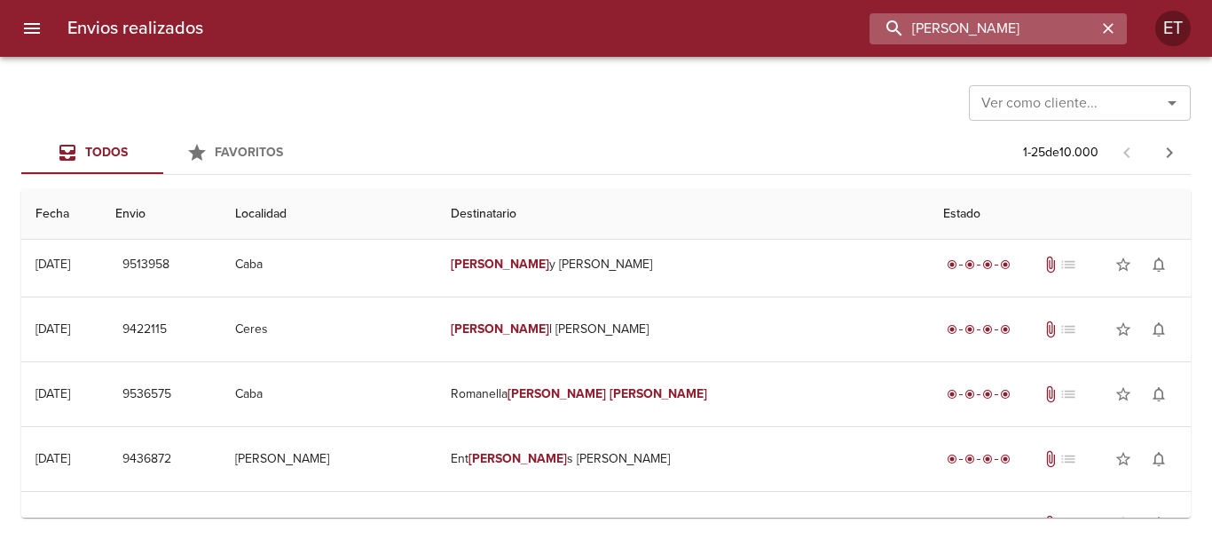
scroll to position [0, 0]
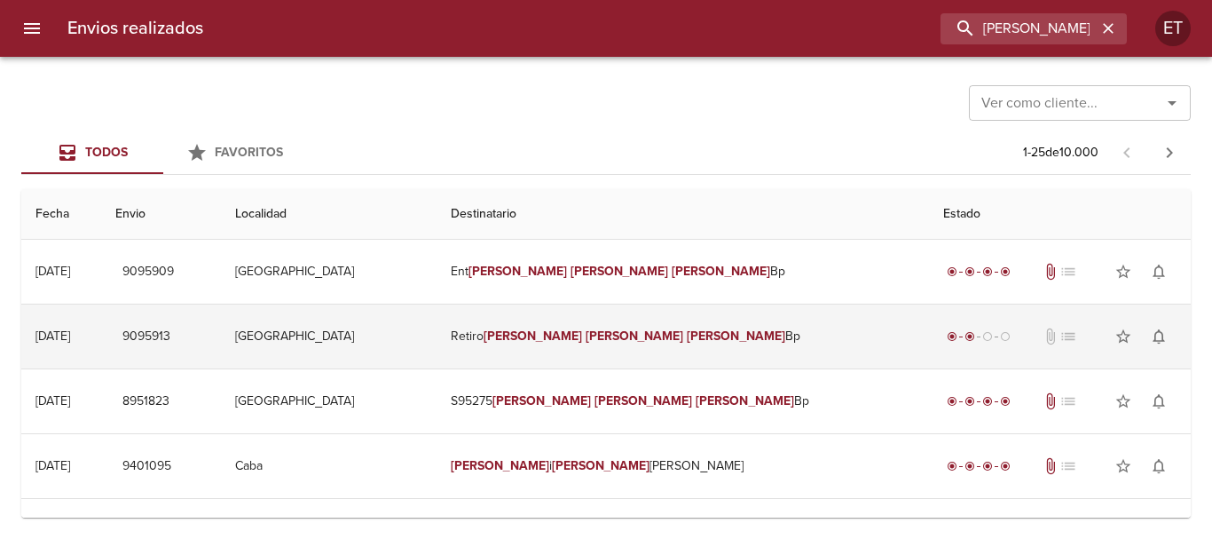
click at [686, 338] on td "Retiro Beatriz Maria Dane Bp" at bounding box center [683, 336] width 492 height 64
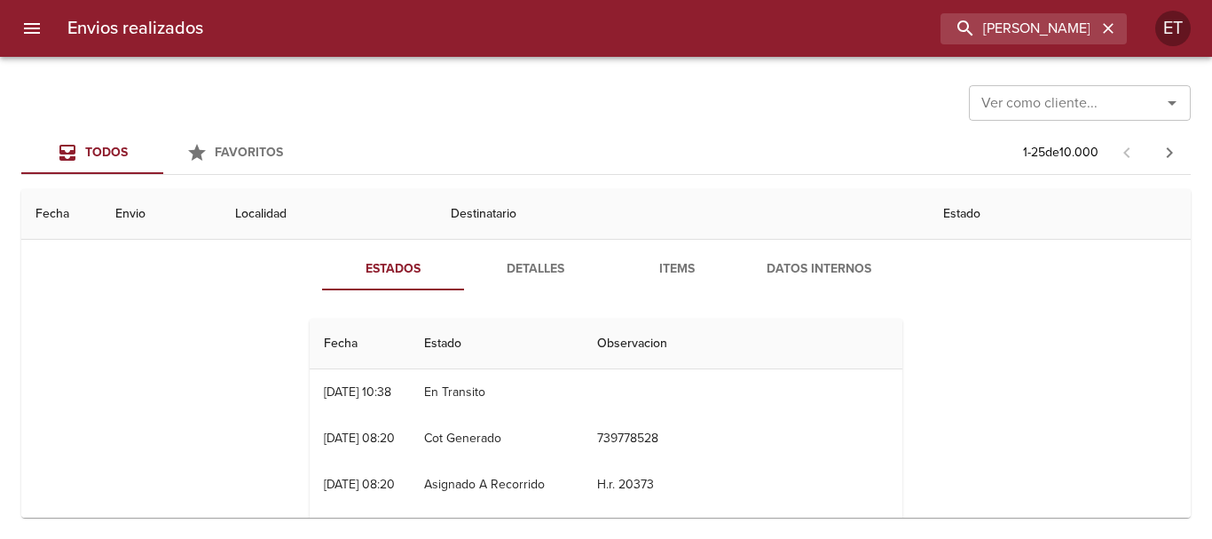
scroll to position [89, 0]
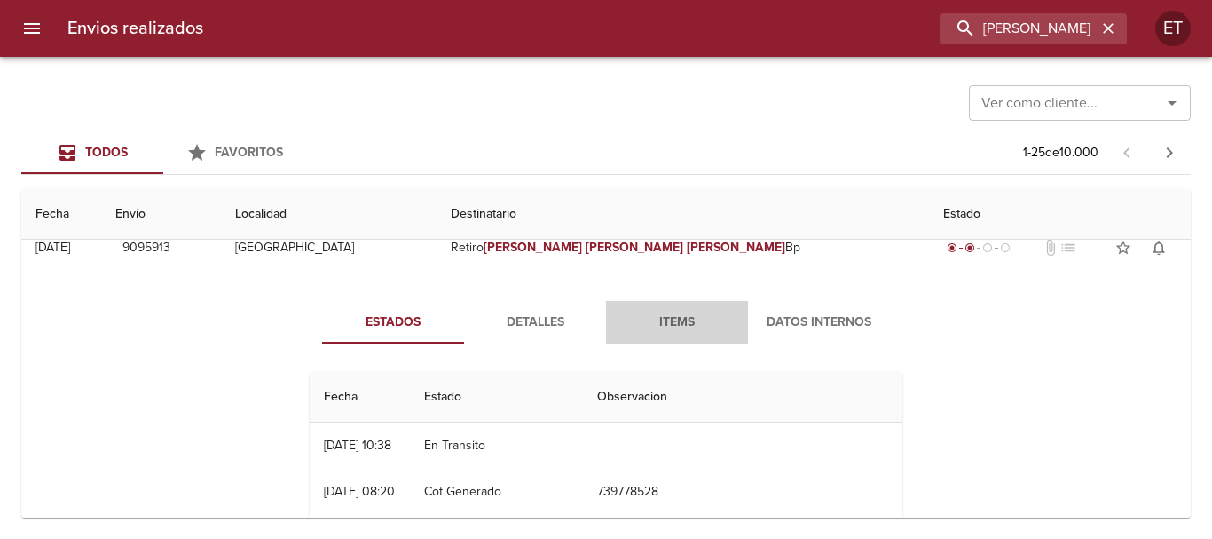
click at [657, 316] on button "Items" at bounding box center [677, 322] width 142 height 43
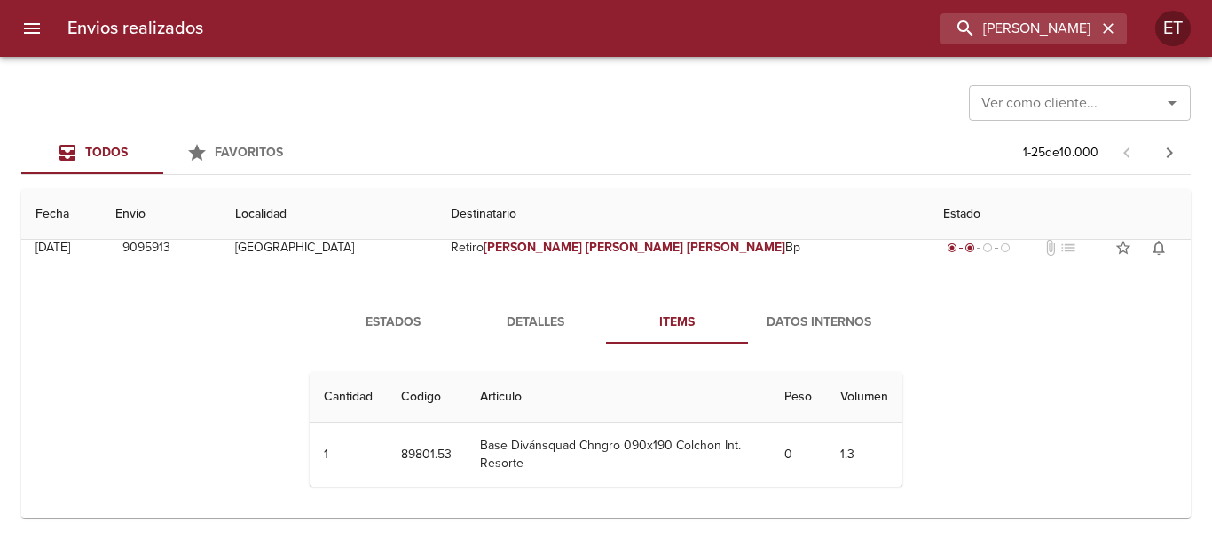
click at [541, 326] on span "Detalles" at bounding box center [535, 322] width 121 height 22
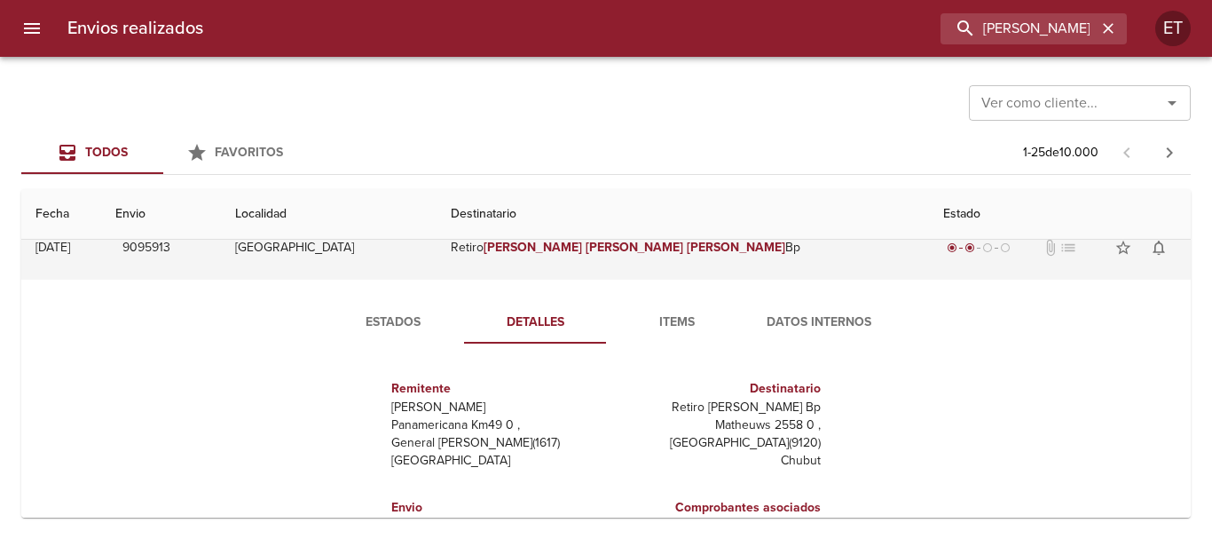
click at [739, 254] on td "Retiro Beatriz Maria Dane Bp" at bounding box center [683, 248] width 492 height 64
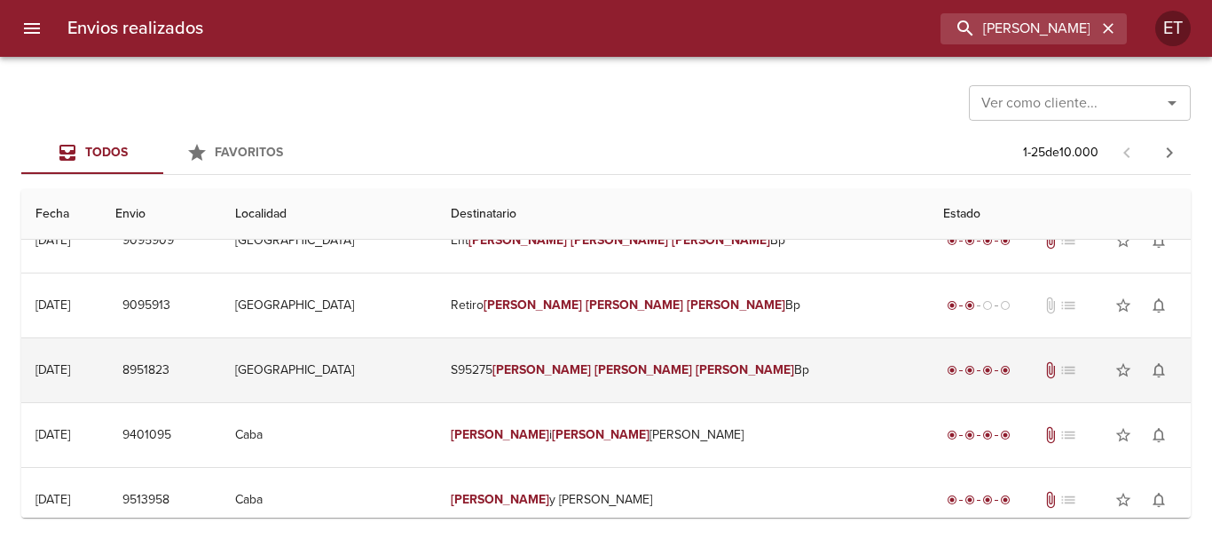
scroll to position [0, 0]
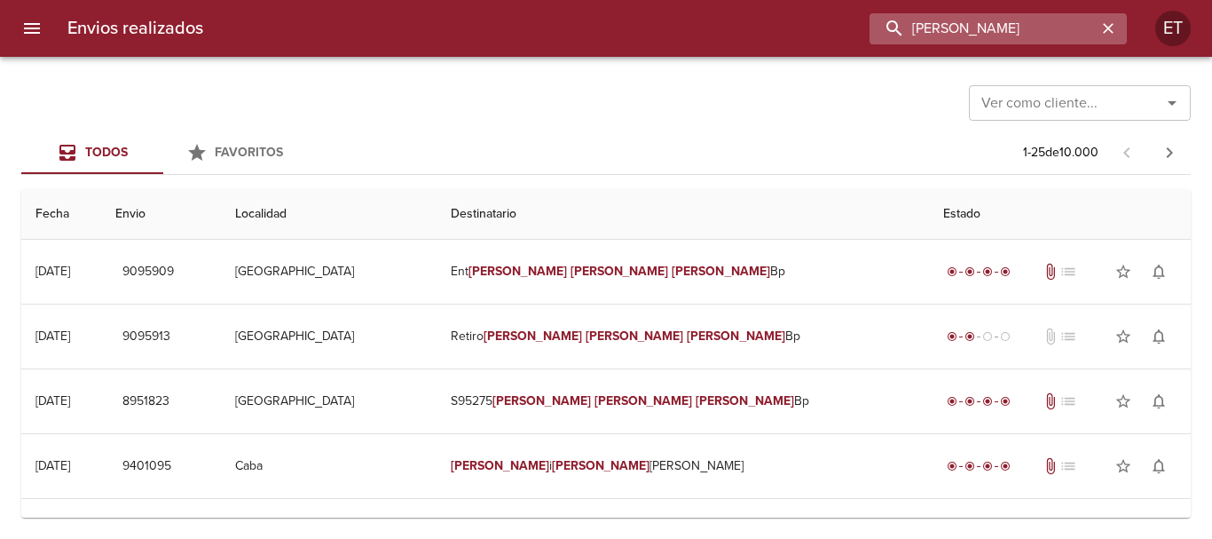
click at [1024, 35] on input "BEATRIZ MARIA DANE" at bounding box center [983, 28] width 227 height 31
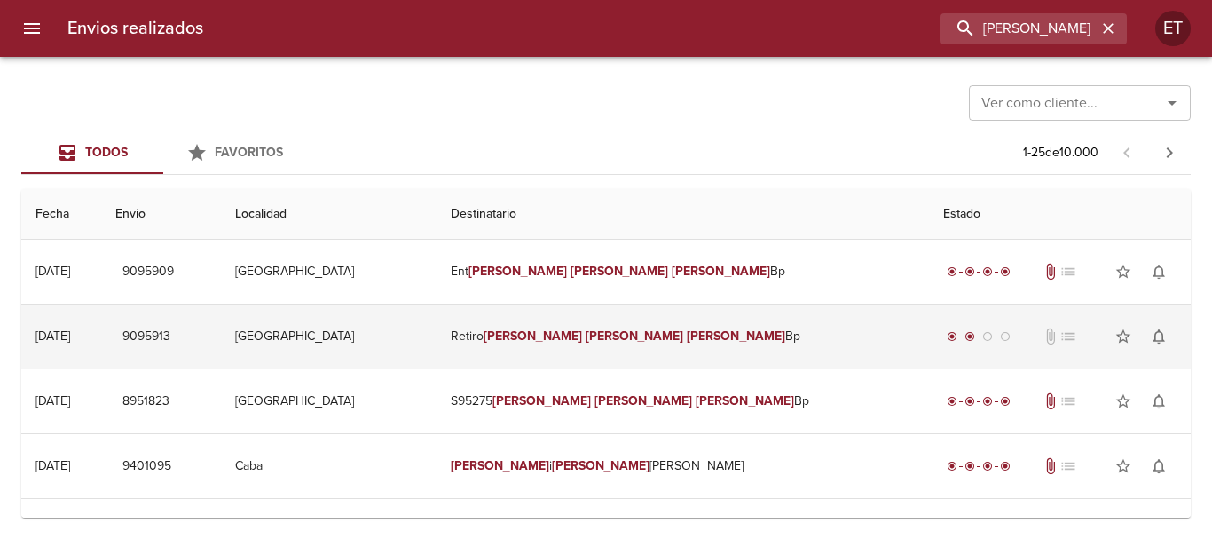
click at [632, 333] on em "[PERSON_NAME]" at bounding box center [635, 335] width 98 height 15
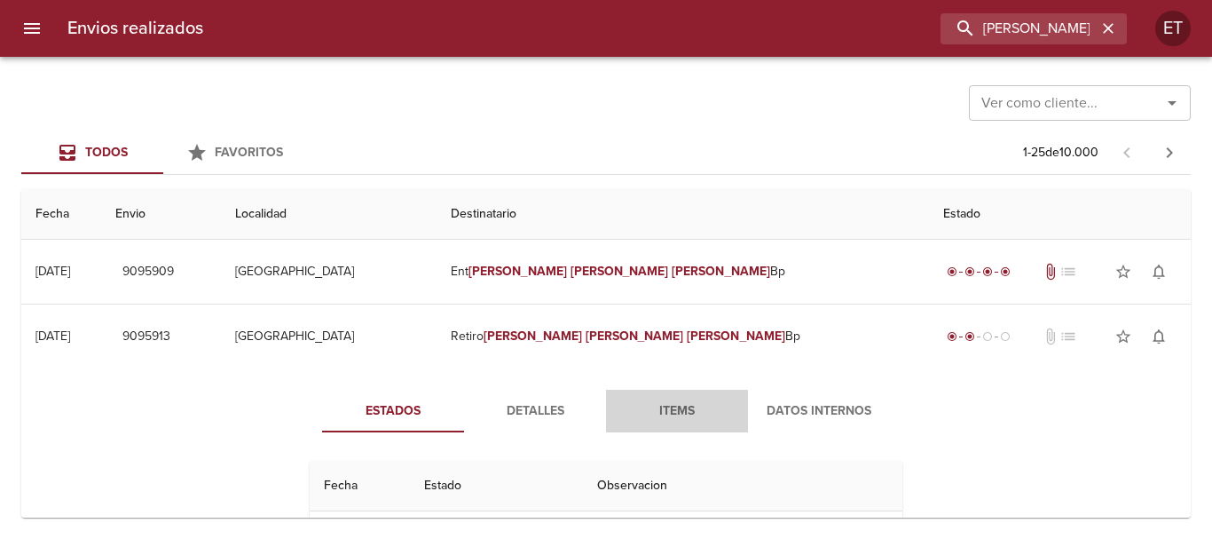
click at [674, 422] on button "Items" at bounding box center [677, 411] width 142 height 43
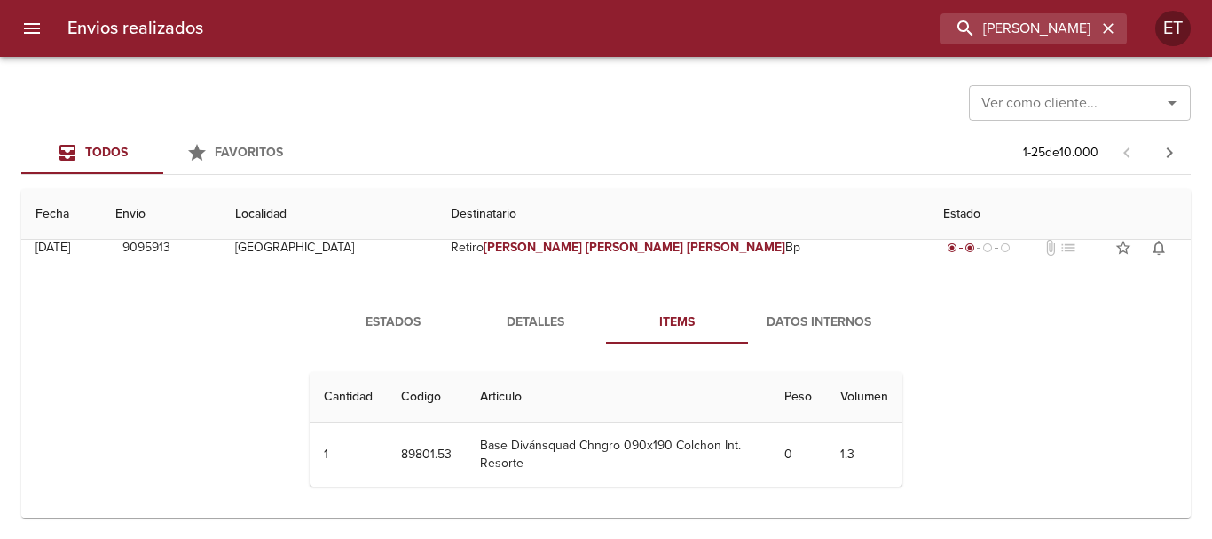
click at [563, 324] on span "Detalles" at bounding box center [535, 322] width 121 height 22
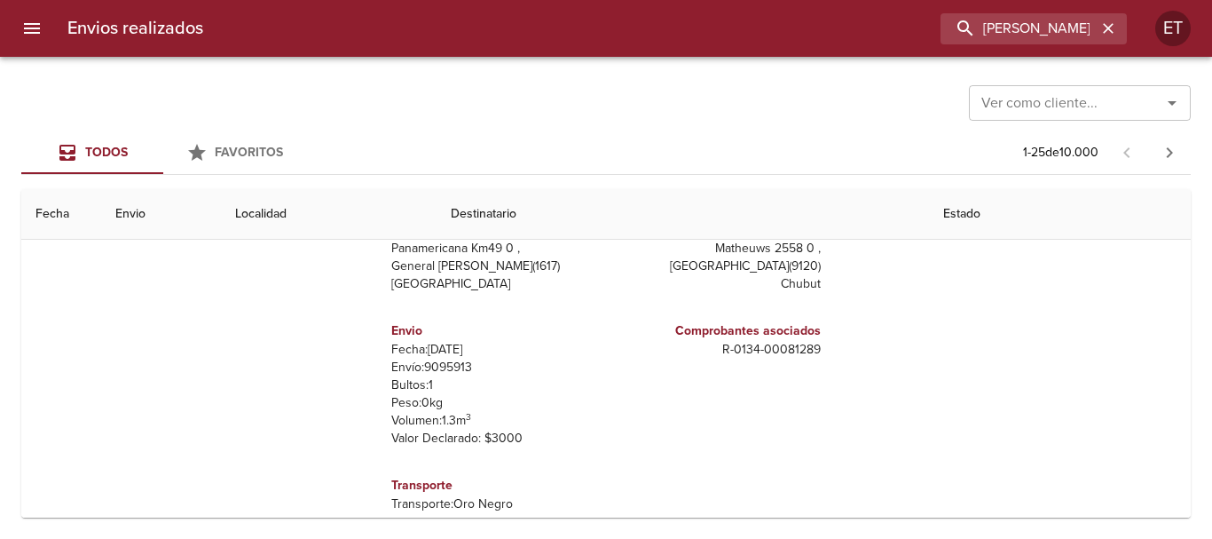
scroll to position [89, 0]
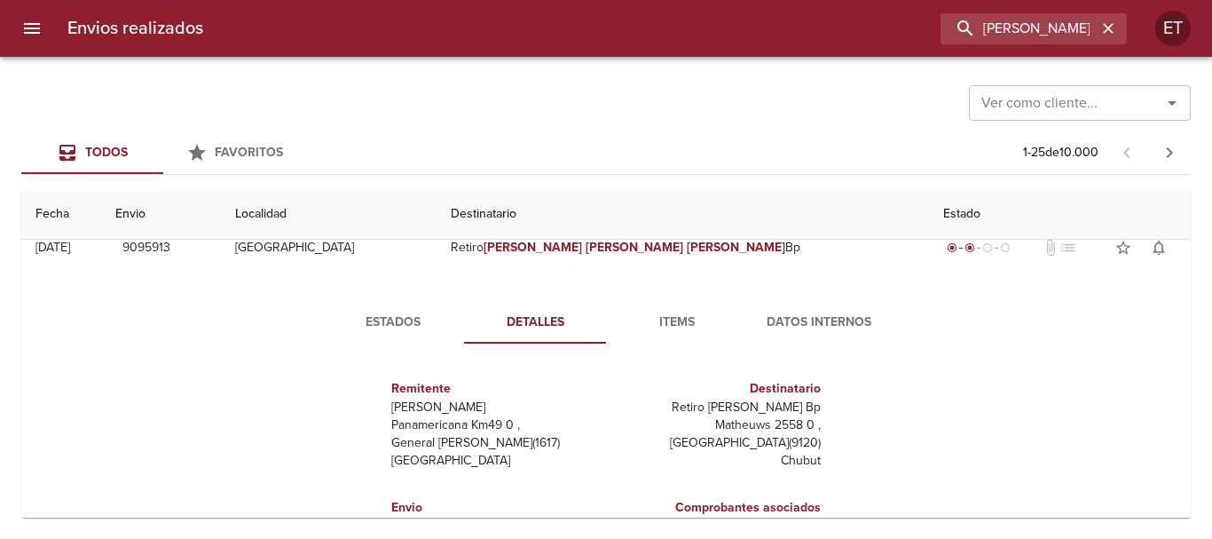
click at [358, 322] on span "Estados" at bounding box center [393, 322] width 121 height 22
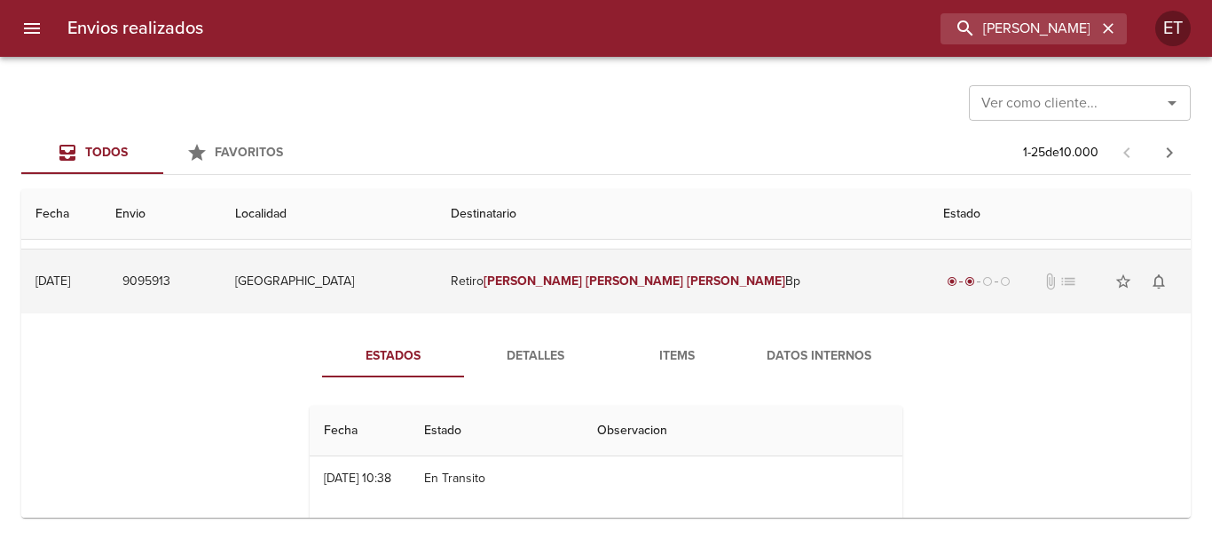
scroll to position [0, 0]
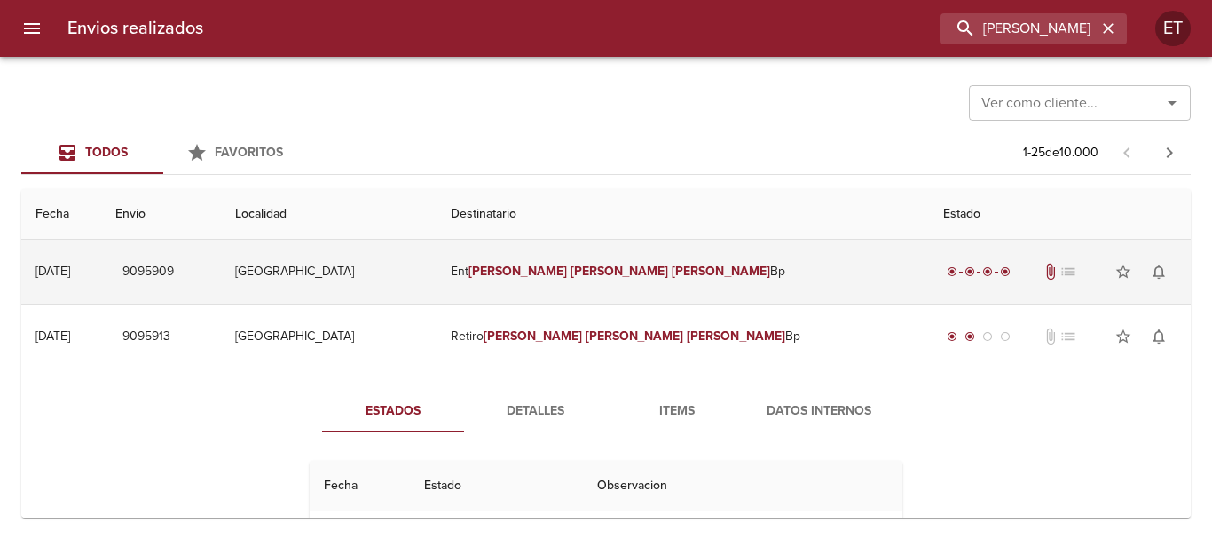
click at [690, 275] on td "Ent Beatriz Maria Dane Bp" at bounding box center [683, 272] width 492 height 64
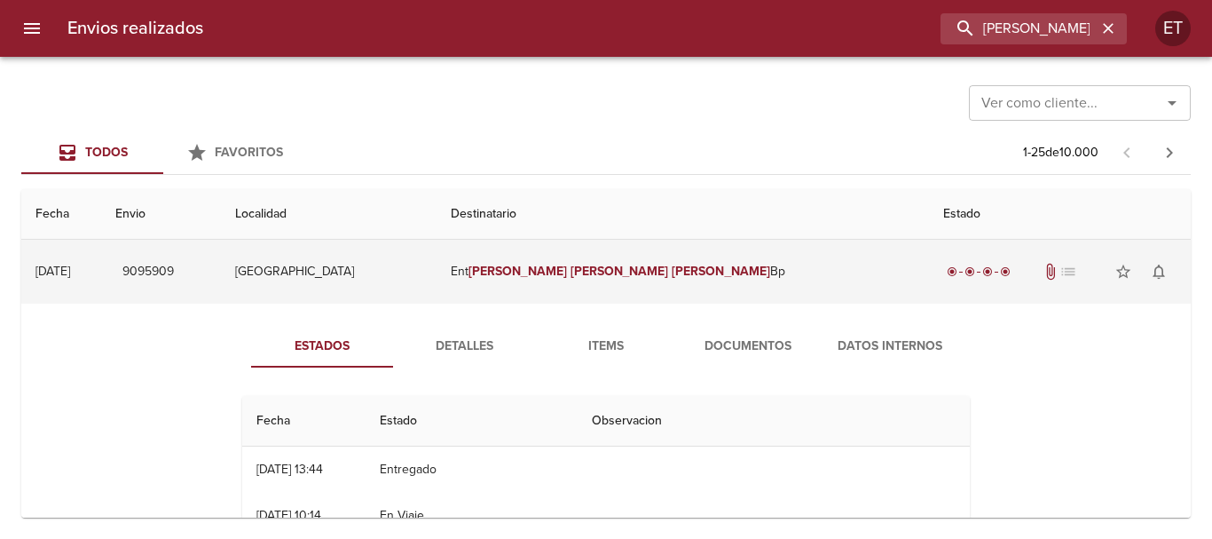
click at [665, 254] on td "Ent Beatriz Maria Dane Bp" at bounding box center [683, 272] width 492 height 64
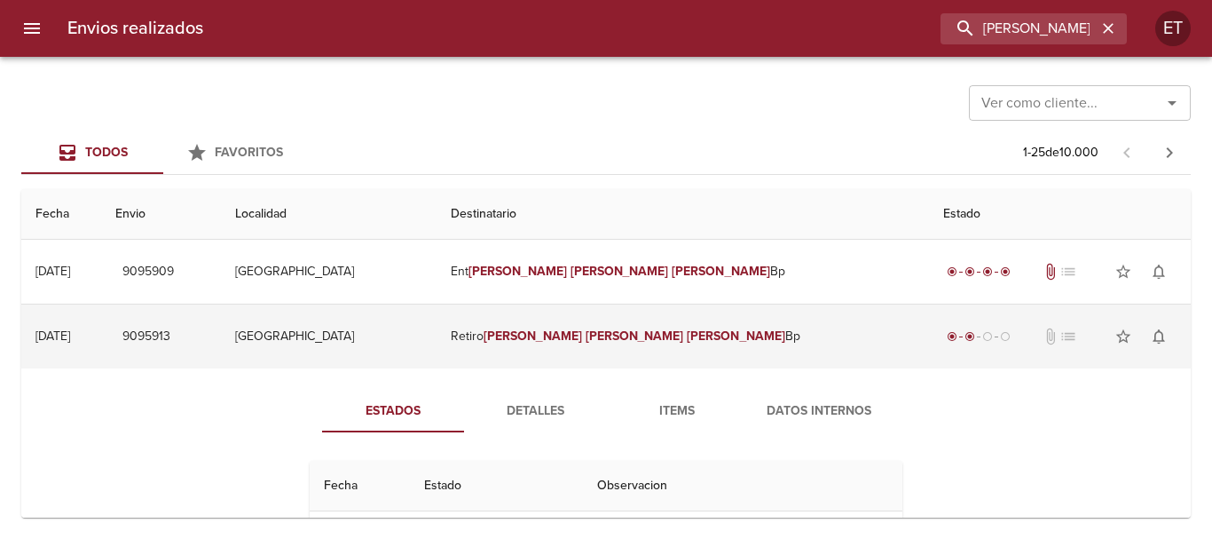
click at [687, 338] on em "Dane" at bounding box center [736, 335] width 98 height 15
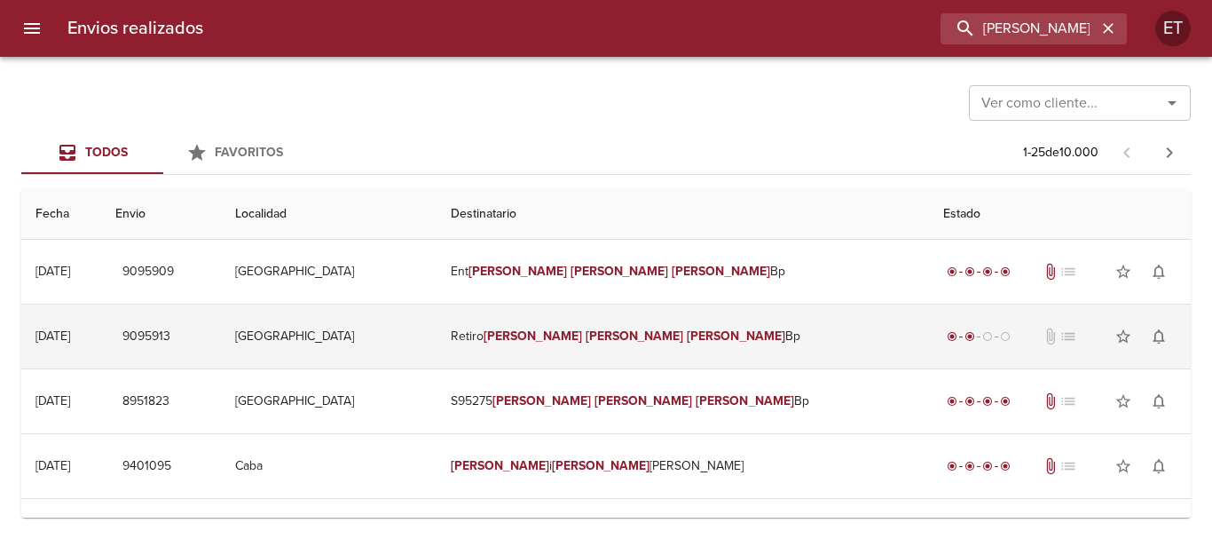
click at [641, 345] on td "Retiro Beatriz Maria Dane Bp" at bounding box center [683, 336] width 492 height 64
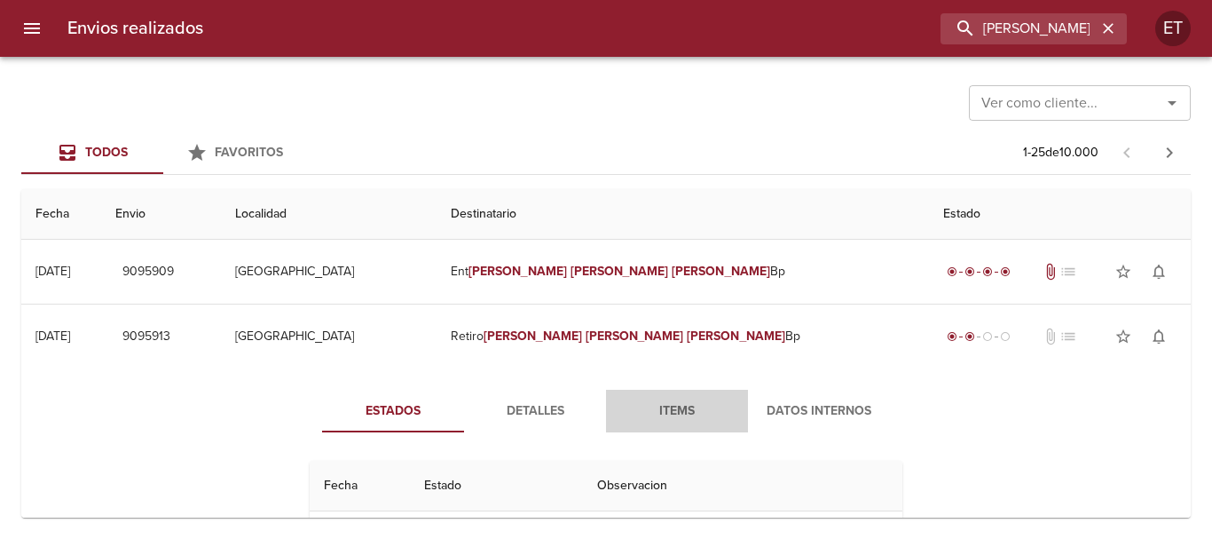
click at [663, 424] on button "Items" at bounding box center [677, 411] width 142 height 43
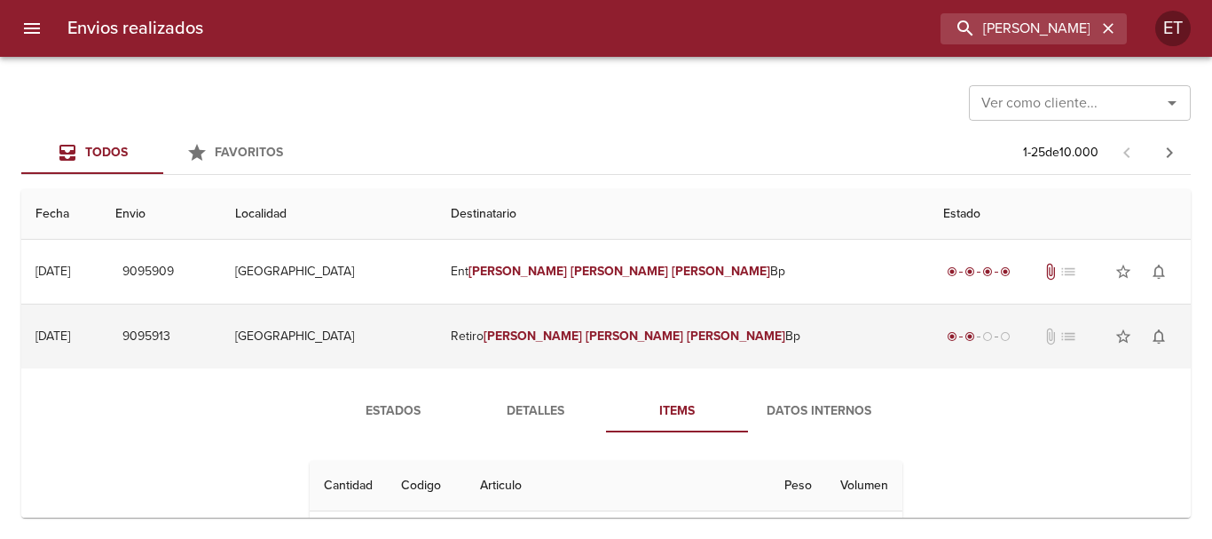
click at [623, 319] on td "Retiro Beatriz Maria Dane Bp" at bounding box center [683, 336] width 492 height 64
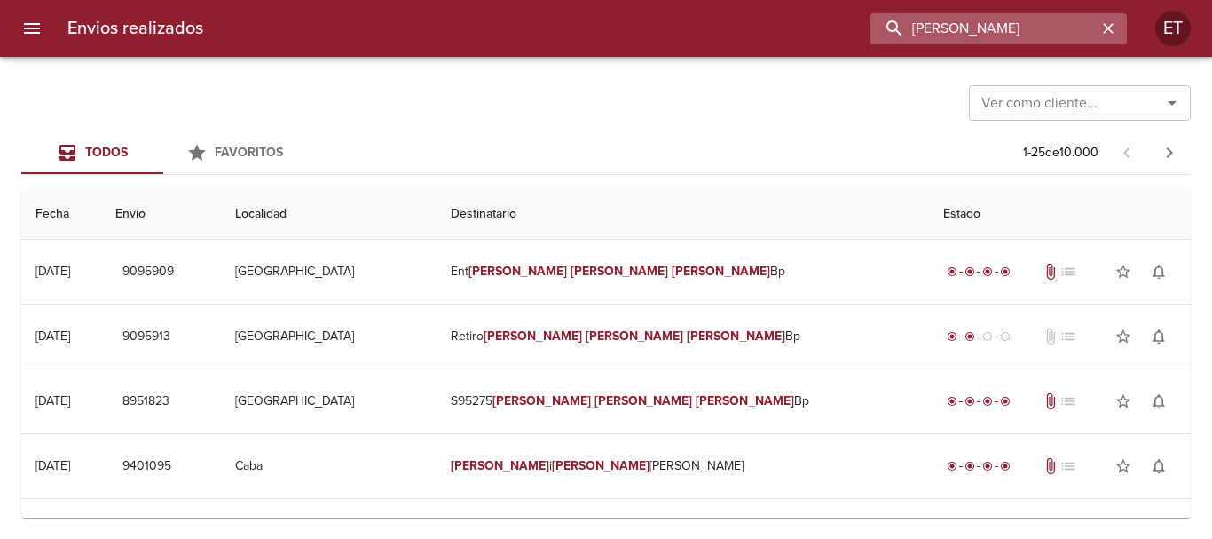
click at [1059, 22] on input "BEATRIZ MARIA DANE" at bounding box center [983, 28] width 227 height 31
click at [1059, 23] on input "BEATRIZ MARIA DANE" at bounding box center [983, 28] width 227 height 31
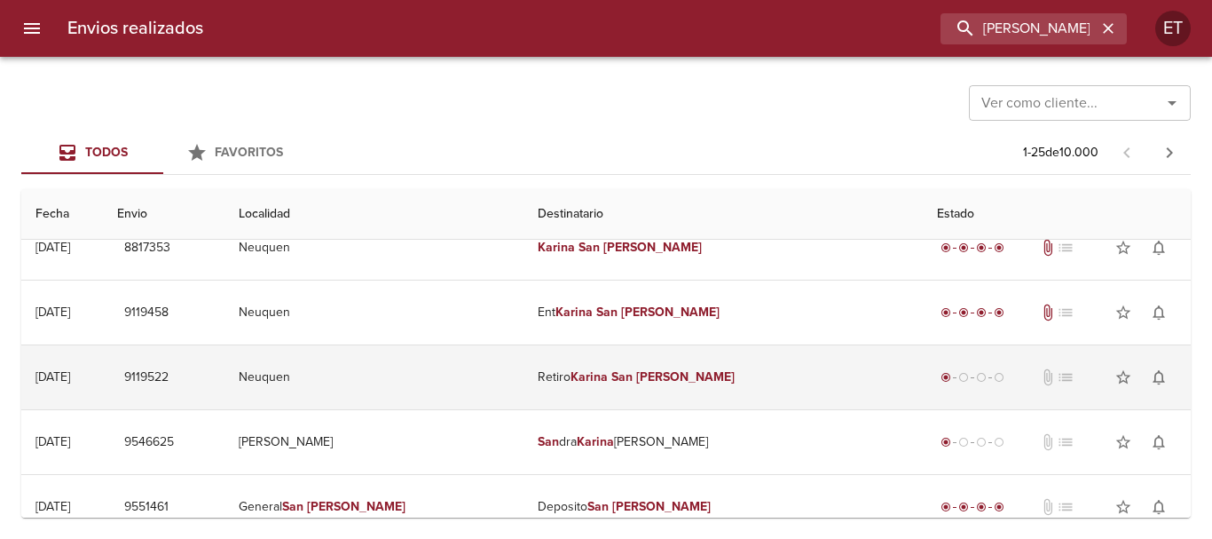
click at [633, 383] on em "San" at bounding box center [621, 376] width 21 height 15
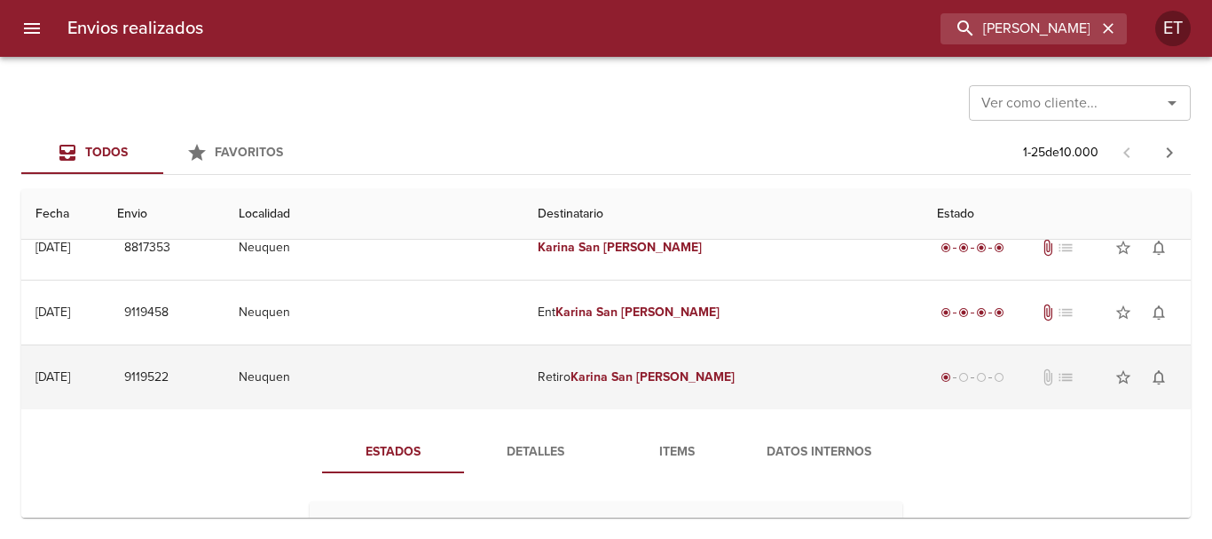
scroll to position [266, 0]
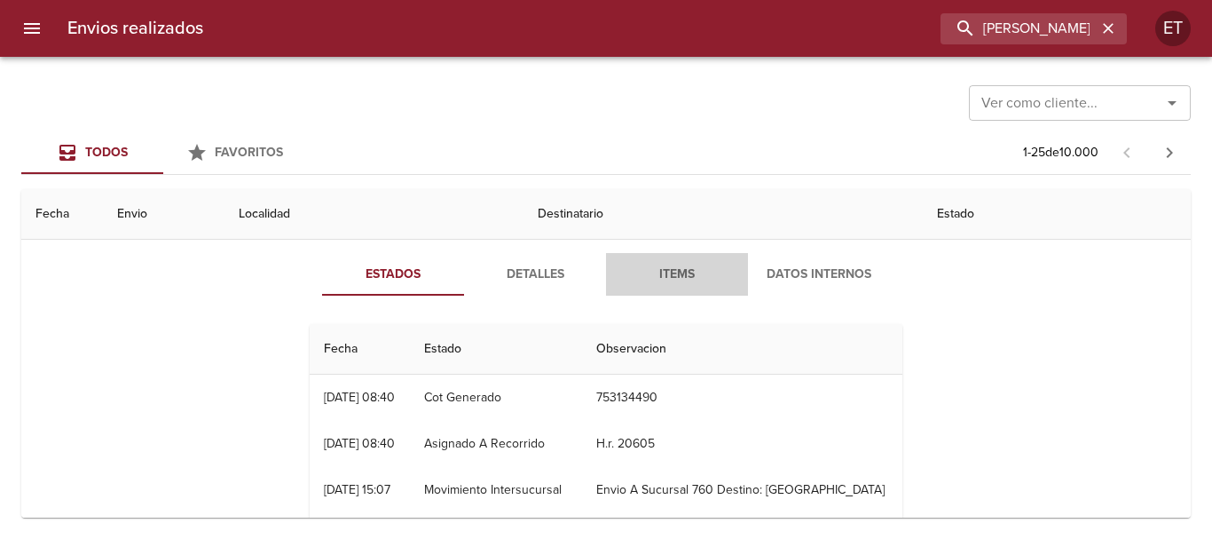
click at [673, 268] on span "Items" at bounding box center [677, 275] width 121 height 22
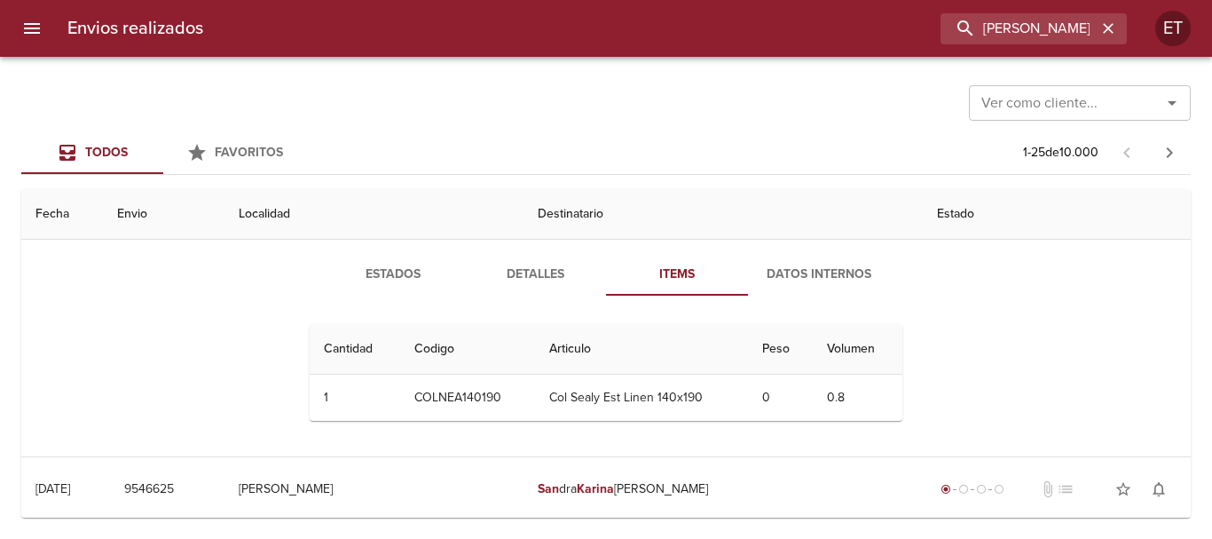
click at [524, 264] on span "Detalles" at bounding box center [535, 275] width 121 height 22
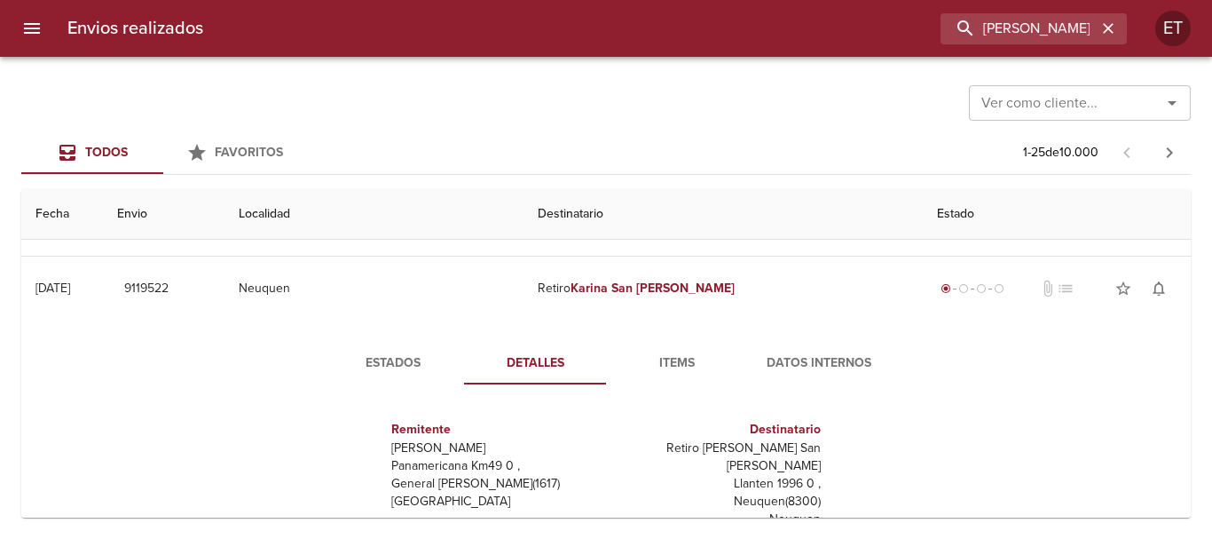
scroll to position [0, 0]
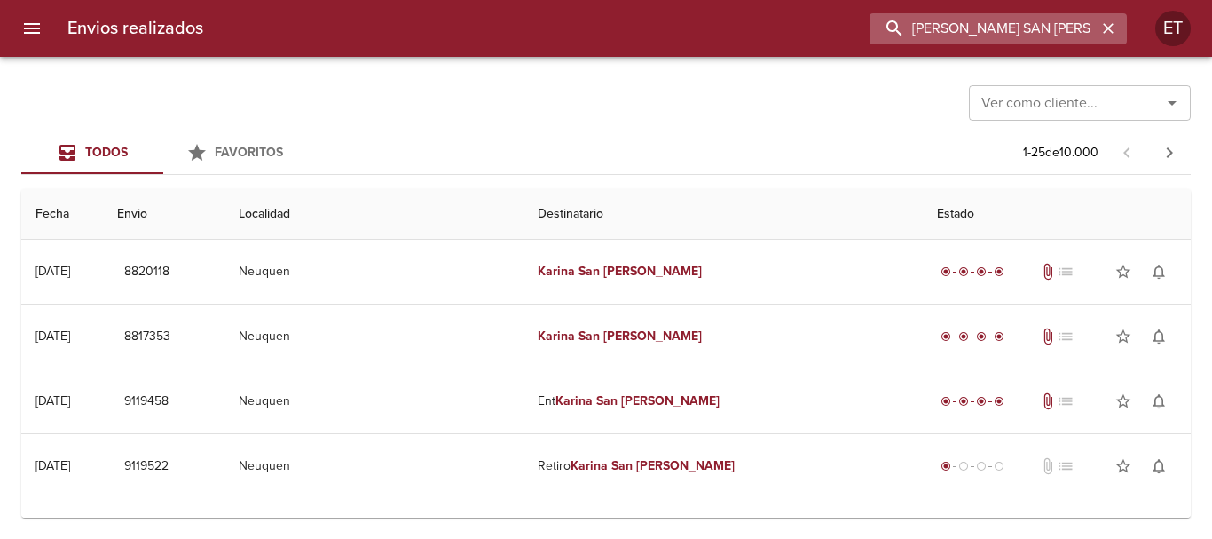
click at [1059, 34] on input "KARINA SAN MARTIN" at bounding box center [983, 28] width 227 height 31
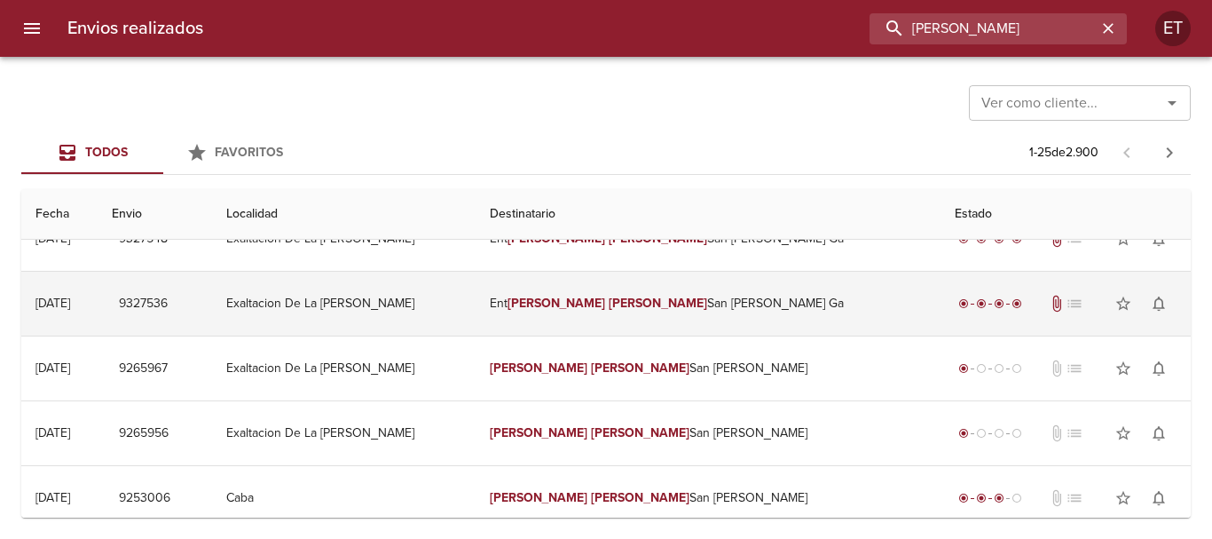
scroll to position [89, 0]
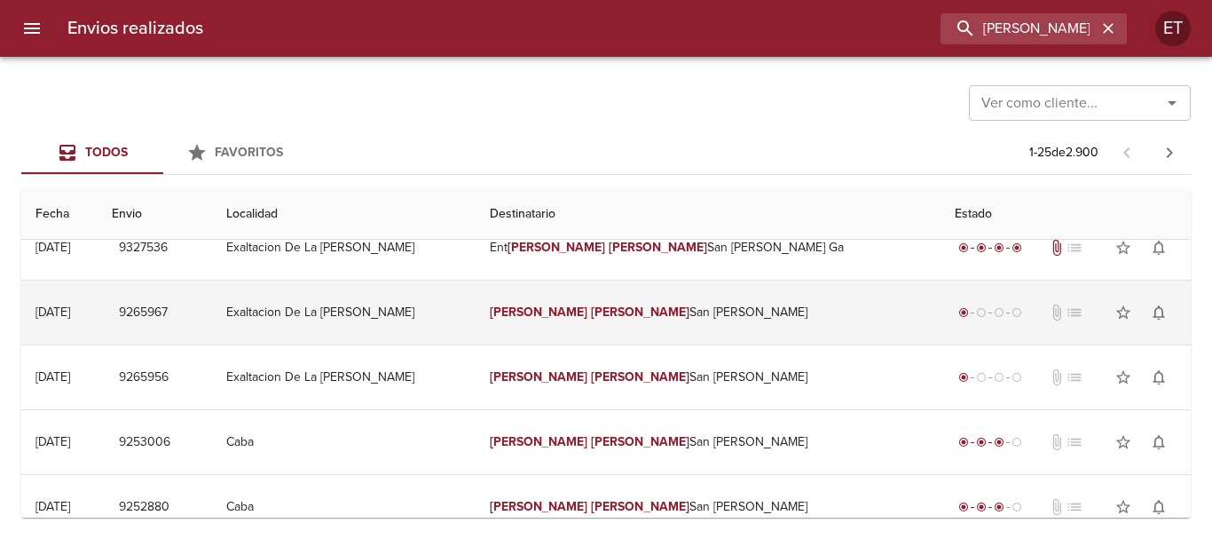
click at [675, 322] on td "Tatiana Ines San Martin Garma" at bounding box center [708, 312] width 465 height 64
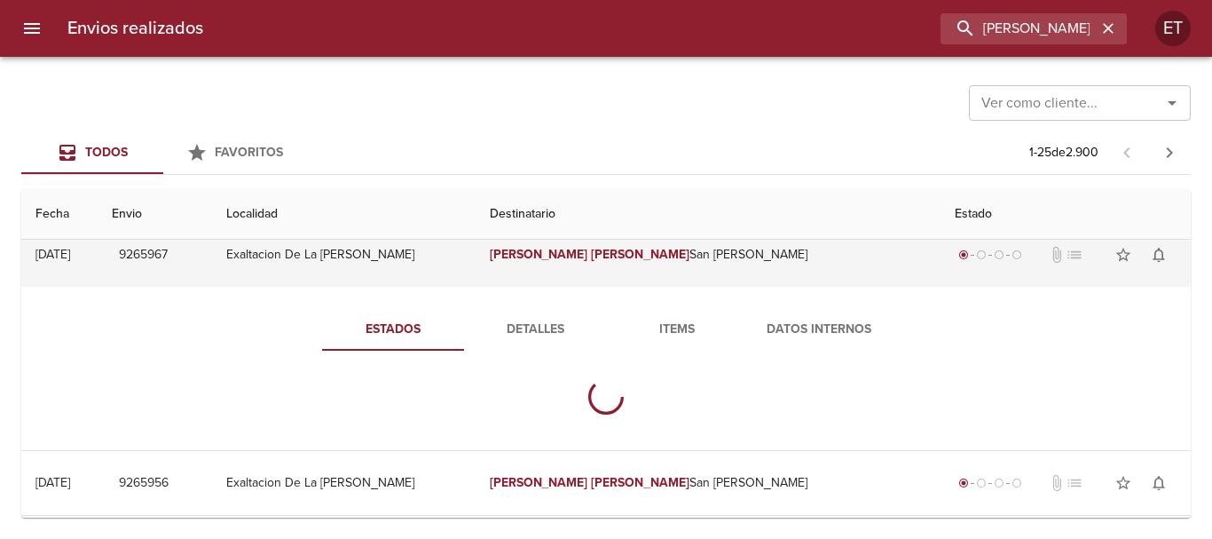
scroll to position [177, 0]
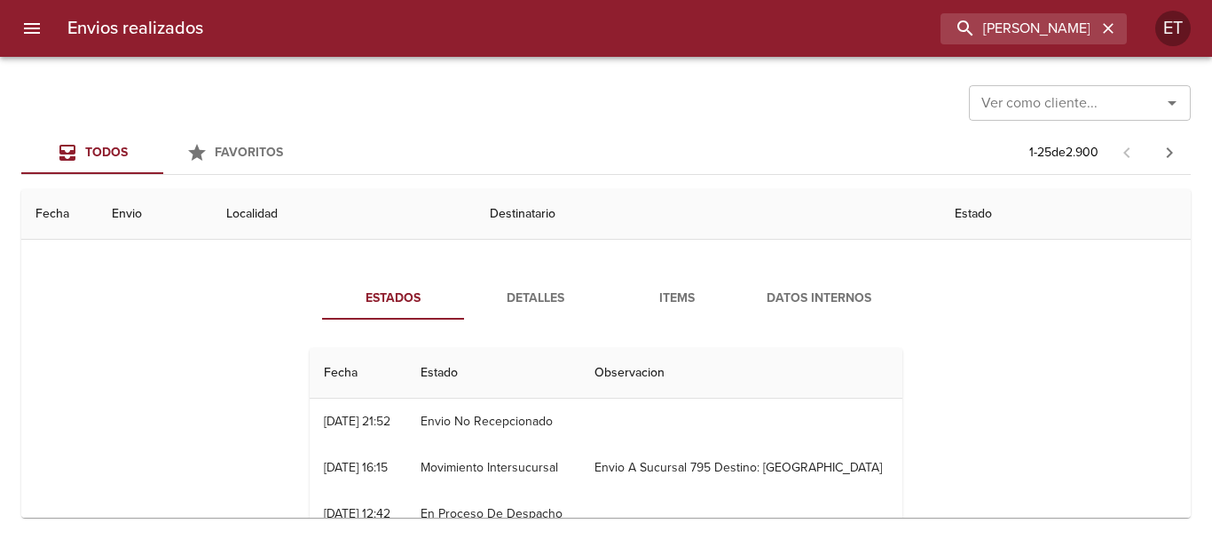
click at [665, 299] on span "Items" at bounding box center [677, 298] width 121 height 22
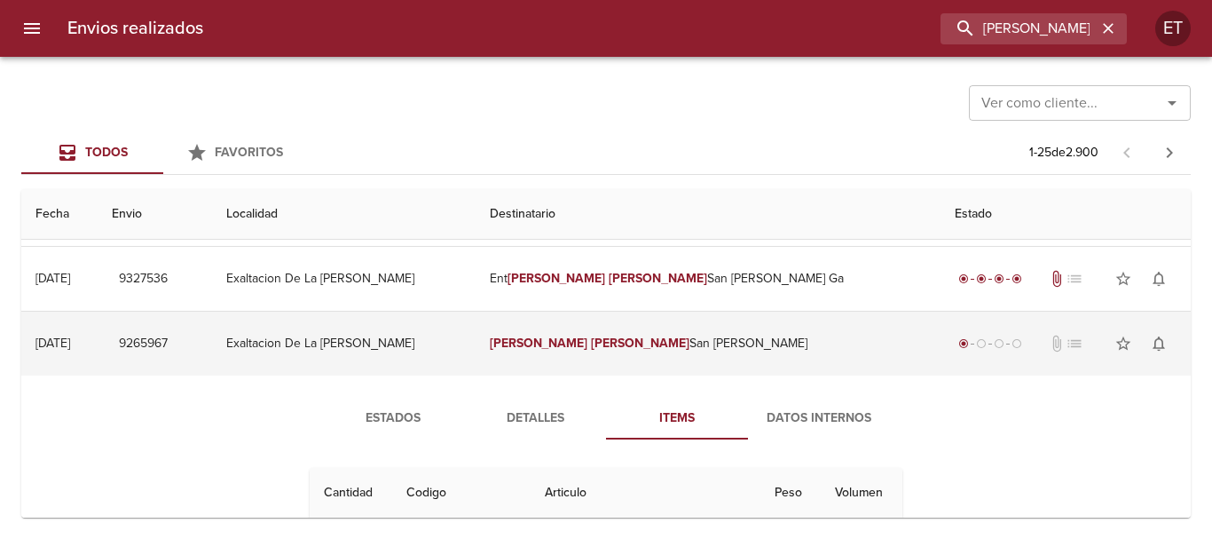
scroll to position [89, 0]
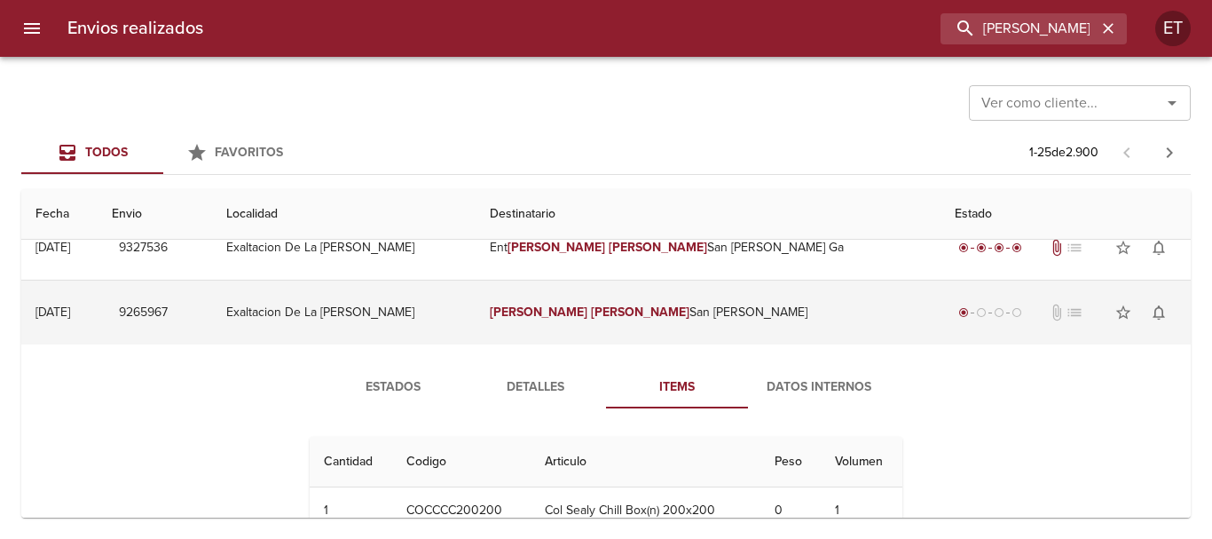
click at [618, 311] on em "Ines" at bounding box center [640, 311] width 98 height 15
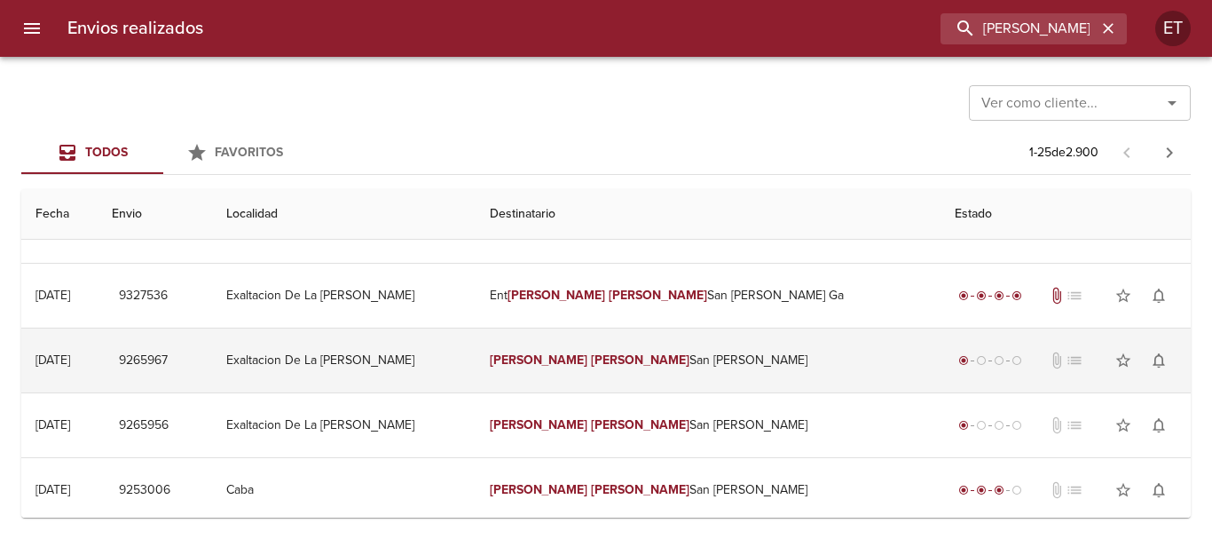
scroll to position [0, 0]
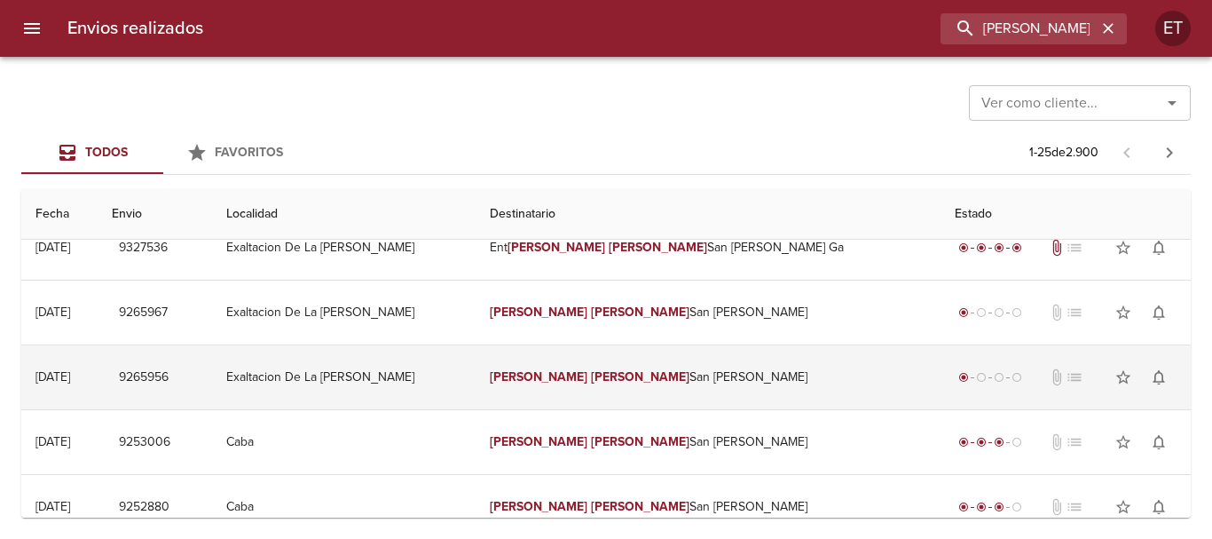
click at [664, 345] on td "Tatiana Ines San Martin Garma" at bounding box center [708, 377] width 465 height 64
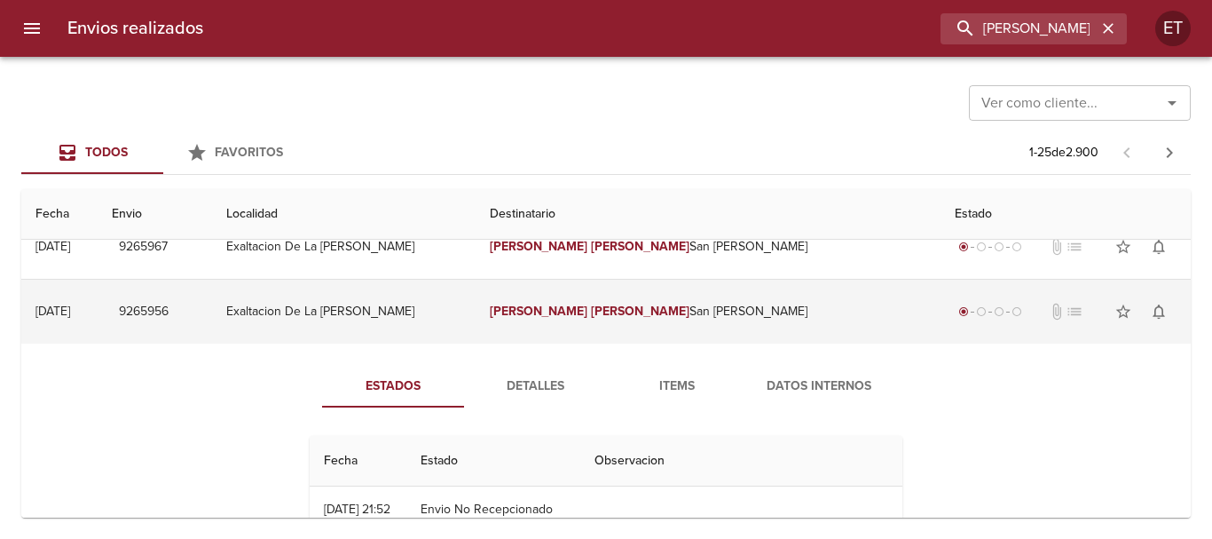
scroll to position [177, 0]
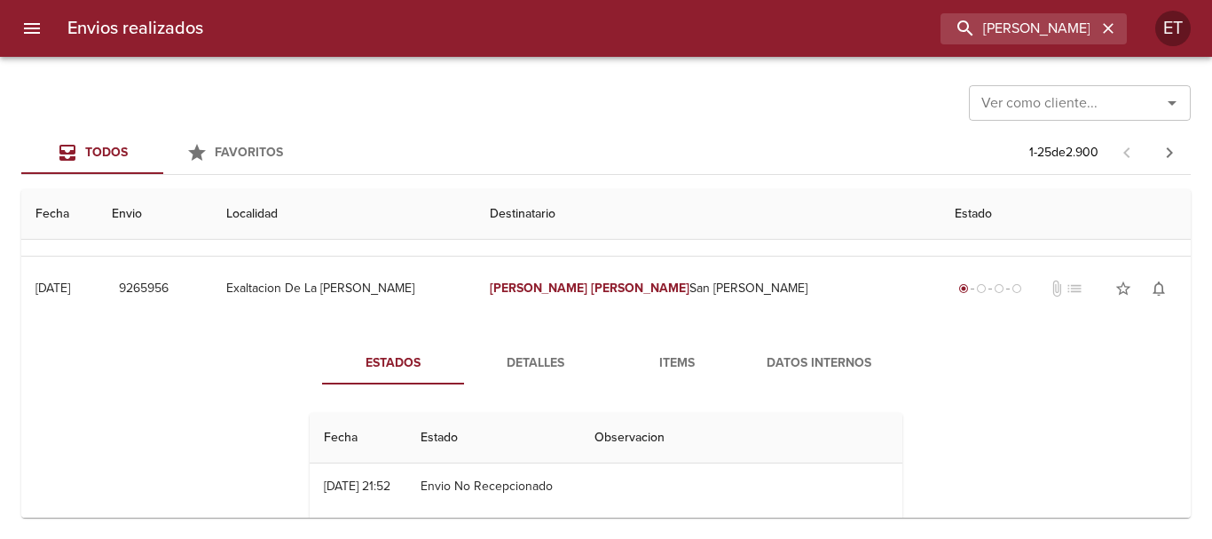
click at [544, 332] on div "Estados Detalles Items Datos Internos Fecha Estado Observacion 06/06 06/06/2025…" at bounding box center [605, 478] width 1141 height 317
drag, startPoint x: 565, startPoint y: 344, endPoint x: 591, endPoint y: 328, distance: 30.3
click at [564, 345] on button "Detalles" at bounding box center [535, 363] width 142 height 43
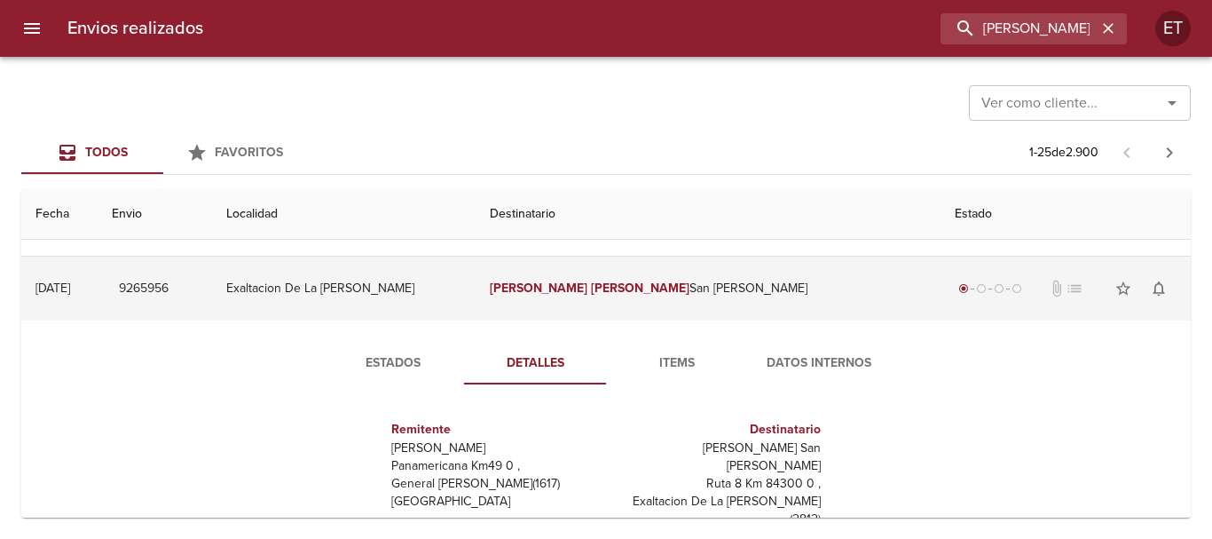
click at [699, 269] on td "Tatiana Ines San Martin Garma" at bounding box center [708, 288] width 465 height 64
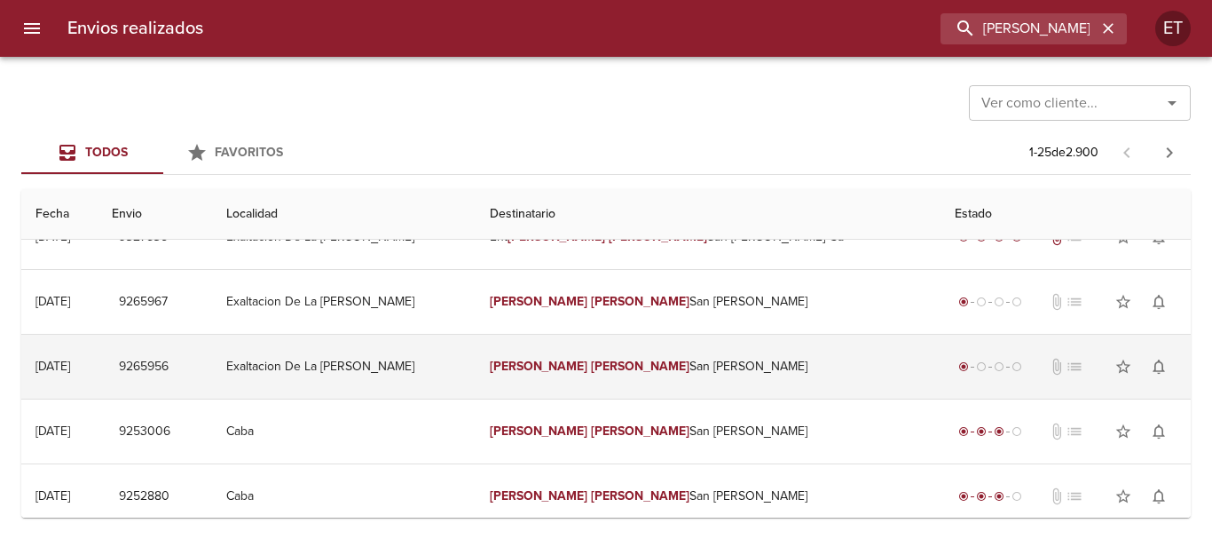
scroll to position [89, 0]
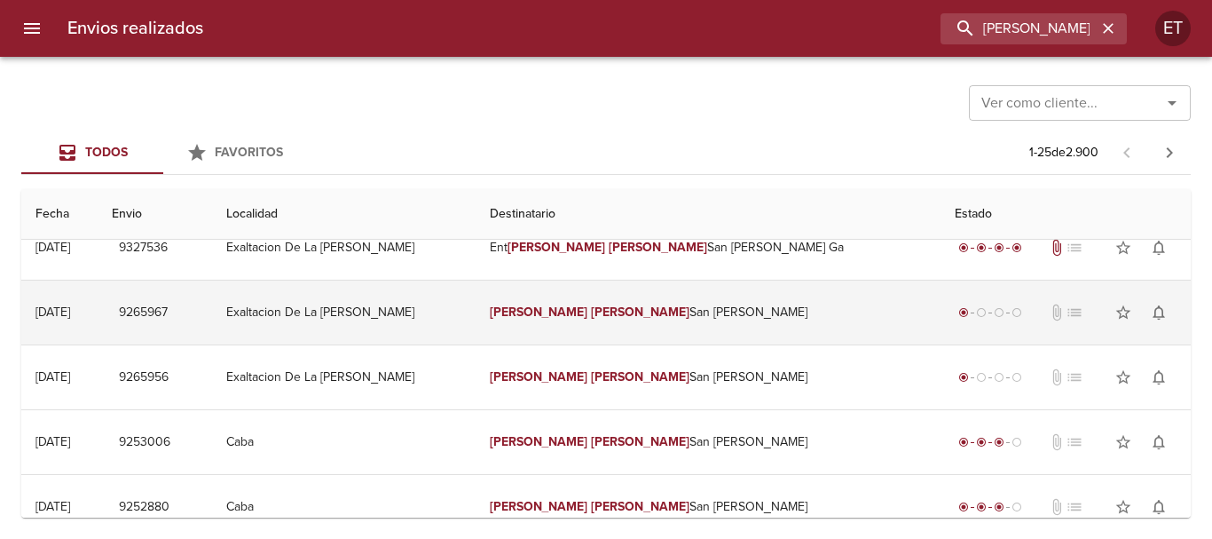
click at [722, 315] on td "Tatiana Ines San Martin Garma" at bounding box center [708, 312] width 465 height 64
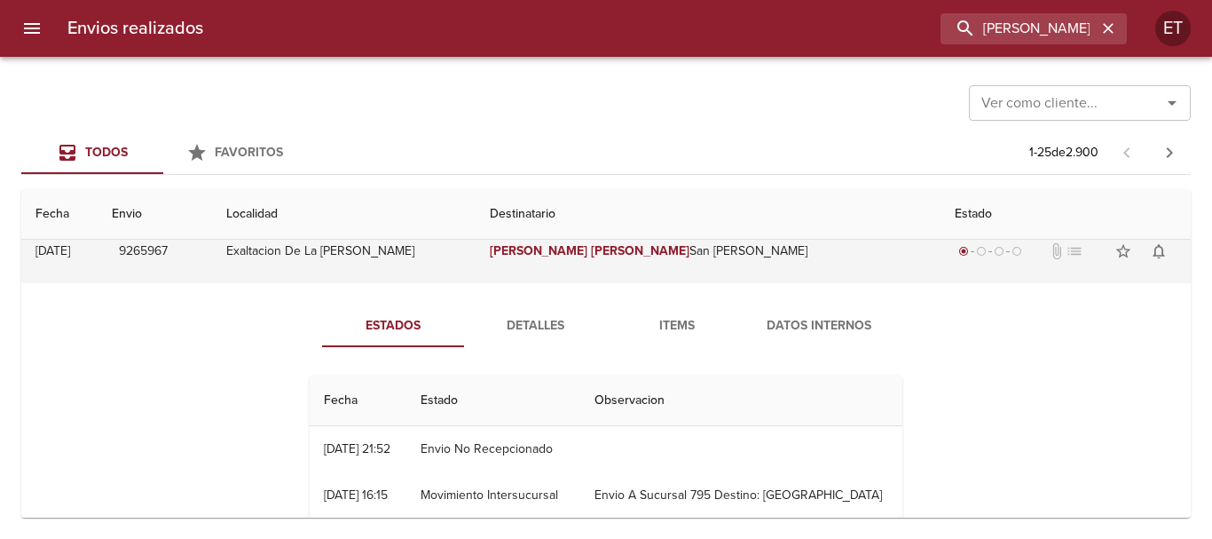
scroll to position [177, 0]
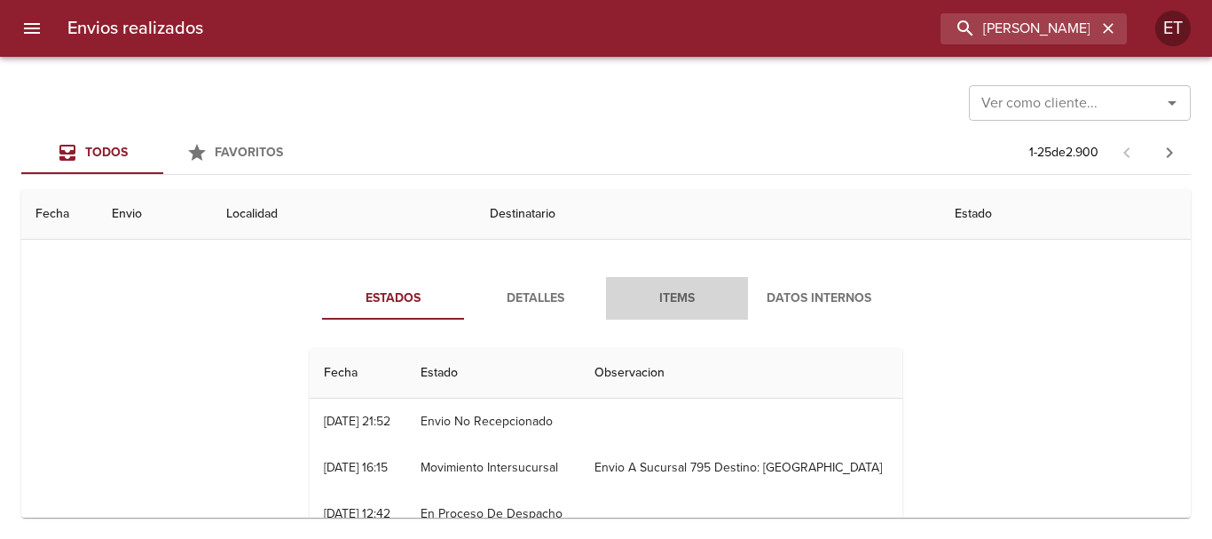
click at [680, 288] on button "Items" at bounding box center [677, 298] width 142 height 43
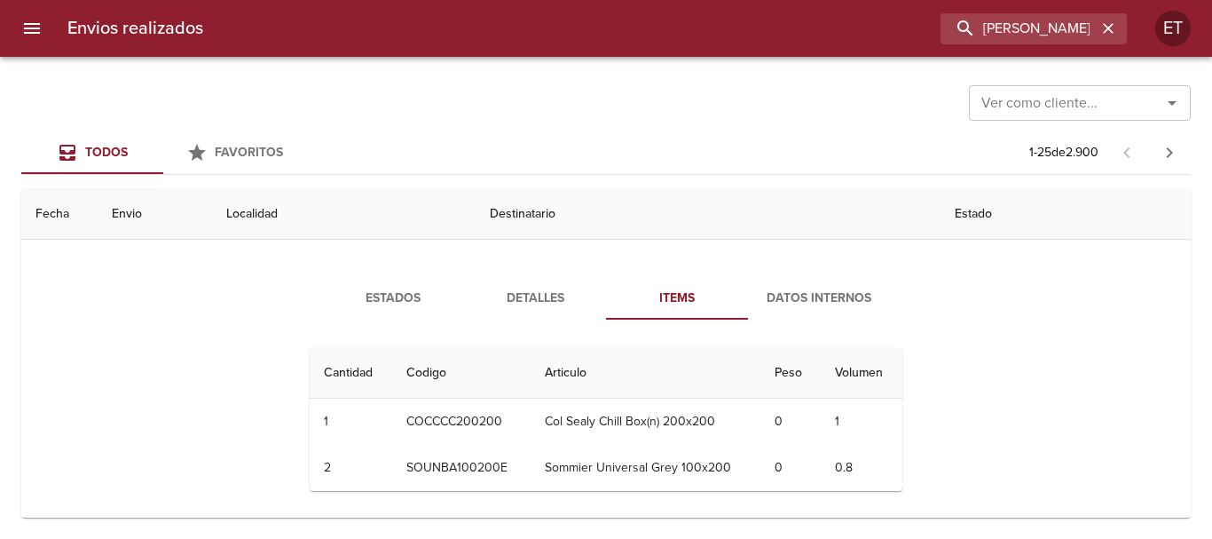
click at [550, 303] on span "Detalles" at bounding box center [535, 298] width 121 height 22
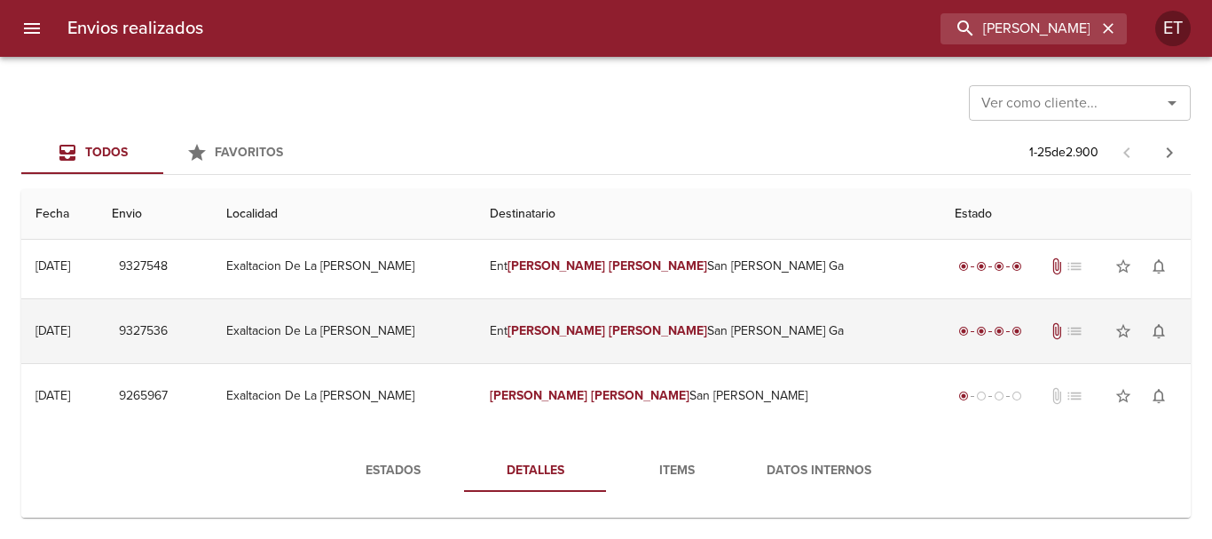
scroll to position [0, 0]
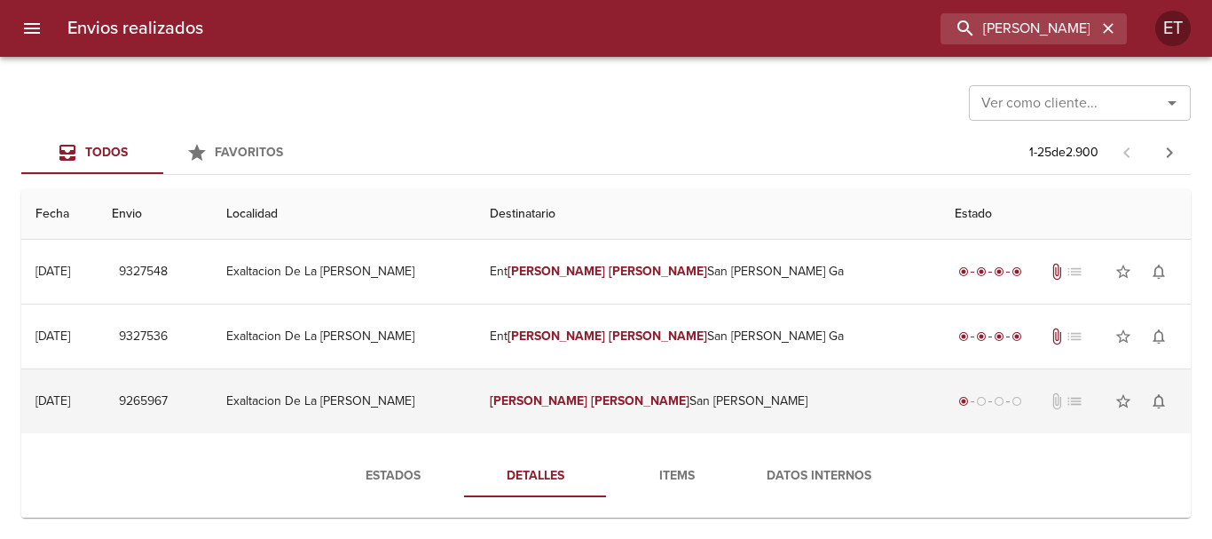
click at [648, 410] on td "Tatiana Ines San Martin Garma" at bounding box center [708, 401] width 465 height 64
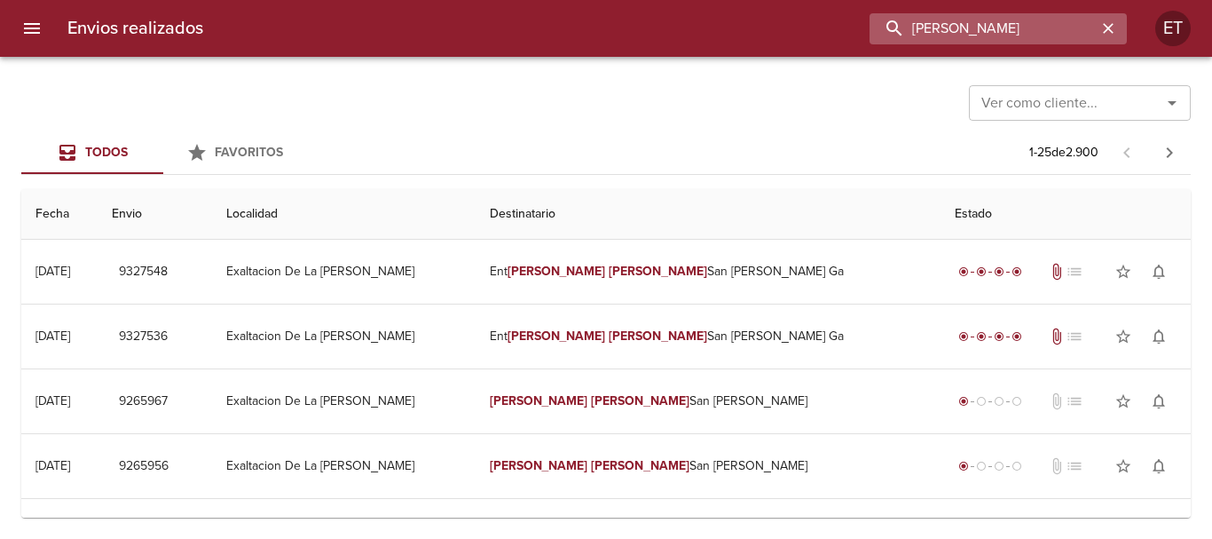
click at [1013, 26] on input "TATIANA INES" at bounding box center [983, 28] width 227 height 31
click at [1015, 24] on input "TATIANA INES" at bounding box center [983, 28] width 227 height 31
paste input "9104388"
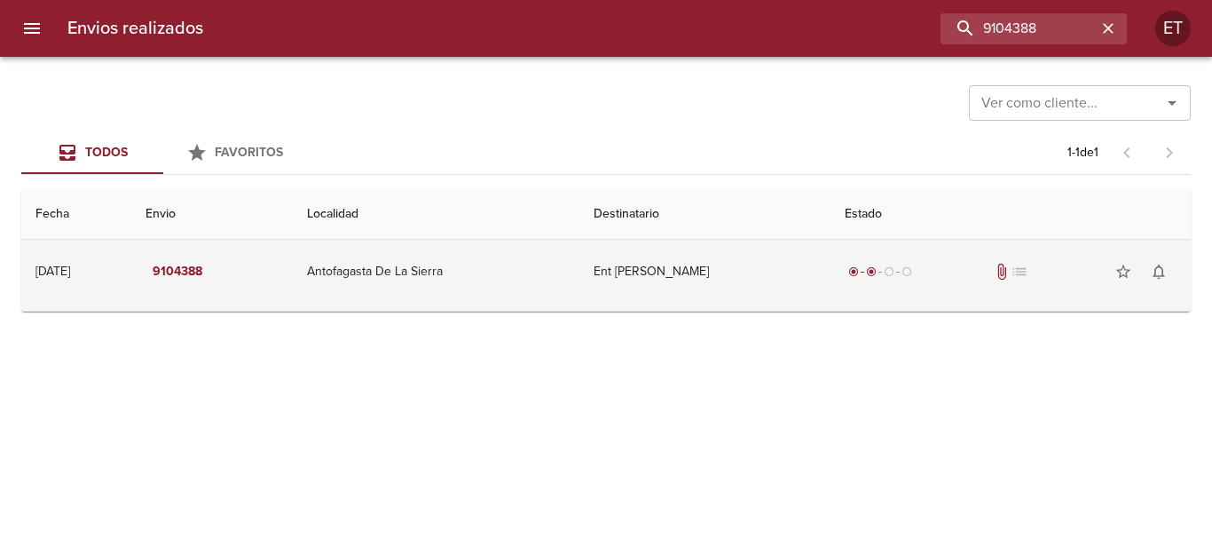
click at [753, 274] on td "Ent Chavez Antonia" at bounding box center [704, 272] width 251 height 64
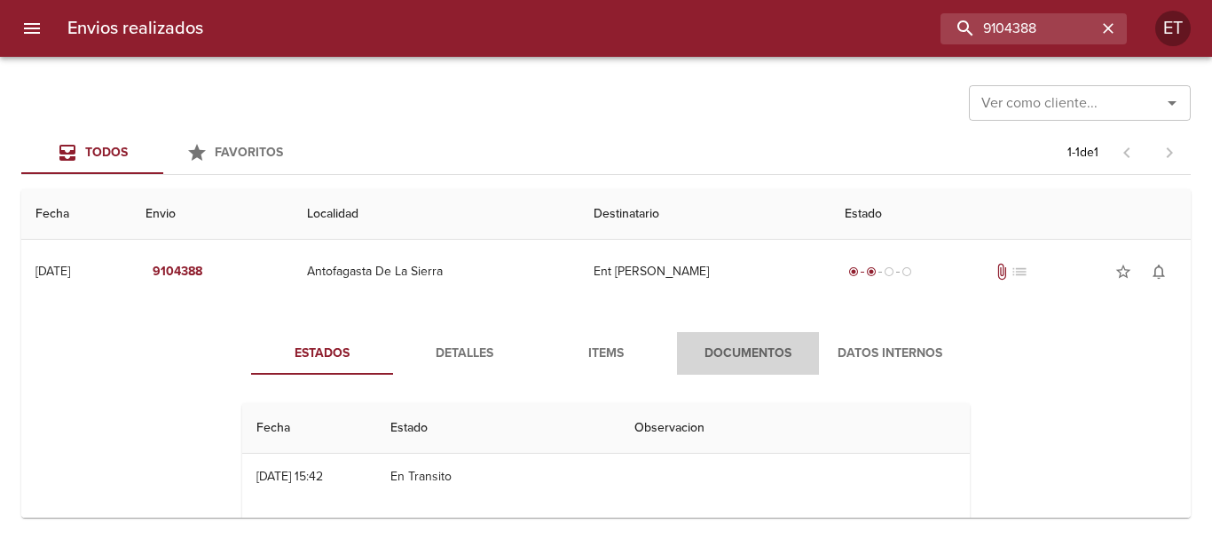
click at [726, 343] on span "Documentos" at bounding box center [748, 353] width 121 height 22
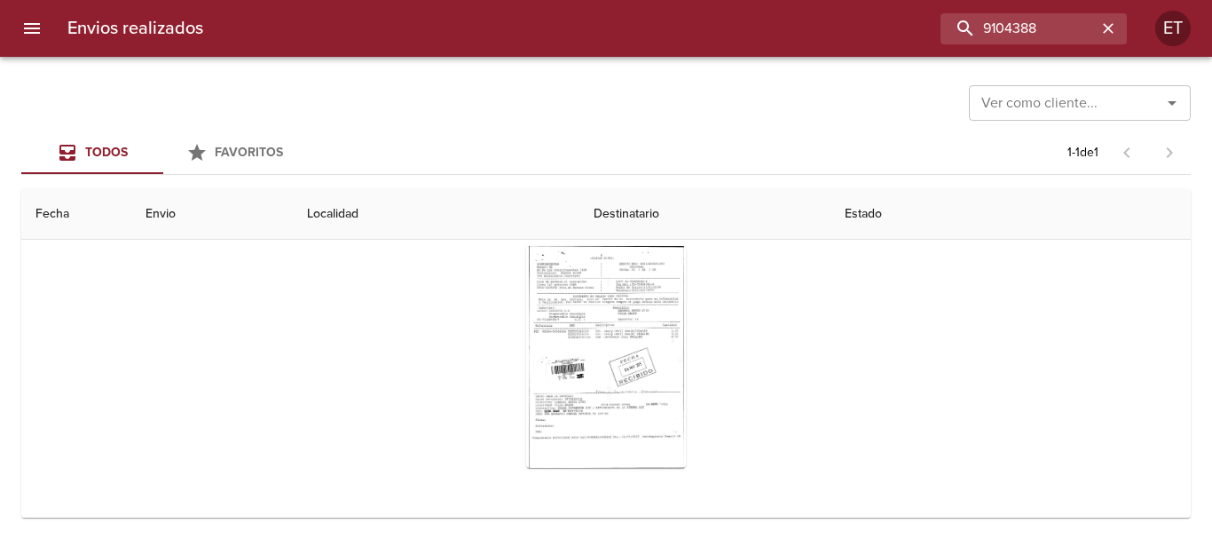
scroll to position [172, 0]
click at [618, 290] on div "Tabla de envíos del cliente" at bounding box center [606, 356] width 160 height 222
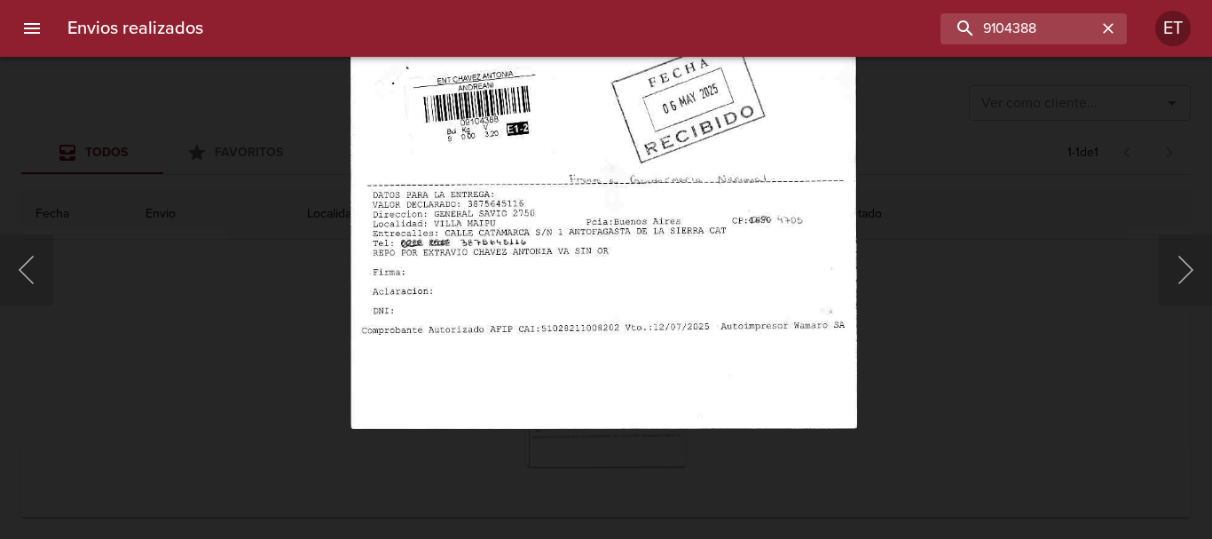
click at [512, 332] on img "Lightbox" at bounding box center [603, 66] width 507 height 726
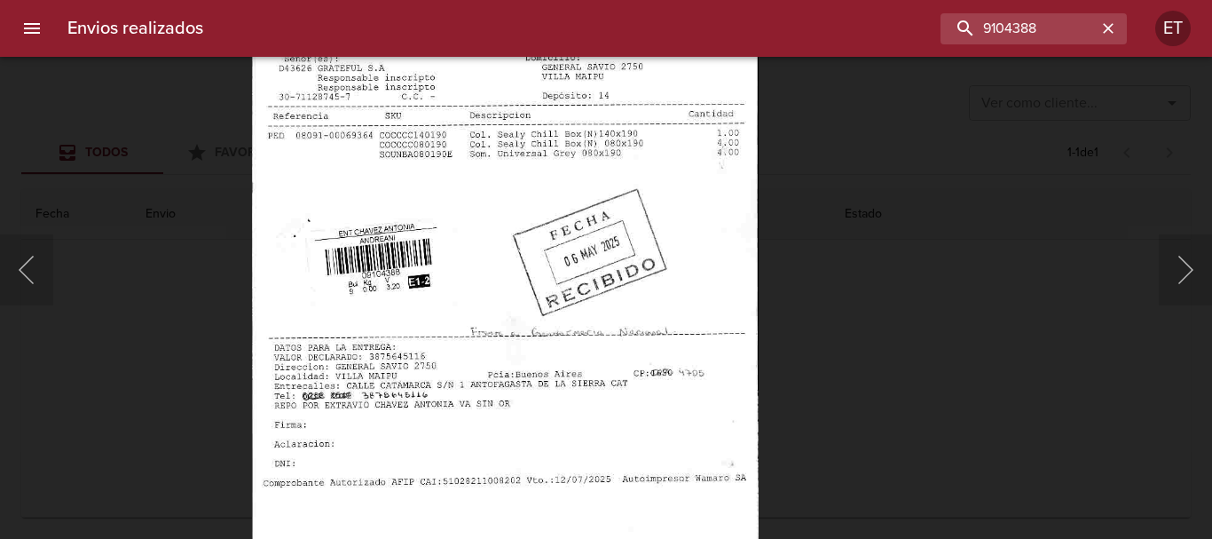
click at [783, 361] on div "Lightbox" at bounding box center [606, 269] width 1212 height 539
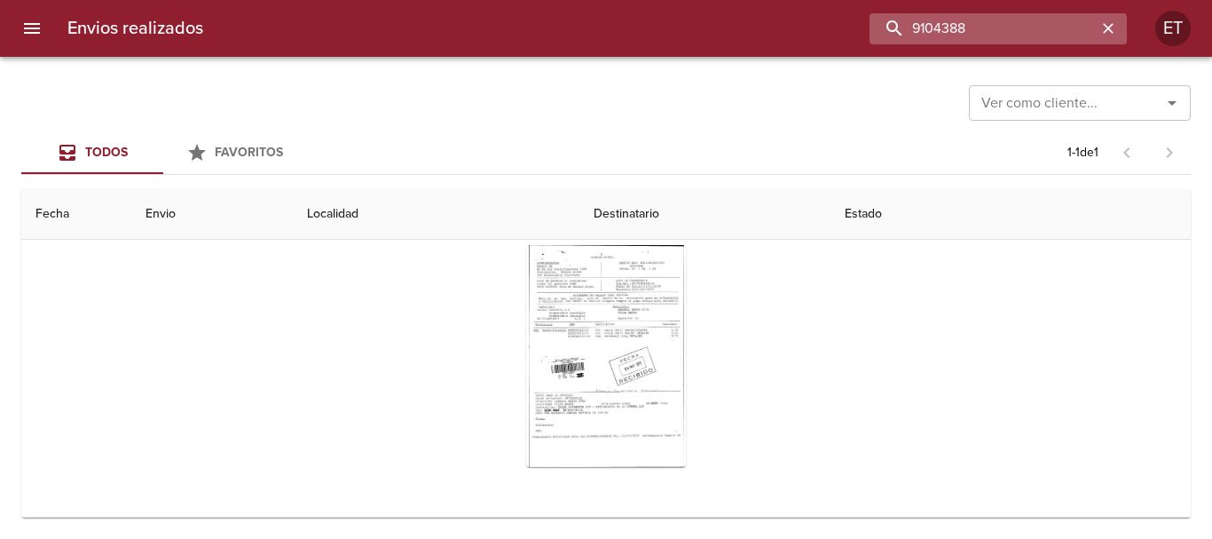
click at [1042, 20] on input "9104388" at bounding box center [983, 28] width 227 height 31
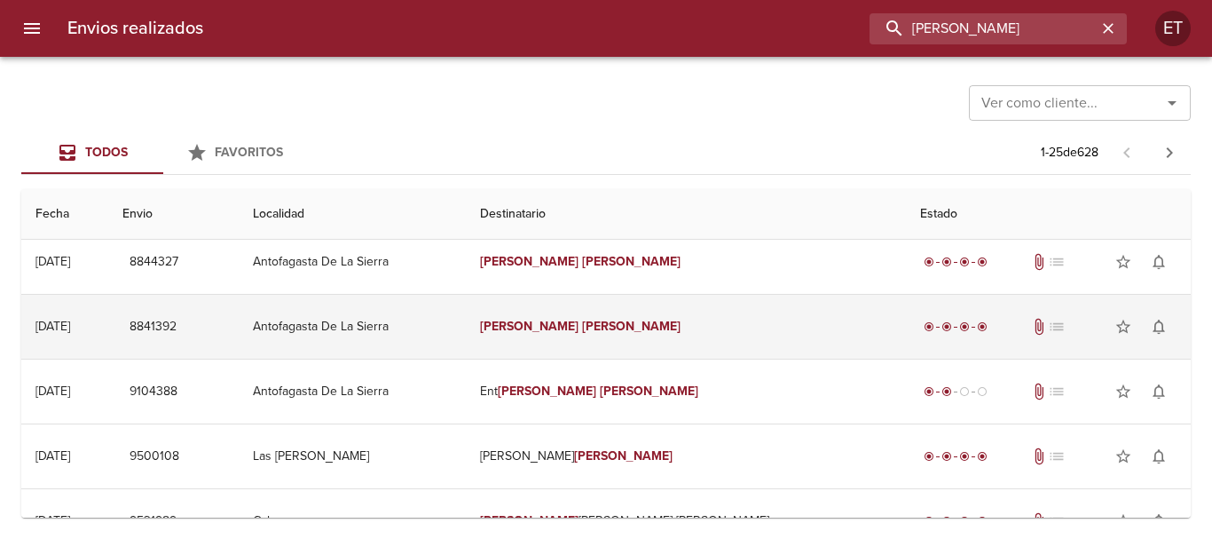
scroll to position [0, 0]
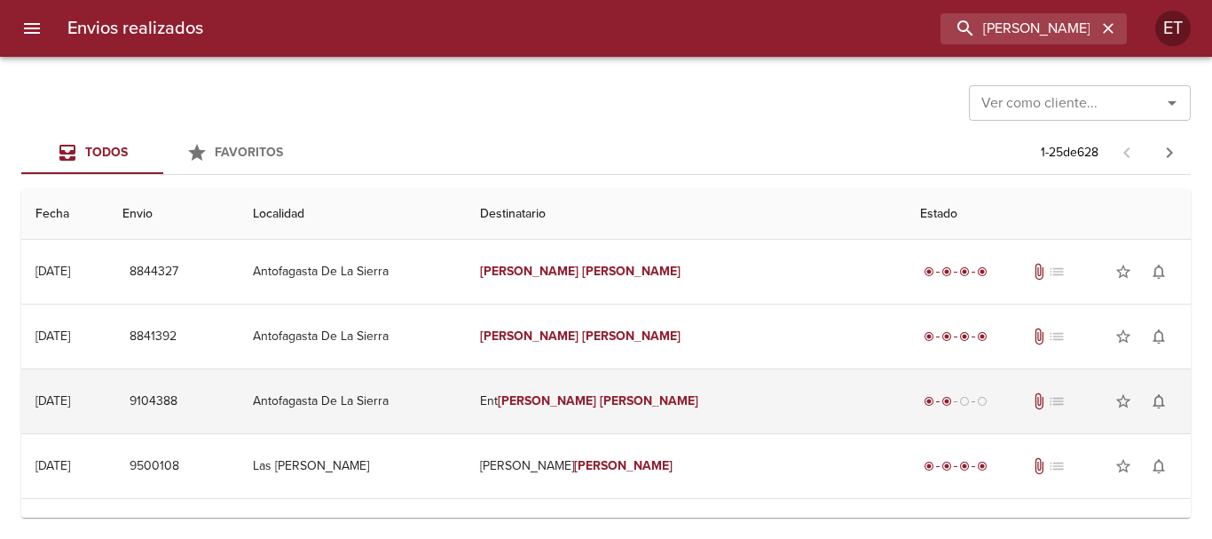
click at [708, 413] on td "Ent Chavez Antonia" at bounding box center [686, 401] width 440 height 64
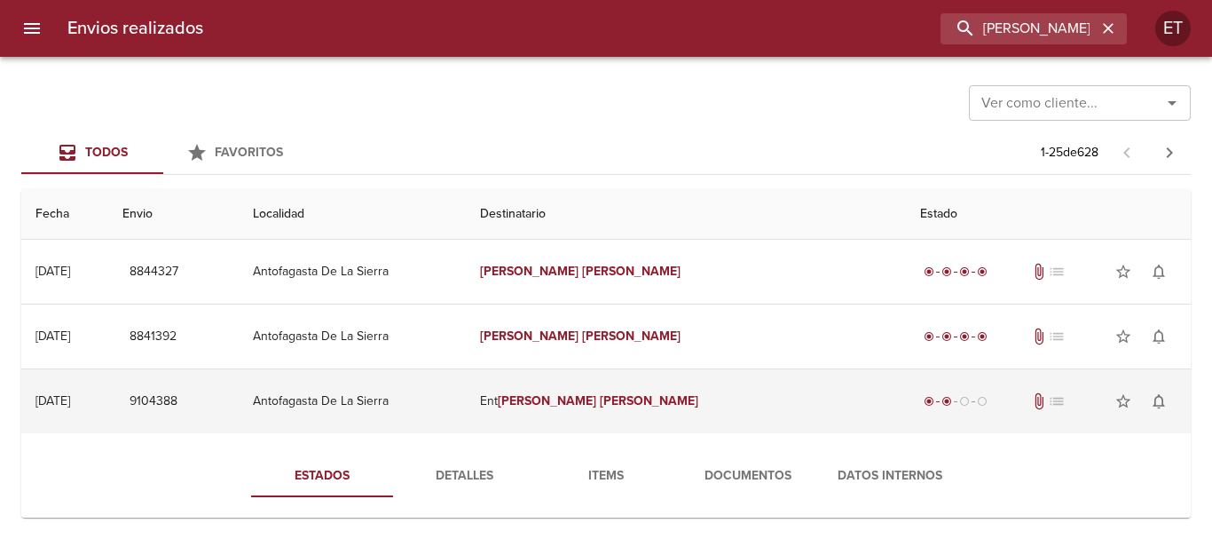
scroll to position [89, 0]
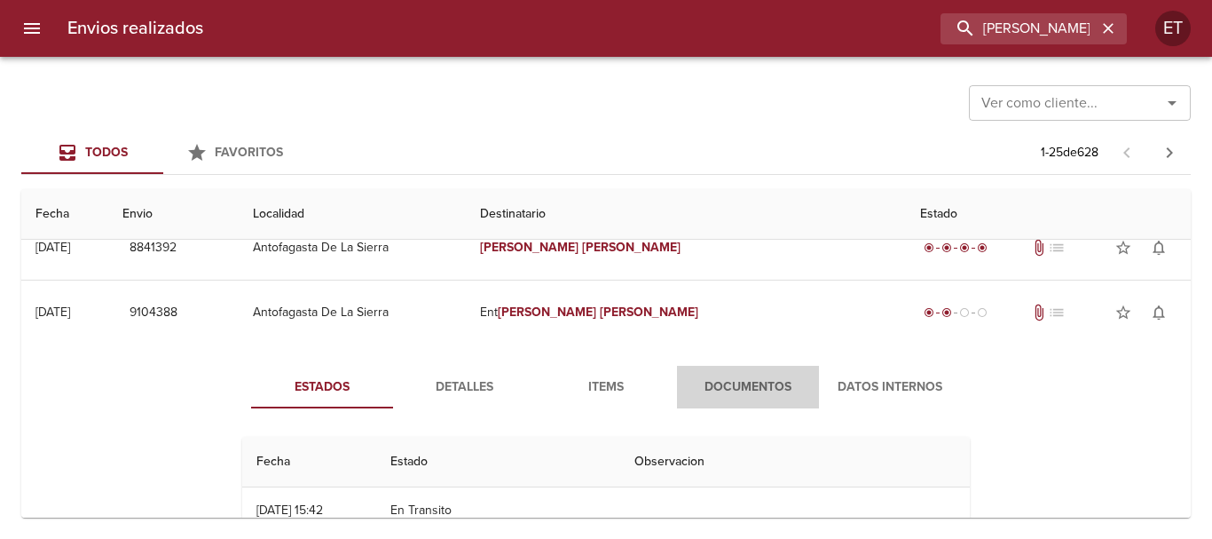
click at [702, 390] on span "Documentos" at bounding box center [748, 387] width 121 height 22
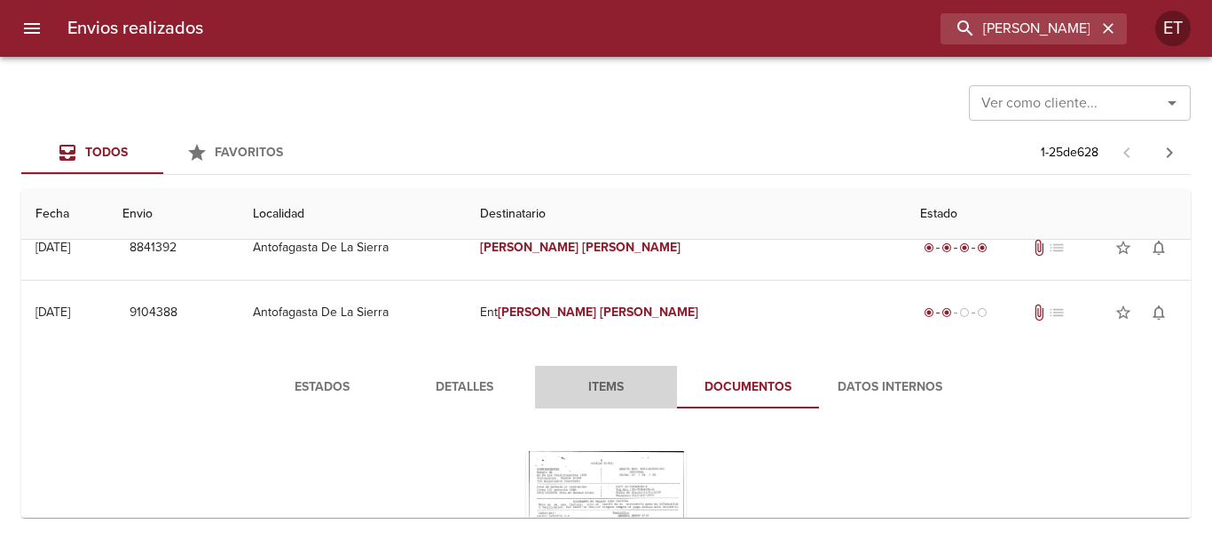
click at [594, 383] on span "Items" at bounding box center [606, 387] width 121 height 22
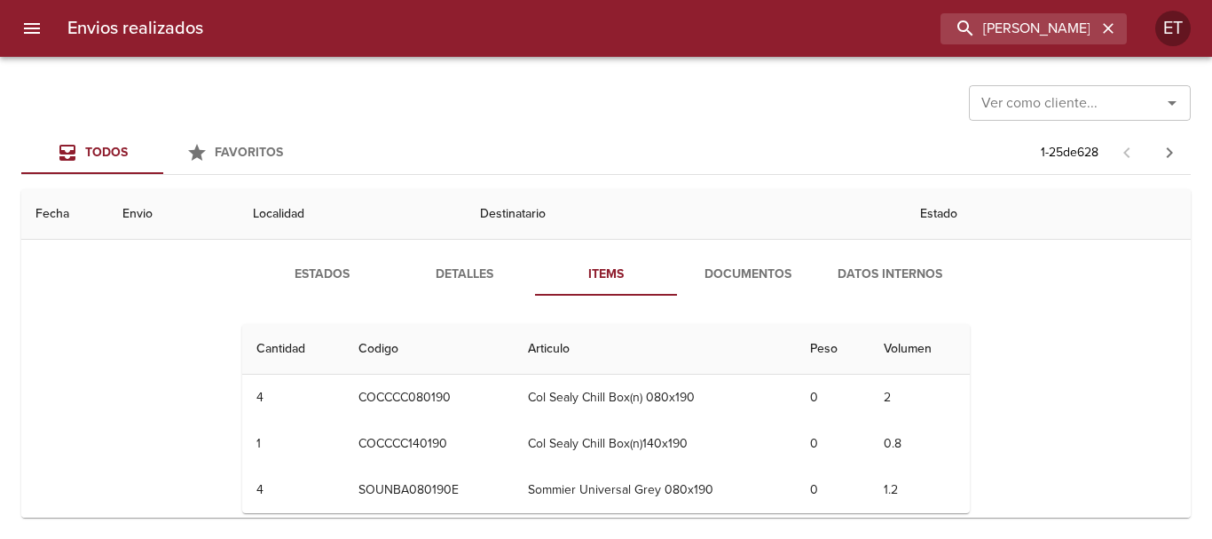
scroll to position [0, 0]
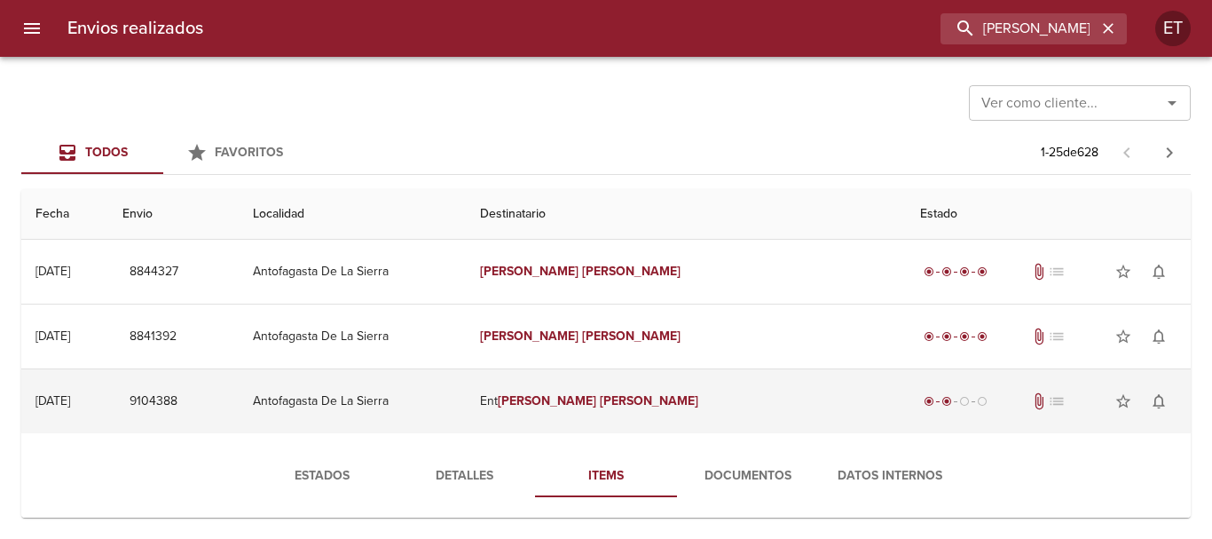
click at [609, 407] on td "Ent Chavez Antonia" at bounding box center [686, 401] width 440 height 64
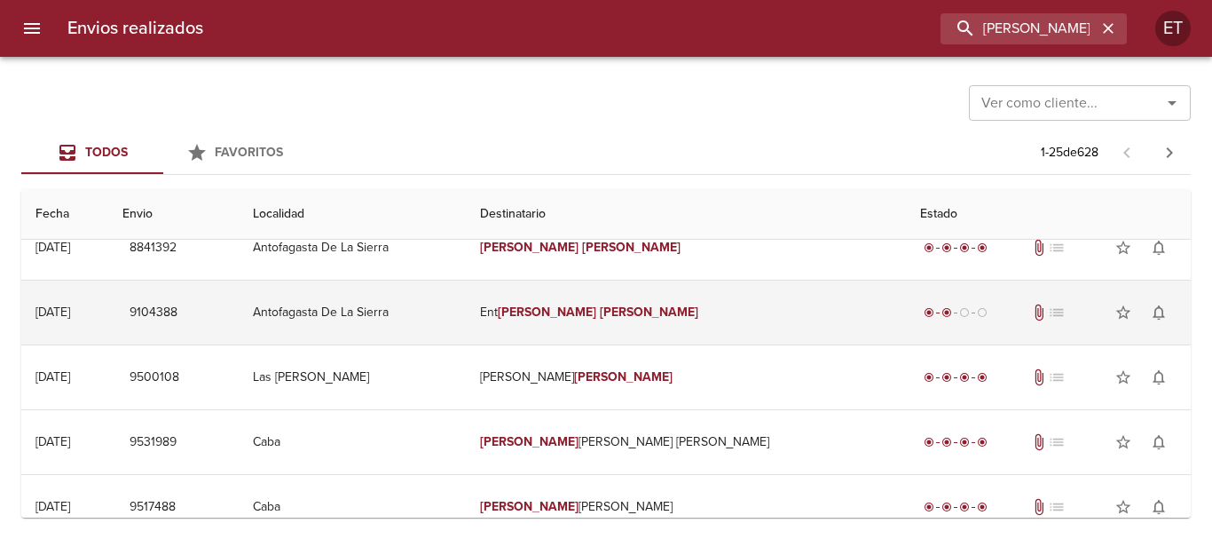
click at [616, 280] on td "Ent Chavez Antonia" at bounding box center [686, 312] width 440 height 64
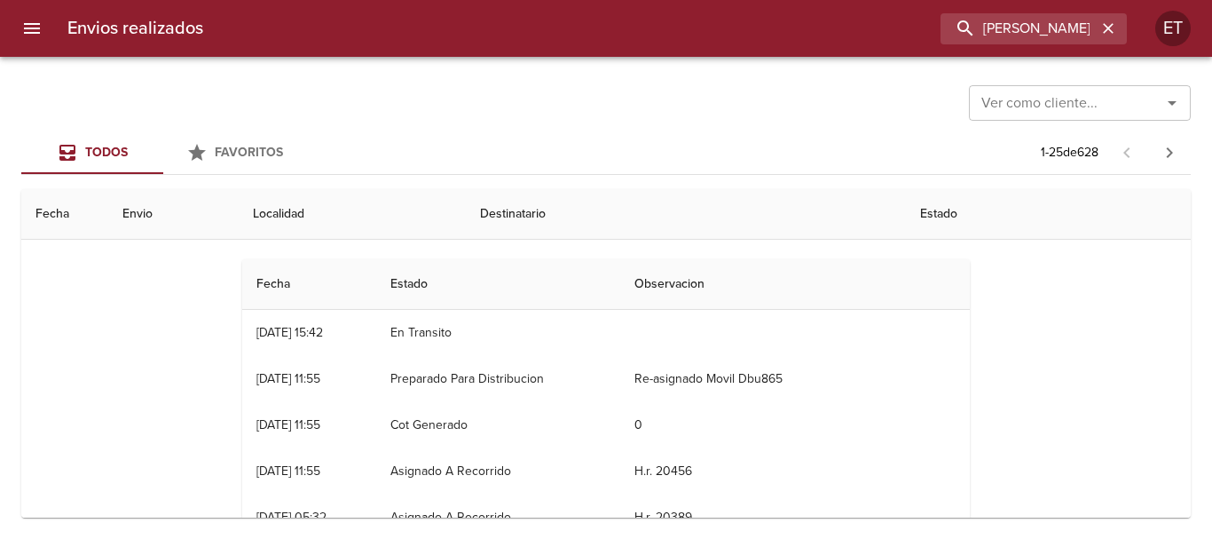
scroll to position [177, 0]
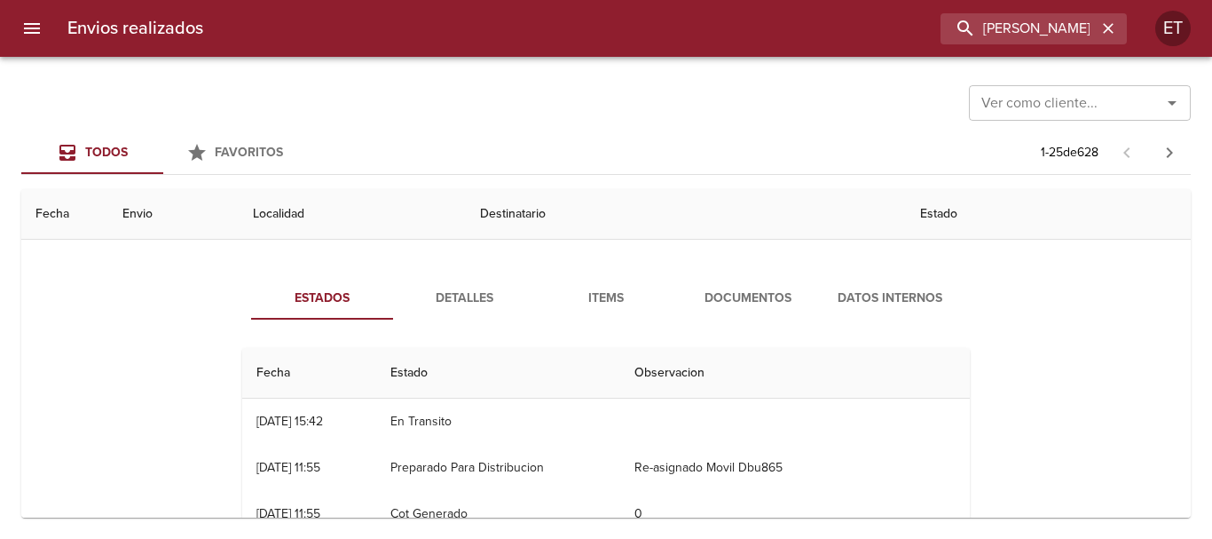
click at [456, 276] on div "Estados Detalles Items Documentos Datos Internos Fecha Estado Observacion 06/05…" at bounding box center [605, 483] width 1141 height 454
click at [469, 295] on span "Detalles" at bounding box center [464, 298] width 121 height 22
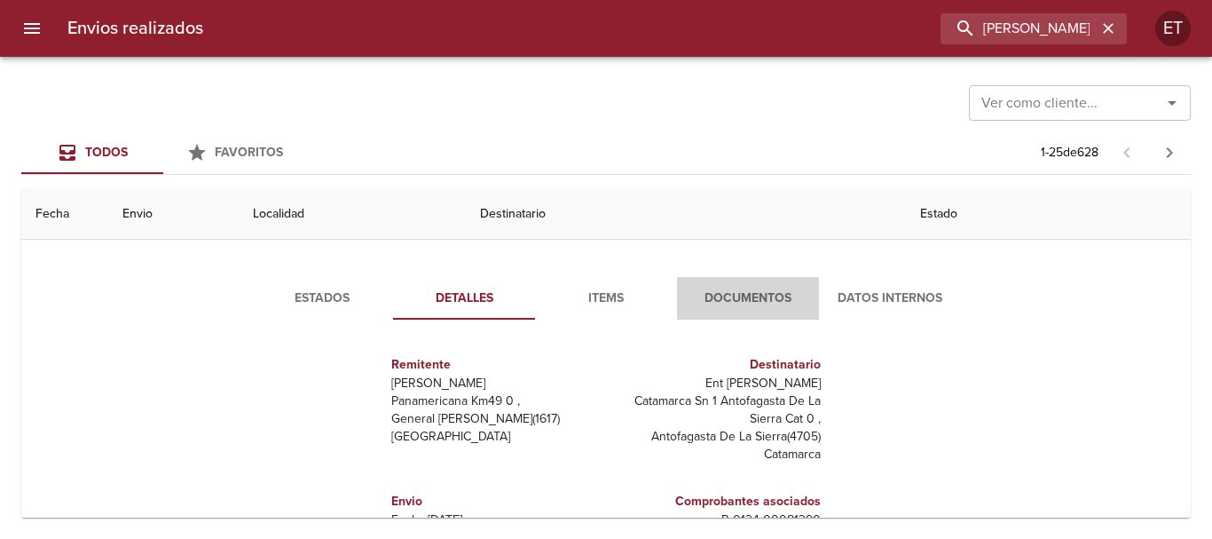
click at [732, 303] on span "Documentos" at bounding box center [748, 298] width 121 height 22
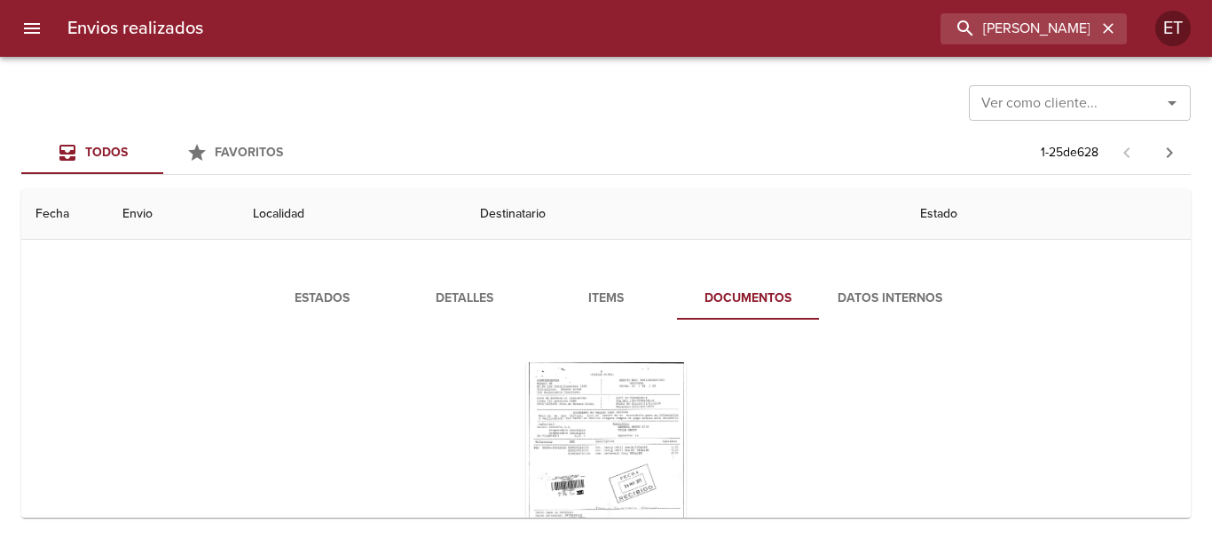
click at [602, 294] on span "Items" at bounding box center [606, 298] width 121 height 22
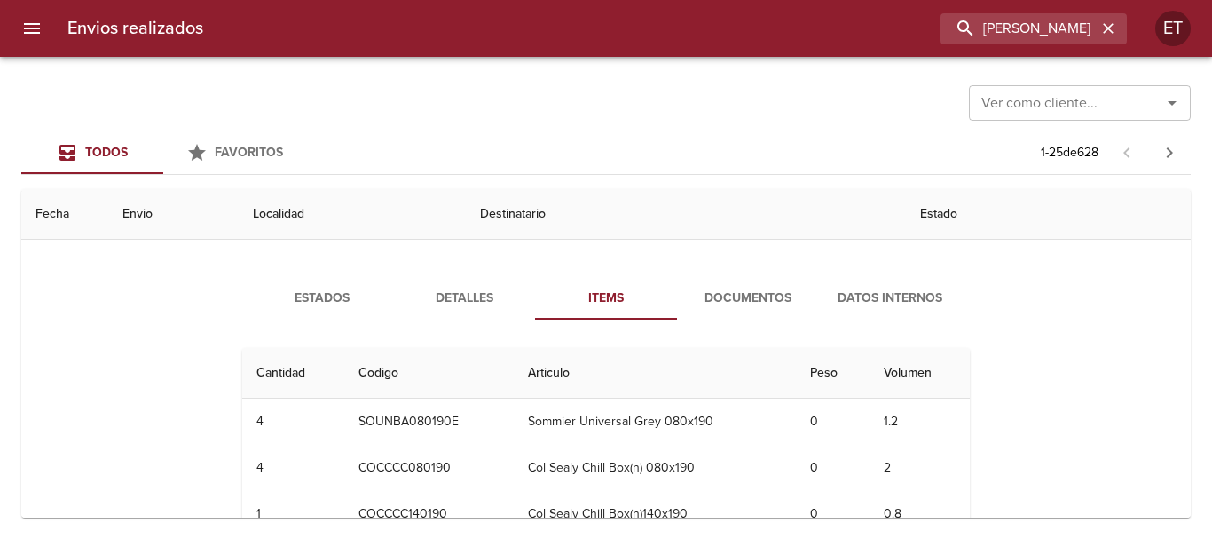
drag, startPoint x: 681, startPoint y: 312, endPoint x: 692, endPoint y: 307, distance: 12.7
click at [689, 310] on button "Documentos" at bounding box center [748, 298] width 142 height 43
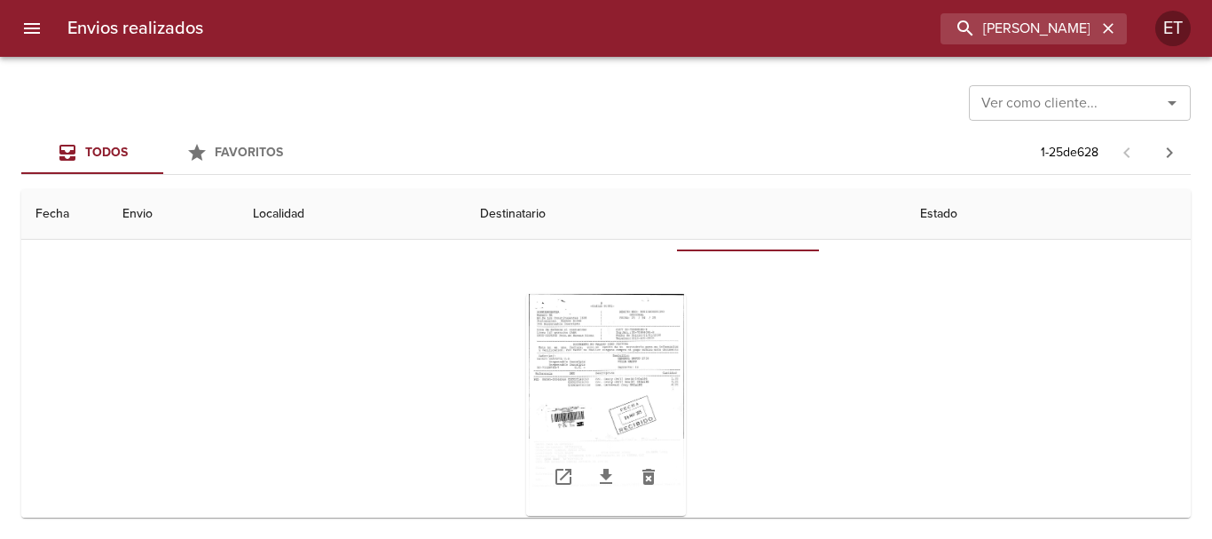
scroll to position [355, 0]
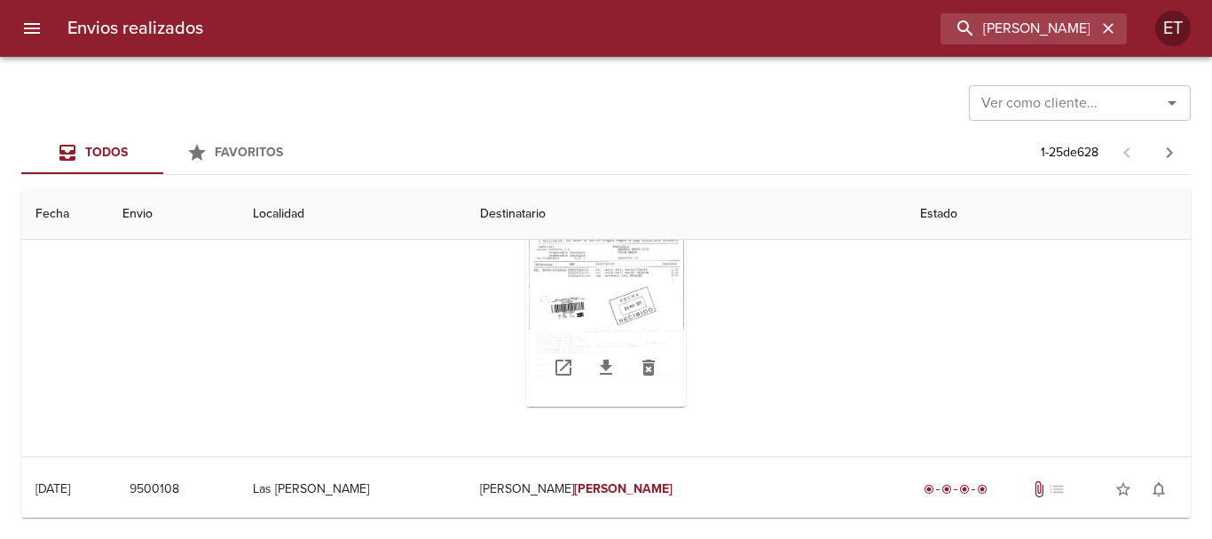
click at [640, 307] on div "Tabla de envíos del cliente" at bounding box center [606, 296] width 160 height 222
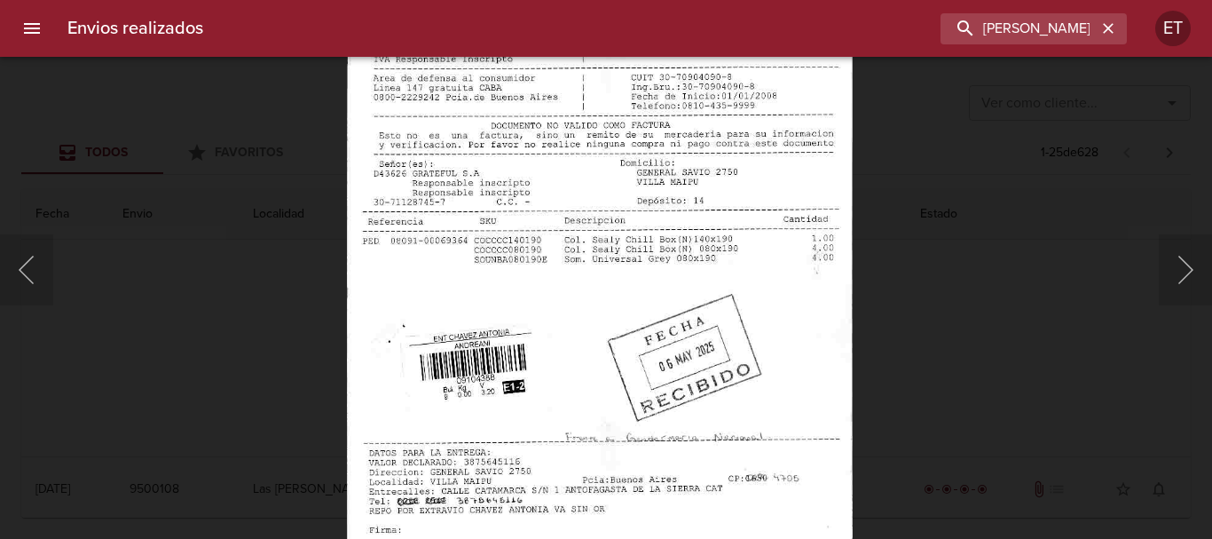
click at [923, 343] on div "Lightbox" at bounding box center [606, 269] width 1212 height 539
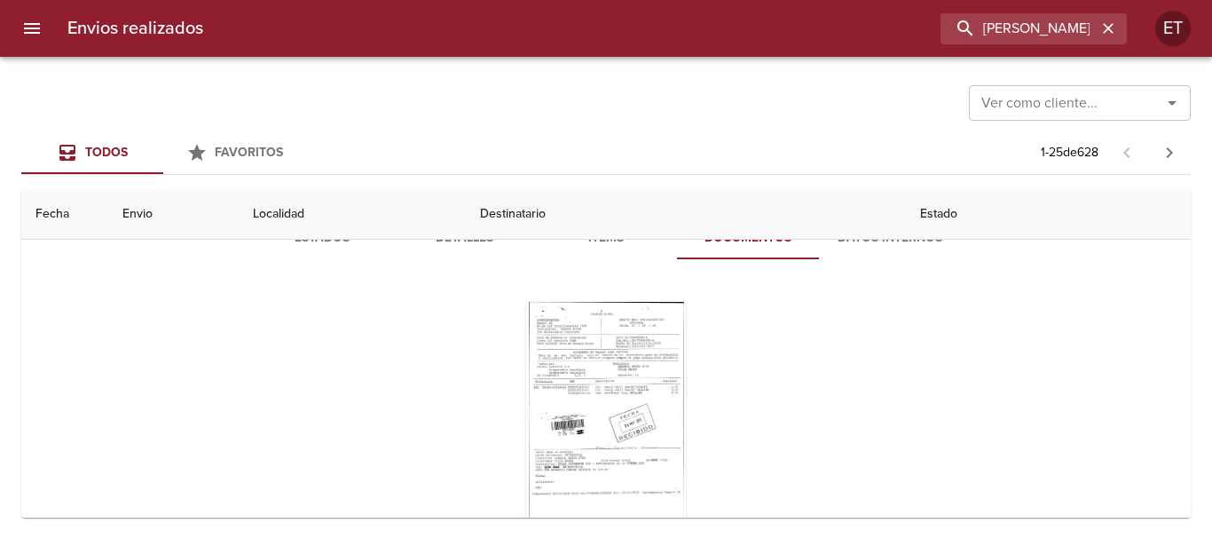
scroll to position [89, 0]
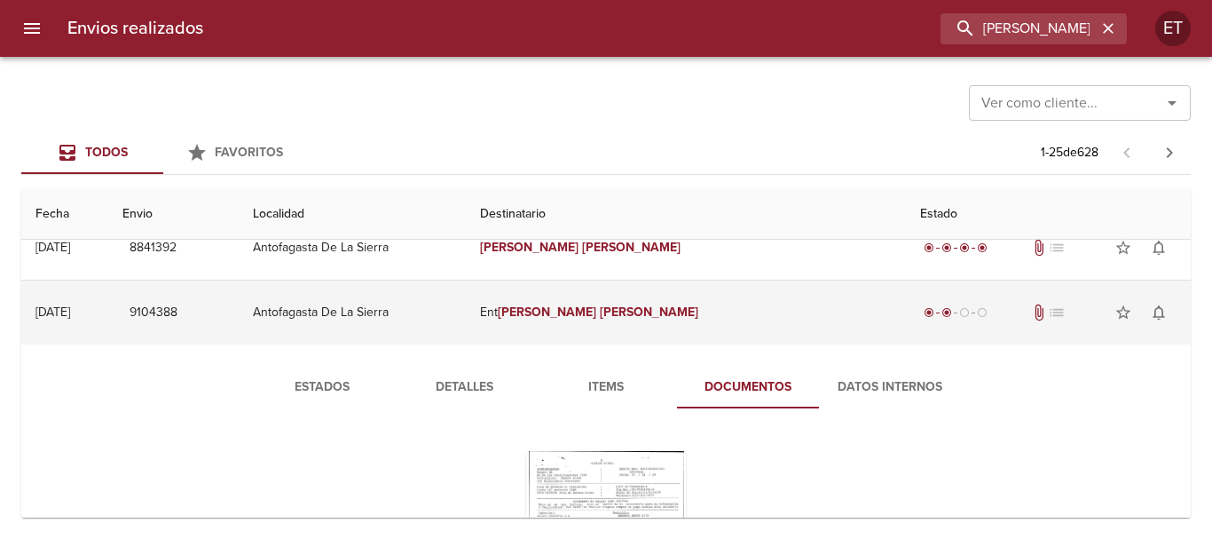
click at [696, 321] on td "Ent Chavez Antonia" at bounding box center [686, 312] width 440 height 64
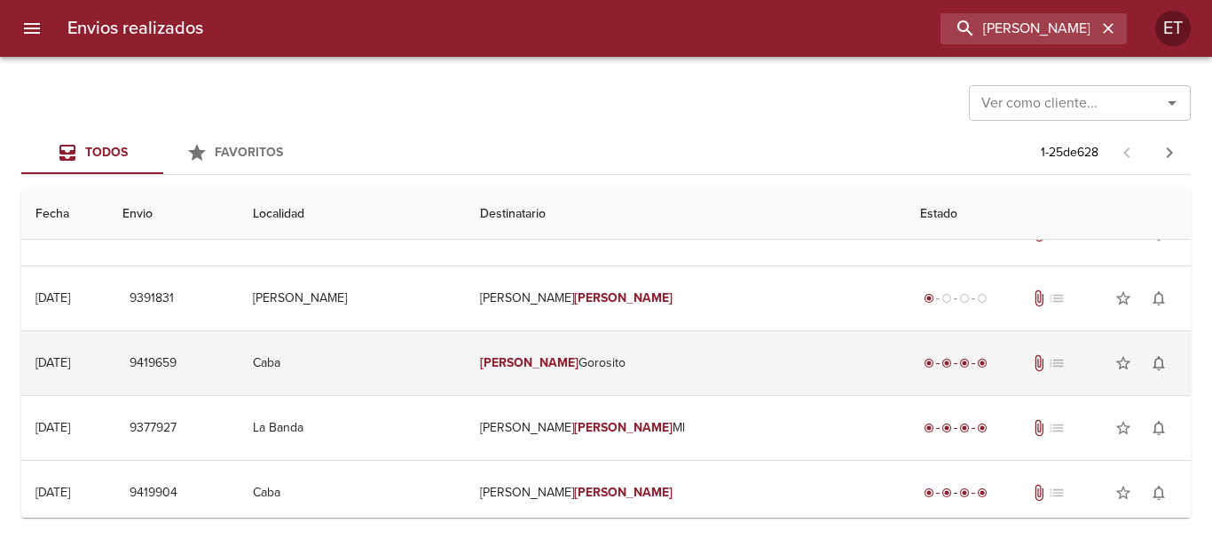
scroll to position [710, 0]
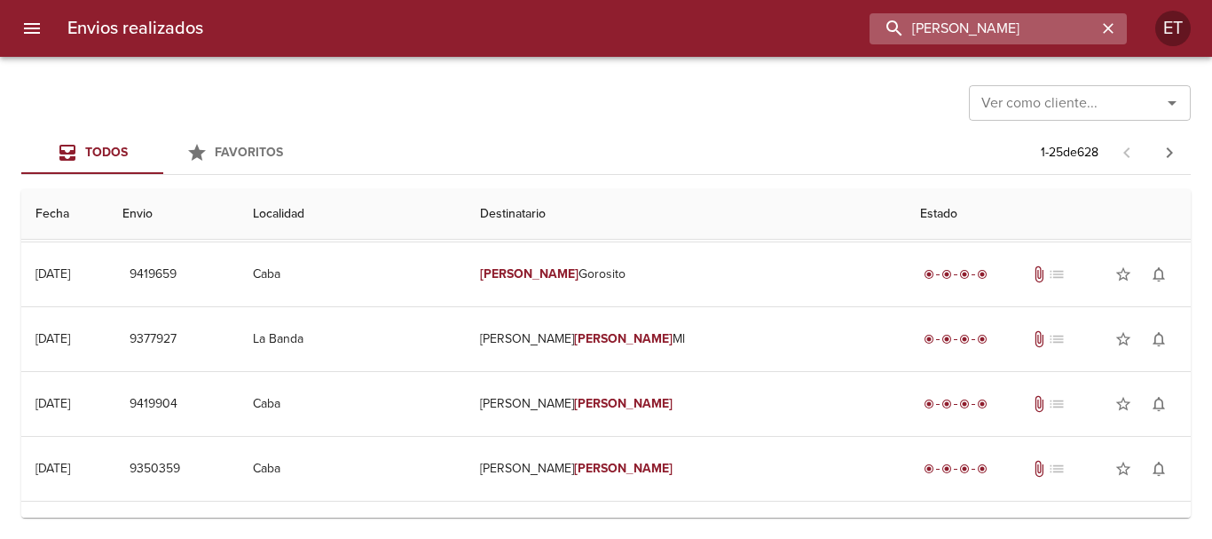
click at [1036, 31] on input "CHAVEZ ANTONIA" at bounding box center [983, 28] width 227 height 31
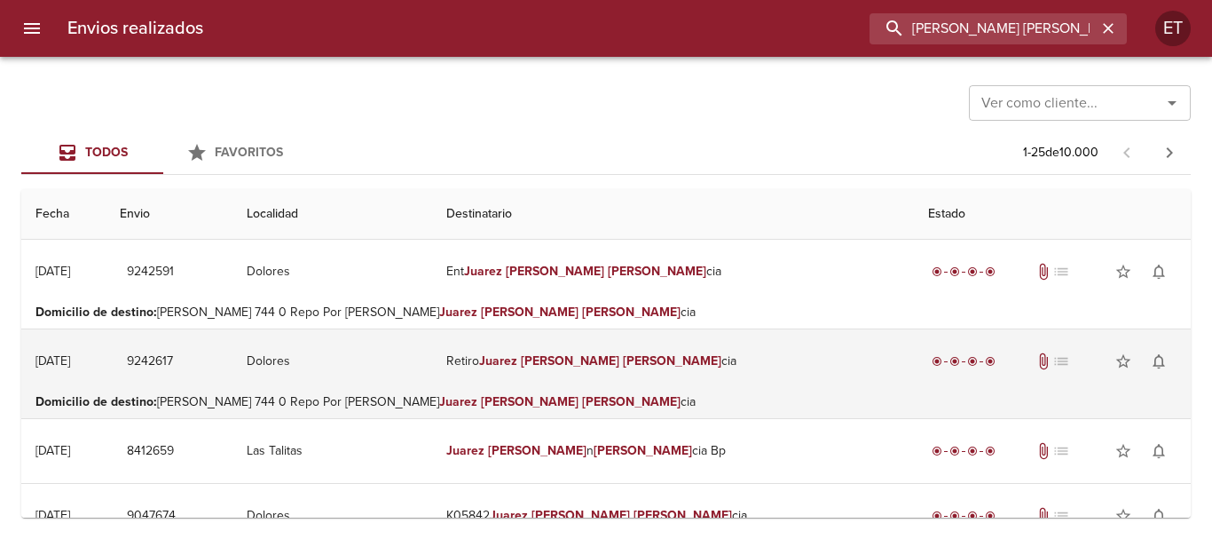
scroll to position [89, 0]
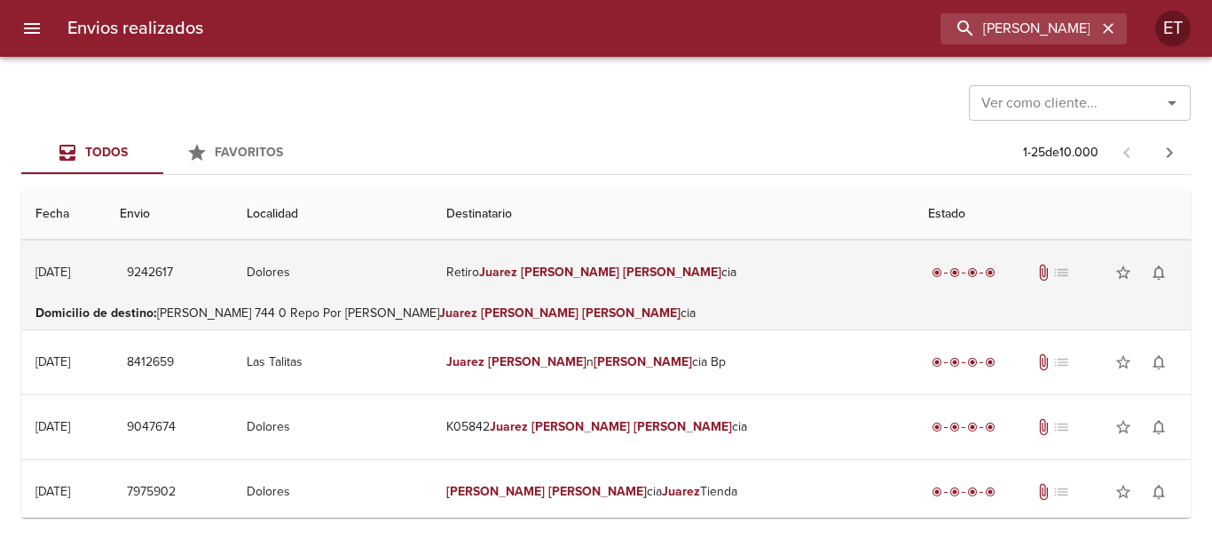
click at [641, 279] on td "Retiro Juarez Maria Floren cia" at bounding box center [673, 272] width 482 height 64
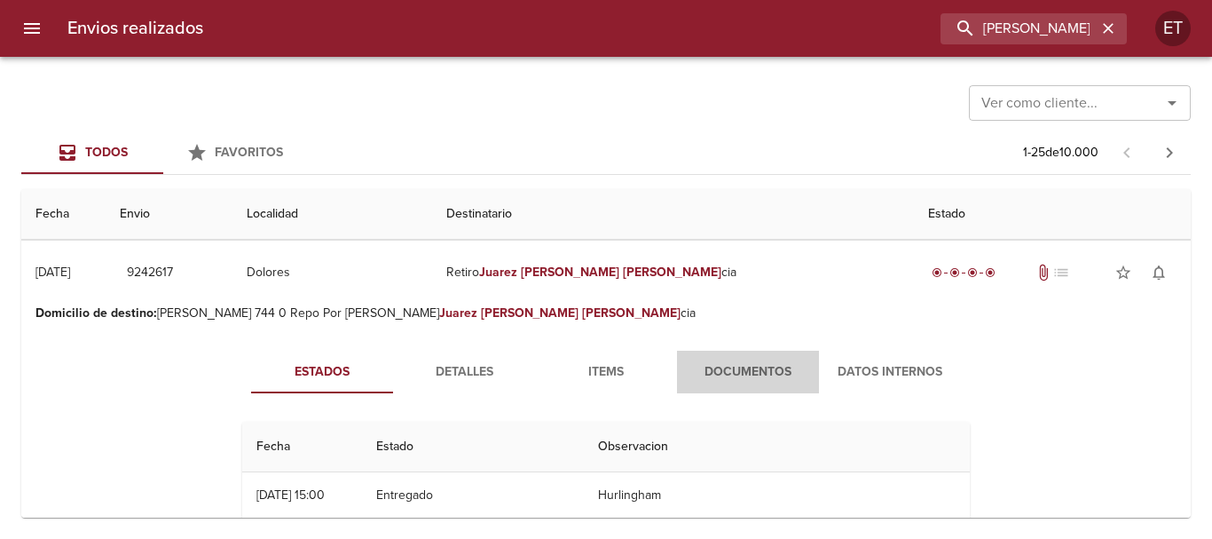
click at [704, 391] on button "Documentos" at bounding box center [748, 371] width 142 height 43
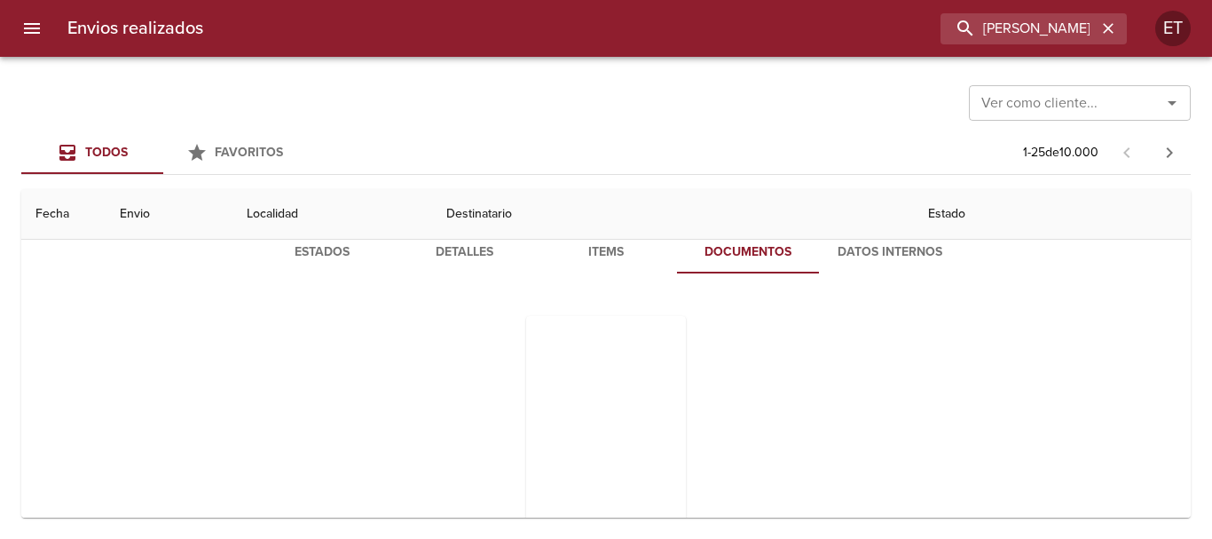
scroll to position [177, 0]
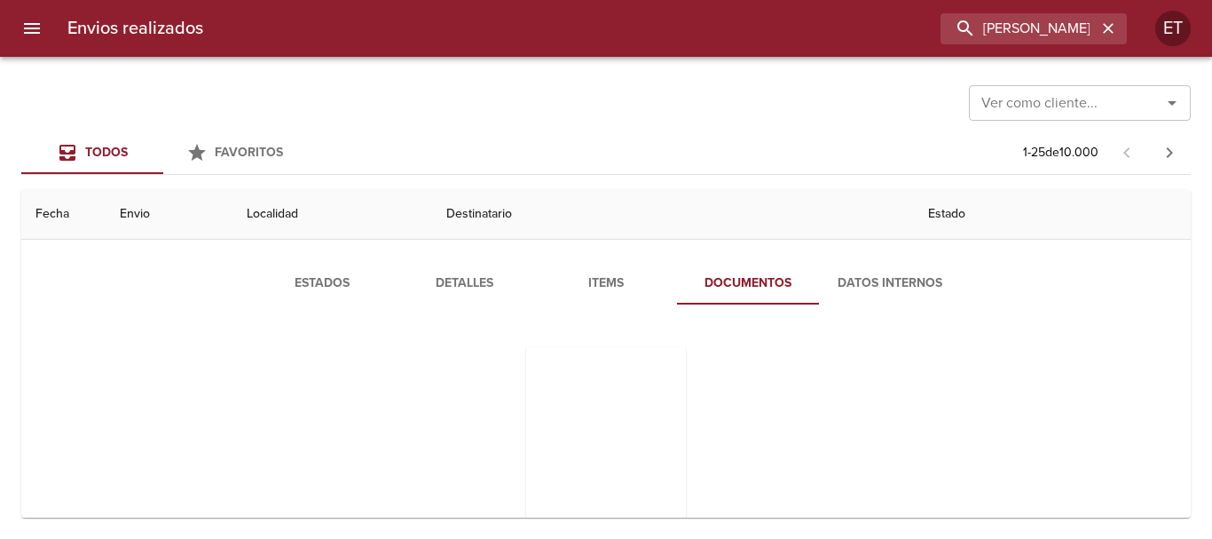
click at [599, 272] on span "Items" at bounding box center [606, 283] width 121 height 22
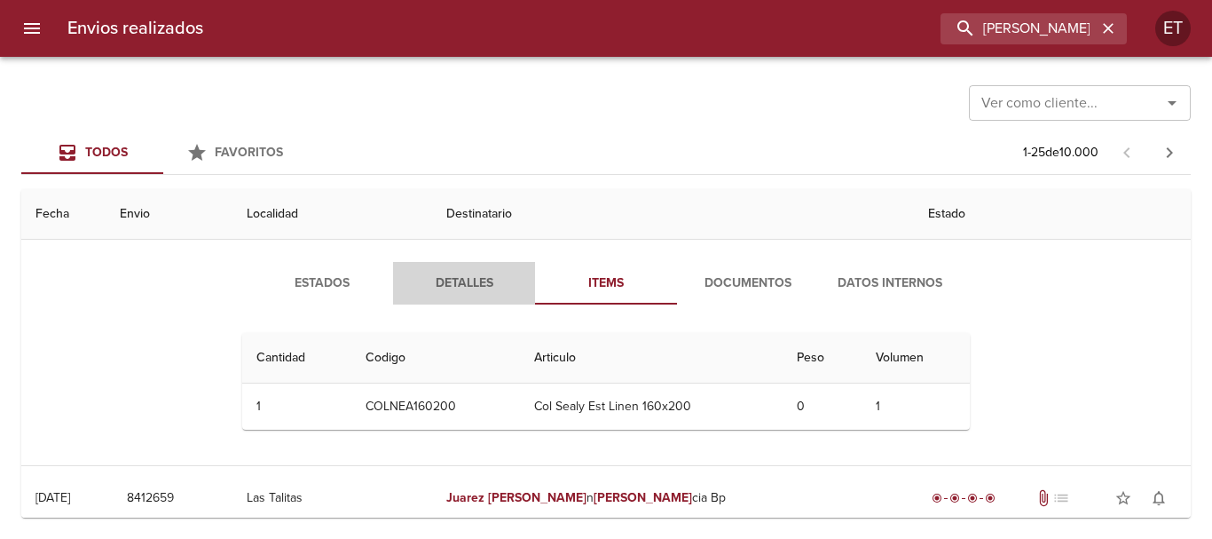
click at [449, 268] on button "Detalles" at bounding box center [464, 283] width 142 height 43
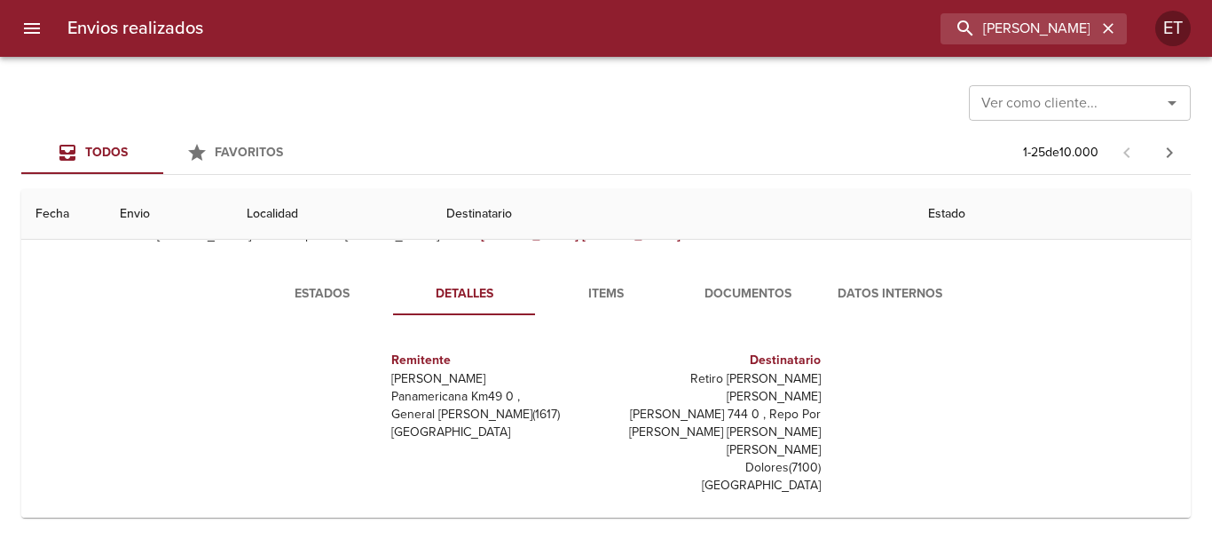
scroll to position [0, 0]
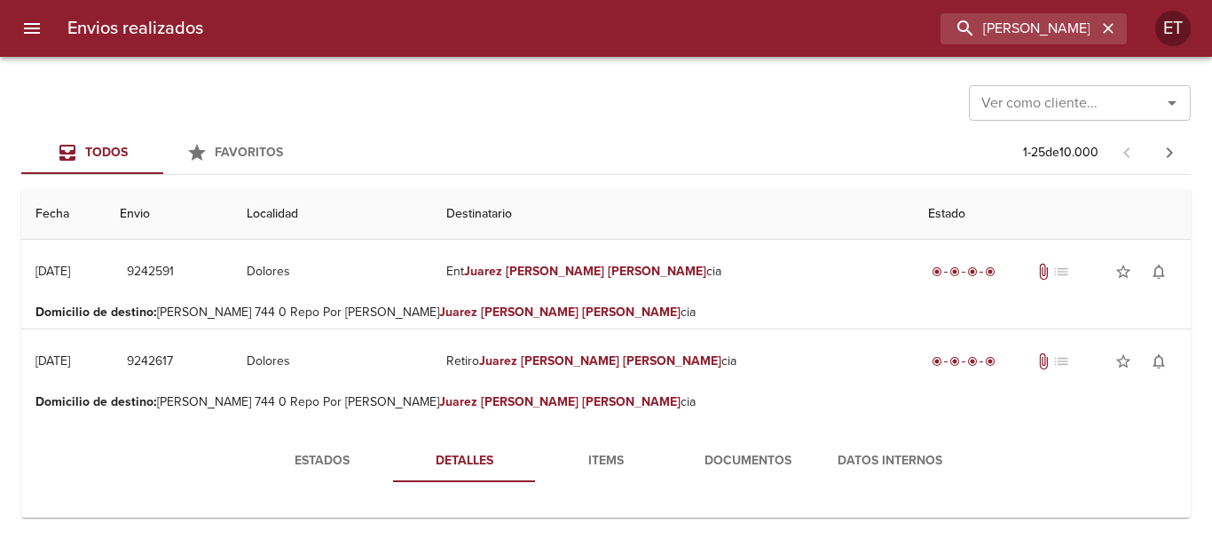
click at [315, 448] on button "Estados" at bounding box center [322, 460] width 142 height 43
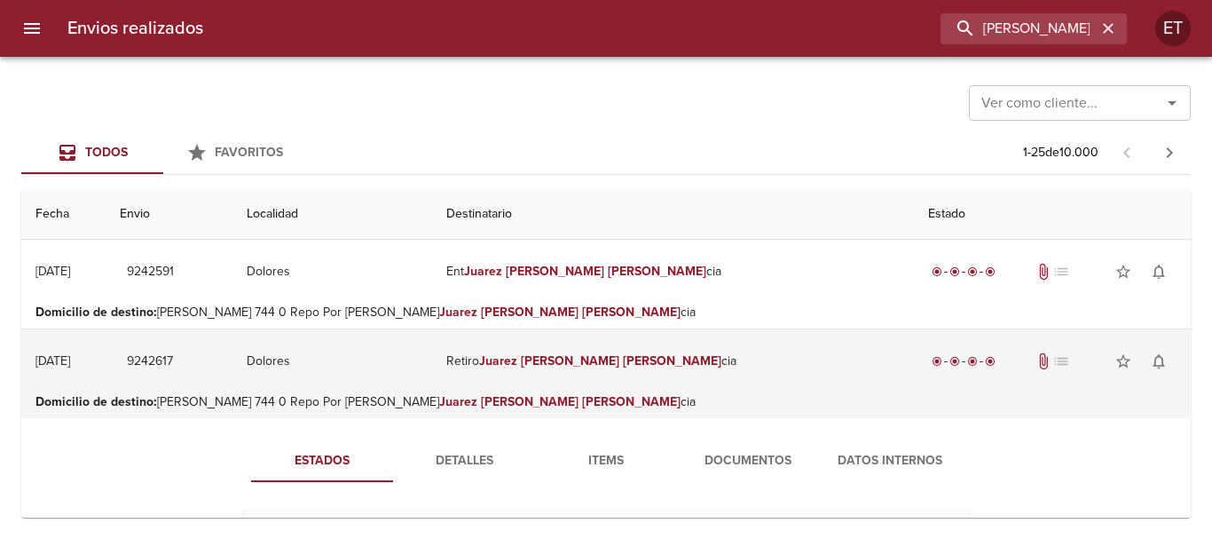
click at [649, 366] on td "Retiro Juarez Maria Floren cia" at bounding box center [673, 361] width 482 height 64
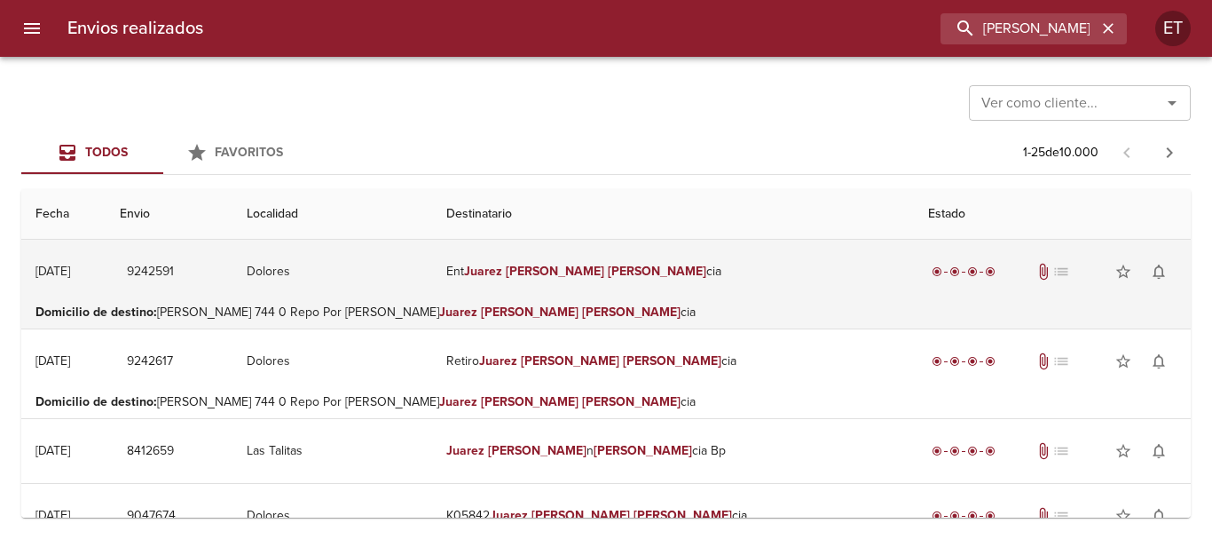
click at [640, 282] on td "Ent Juarez Maria Floren cia" at bounding box center [673, 272] width 482 height 64
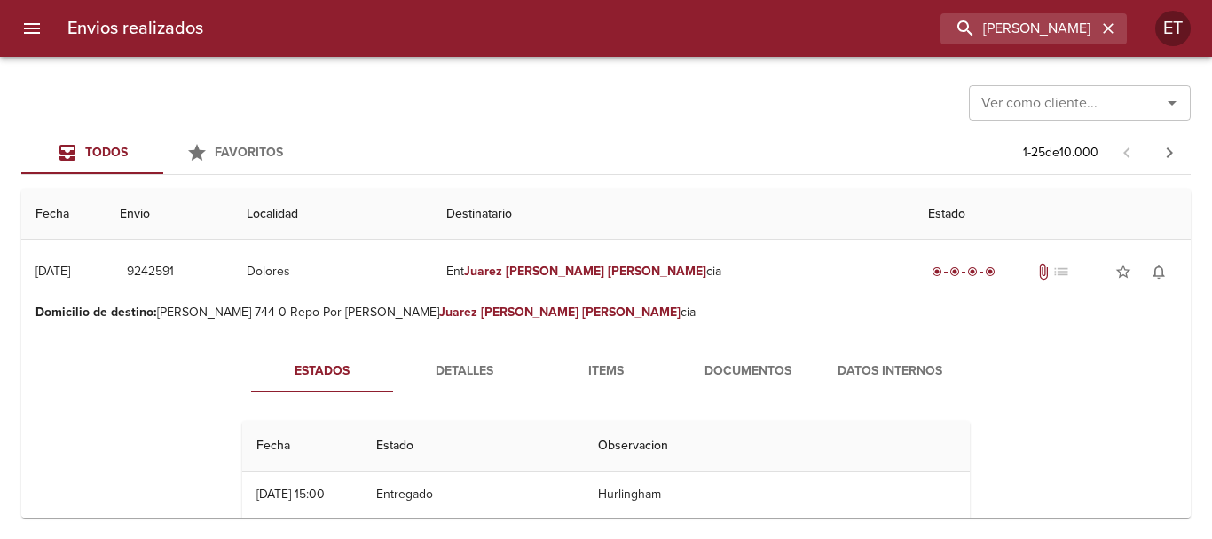
drag, startPoint x: 736, startPoint y: 380, endPoint x: 723, endPoint y: 384, distance: 14.0
click at [733, 382] on span "Documentos" at bounding box center [748, 371] width 121 height 22
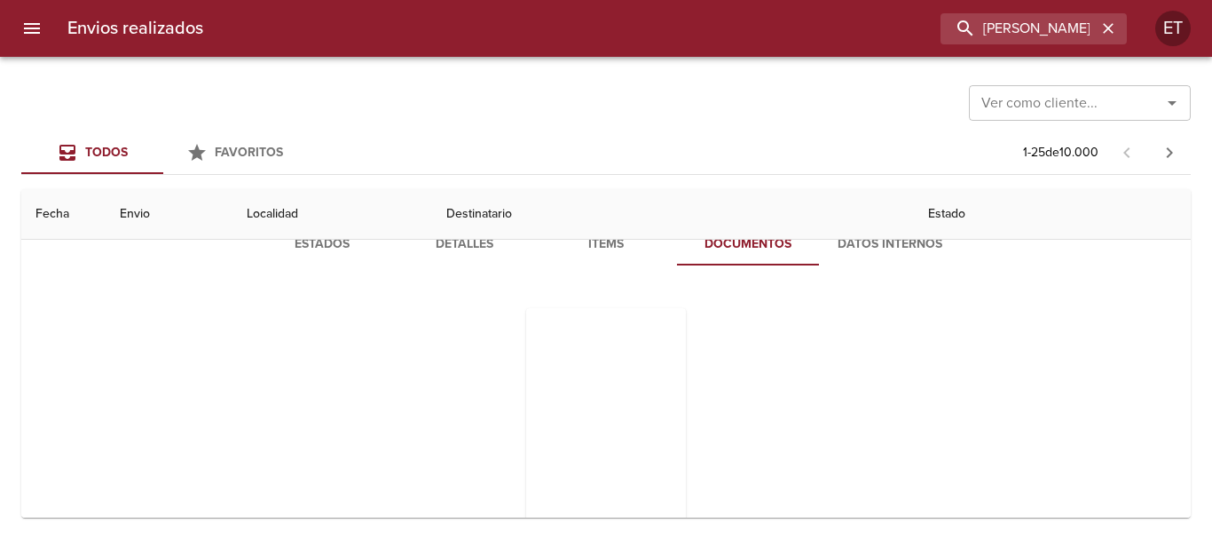
scroll to position [89, 0]
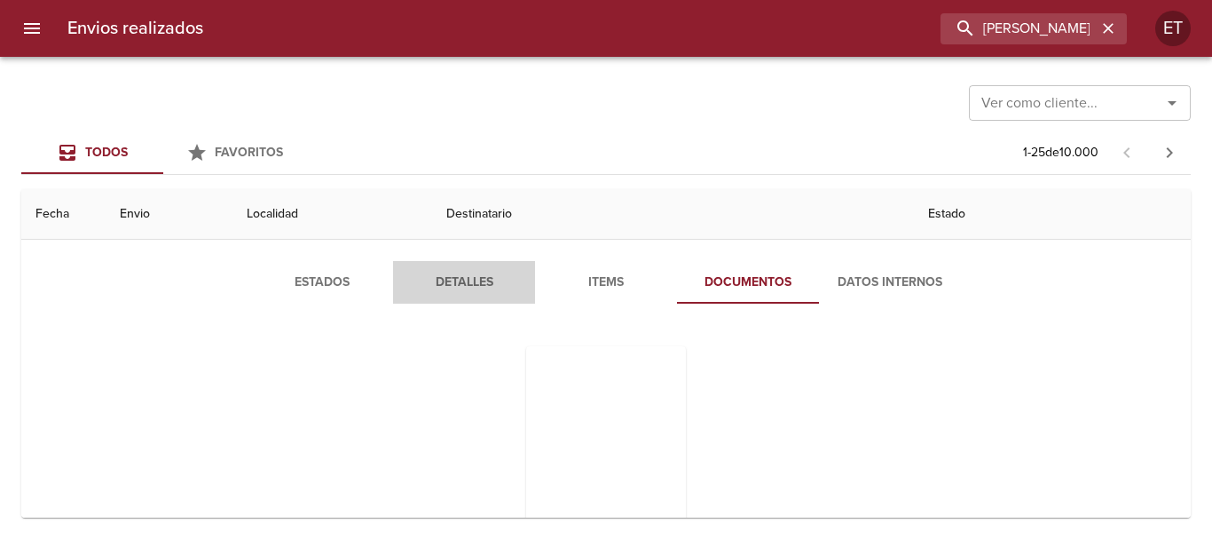
click at [499, 287] on span "Detalles" at bounding box center [464, 283] width 121 height 22
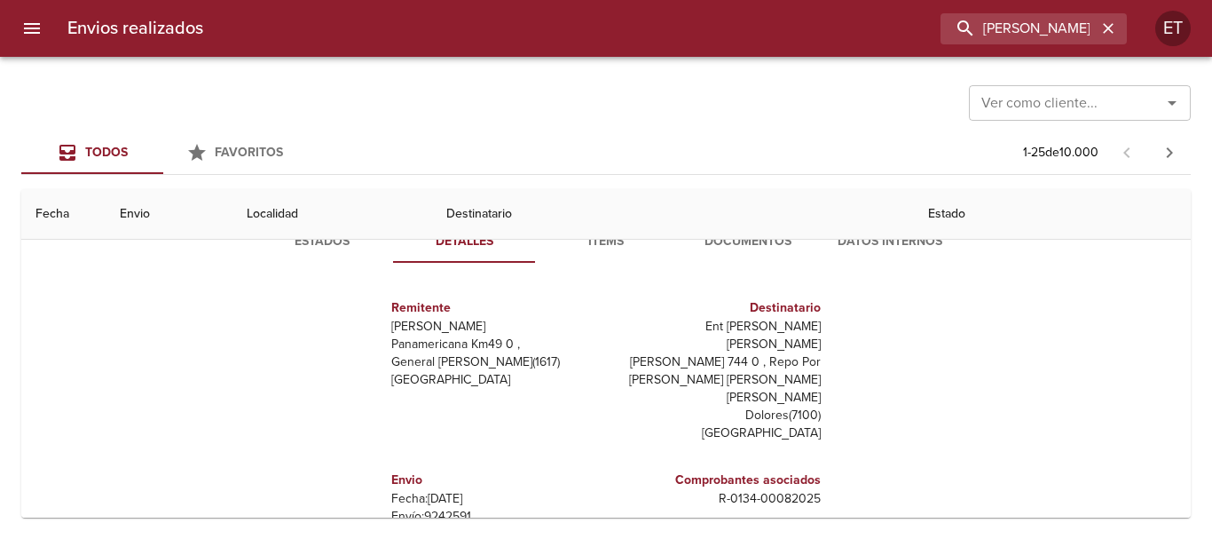
scroll to position [0, 0]
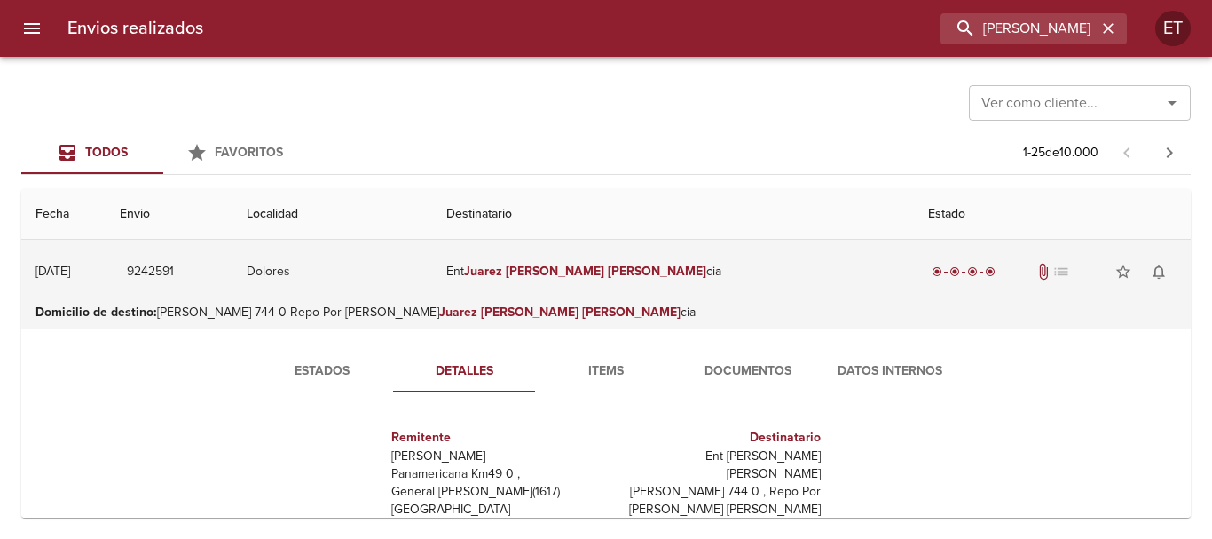
click at [632, 271] on td "Ent Juarez Maria Floren cia" at bounding box center [673, 272] width 482 height 64
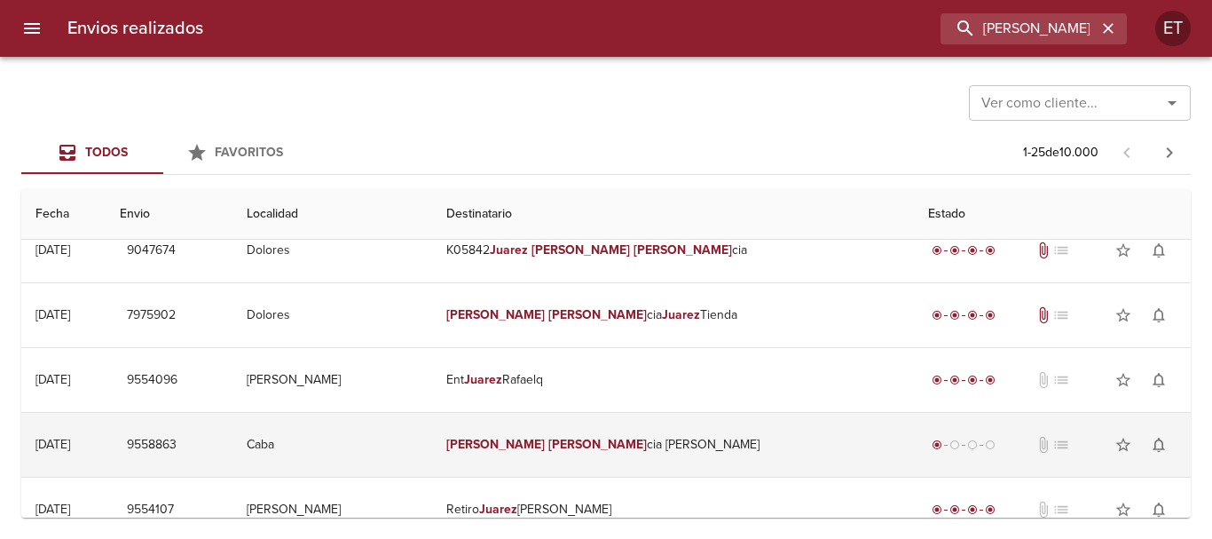
scroll to position [266, 0]
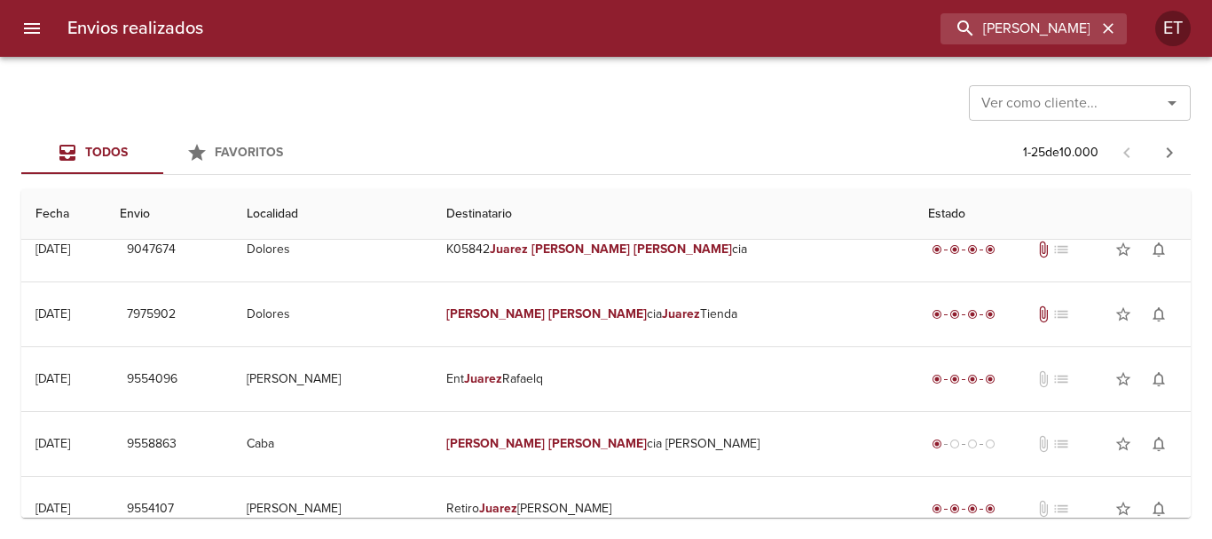
click at [1009, 53] on div "Envios realizados JUAREZ MARIA FLOREN ET" at bounding box center [606, 28] width 1212 height 57
click at [1009, 48] on div "Envios realizados JUAREZ MARIA FLOREN ET" at bounding box center [606, 28] width 1212 height 57
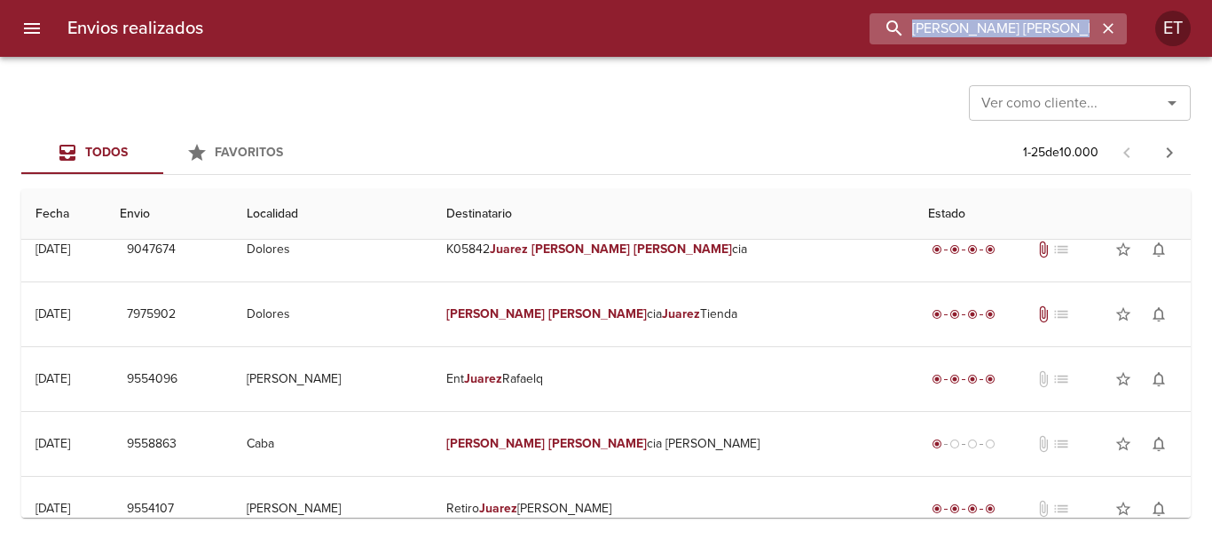
click at [1001, 21] on input "JUAREZ MARIA FLOREN" at bounding box center [983, 28] width 227 height 31
type input "GABRIELA GISEL"
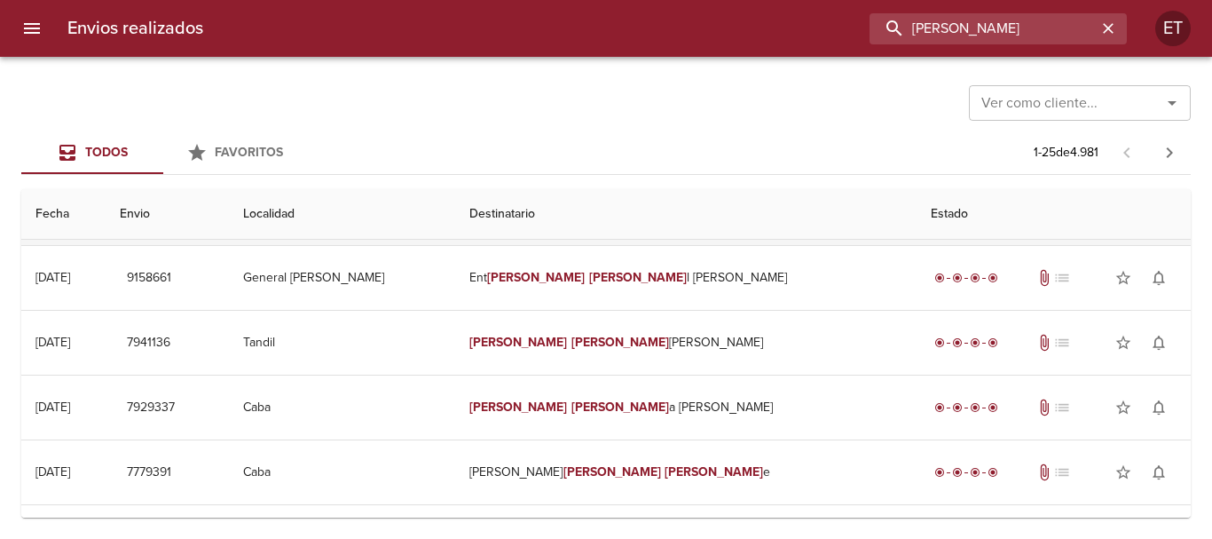
scroll to position [0, 0]
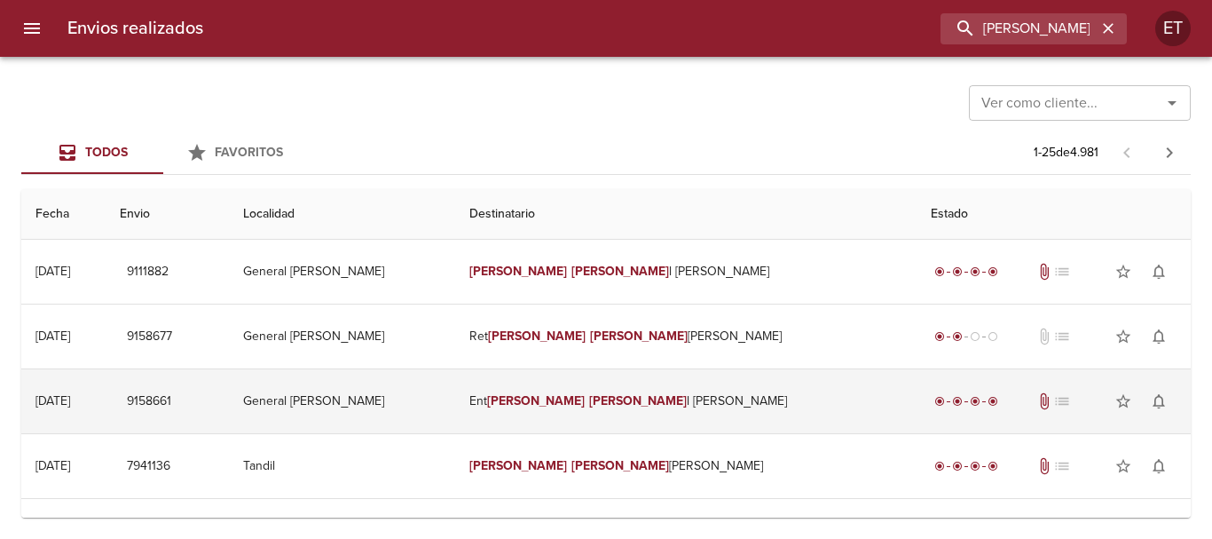
click at [623, 407] on em "Gisel" at bounding box center [638, 400] width 98 height 15
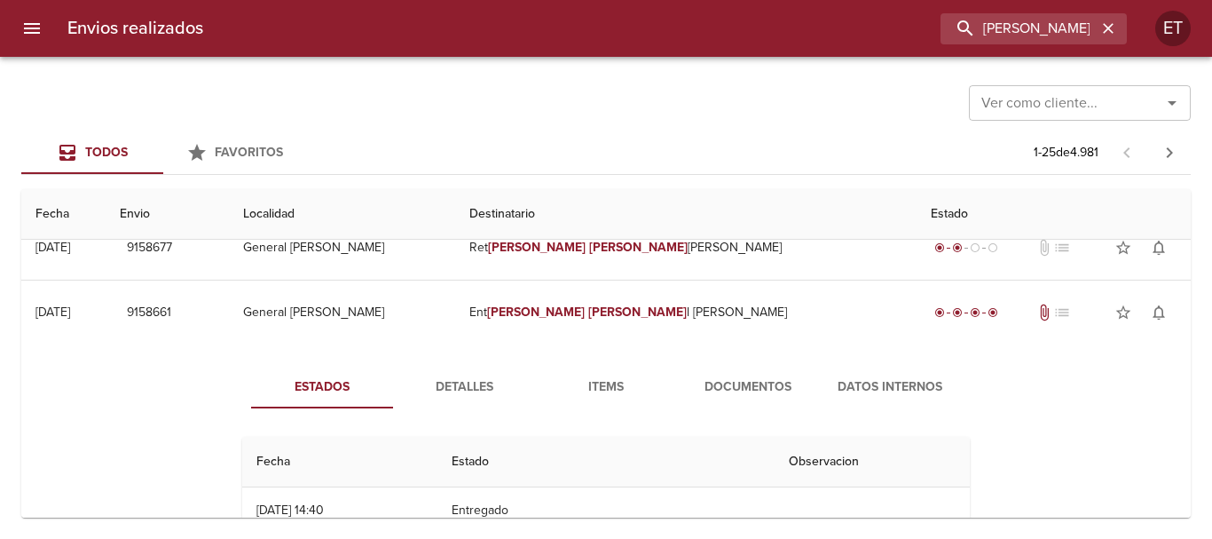
click at [722, 382] on span "Documentos" at bounding box center [748, 387] width 121 height 22
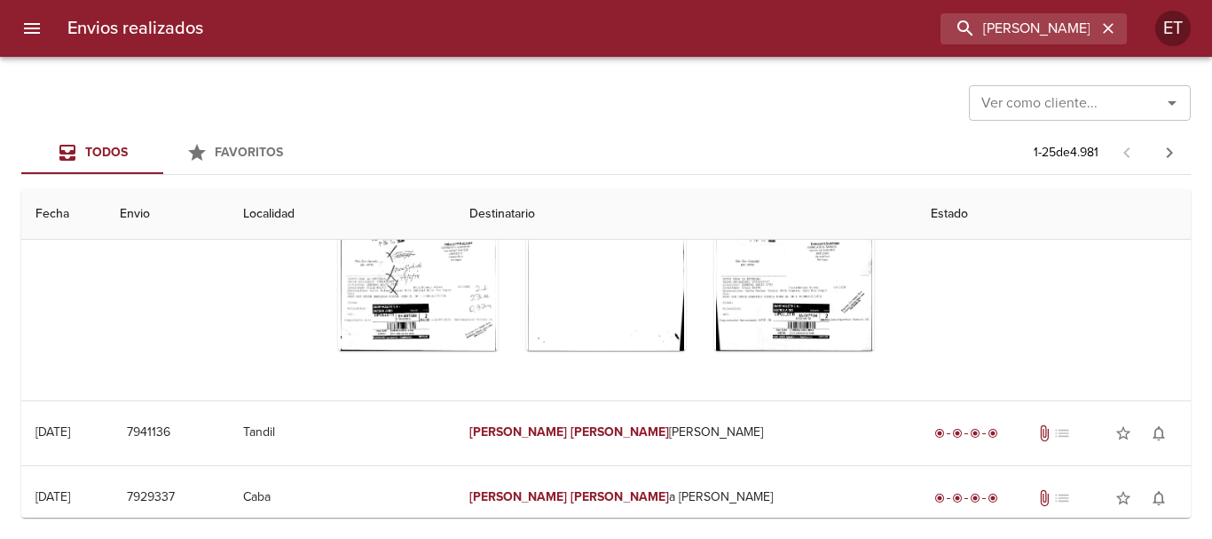
scroll to position [266, 0]
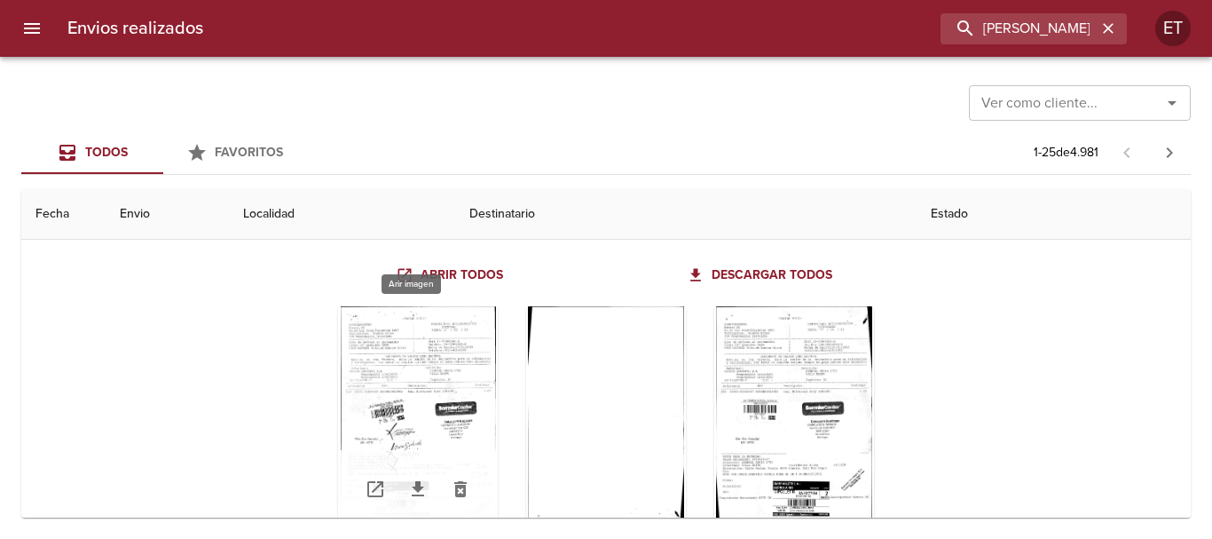
click at [341, 366] on div "Tabla de envíos del cliente" at bounding box center [418, 417] width 160 height 222
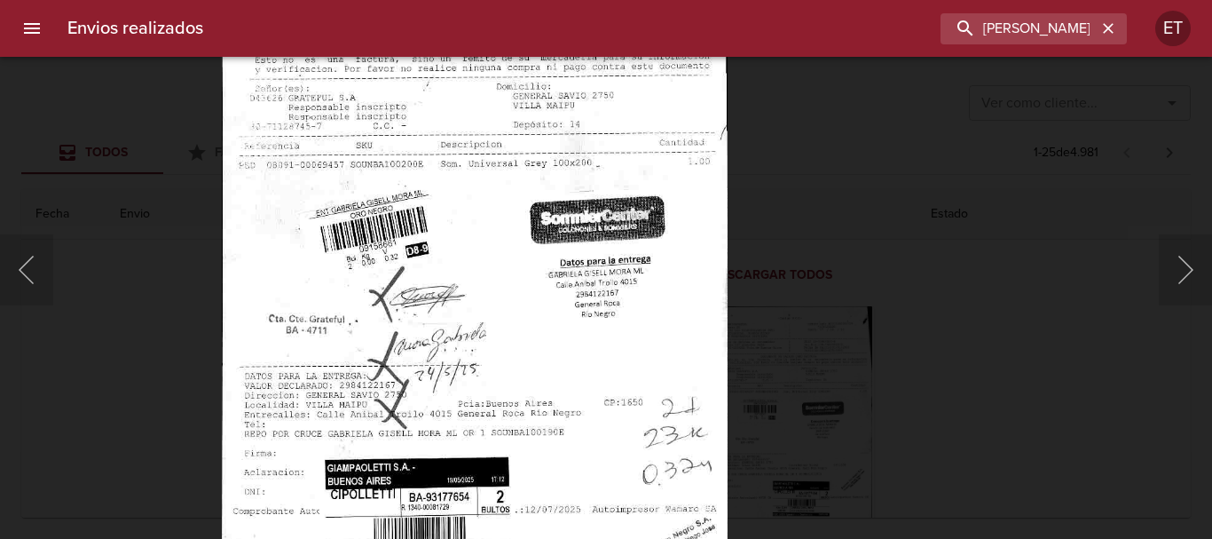
click at [496, 371] on img "Lightbox" at bounding box center [475, 249] width 507 height 726
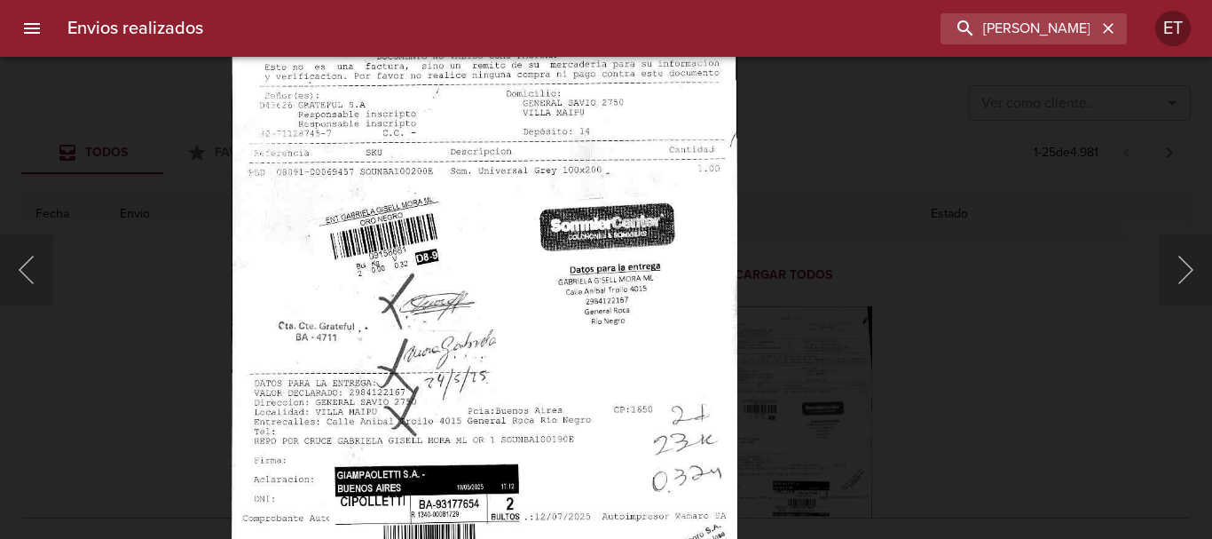
click at [901, 336] on div "Lightbox" at bounding box center [606, 269] width 1212 height 539
